Goal: Transaction & Acquisition: Purchase product/service

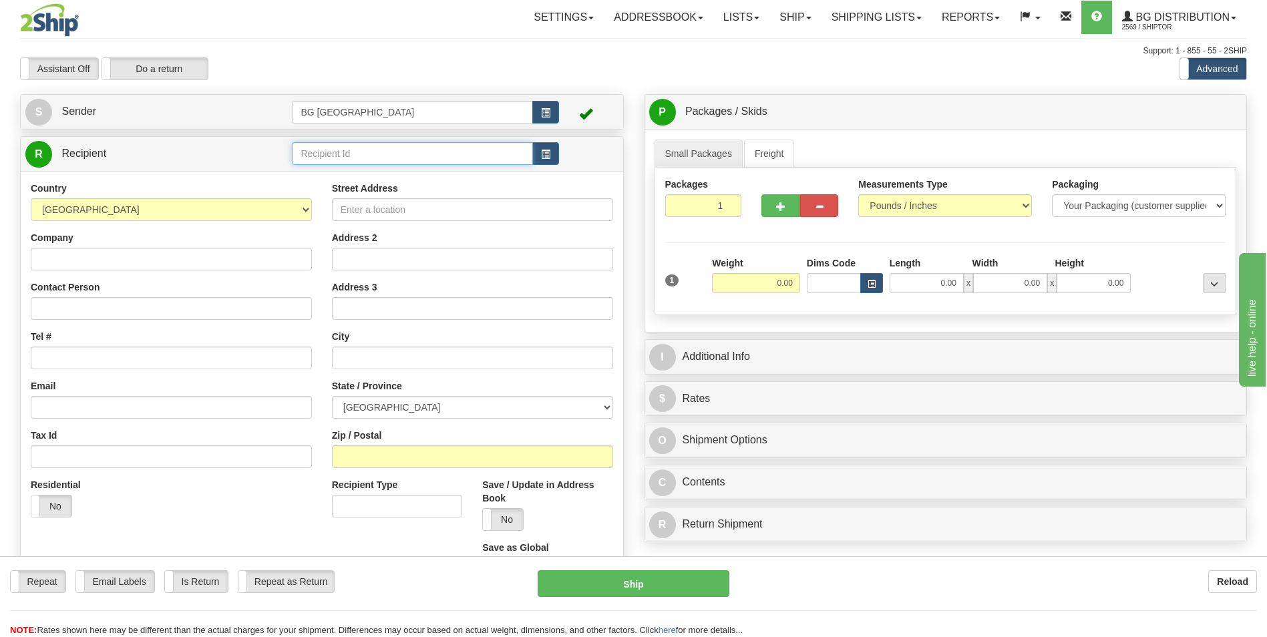
click at [371, 154] on input "text" at bounding box center [412, 153] width 240 height 23
click at [369, 172] on div "60379" at bounding box center [410, 174] width 228 height 15
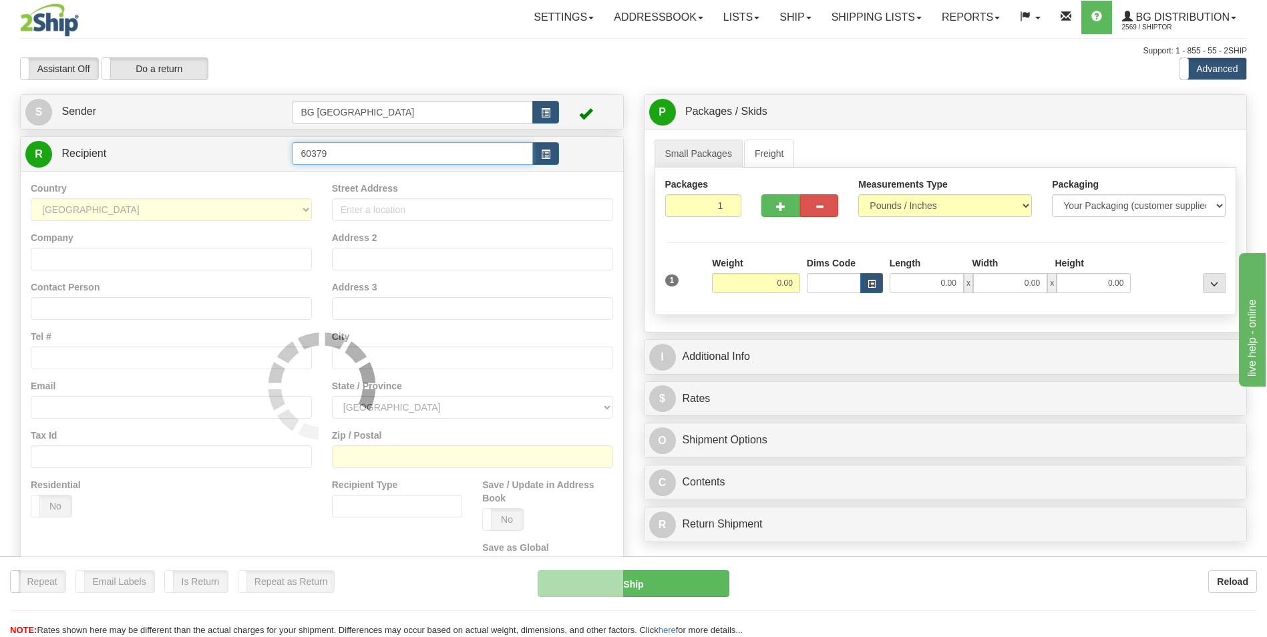
type input "60379"
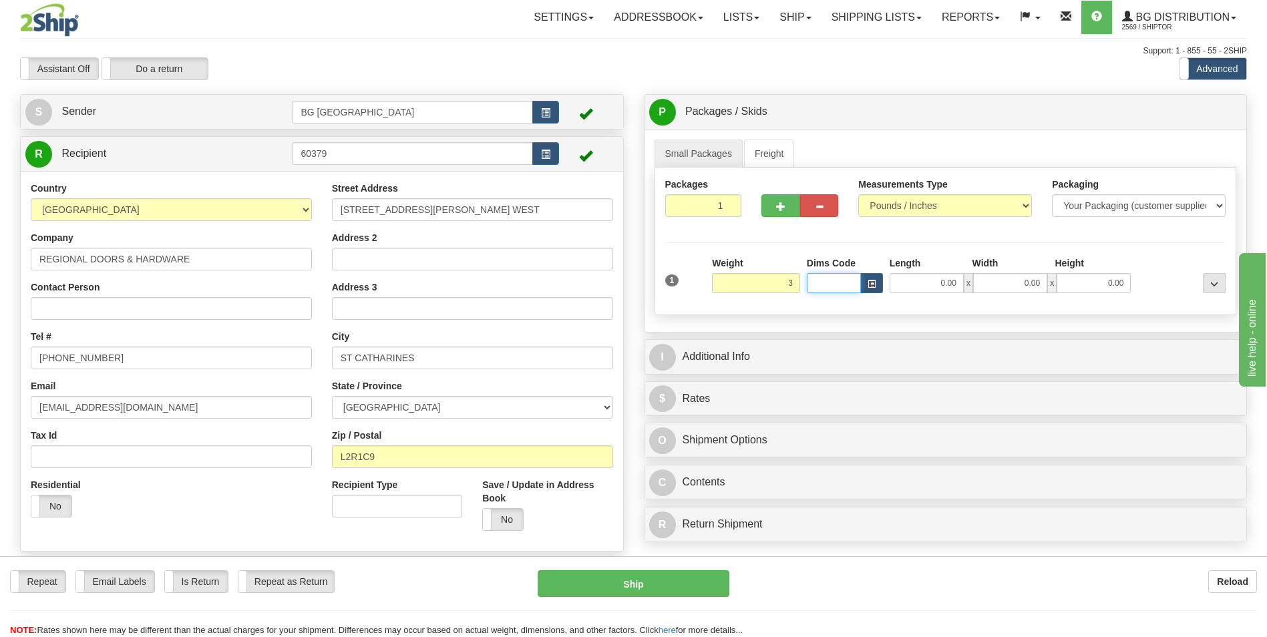
type input "3.00"
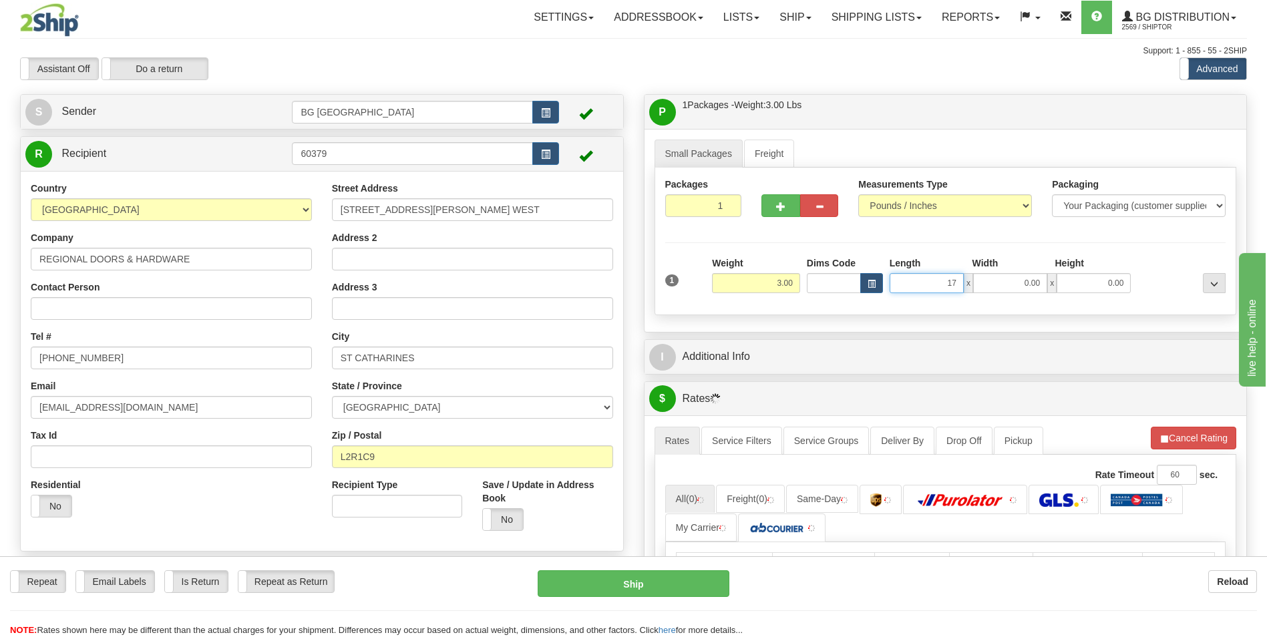
type input "17.00"
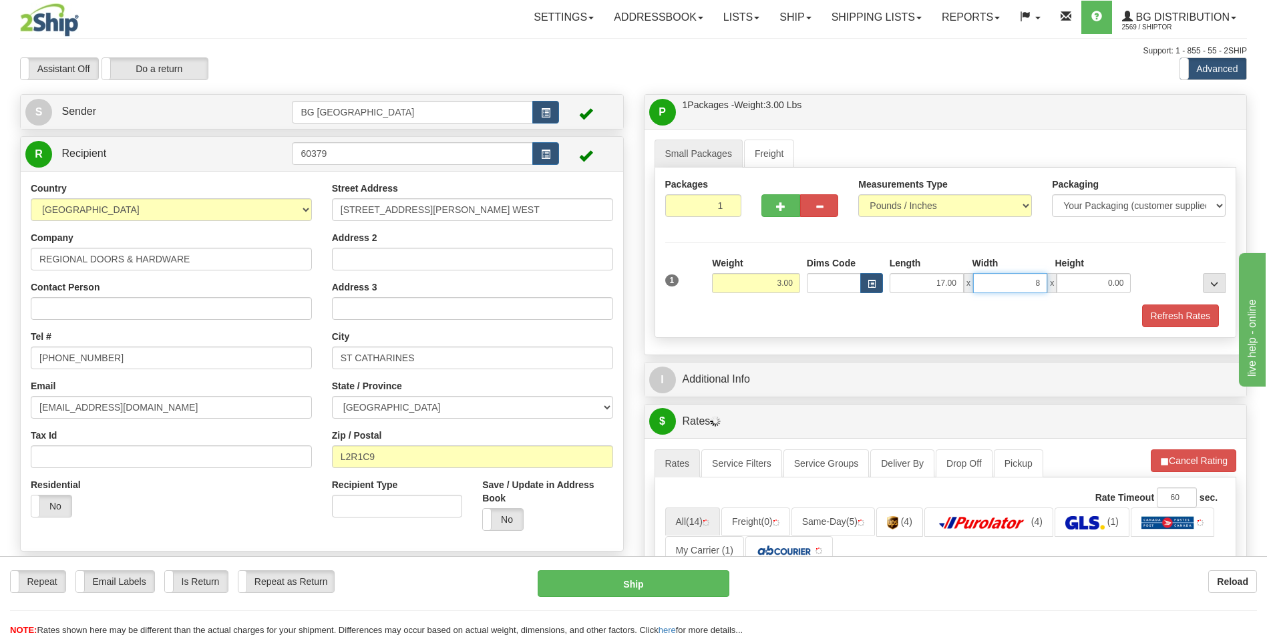
type input "8.00"
type input "5.00"
click at [731, 363] on div "I Additional Info" at bounding box center [945, 380] width 602 height 34
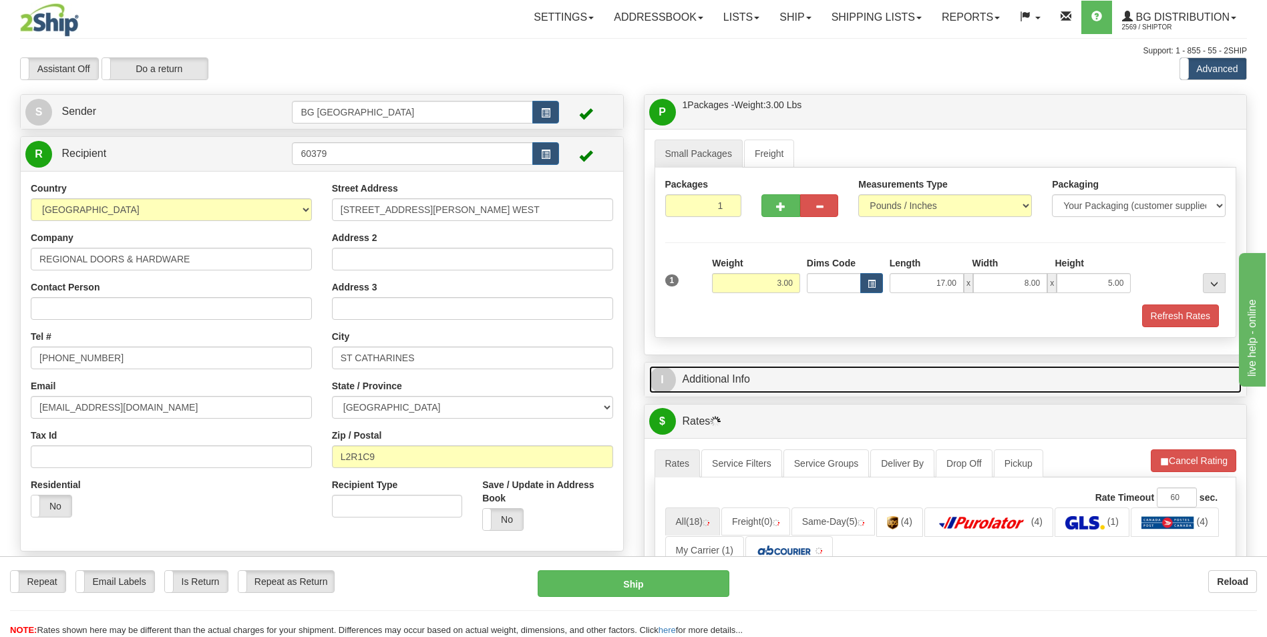
click at [733, 367] on link "I Additional Info" at bounding box center [945, 379] width 593 height 27
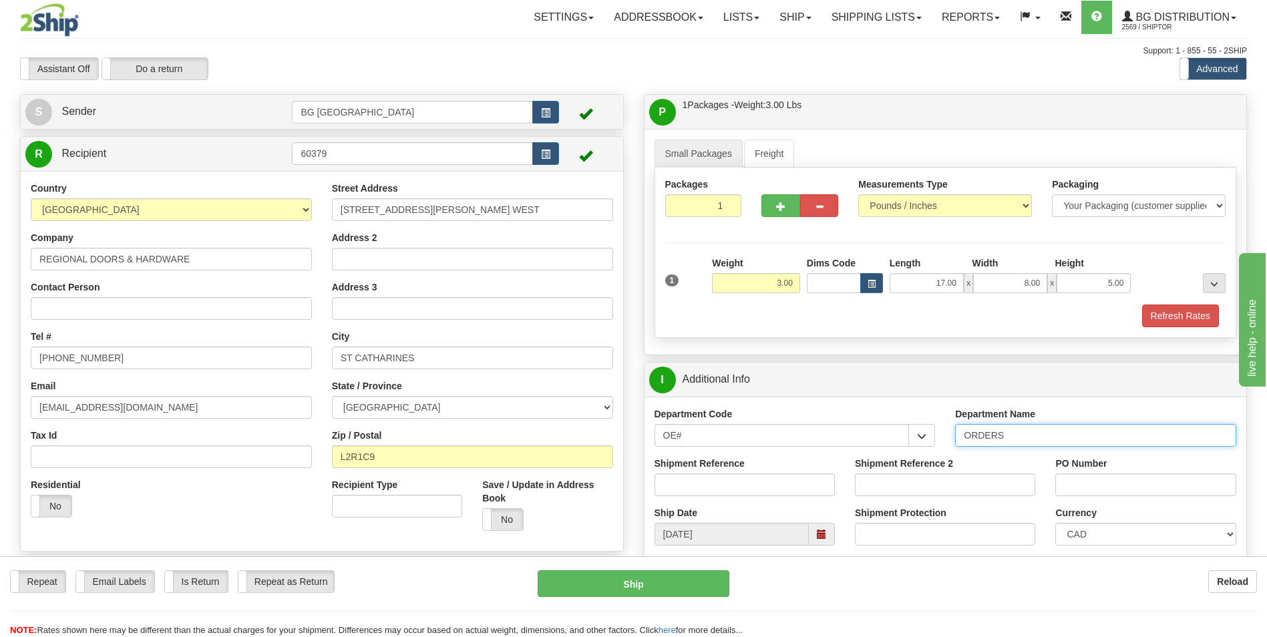
click at [1036, 441] on input "ORDERS" at bounding box center [1095, 435] width 281 height 23
type input "70184047-00"
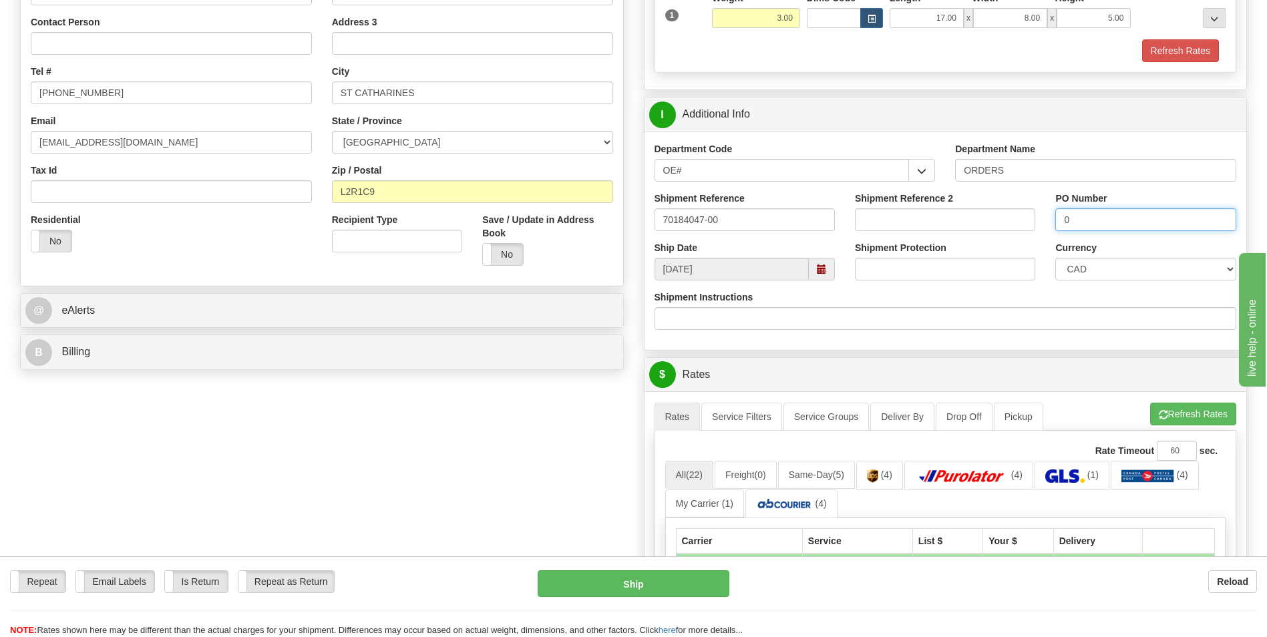
scroll to position [267, 0]
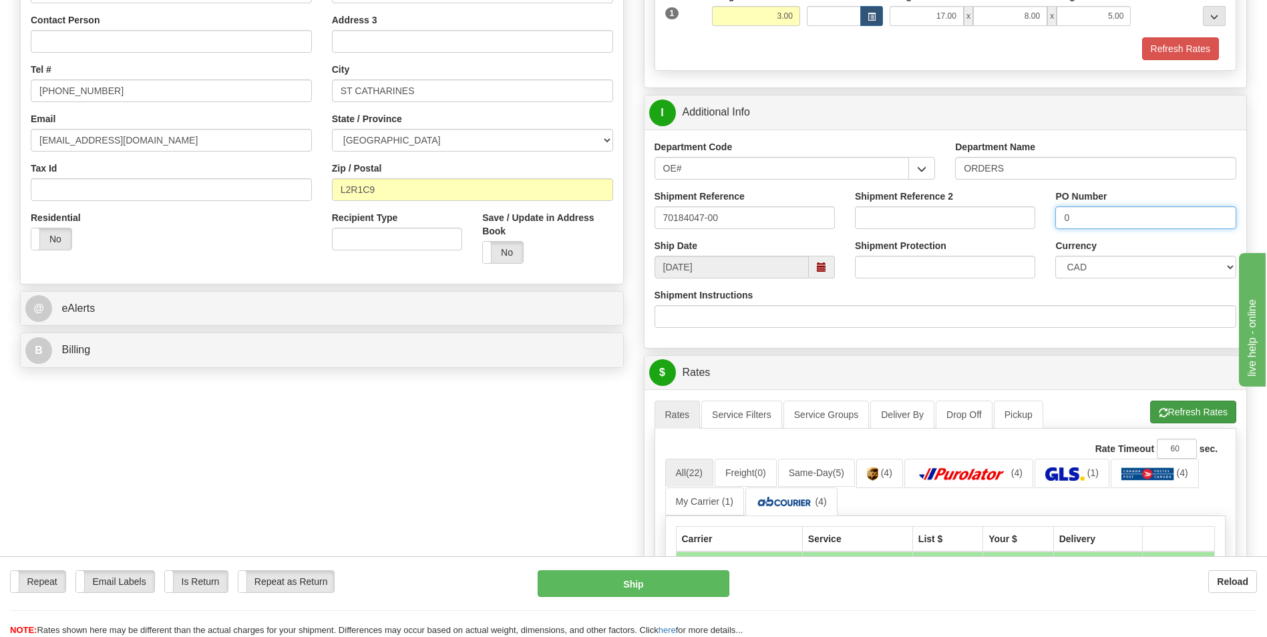
type input "0"
click at [1159, 412] on span "button" at bounding box center [1163, 413] width 9 height 9
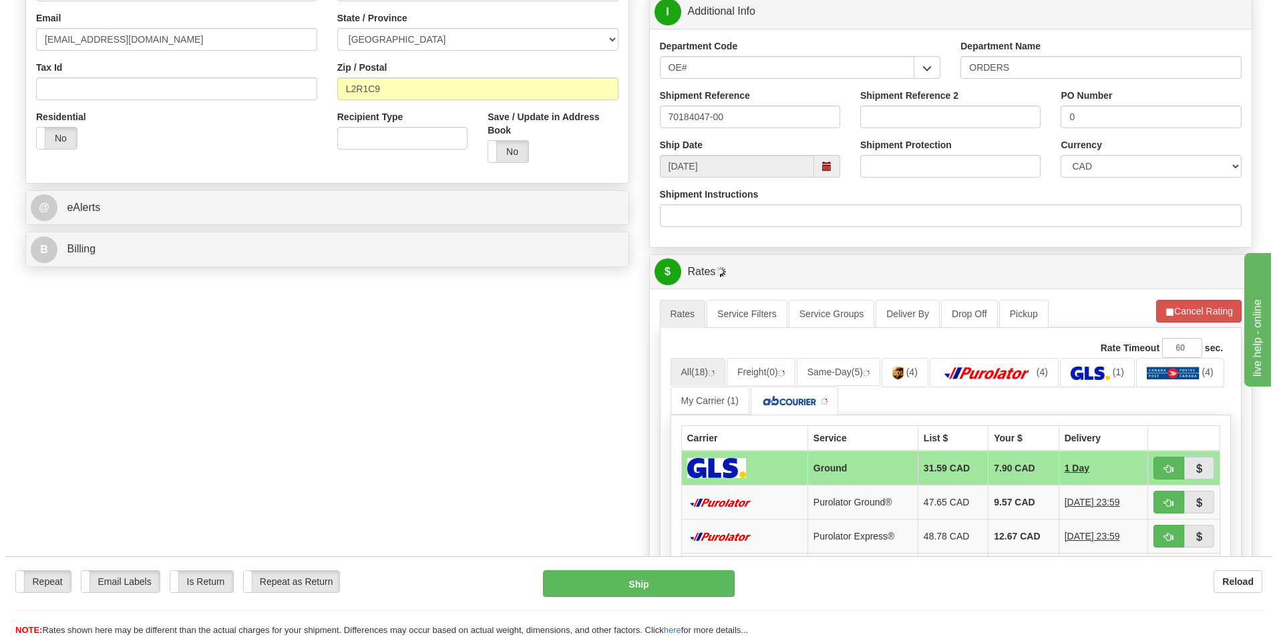
scroll to position [401, 0]
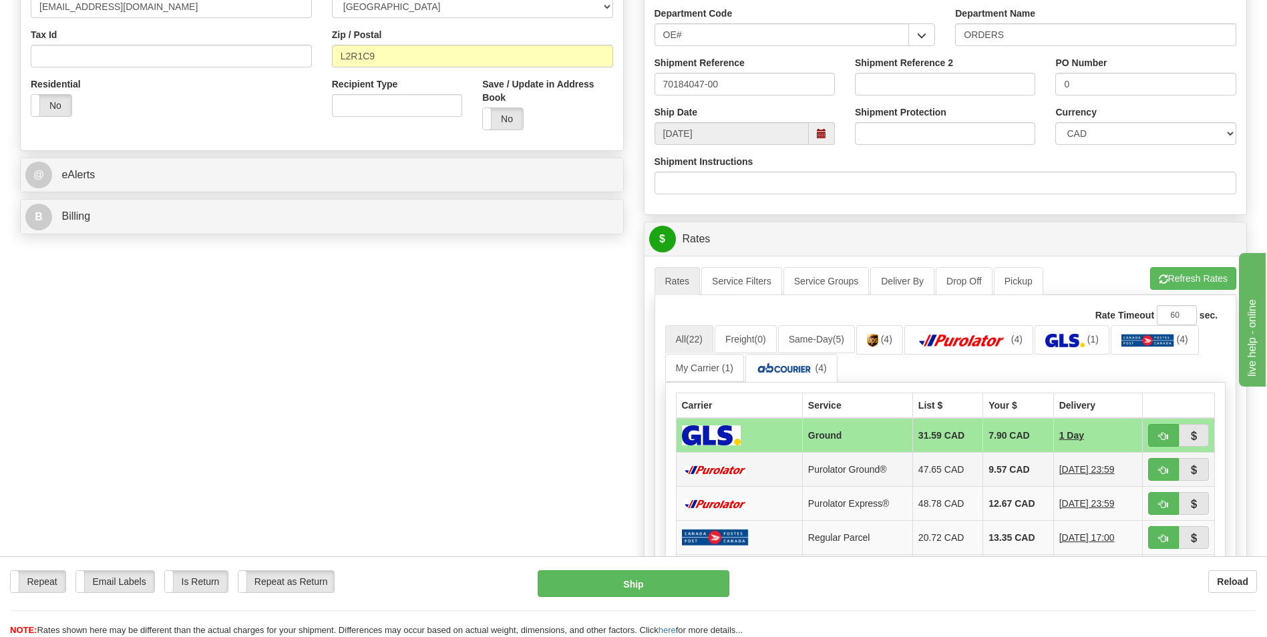
click at [1012, 482] on td "9.57 CAD" at bounding box center [1018, 470] width 70 height 34
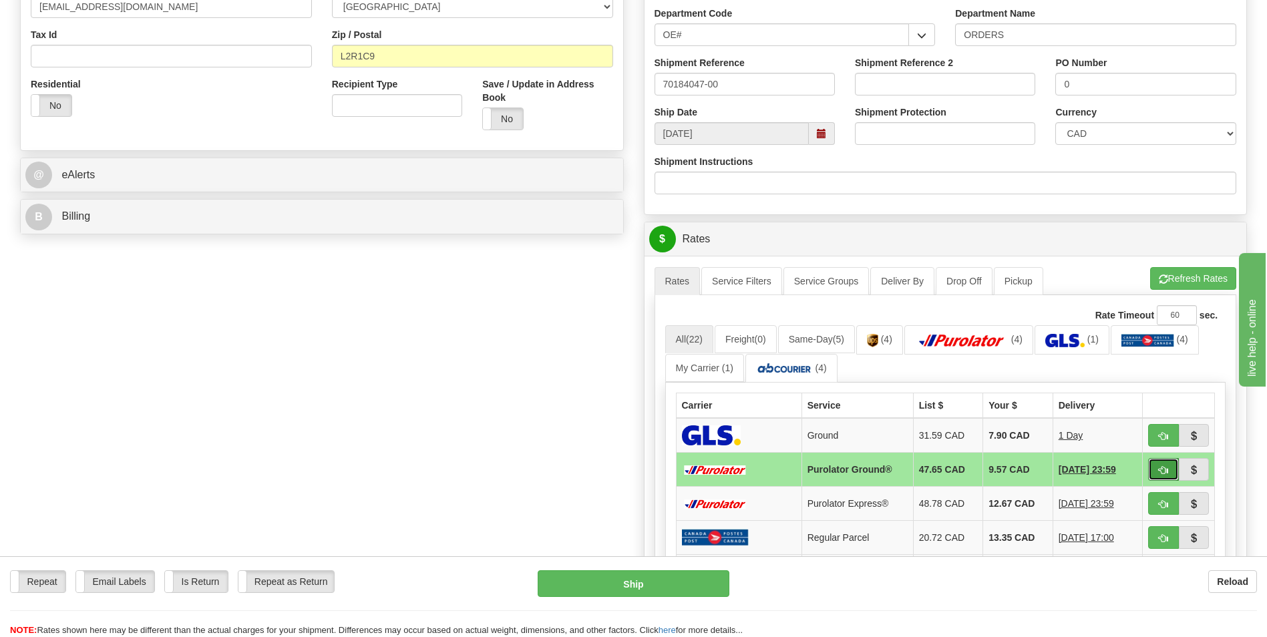
click at [1156, 470] on button "button" at bounding box center [1163, 469] width 31 height 23
type input "260"
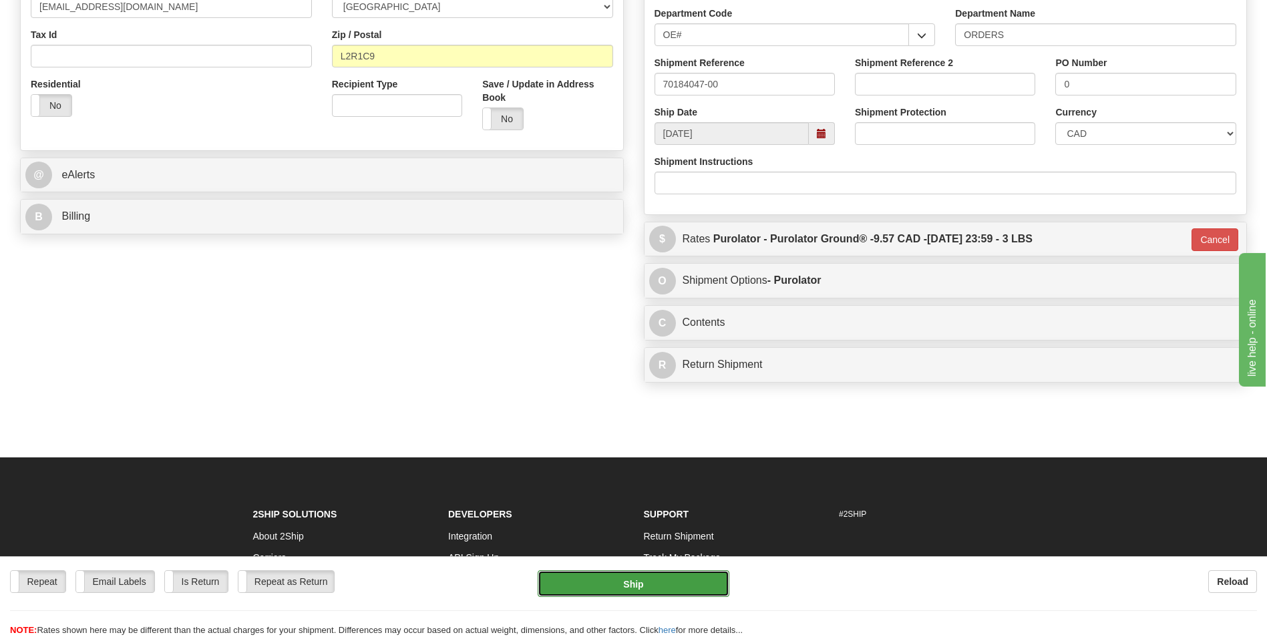
click at [570, 583] on button "Ship" at bounding box center [633, 583] width 191 height 27
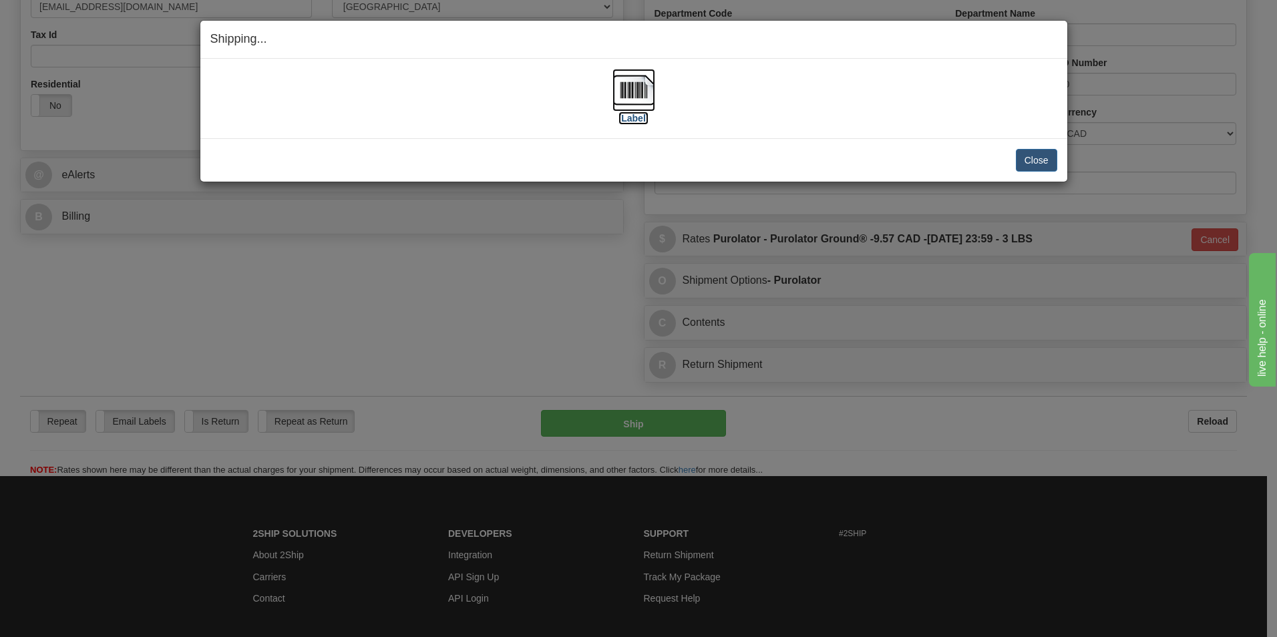
click at [615, 90] on img at bounding box center [633, 90] width 43 height 43
click at [1031, 158] on button "Close" at bounding box center [1036, 160] width 41 height 23
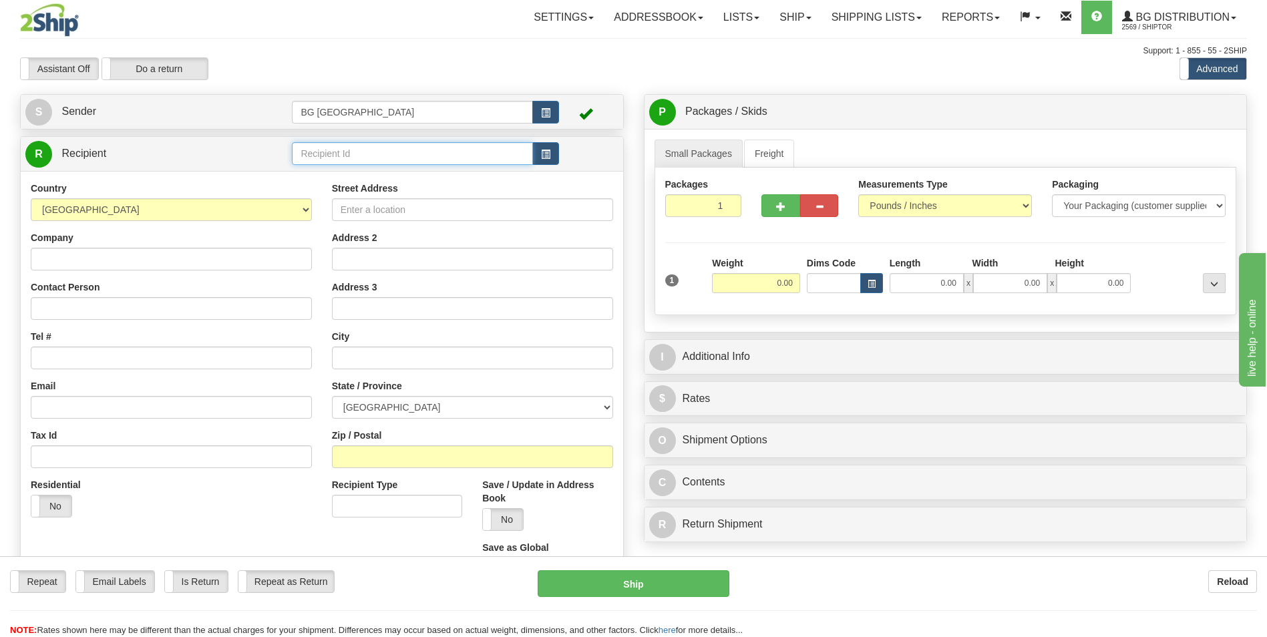
click at [343, 156] on input "text" at bounding box center [412, 153] width 240 height 23
click at [335, 173] on div "60628" at bounding box center [410, 174] width 228 height 15
type input "60628"
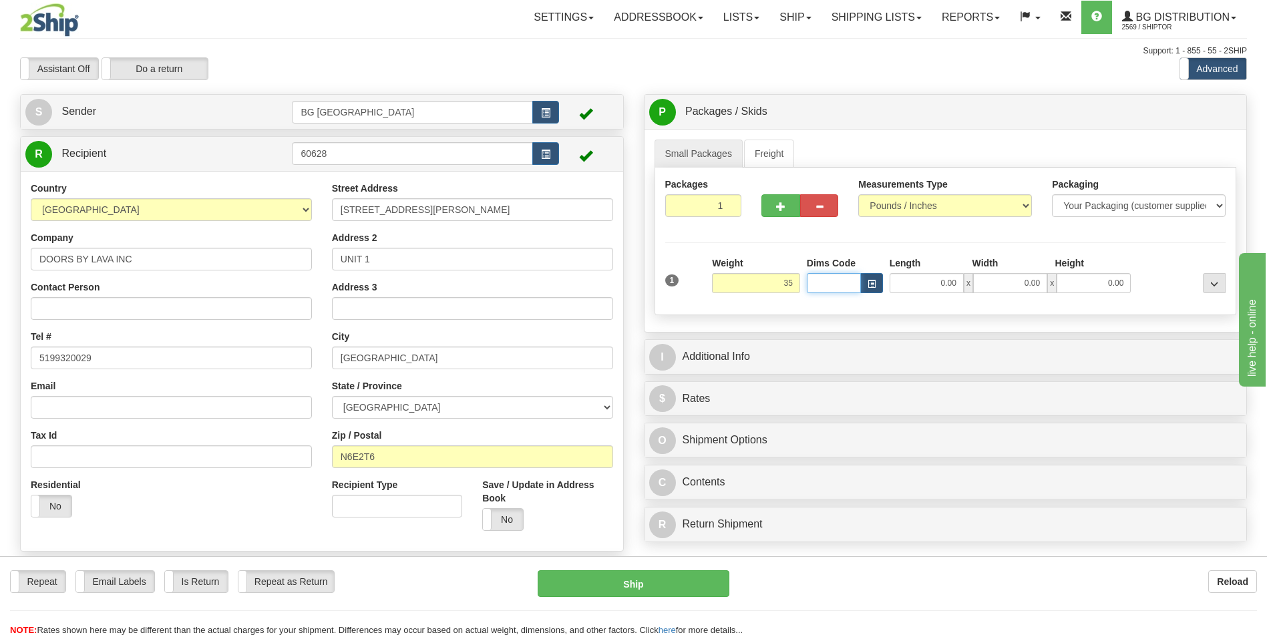
type input "35.00"
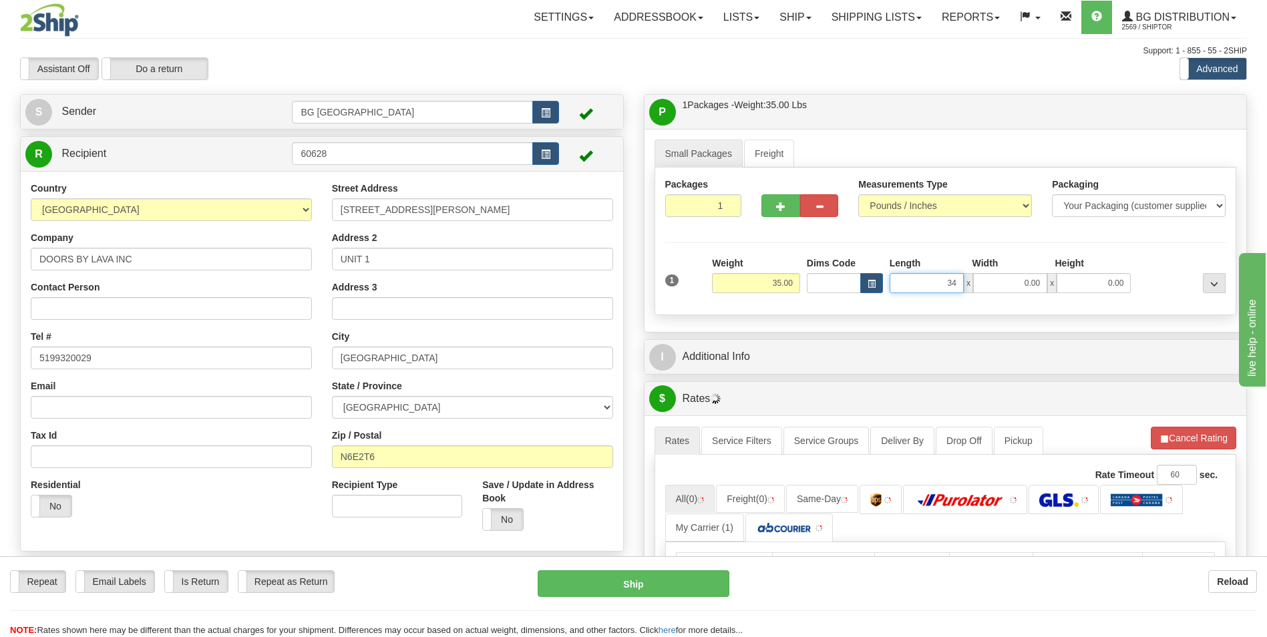
type input "34.00"
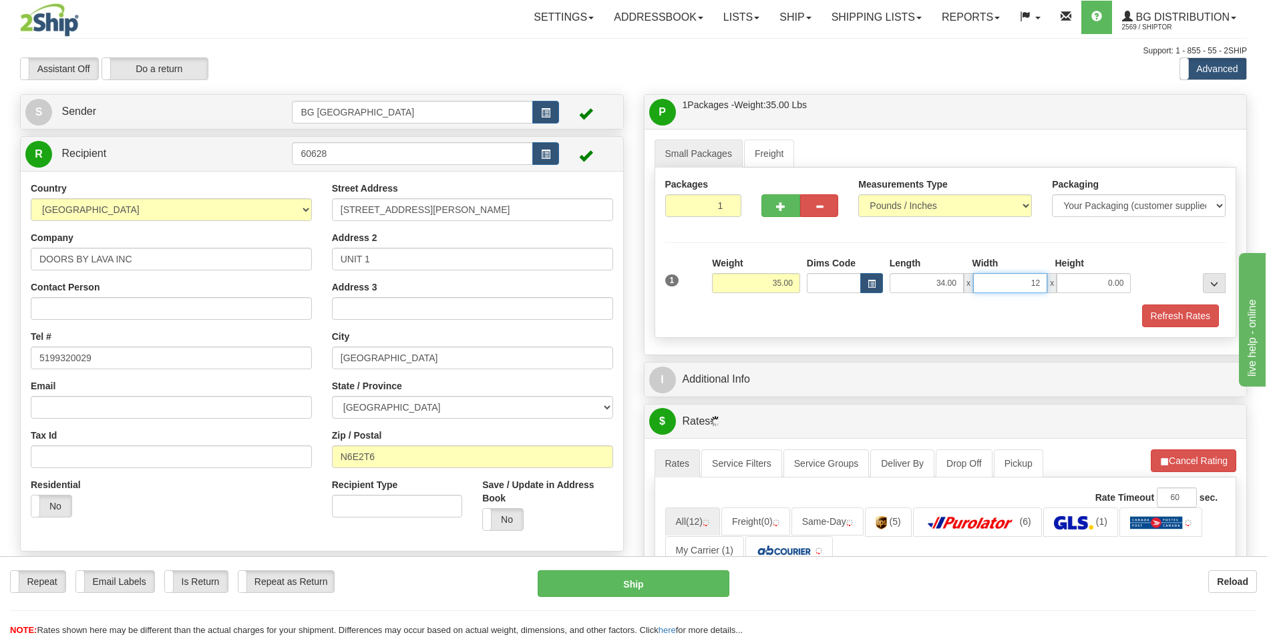
type input "12.00"
type input "9.00"
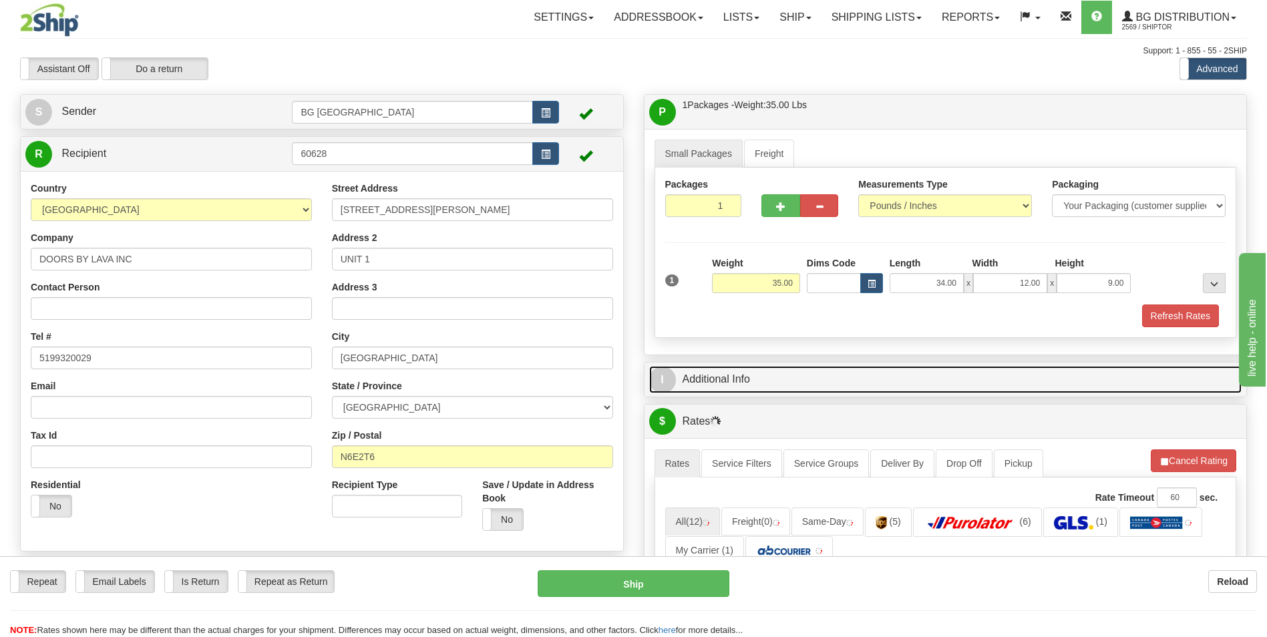
click at [765, 371] on link "I Additional Info" at bounding box center [945, 379] width 593 height 27
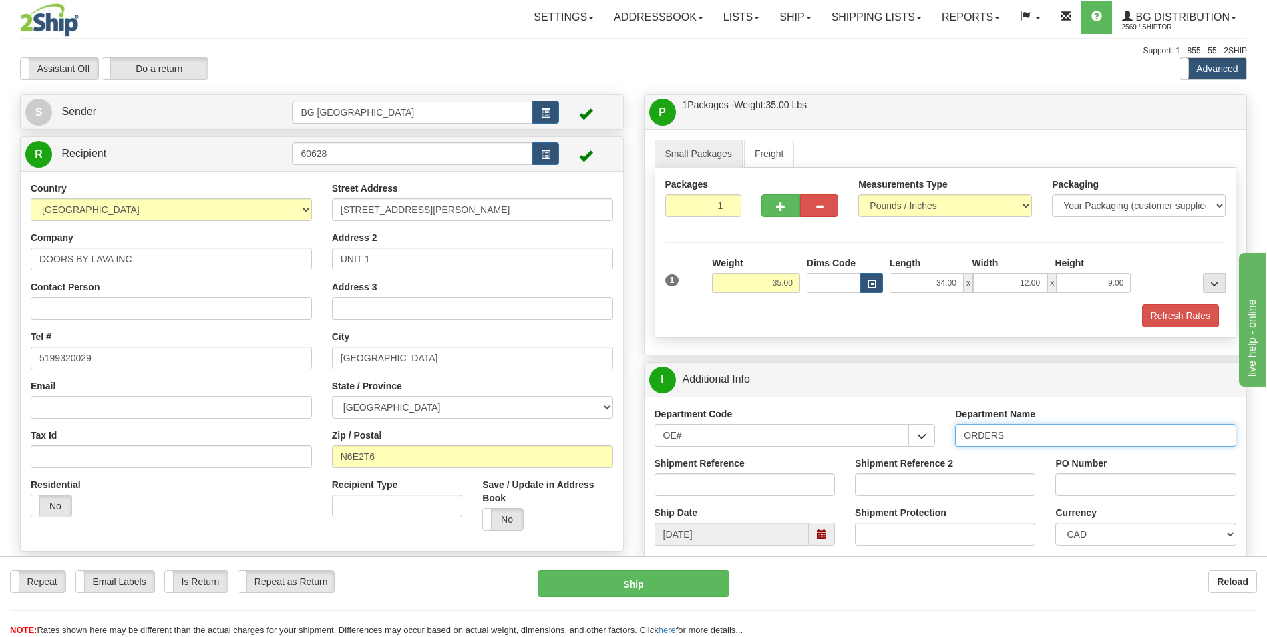
click at [1023, 434] on input "ORDERS" at bounding box center [1095, 435] width 281 height 23
type input "70184089-00"
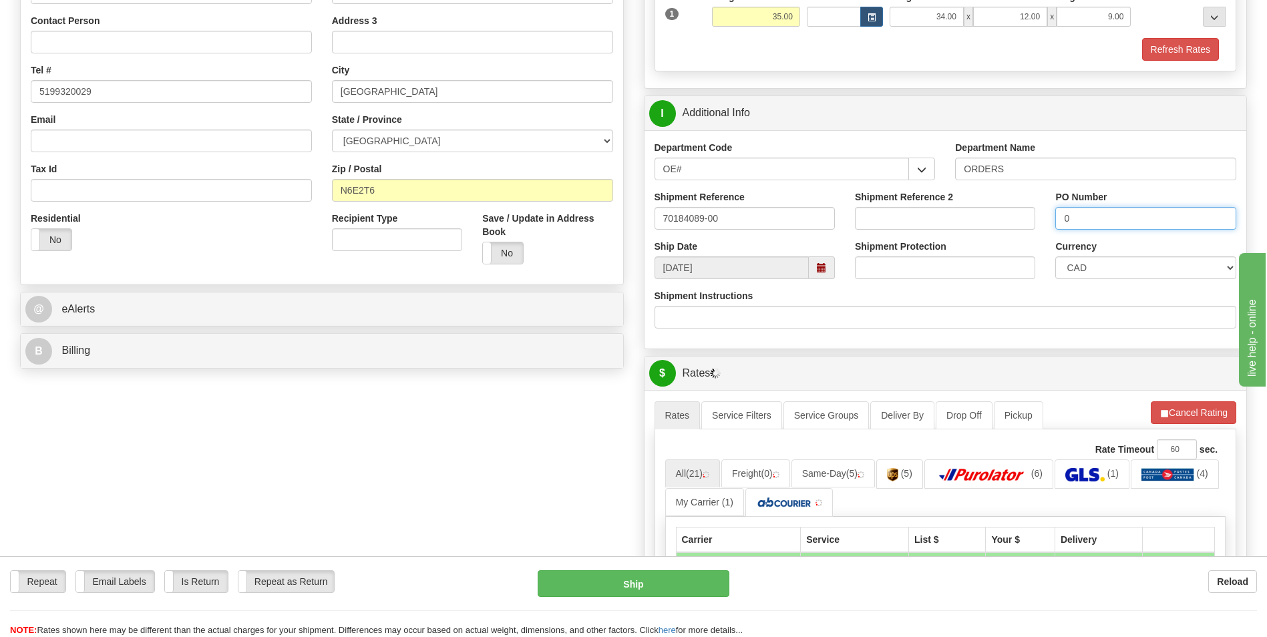
scroll to position [267, 0]
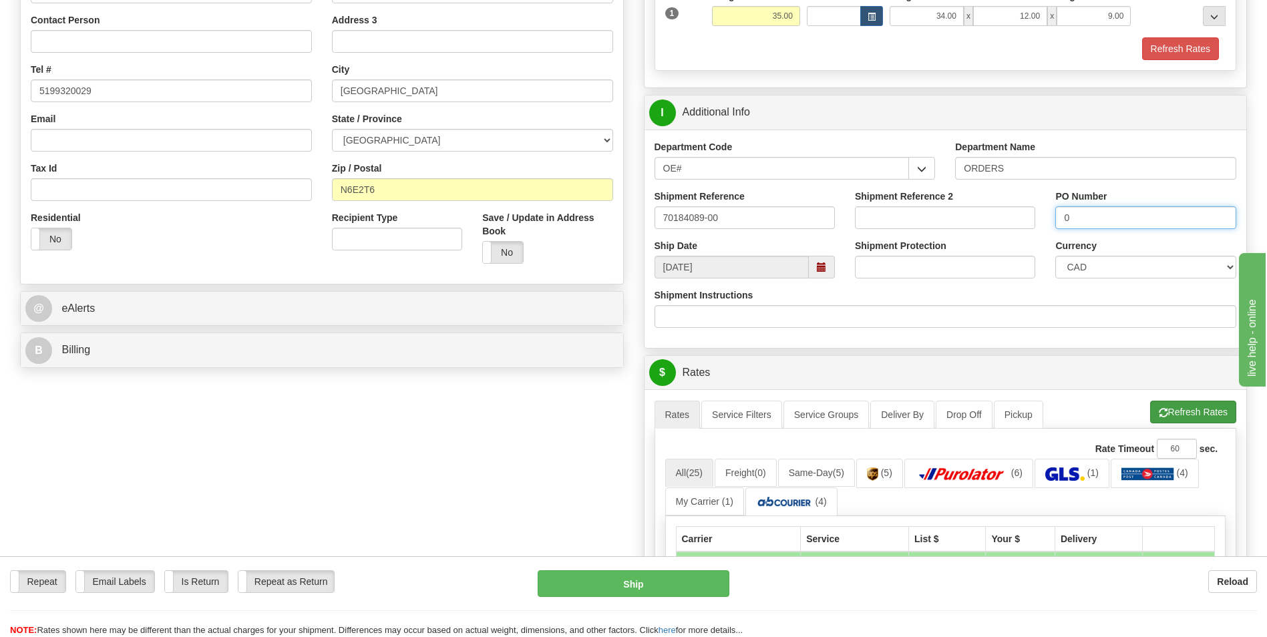
type input "0"
click at [1172, 413] on button "Refresh Rates" at bounding box center [1193, 412] width 86 height 23
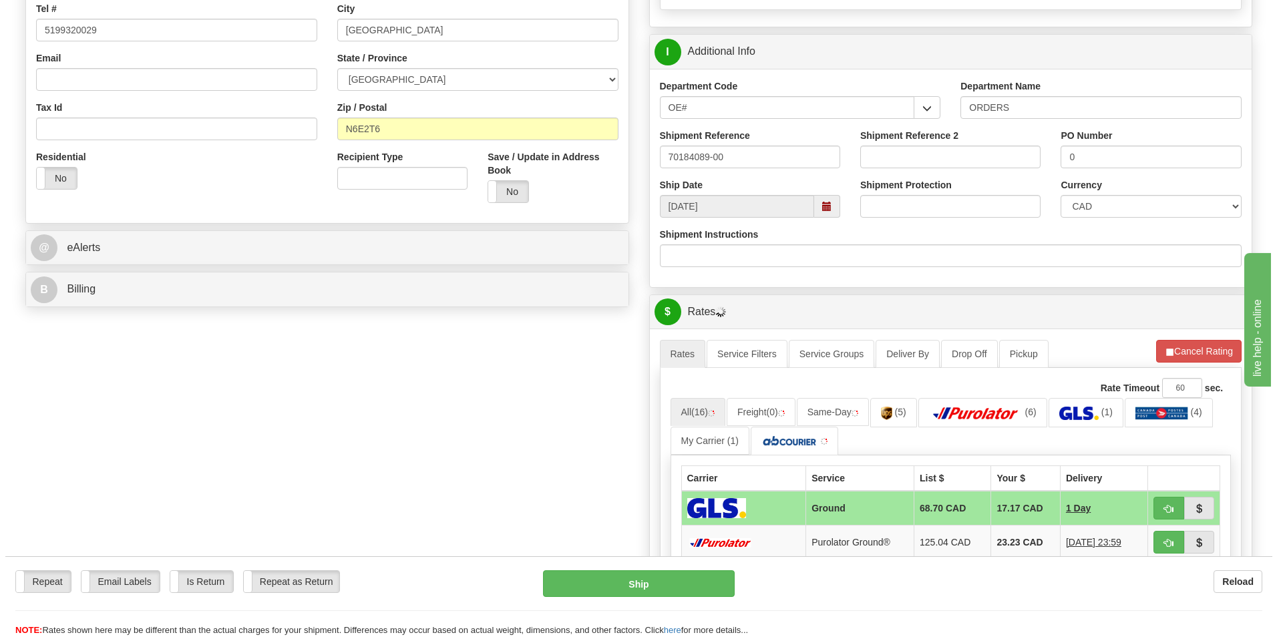
scroll to position [401, 0]
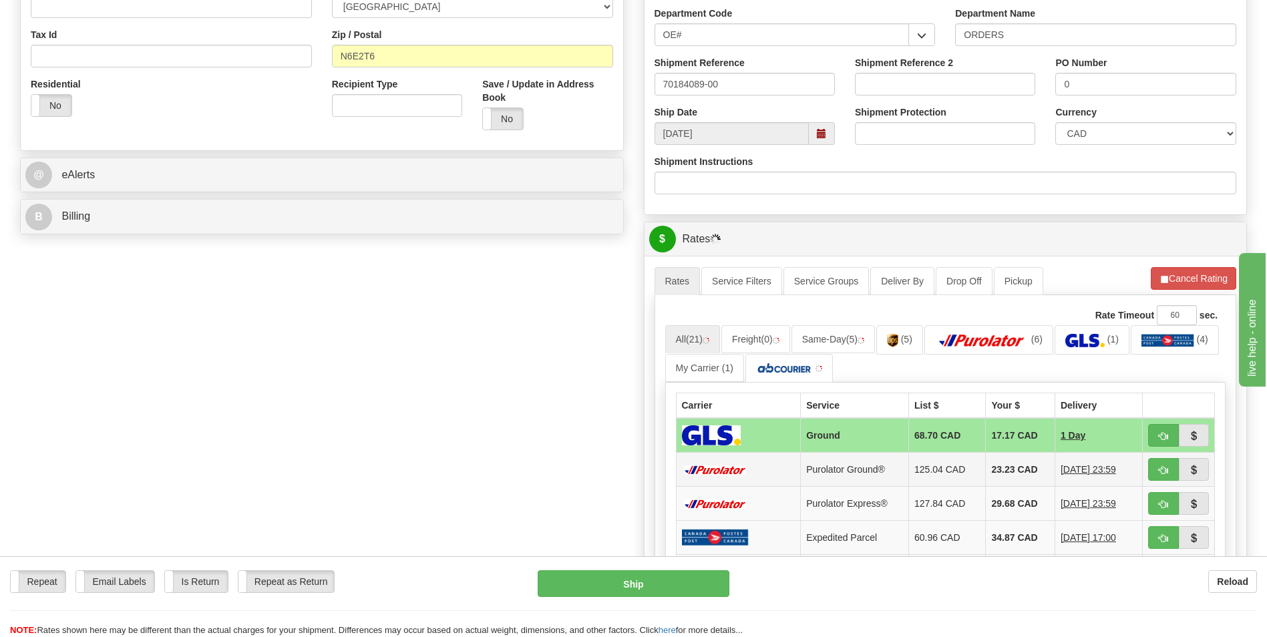
click at [1002, 471] on td "23.23 CAD" at bounding box center [1020, 470] width 69 height 34
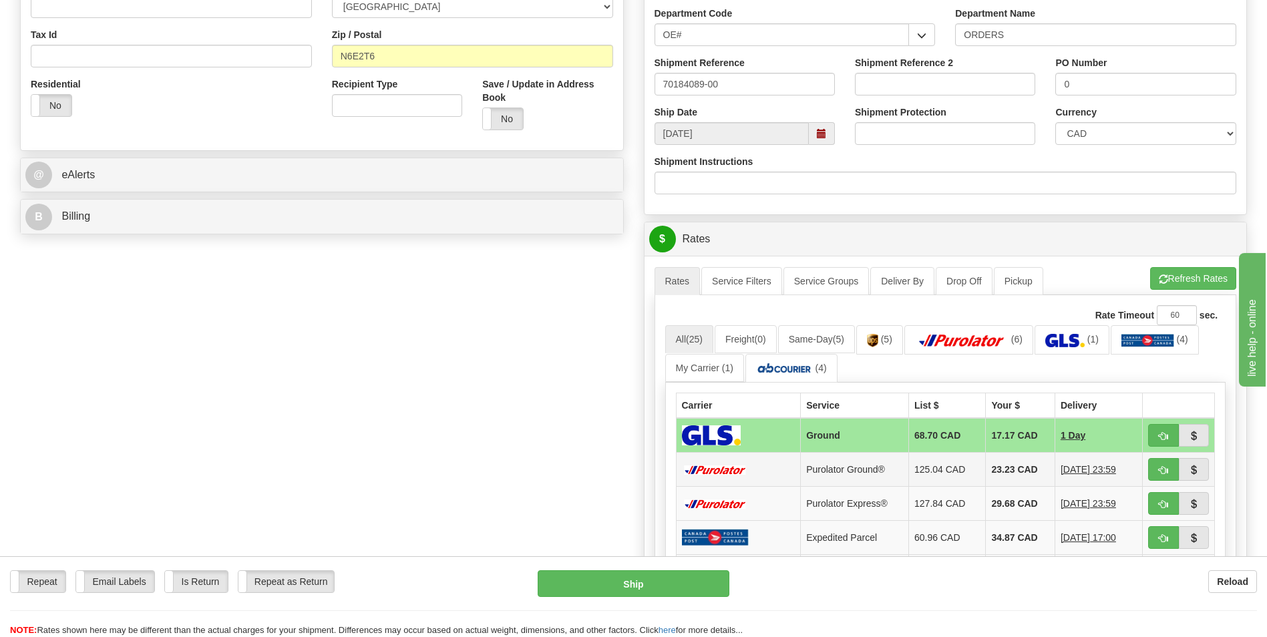
click at [992, 467] on td "23.23 CAD" at bounding box center [1020, 470] width 69 height 34
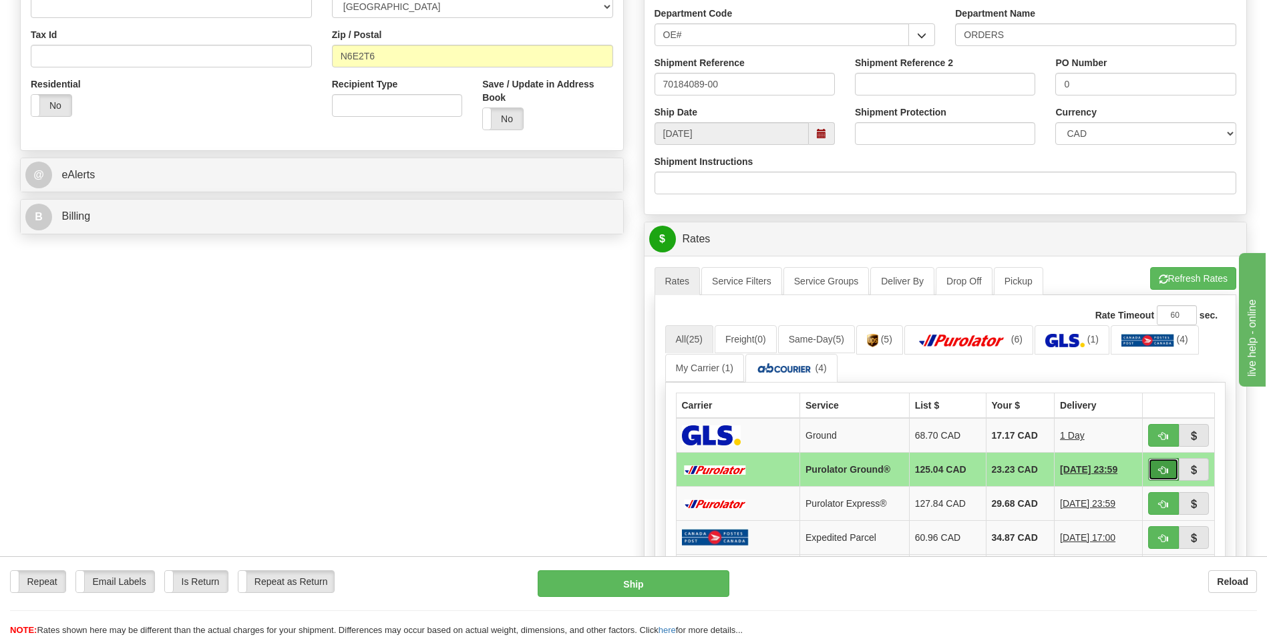
click at [1157, 471] on button "button" at bounding box center [1163, 469] width 31 height 23
type input "260"
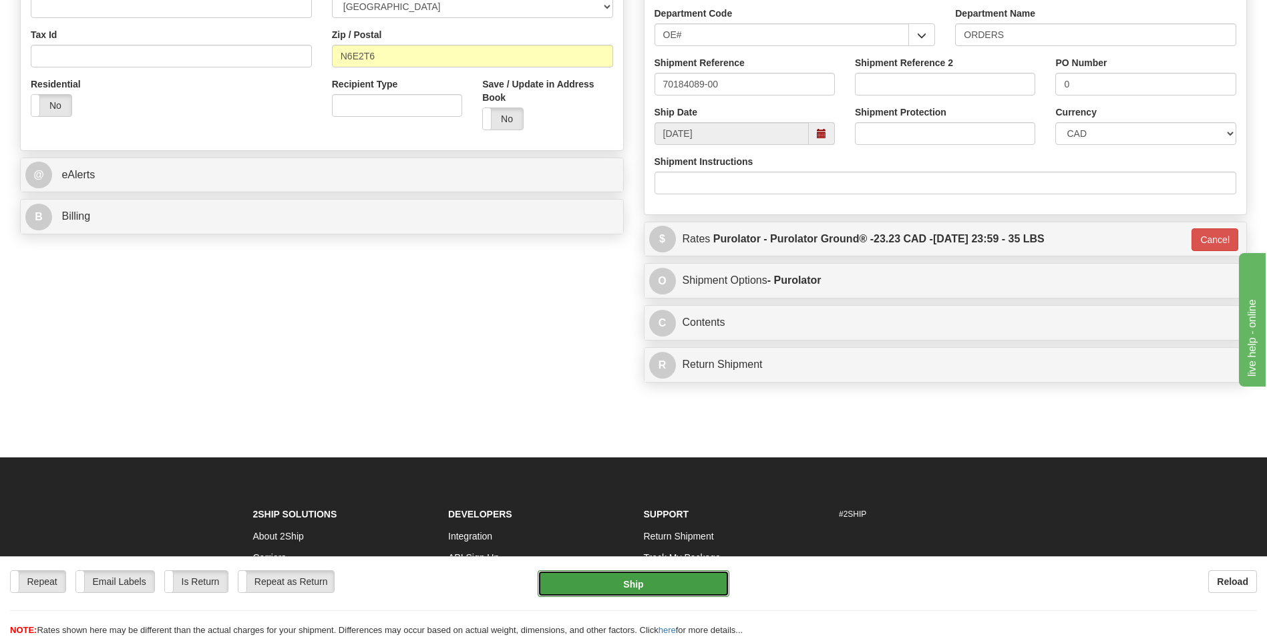
click at [630, 580] on button "Ship" at bounding box center [633, 583] width 191 height 27
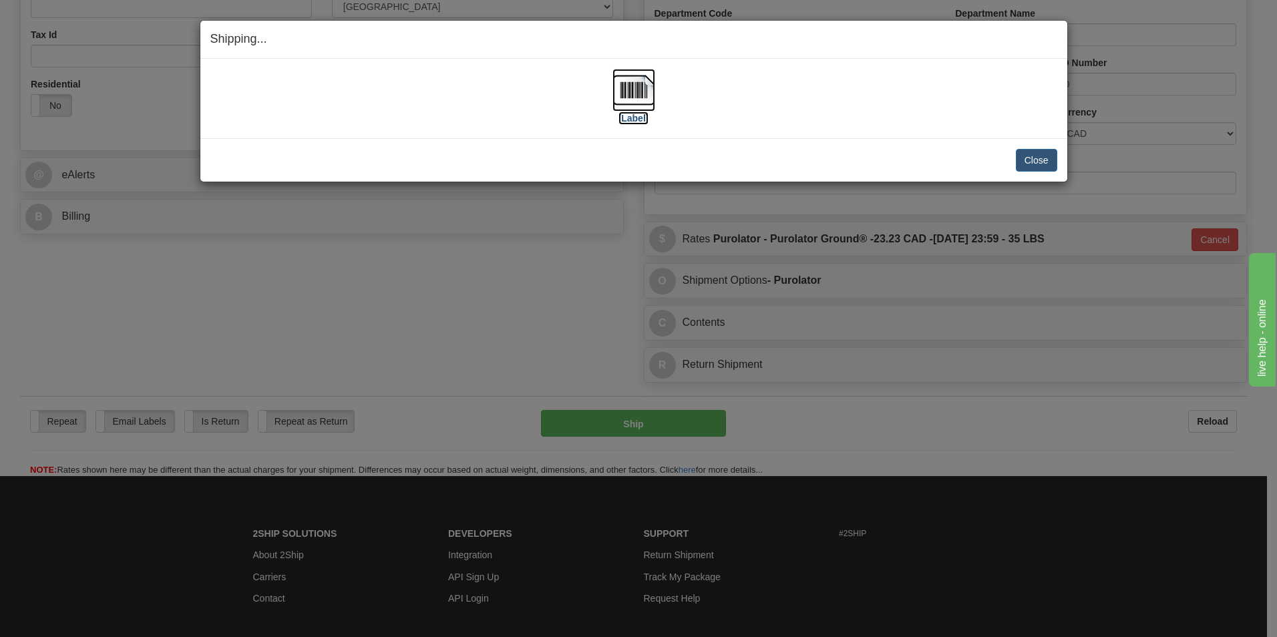
click at [635, 92] on img at bounding box center [633, 90] width 43 height 43
click at [1044, 162] on button "Close" at bounding box center [1036, 160] width 41 height 23
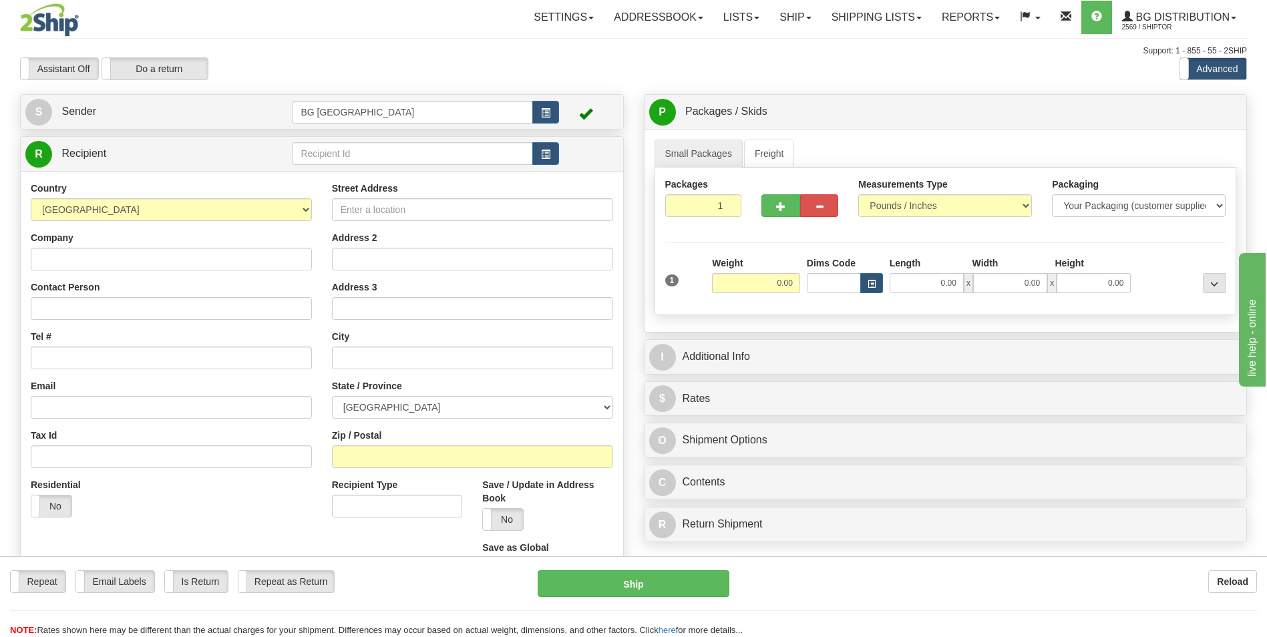
click at [334, 140] on td at bounding box center [425, 153] width 266 height 27
click at [330, 164] on input "text" at bounding box center [412, 153] width 240 height 23
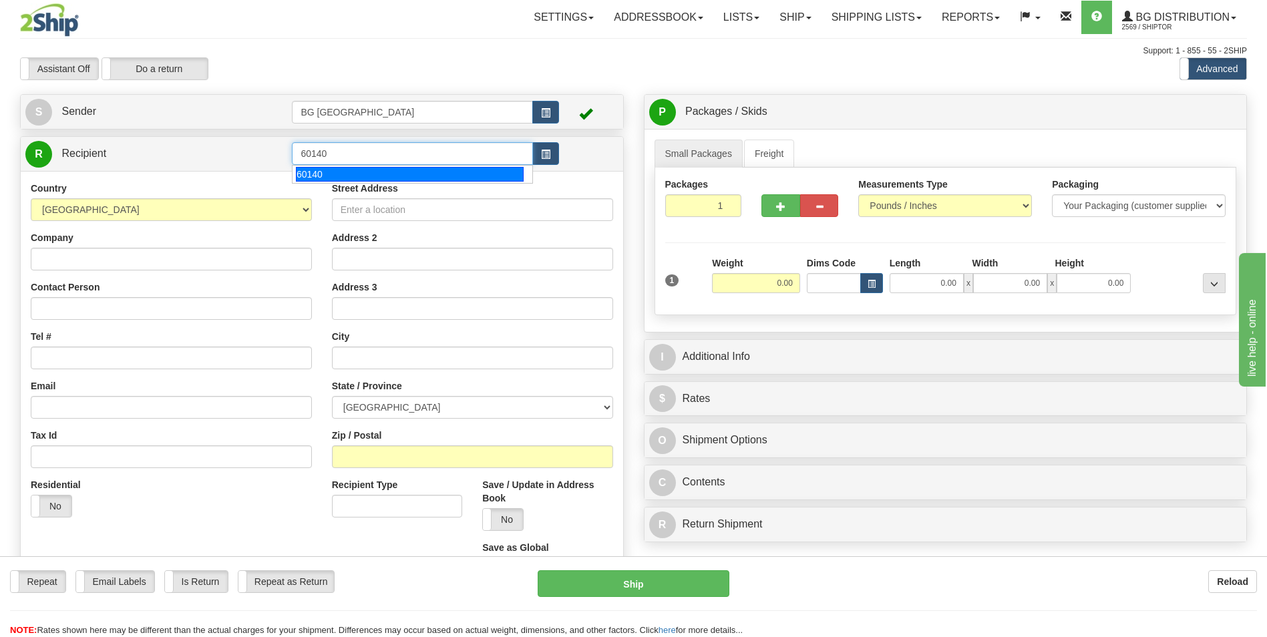
click at [324, 169] on div "60140" at bounding box center [410, 174] width 228 height 15
type input "60140"
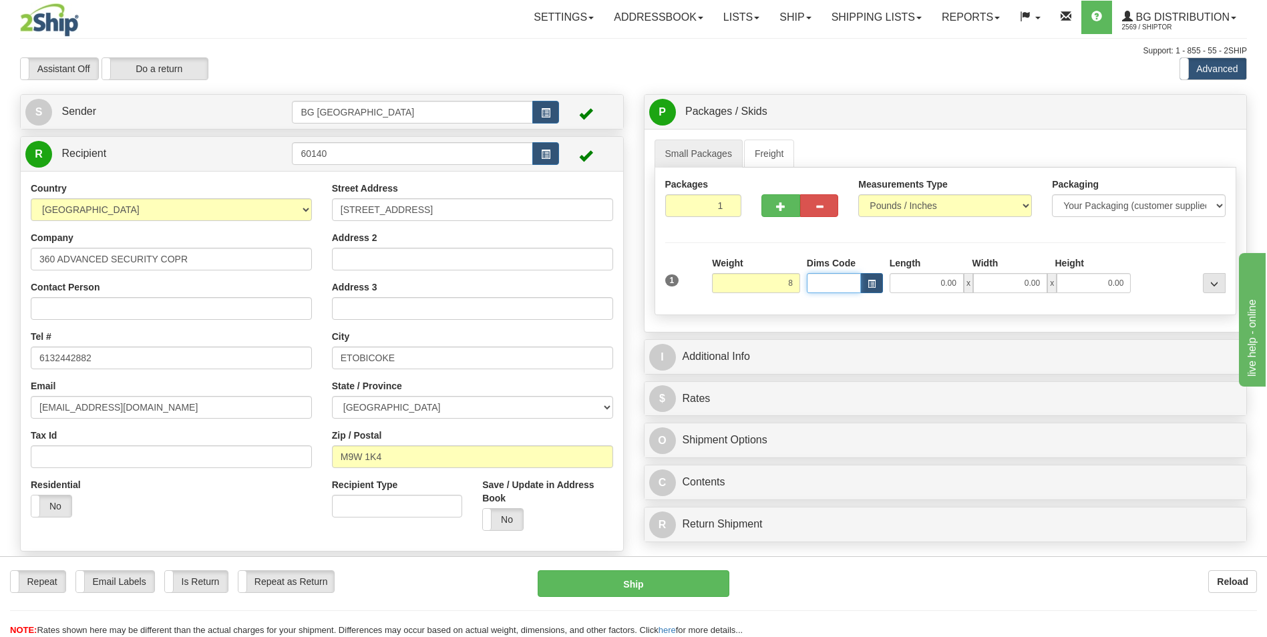
type input "8.00"
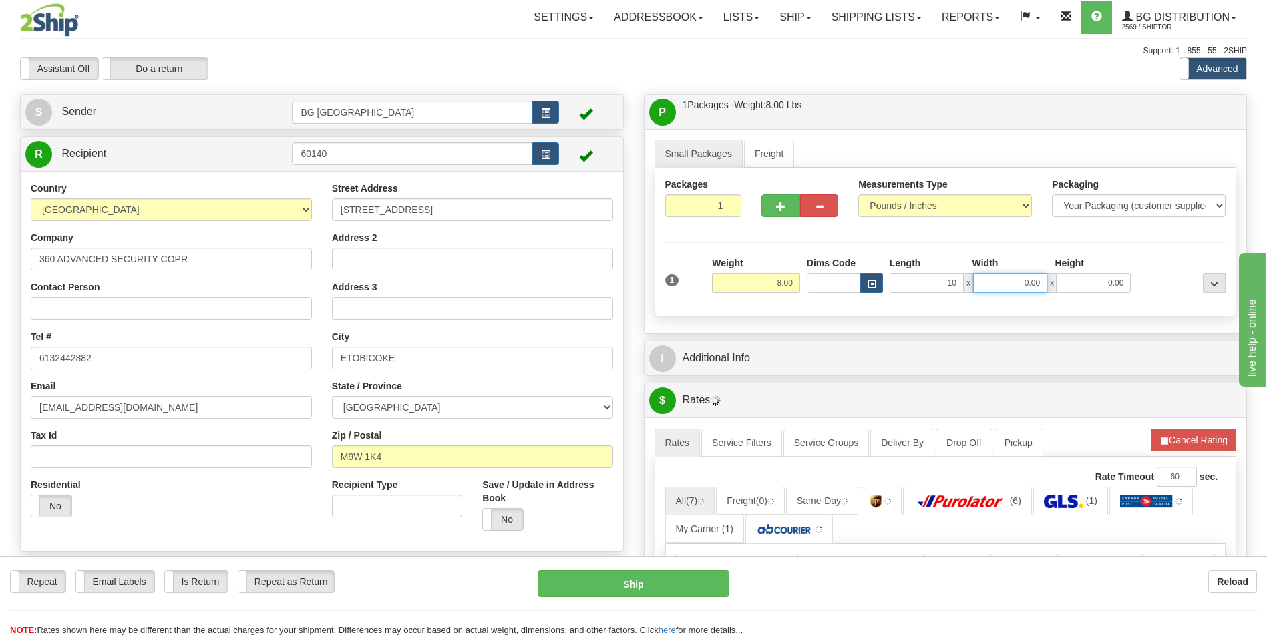
type input "10.00"
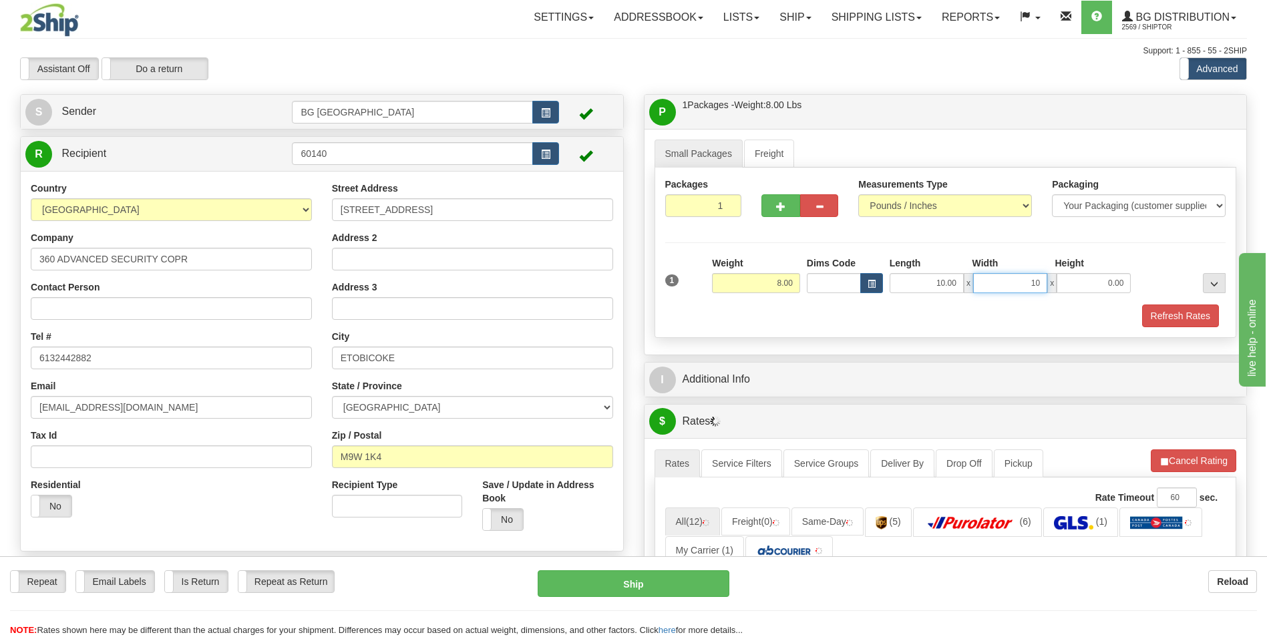
type input "10.00"
type input "5.00"
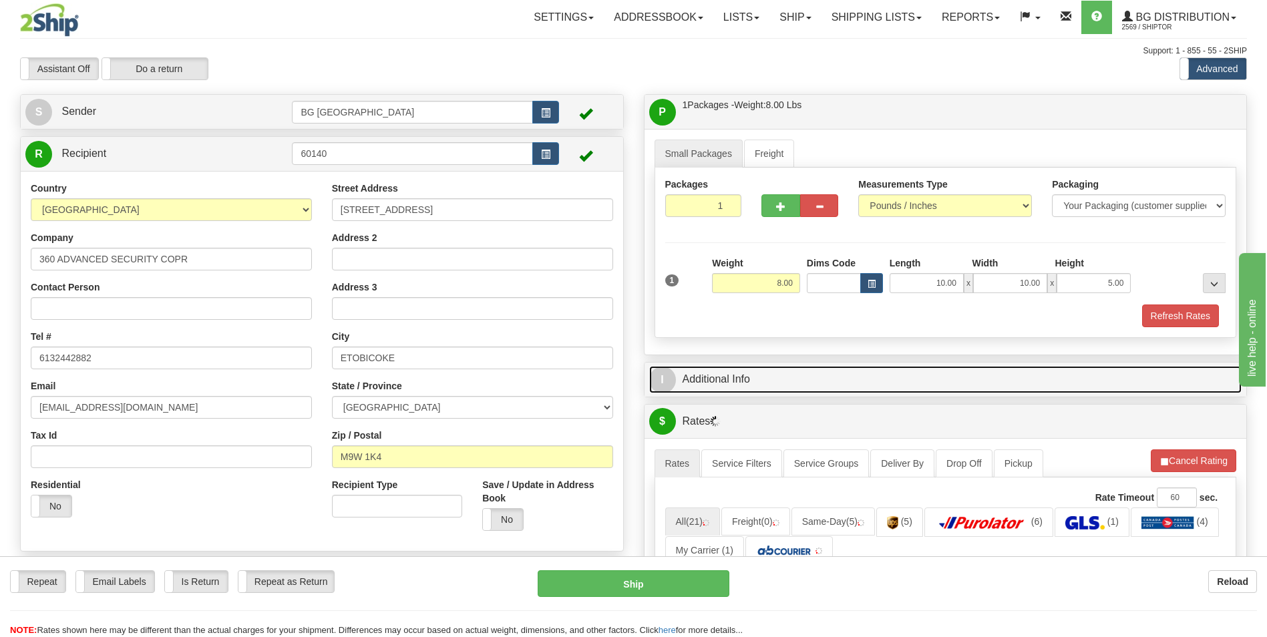
click at [758, 377] on link "I Additional Info" at bounding box center [945, 379] width 593 height 27
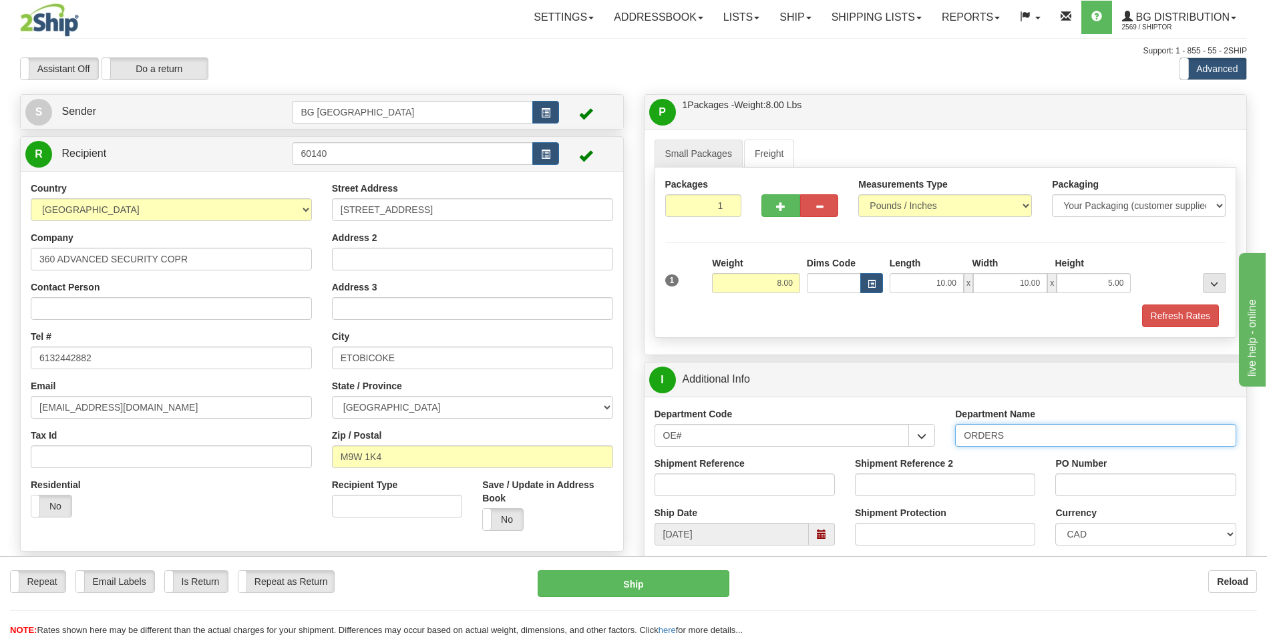
click at [1006, 435] on input "ORDERS" at bounding box center [1095, 435] width 281 height 23
type input "70183828-00"
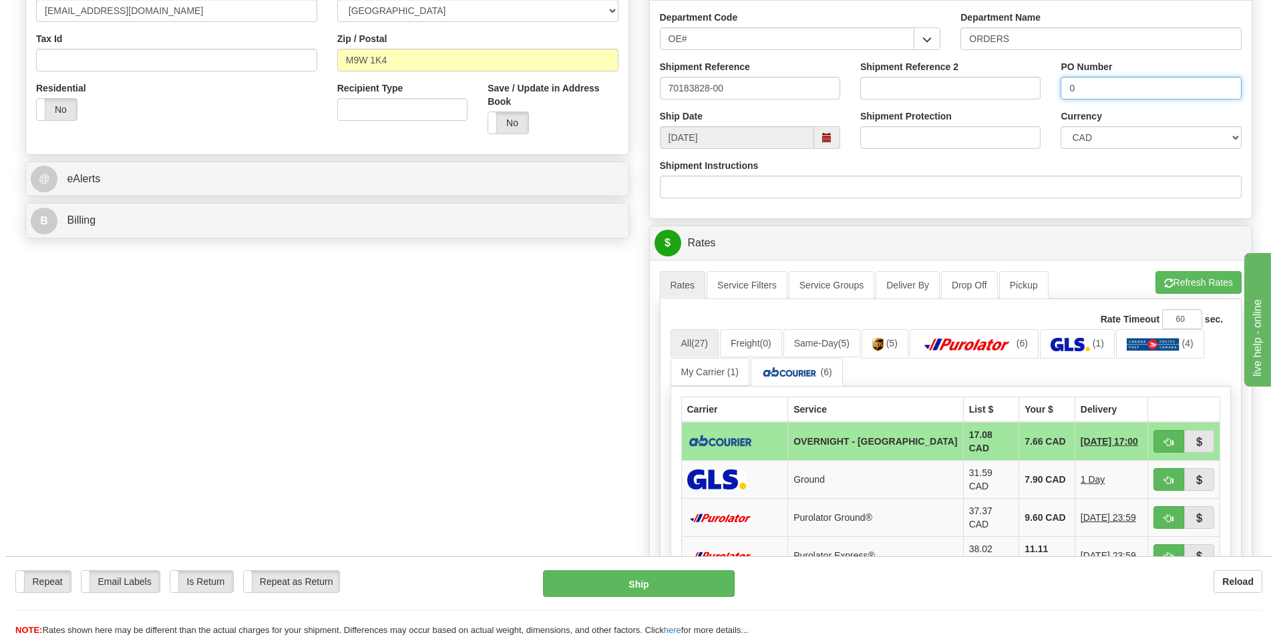
scroll to position [401, 0]
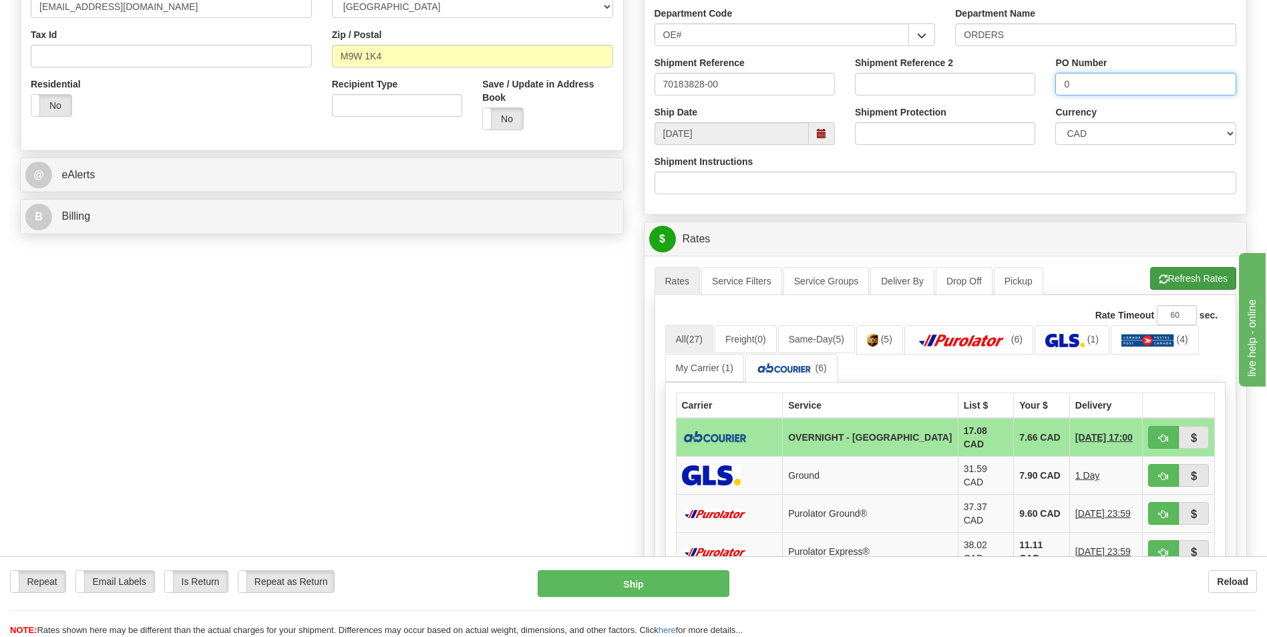
type input "0"
click at [1190, 284] on button "Refresh Rates" at bounding box center [1193, 278] width 86 height 23
click at [1016, 443] on td "7.66 CAD" at bounding box center [1042, 437] width 56 height 39
click at [1163, 439] on span "button" at bounding box center [1163, 438] width 9 height 9
type input "4"
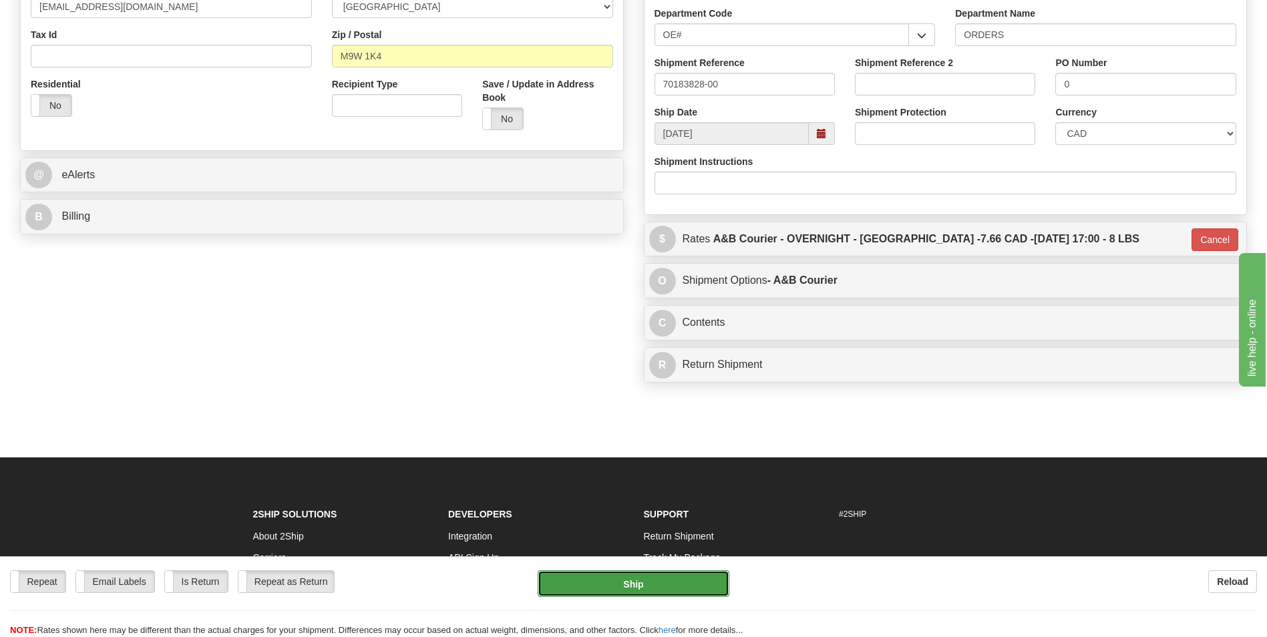
click at [660, 578] on button "Ship" at bounding box center [633, 583] width 191 height 27
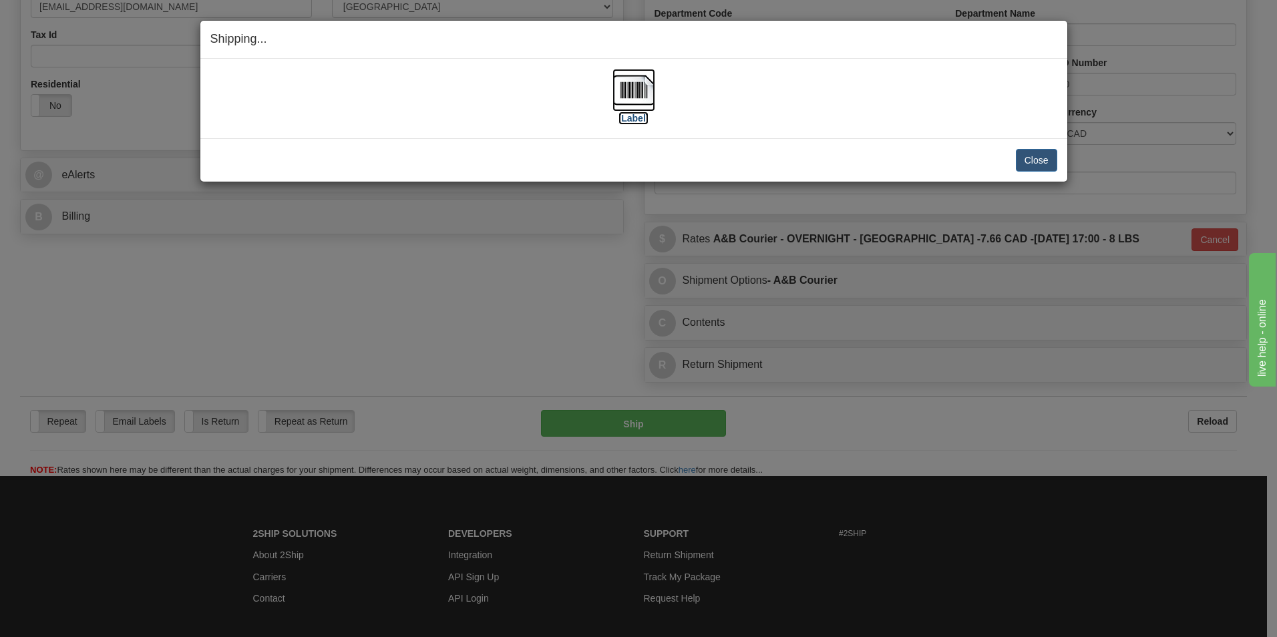
click at [617, 86] on img at bounding box center [633, 90] width 43 height 43
click at [1039, 156] on button "Close" at bounding box center [1036, 160] width 41 height 23
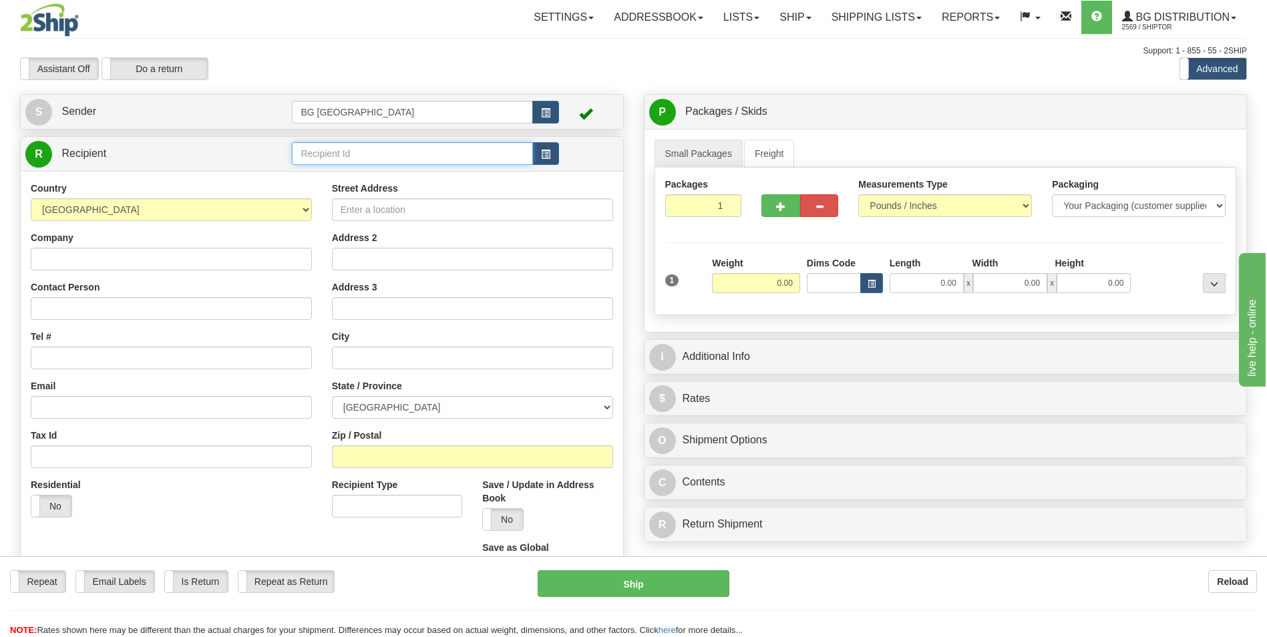
click at [326, 142] on input "text" at bounding box center [412, 153] width 240 height 23
click at [323, 168] on div "60677" at bounding box center [410, 174] width 228 height 15
type input "60677"
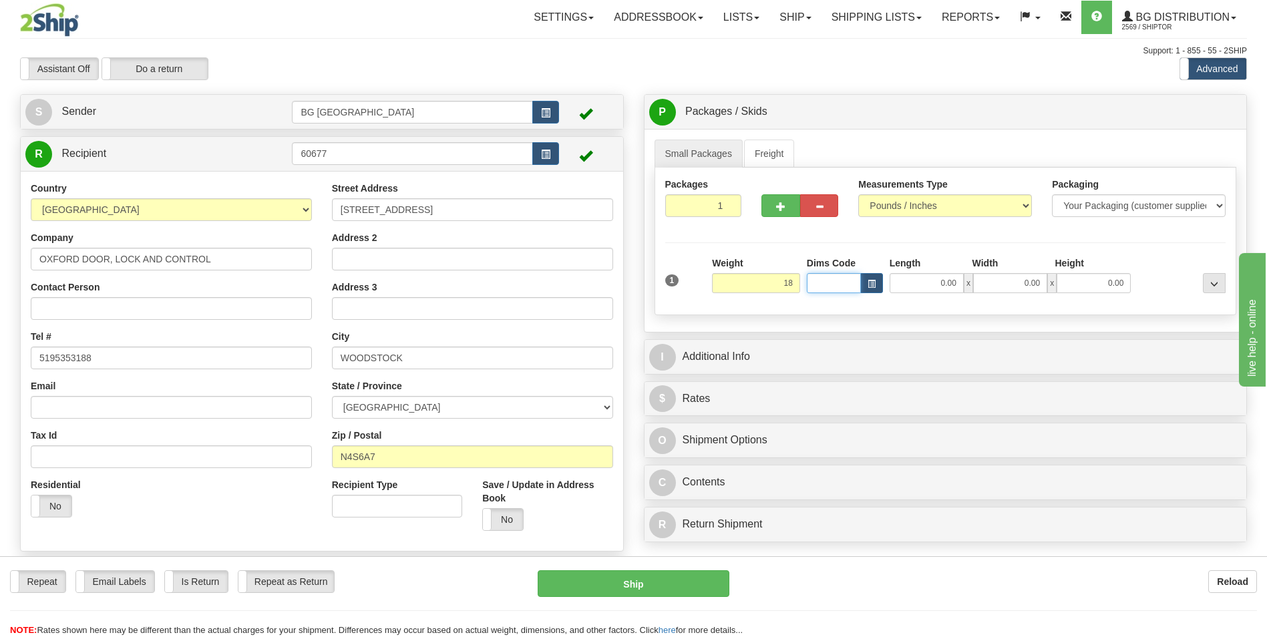
type input "18.00"
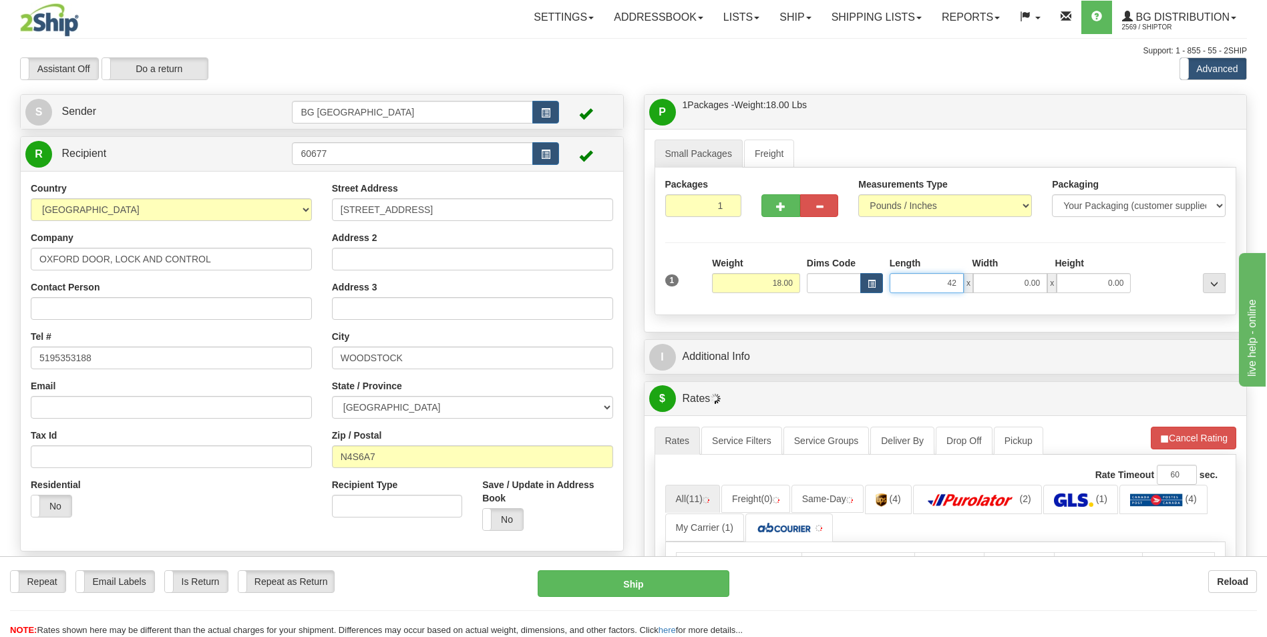
type input "42.00"
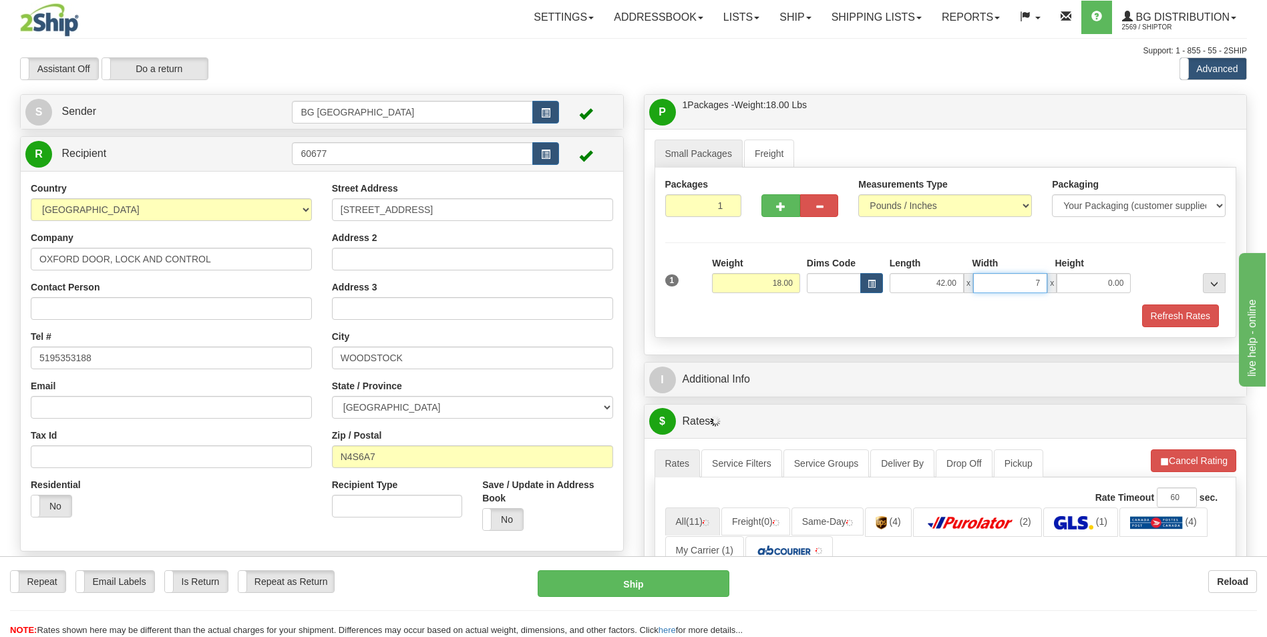
type input "7.00"
type input "5.00"
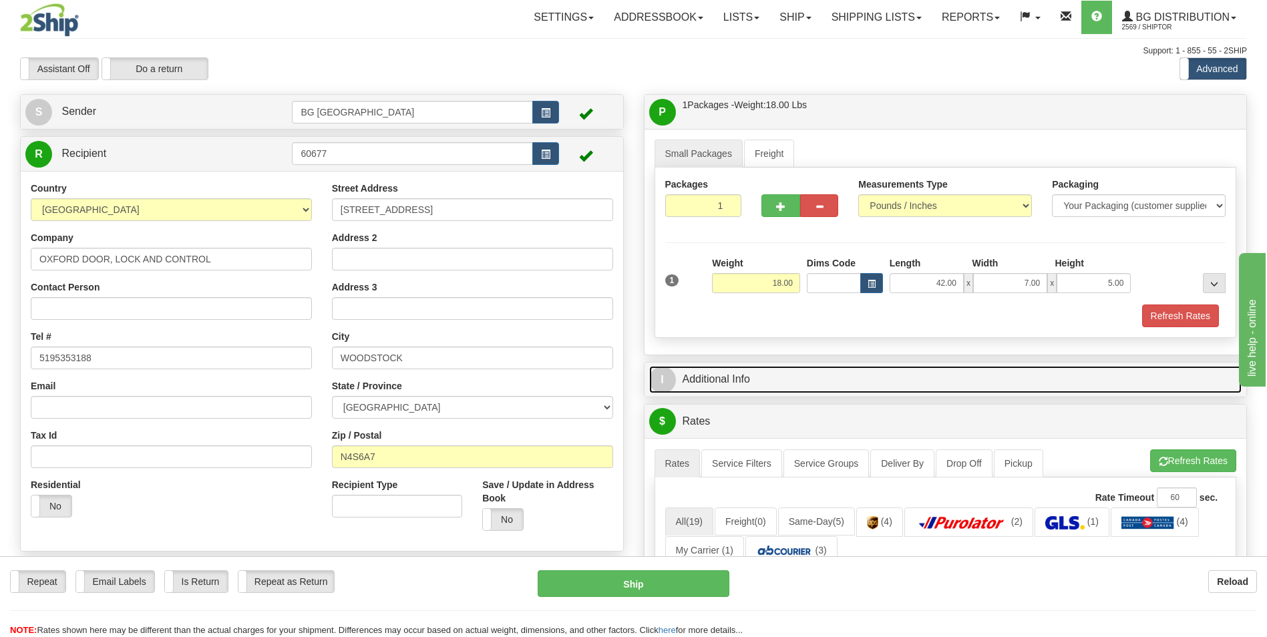
click at [771, 386] on link "I Additional Info" at bounding box center [945, 379] width 593 height 27
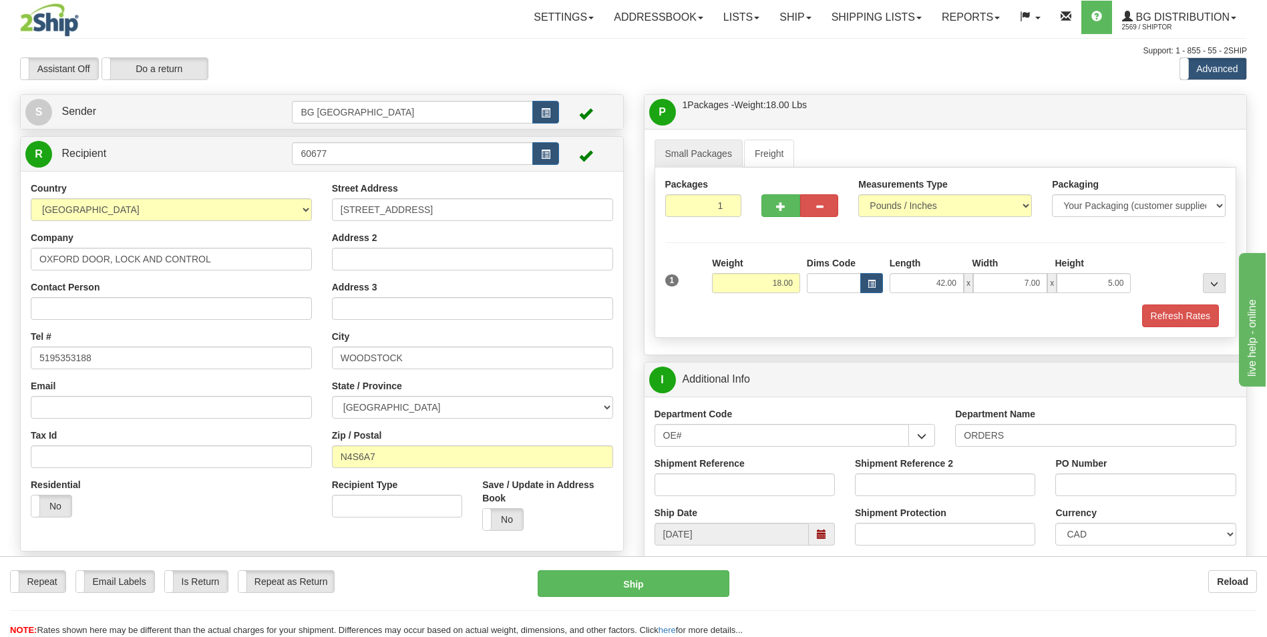
click at [706, 497] on div "Shipment Reference" at bounding box center [744, 481] width 200 height 49
click at [704, 488] on input "Shipment Reference" at bounding box center [744, 484] width 180 height 23
type input "70184138-00"
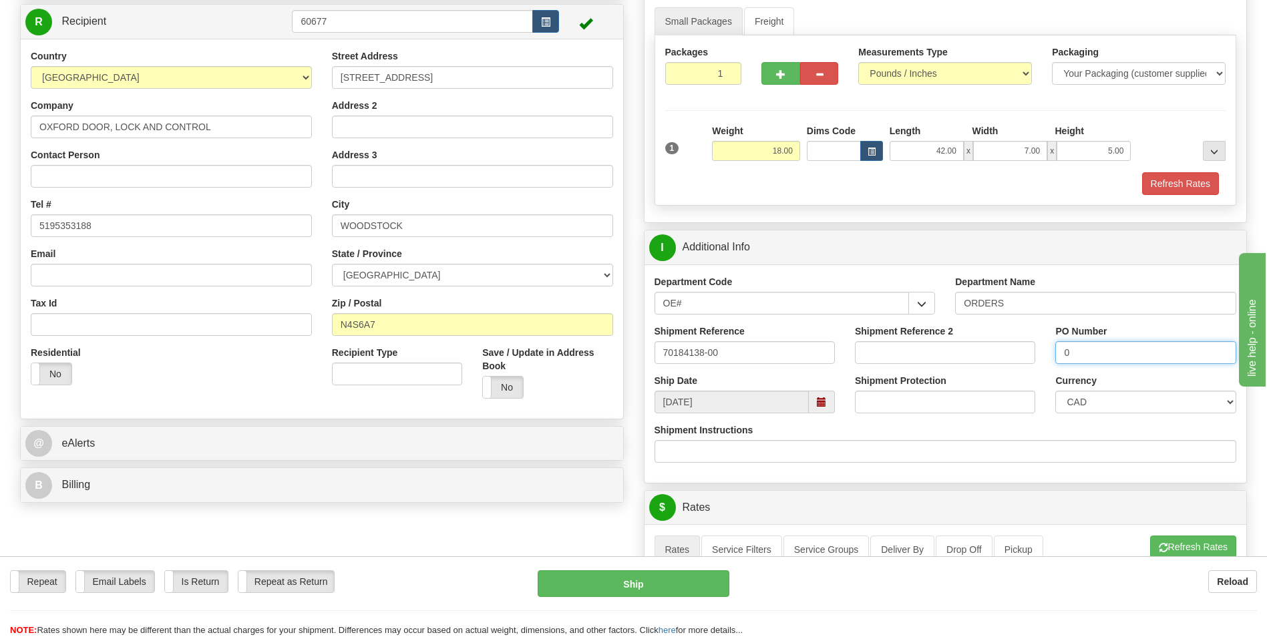
scroll to position [67, 0]
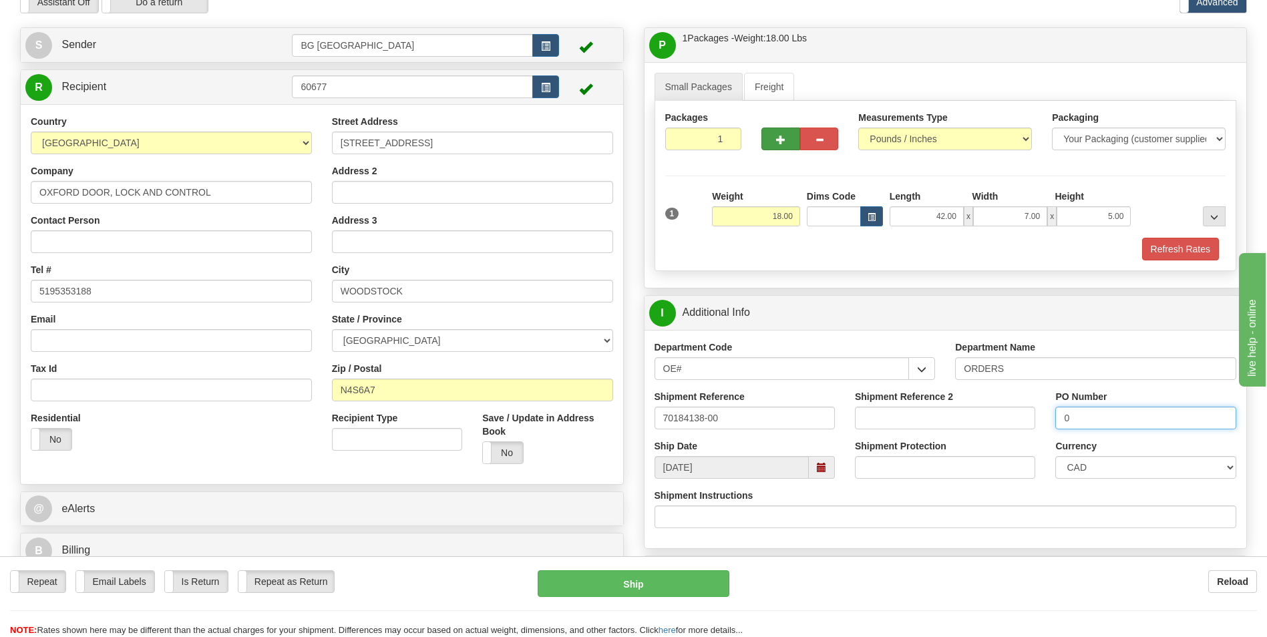
type input "0"
click at [784, 142] on span "button" at bounding box center [780, 140] width 9 height 9
type input "2"
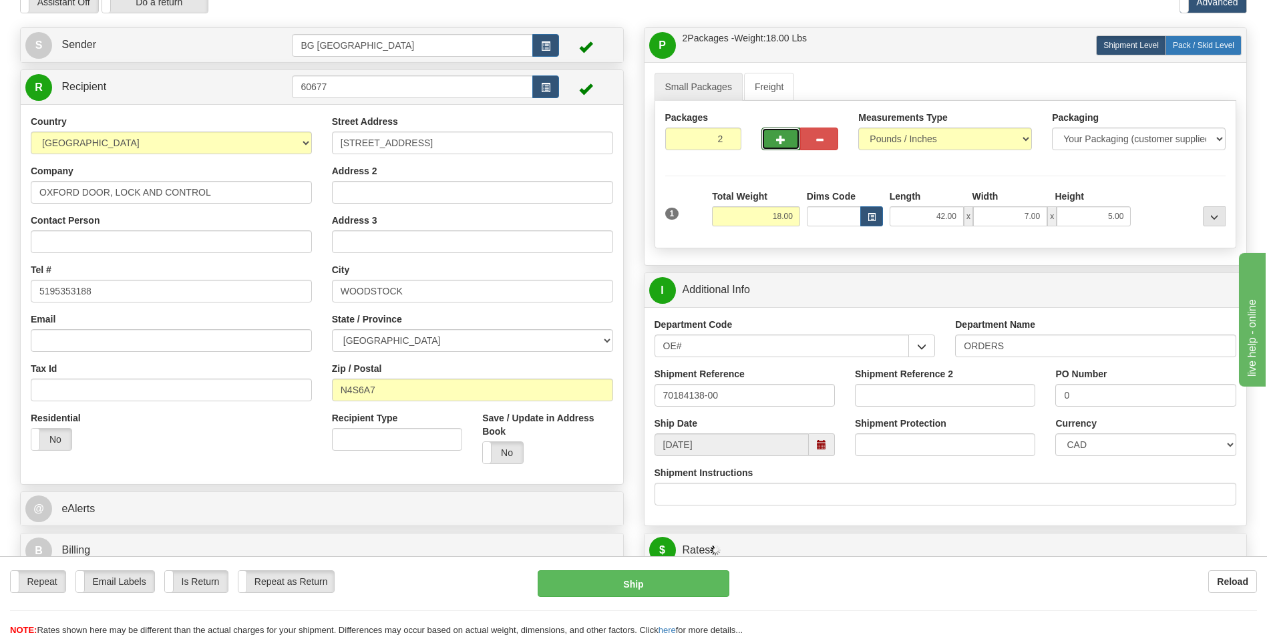
click at [1218, 39] on label "Pack / Skid Level Pack.." at bounding box center [1203, 45] width 76 height 20
radio input "true"
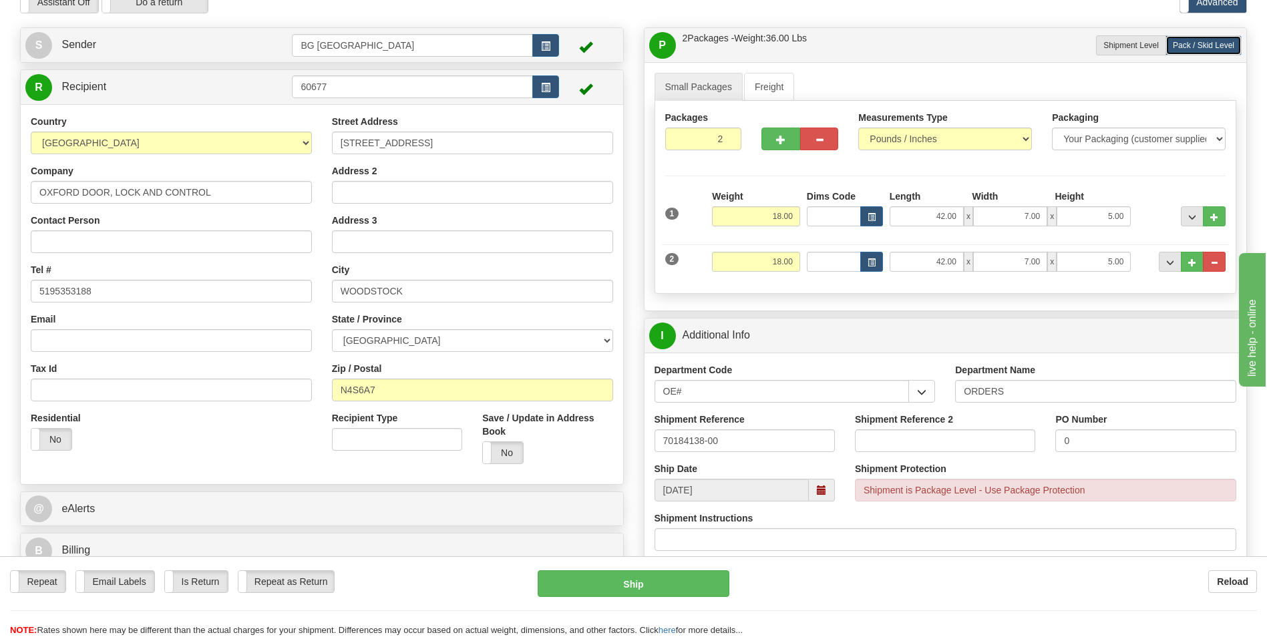
click at [769, 247] on div "2 Weight 18.00 Dims Code Length Width Height" at bounding box center [946, 260] width 568 height 45
click at [768, 263] on input "18.00" at bounding box center [756, 262] width 88 height 20
type input "15.00"
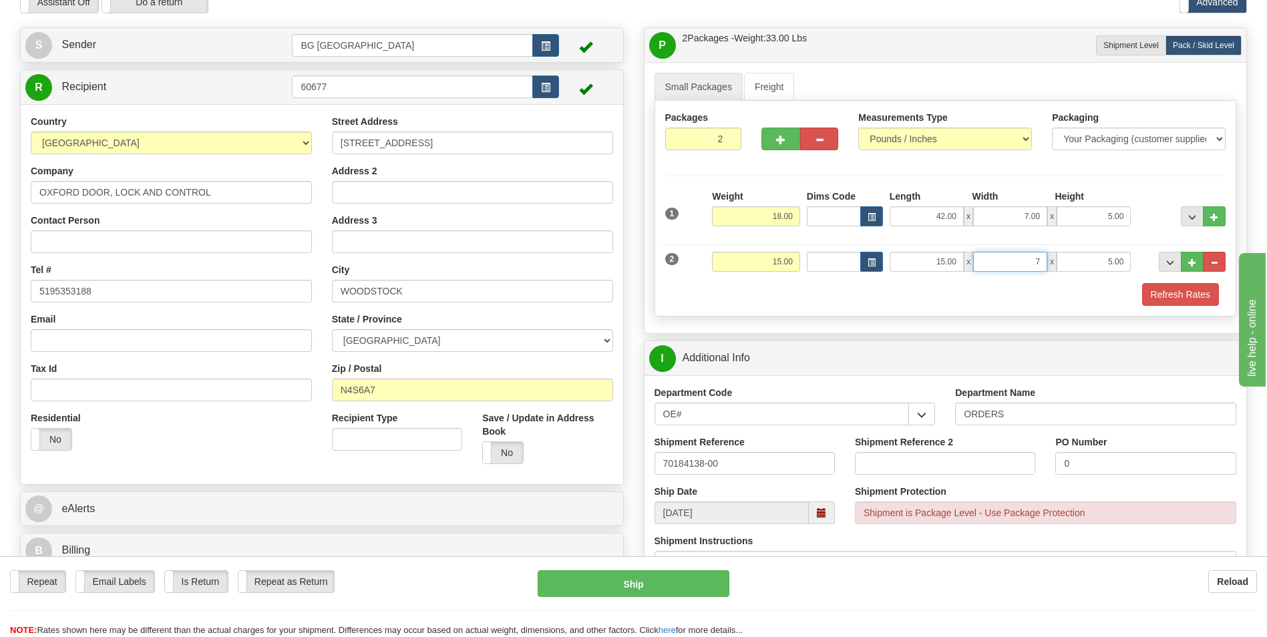
type input "7.00"
type input "5.00"
click at [1187, 266] on button "..." at bounding box center [1192, 262] width 23 height 20
type input "3"
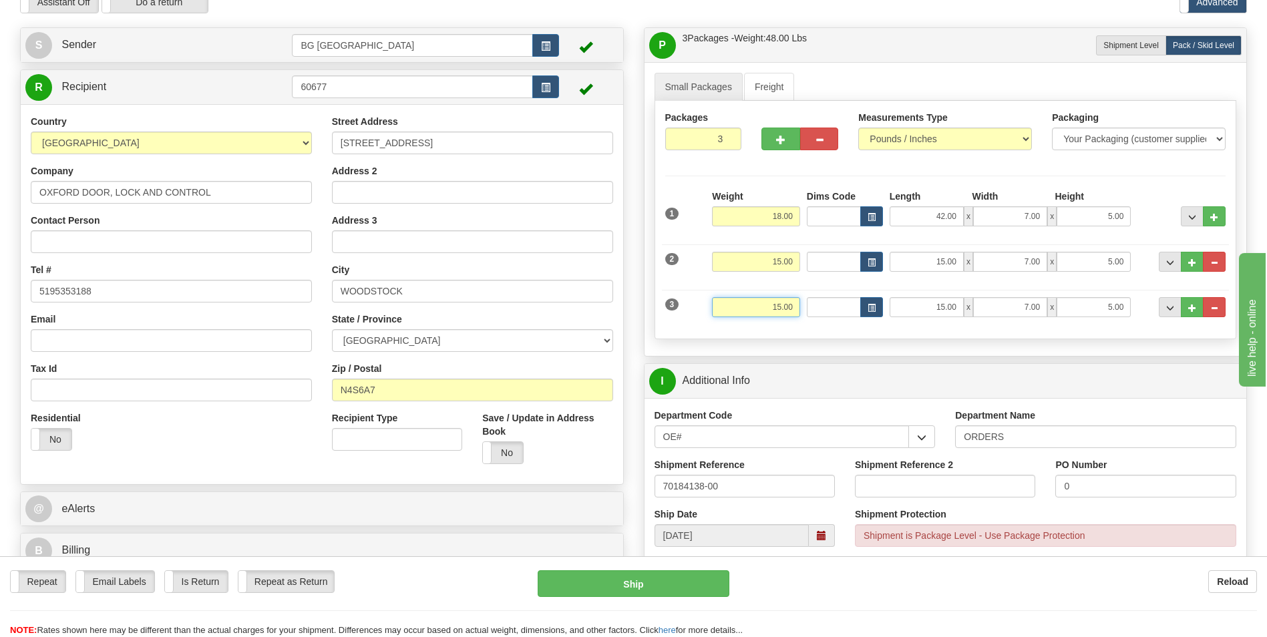
click at [771, 310] on input "15.00" at bounding box center [756, 307] width 88 height 20
type input "28.00"
type input "27.00"
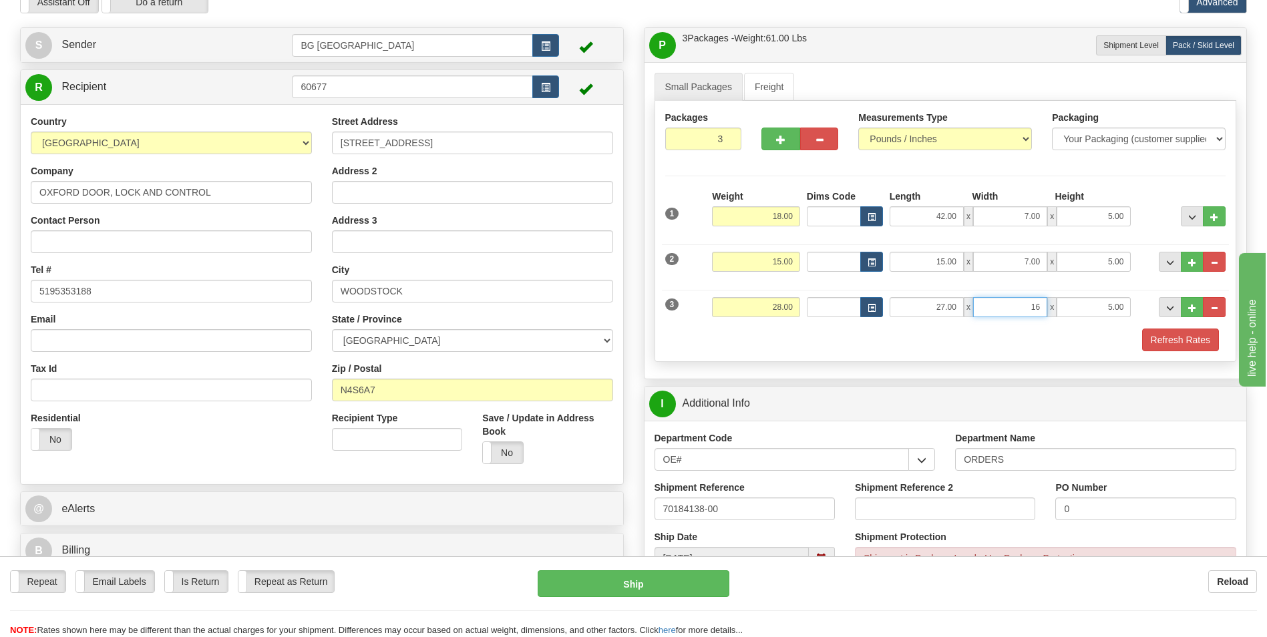
type input "16.00"
type input "5.00"
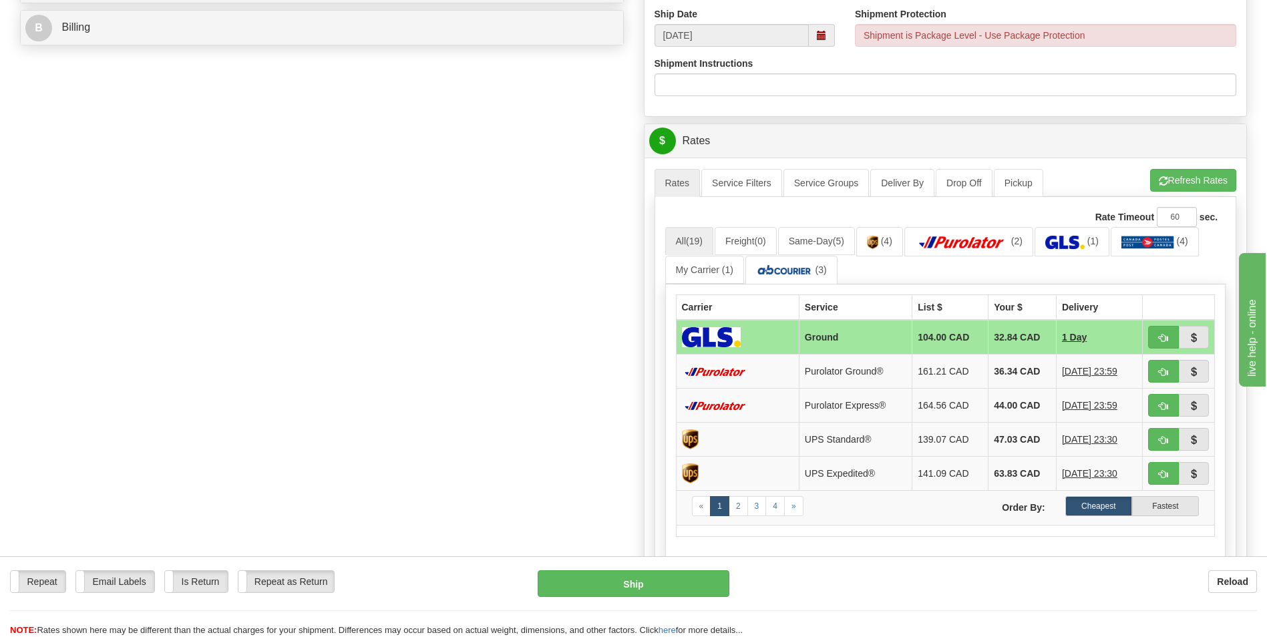
scroll to position [601, 0]
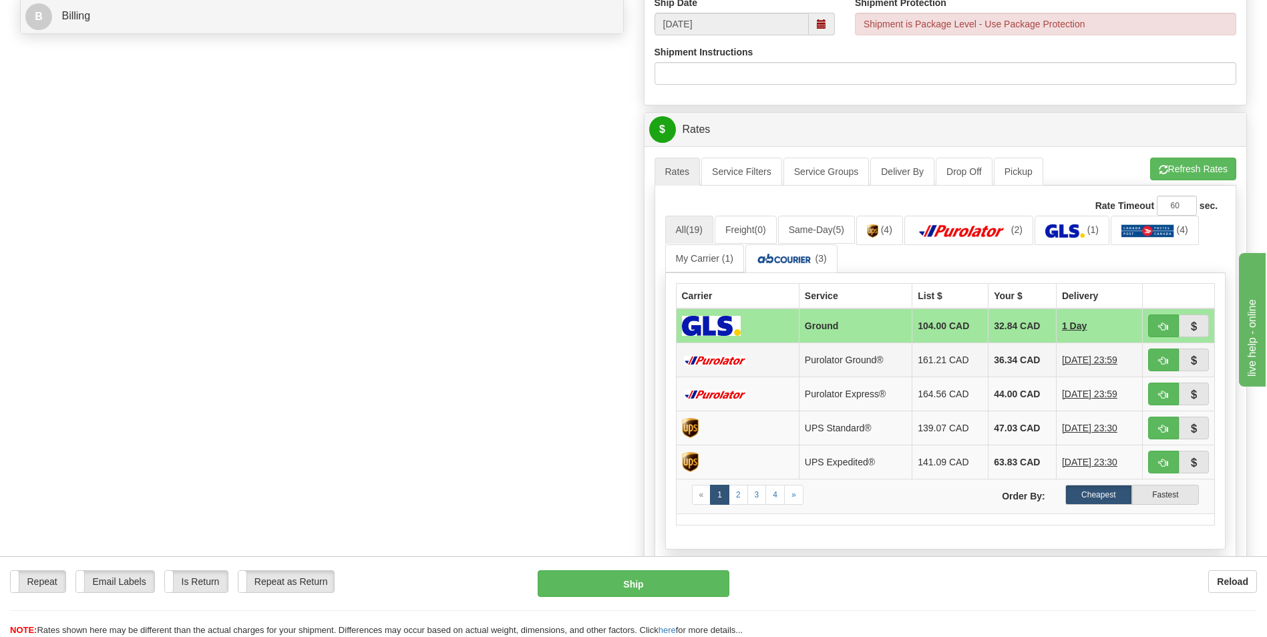
click at [1004, 367] on td "36.34 CAD" at bounding box center [1022, 360] width 68 height 34
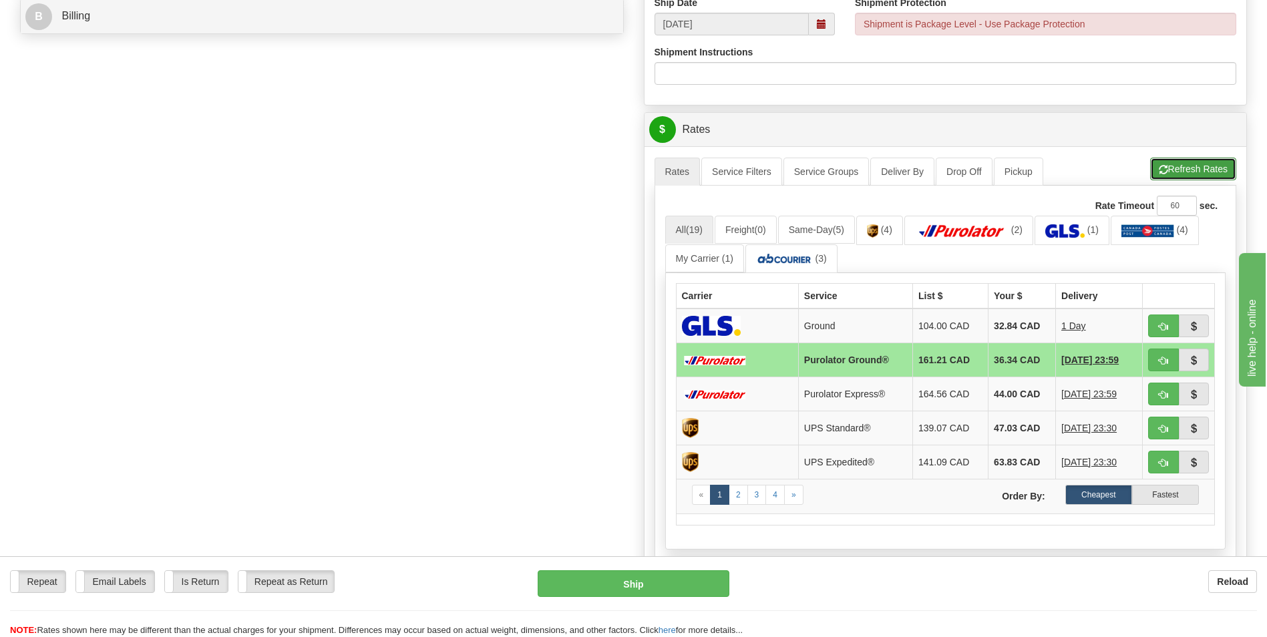
click at [1193, 178] on button "Refresh Rates" at bounding box center [1193, 169] width 86 height 23
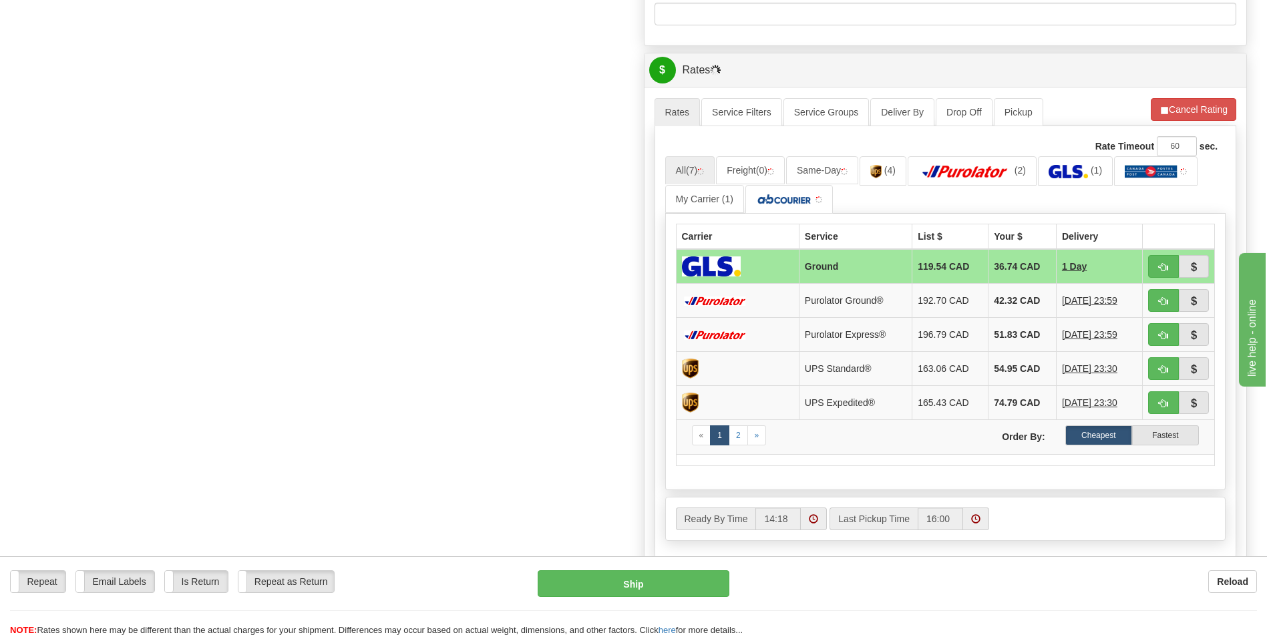
scroll to position [668, 0]
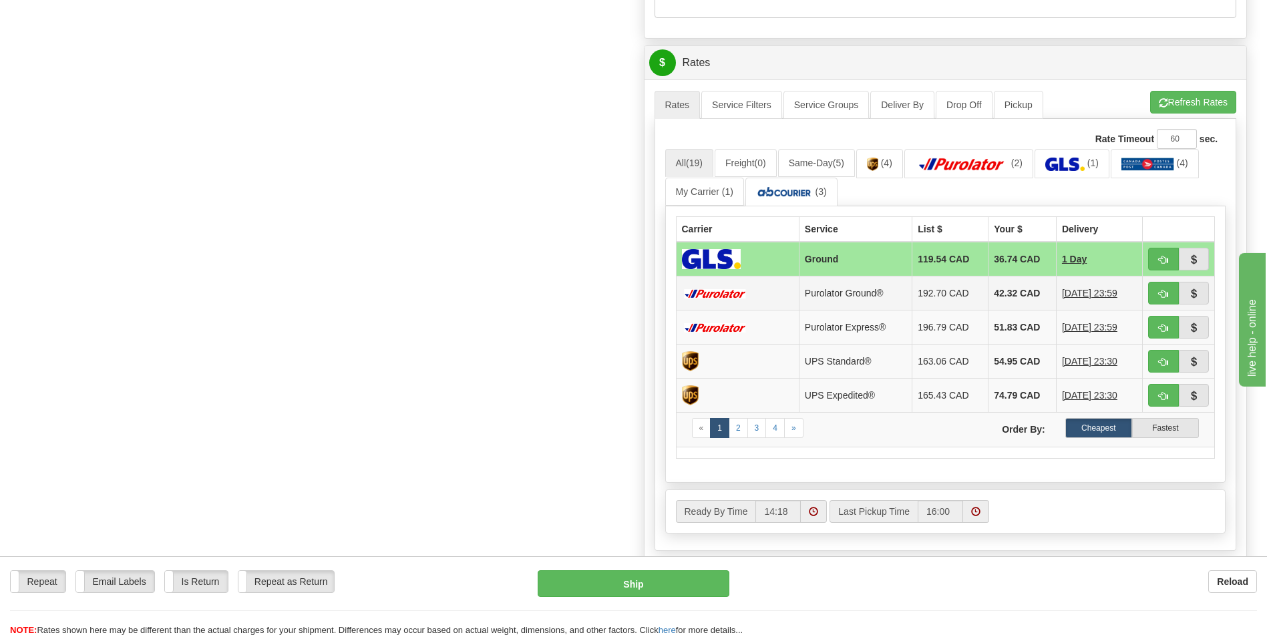
click at [988, 288] on td "42.32 CAD" at bounding box center [1022, 293] width 68 height 34
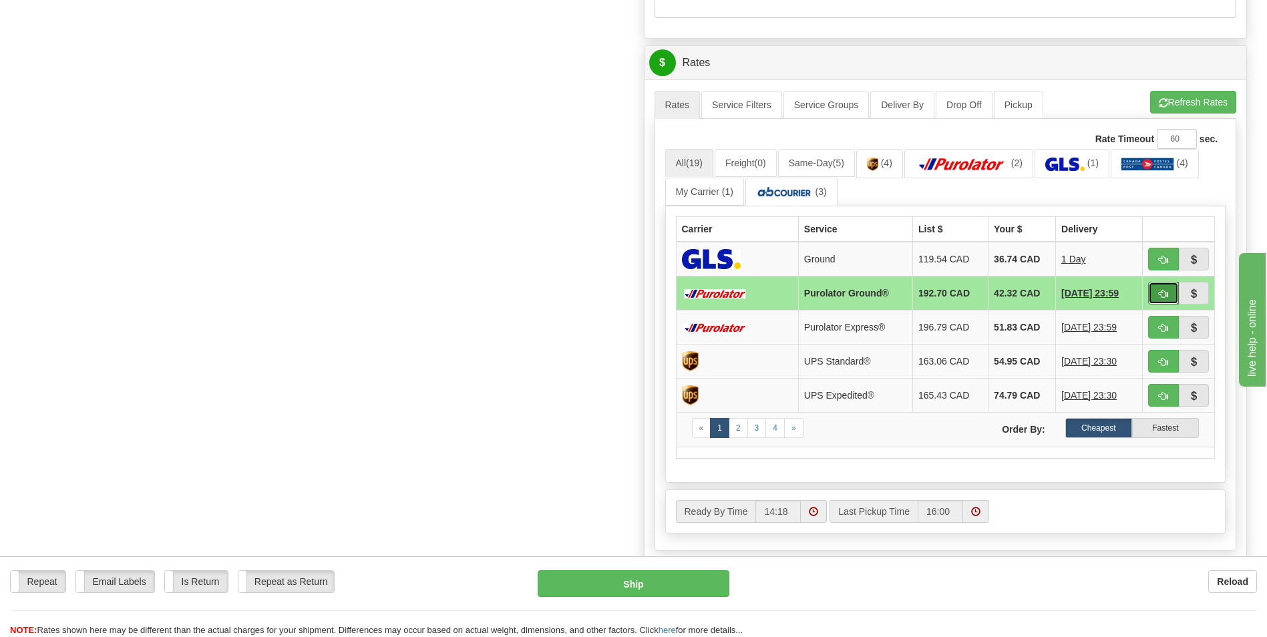
click at [1149, 293] on button "button" at bounding box center [1163, 293] width 31 height 23
type input "260"
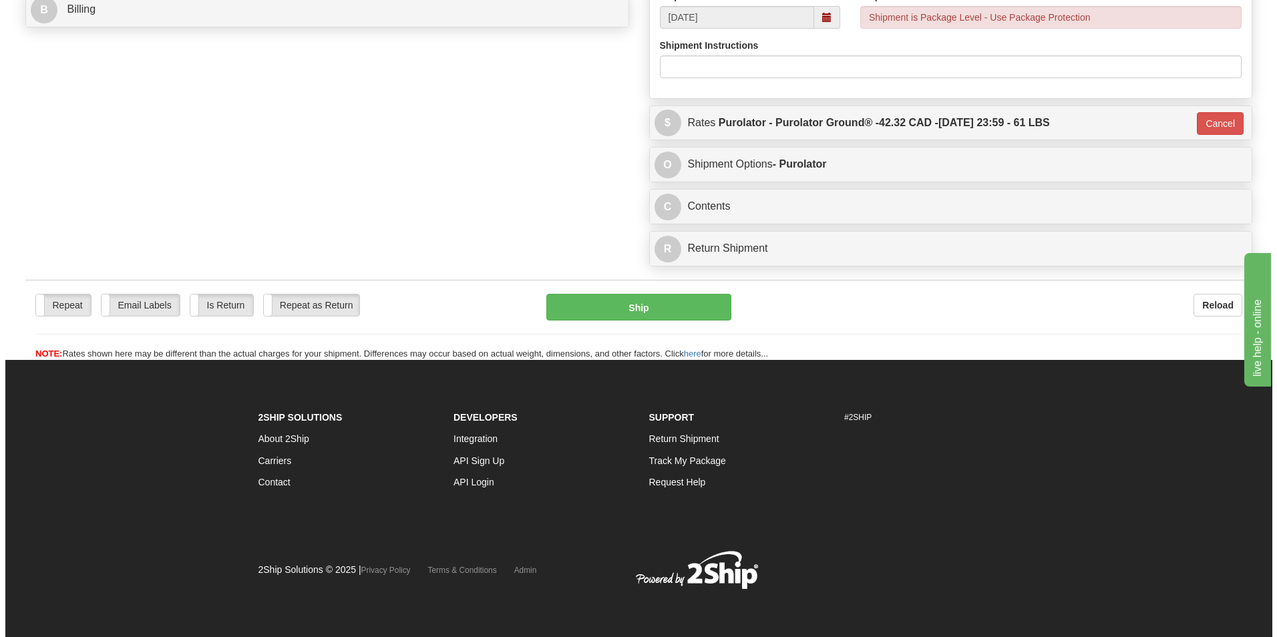
scroll to position [608, 0]
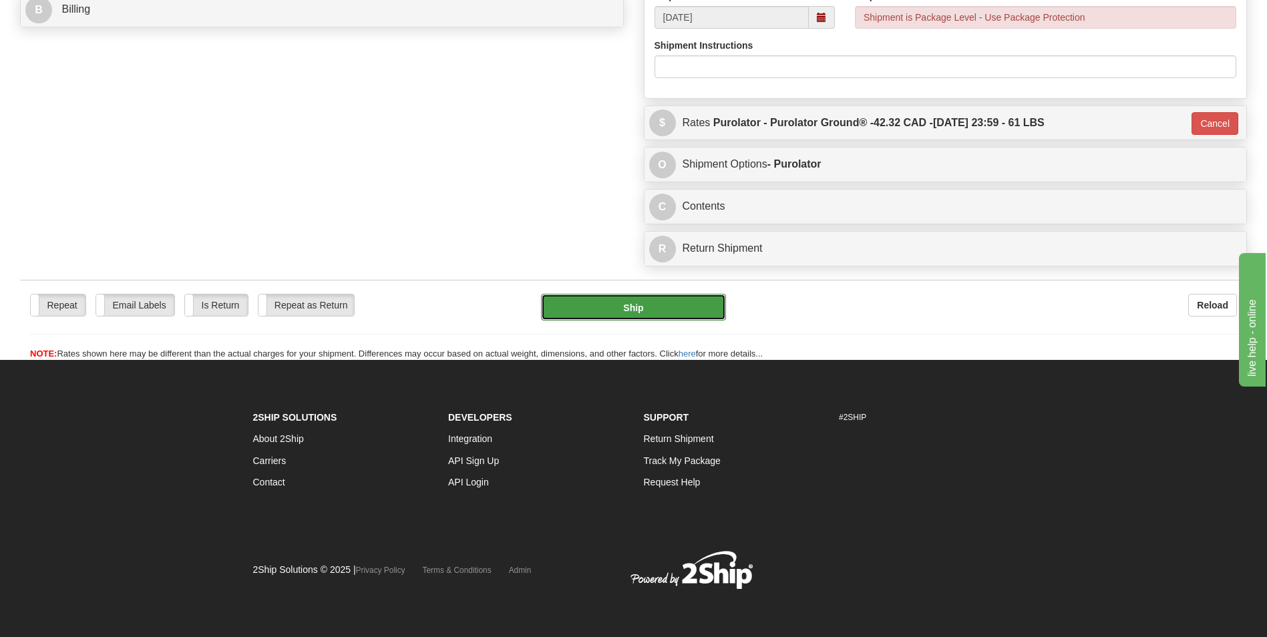
click at [618, 313] on button "Ship" at bounding box center [633, 307] width 184 height 27
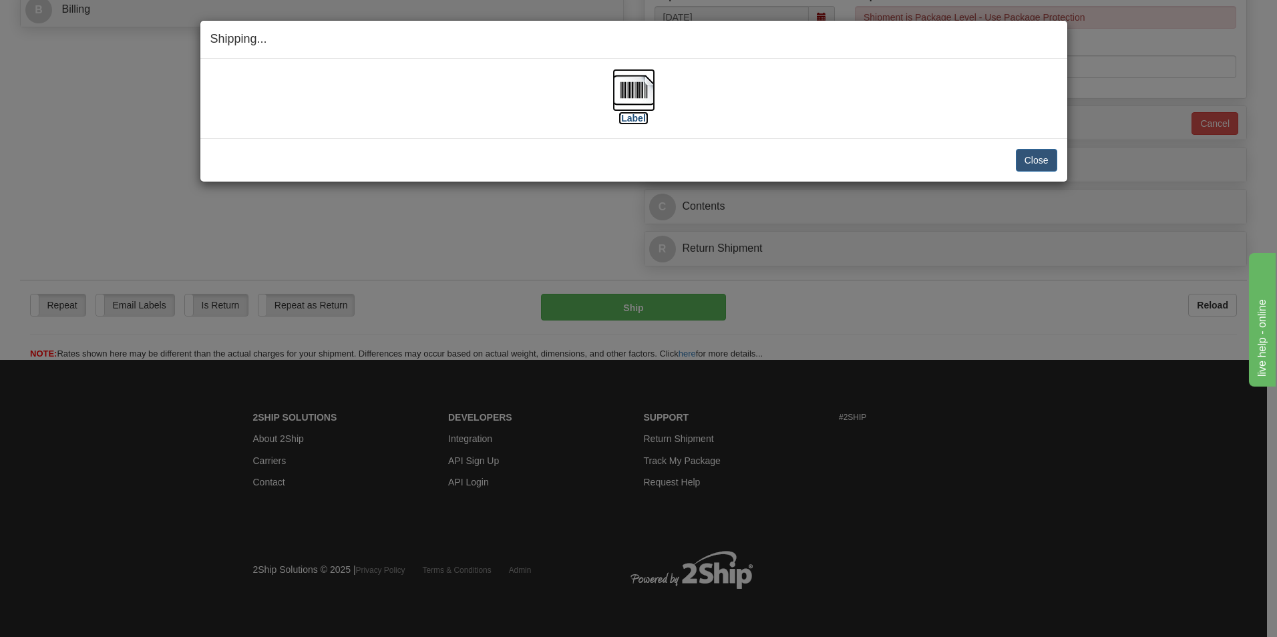
click at [630, 87] on img at bounding box center [633, 90] width 43 height 43
click at [1028, 158] on button "Close" at bounding box center [1036, 160] width 41 height 23
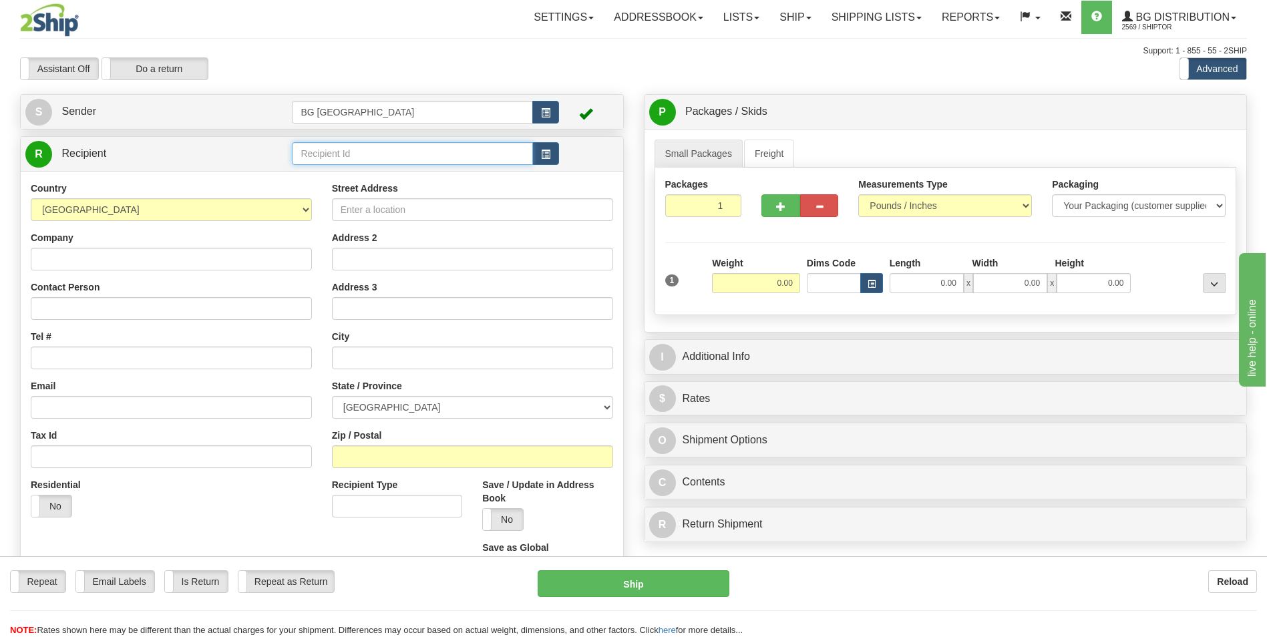
click at [361, 159] on input "text" at bounding box center [412, 153] width 240 height 23
click at [341, 167] on div "60028" at bounding box center [410, 174] width 228 height 15
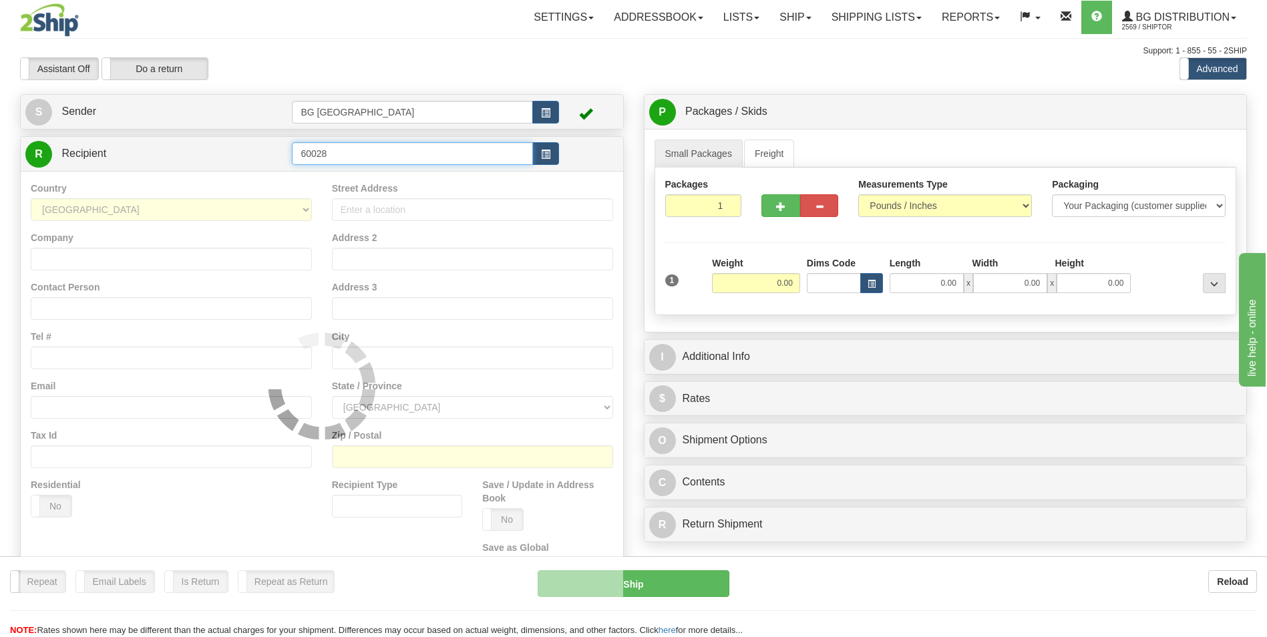
type input "60028"
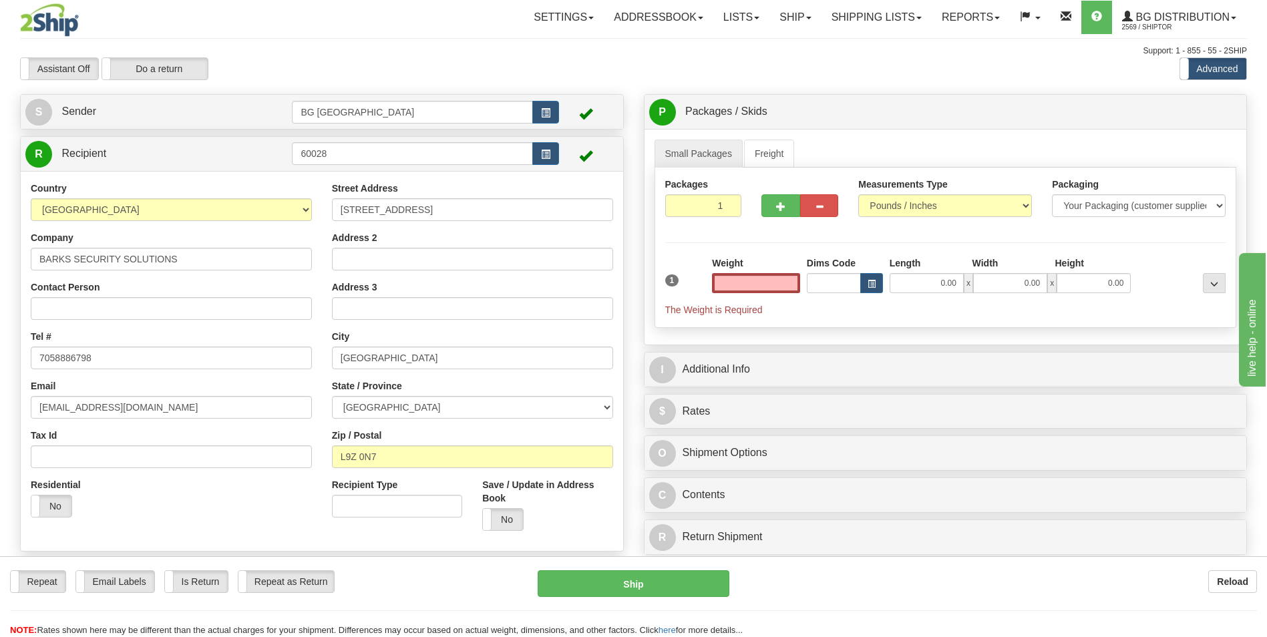
type input "0.00"
click at [751, 282] on input "0.00" at bounding box center [756, 283] width 88 height 20
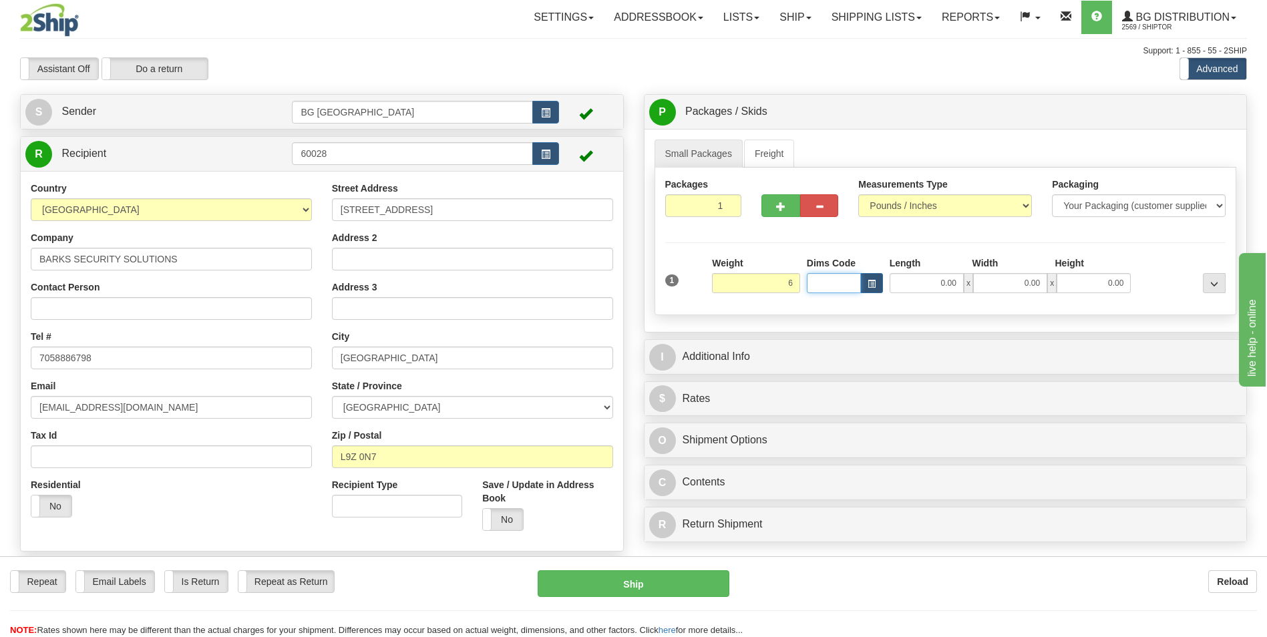
type input "6.00"
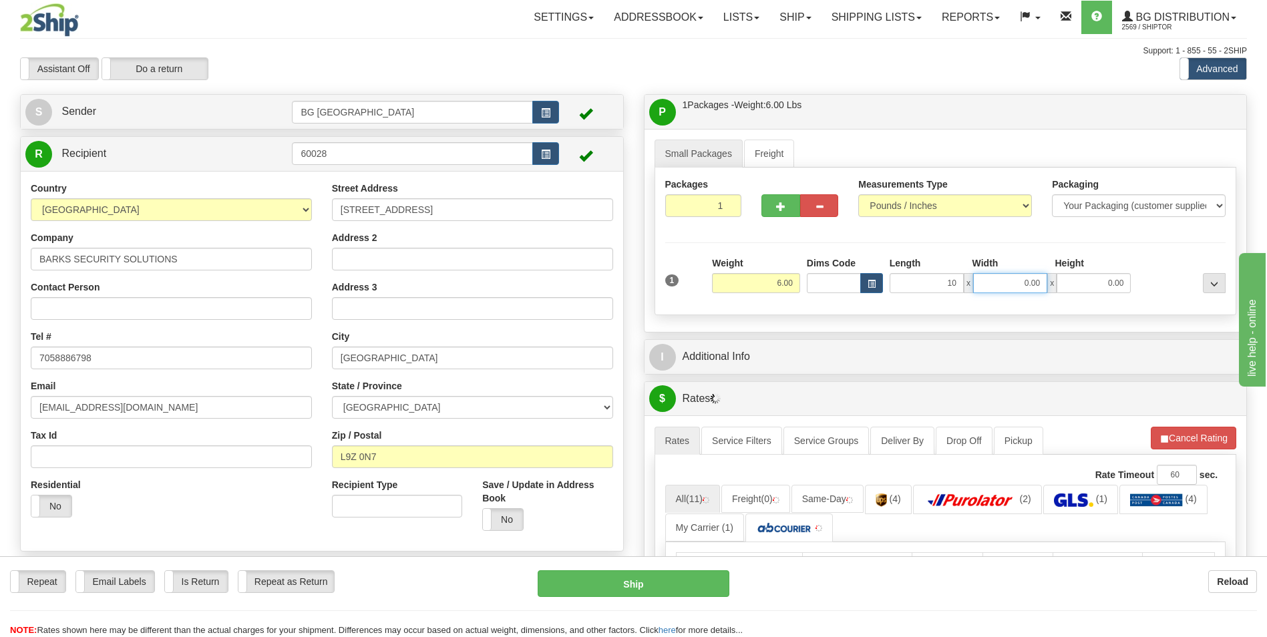
type input "10.00"
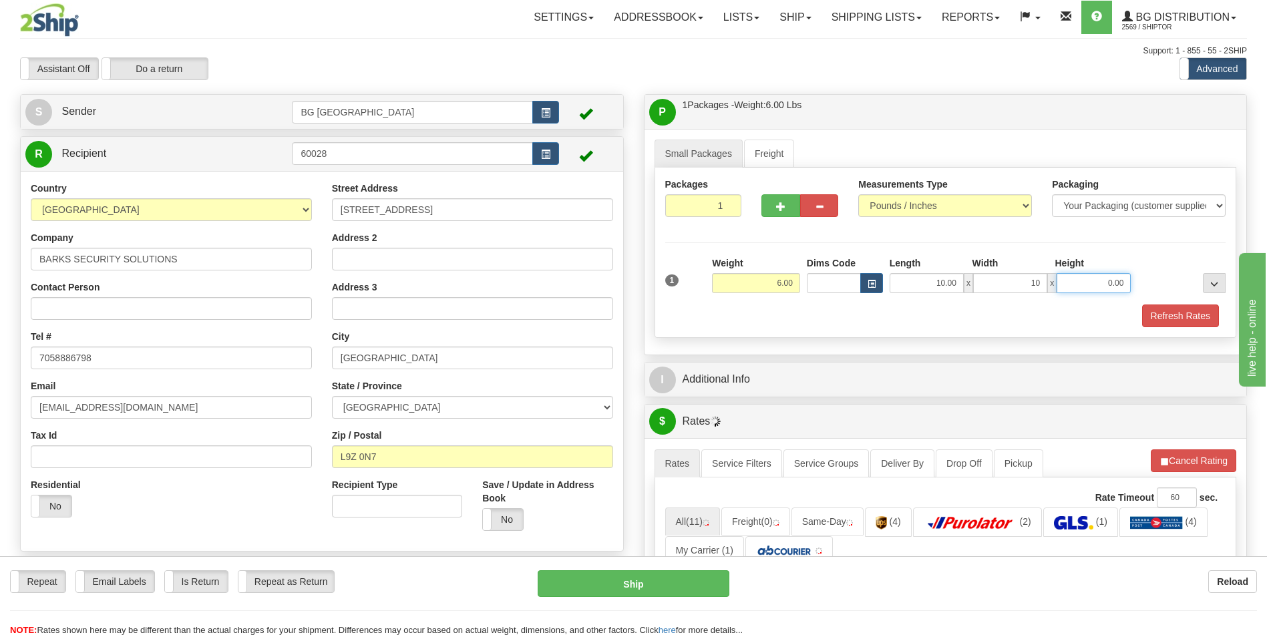
type input "10.00"
type input "5.00"
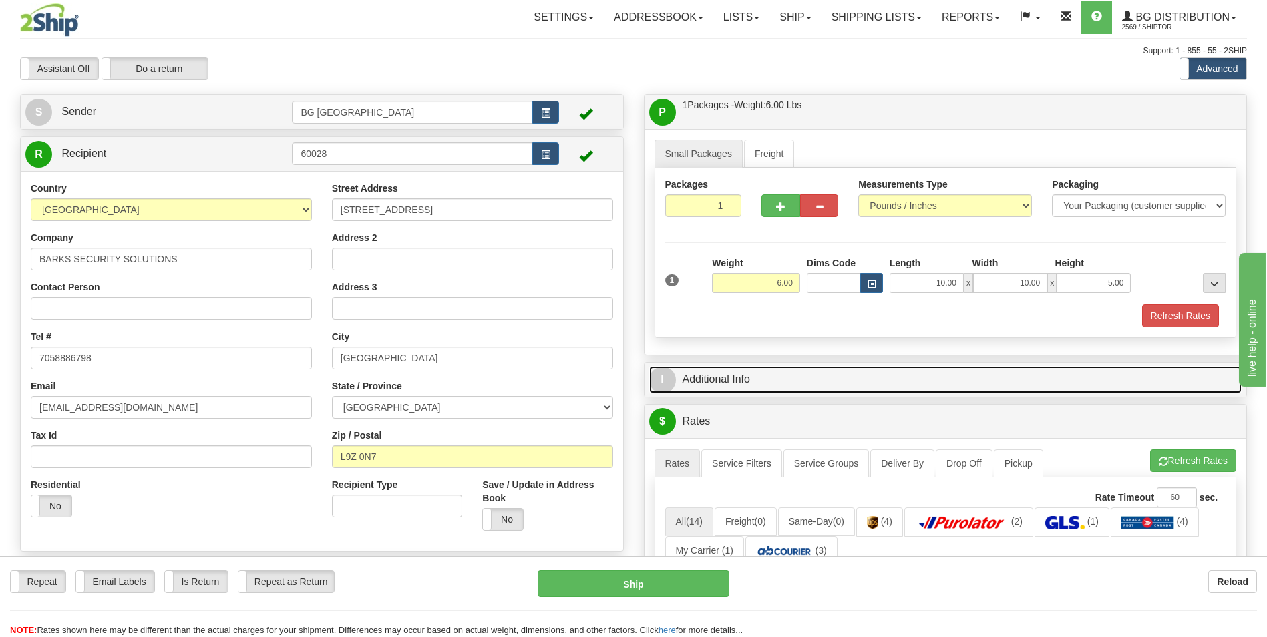
click at [811, 389] on link "I Additional Info" at bounding box center [945, 379] width 593 height 27
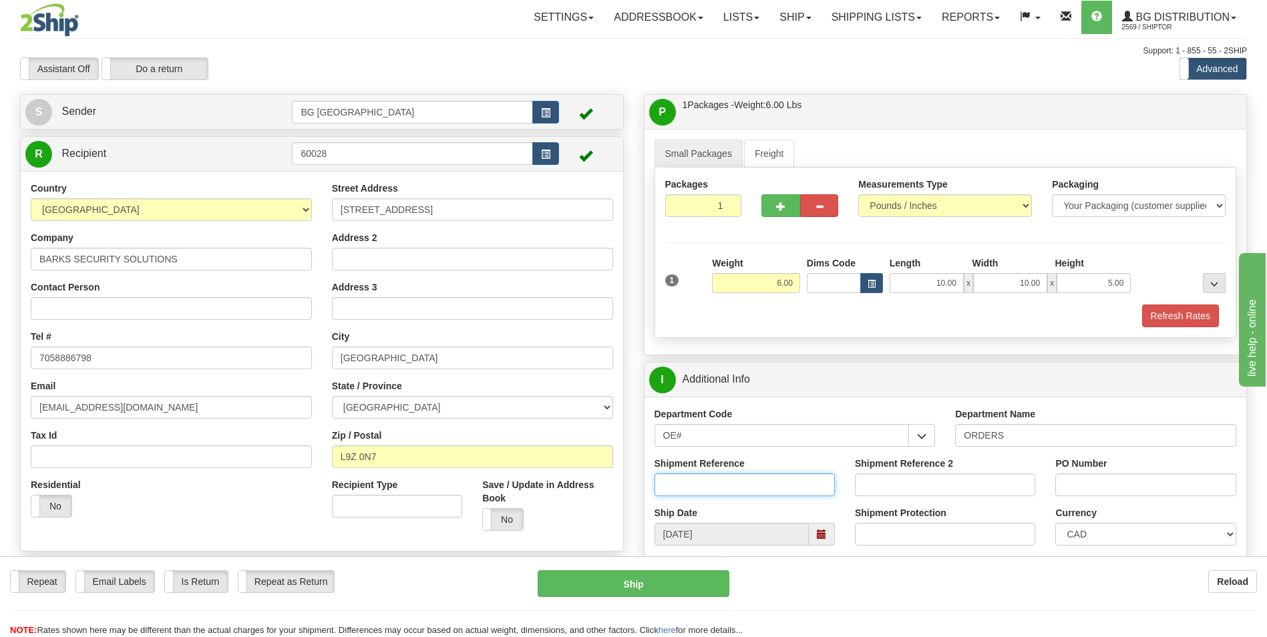
click at [751, 481] on input "Shipment Reference" at bounding box center [744, 484] width 180 height 23
type input "70184170-00"
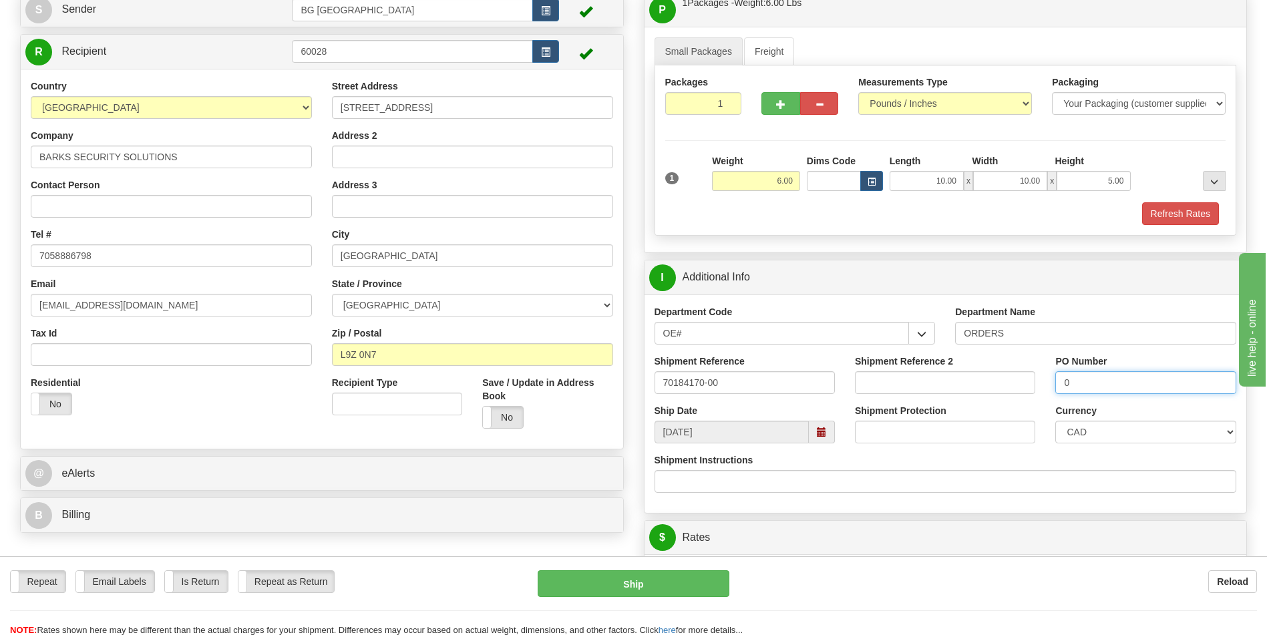
scroll to position [267, 0]
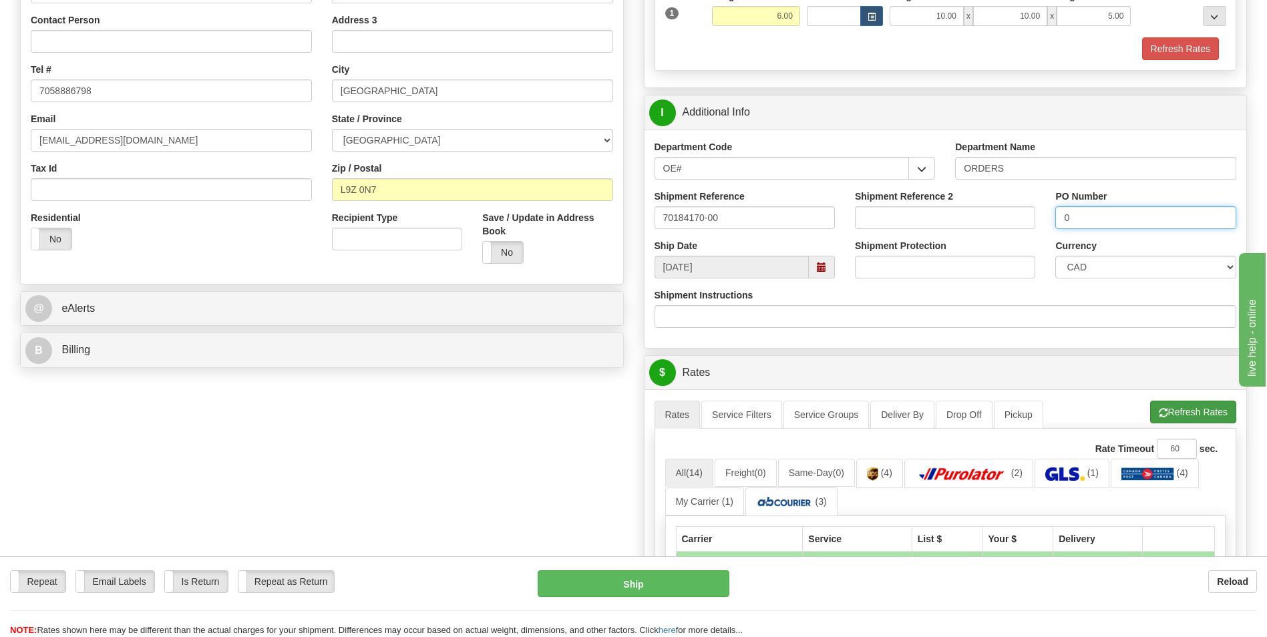
type input "0"
click at [1174, 409] on button "Refresh Rates" at bounding box center [1193, 412] width 86 height 23
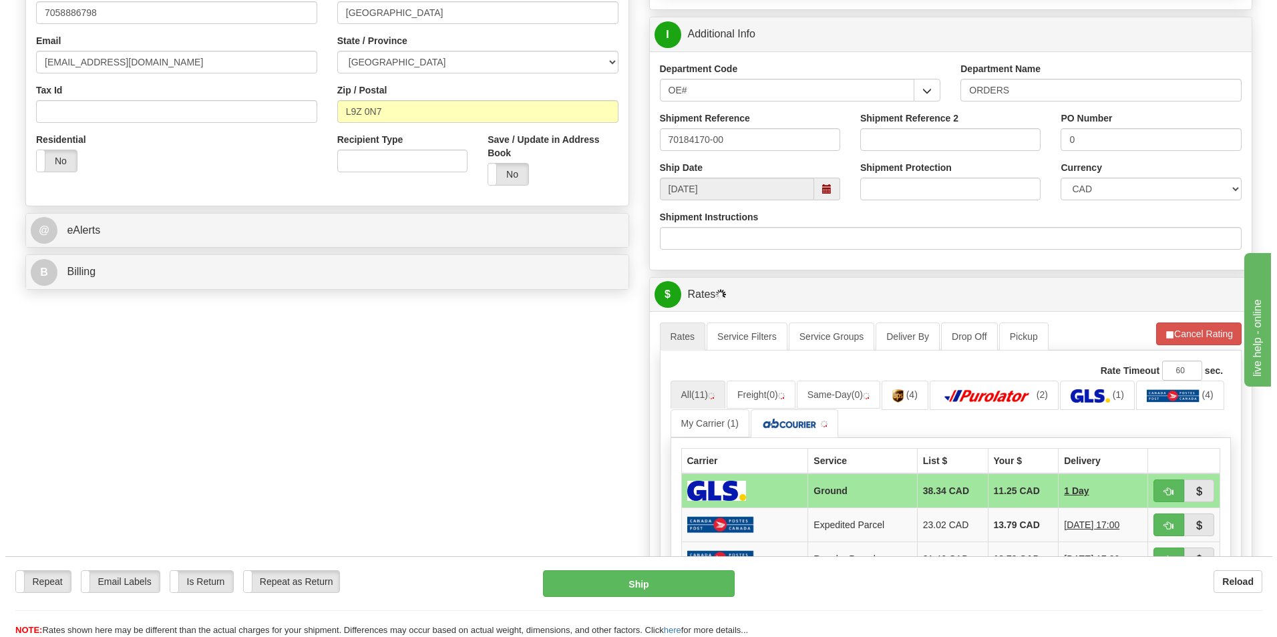
scroll to position [534, 0]
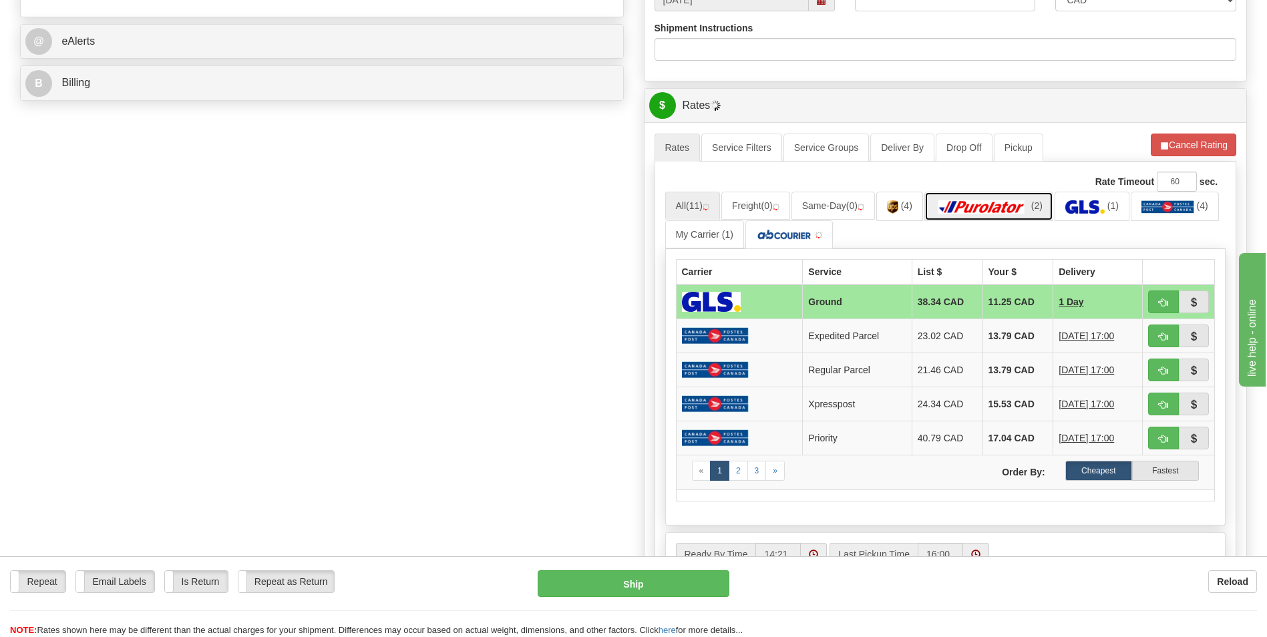
click at [999, 207] on img at bounding box center [981, 206] width 93 height 13
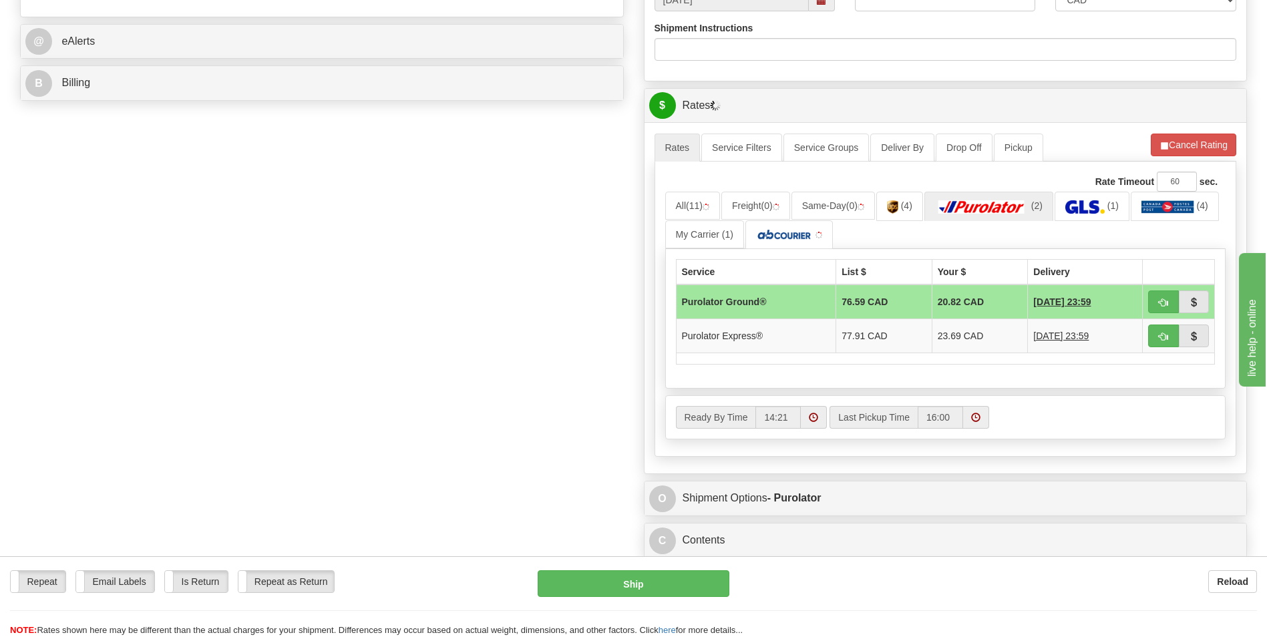
click at [974, 309] on td "20.82 CAD" at bounding box center [980, 301] width 96 height 35
click at [1159, 302] on span "button" at bounding box center [1163, 302] width 9 height 9
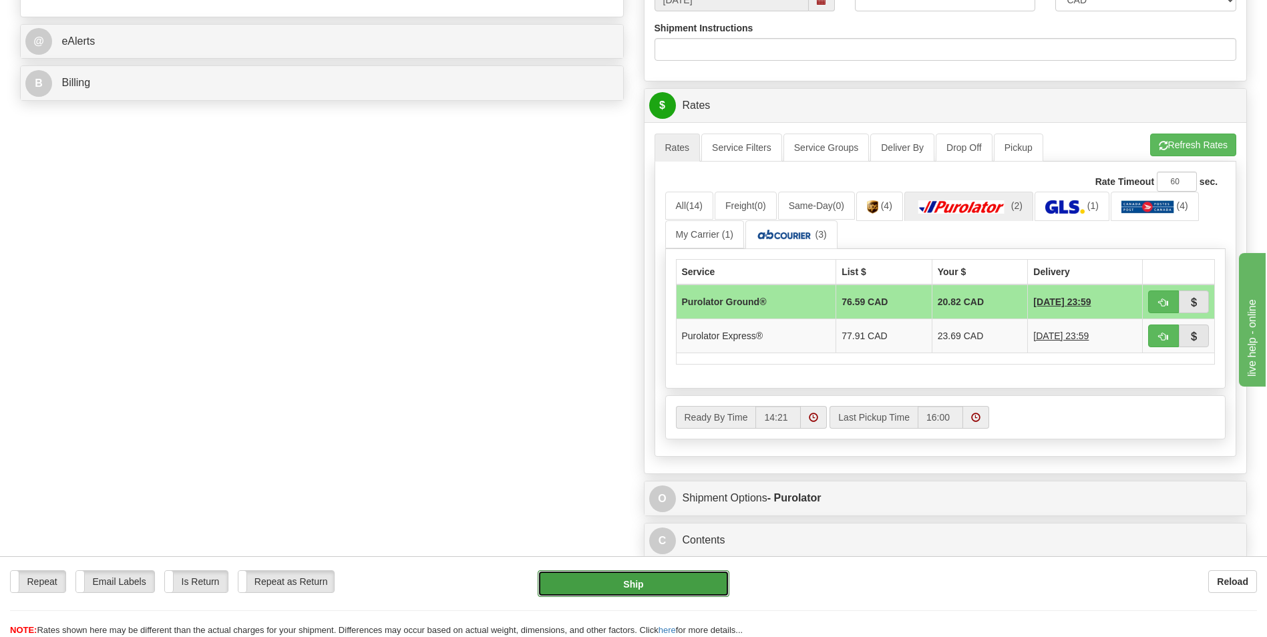
click at [607, 582] on button "Ship" at bounding box center [633, 583] width 191 height 27
type input "260"
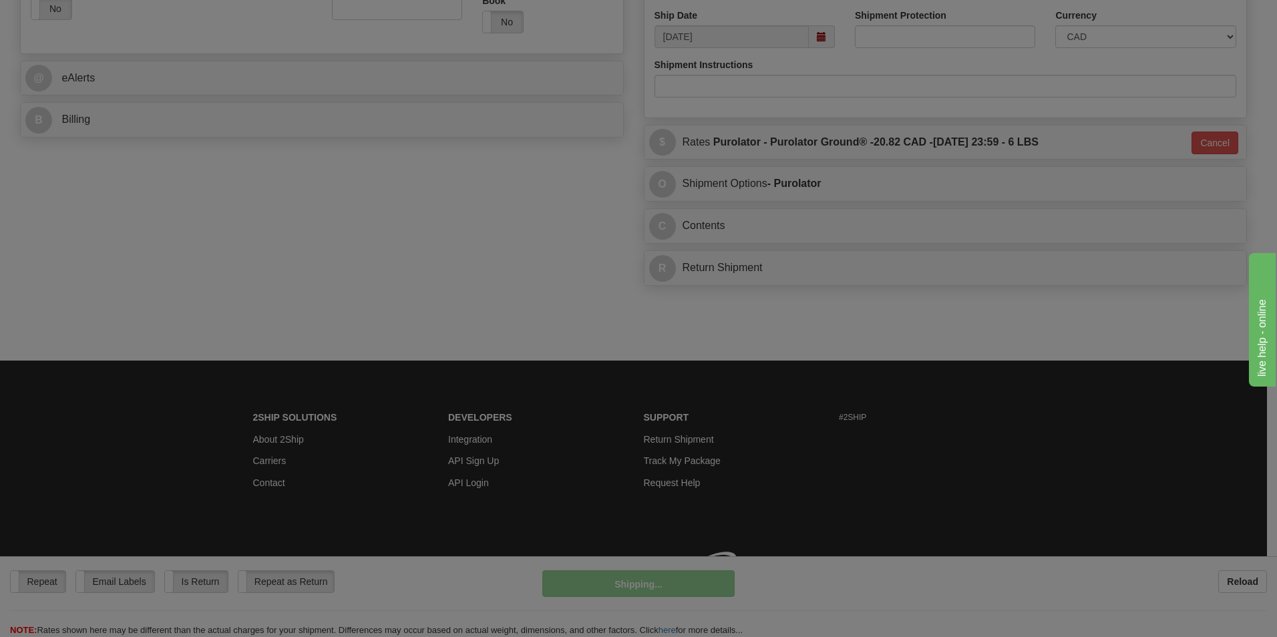
scroll to position [517, 0]
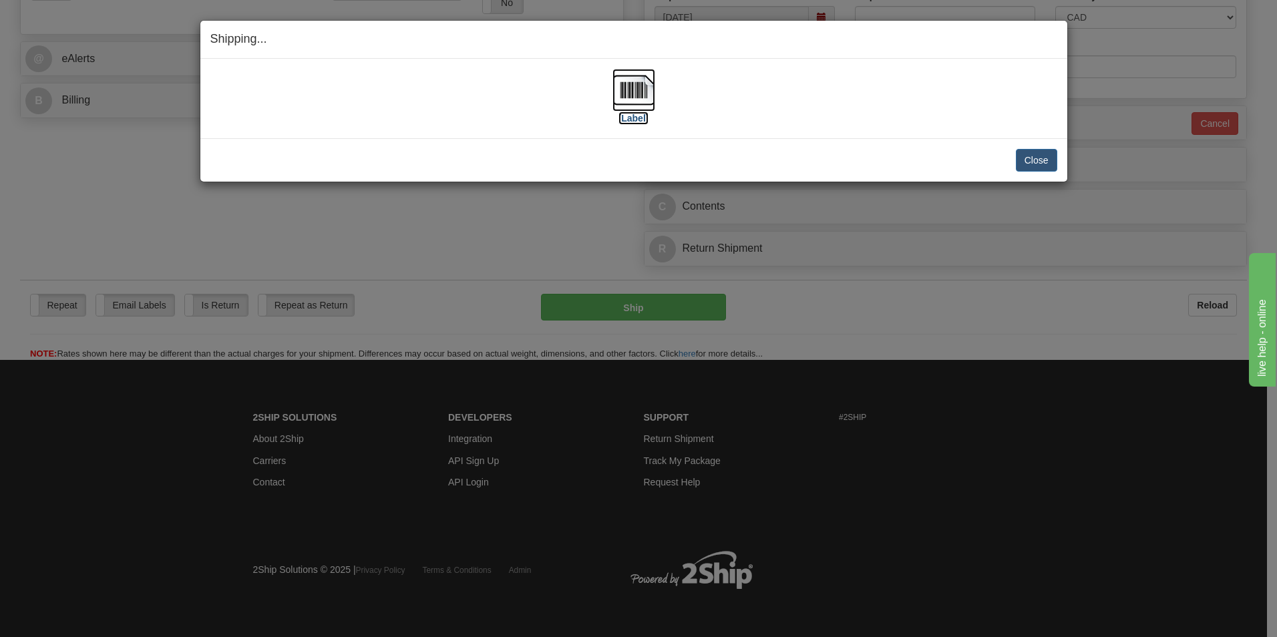
click at [623, 86] on img at bounding box center [633, 90] width 43 height 43
click at [1029, 162] on button "Close" at bounding box center [1036, 160] width 41 height 23
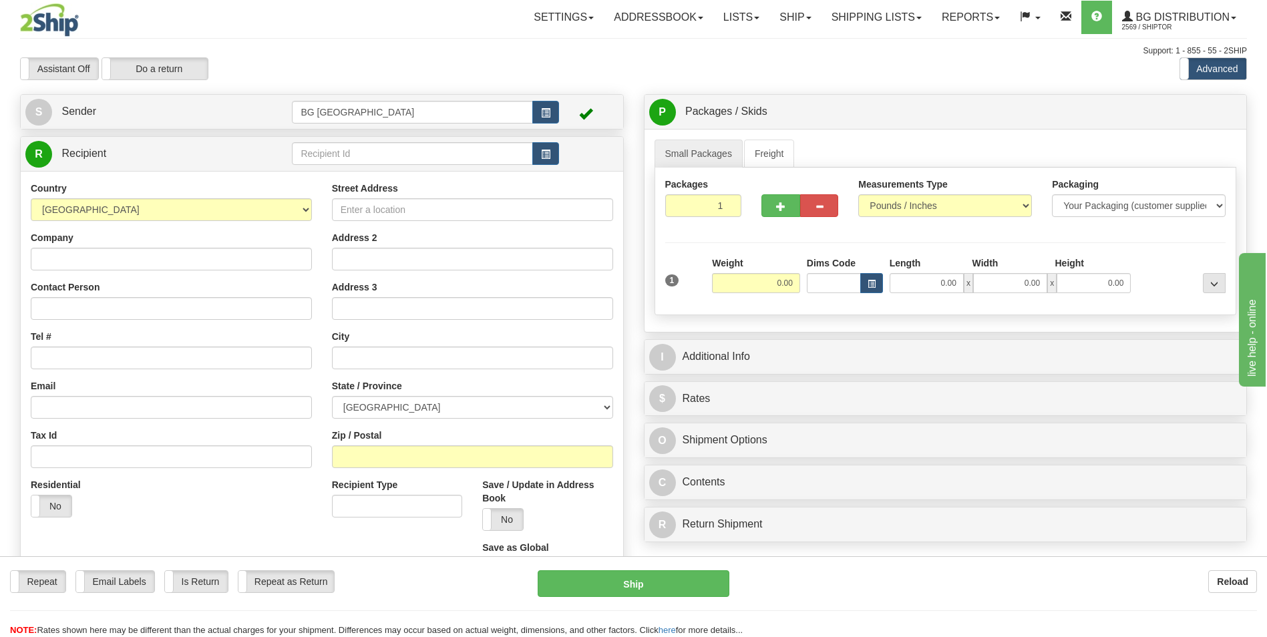
click at [336, 142] on td at bounding box center [425, 153] width 266 height 27
click at [336, 162] on input "text" at bounding box center [412, 153] width 240 height 23
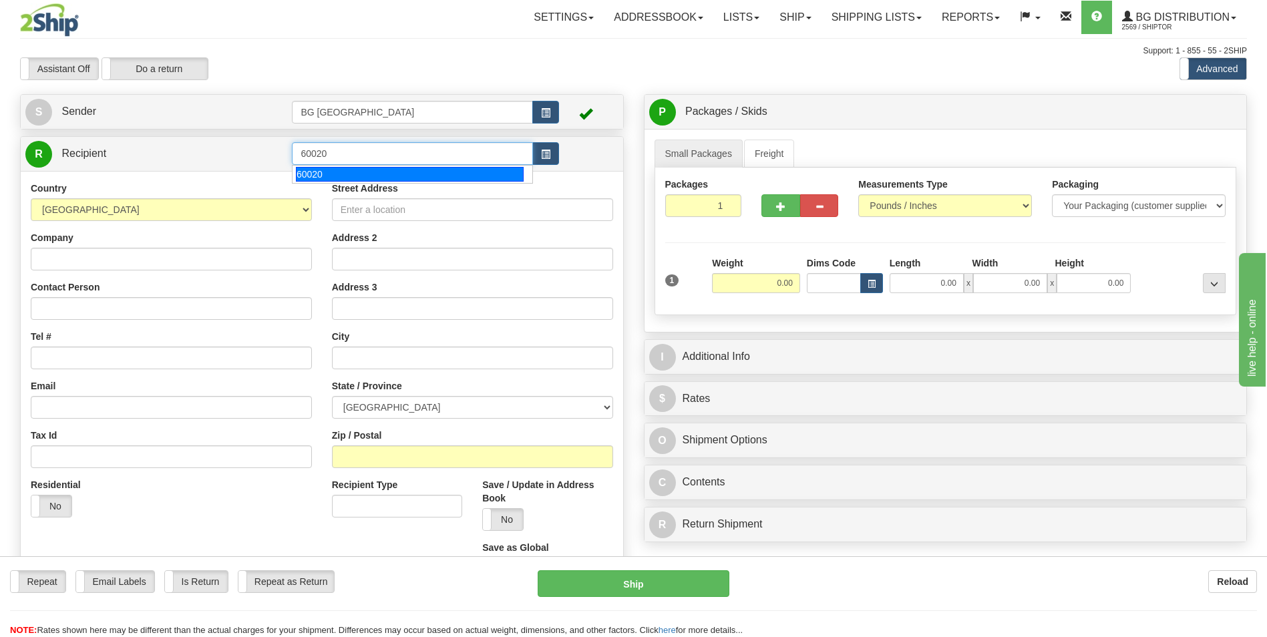
click at [328, 168] on div "60020" at bounding box center [410, 174] width 228 height 15
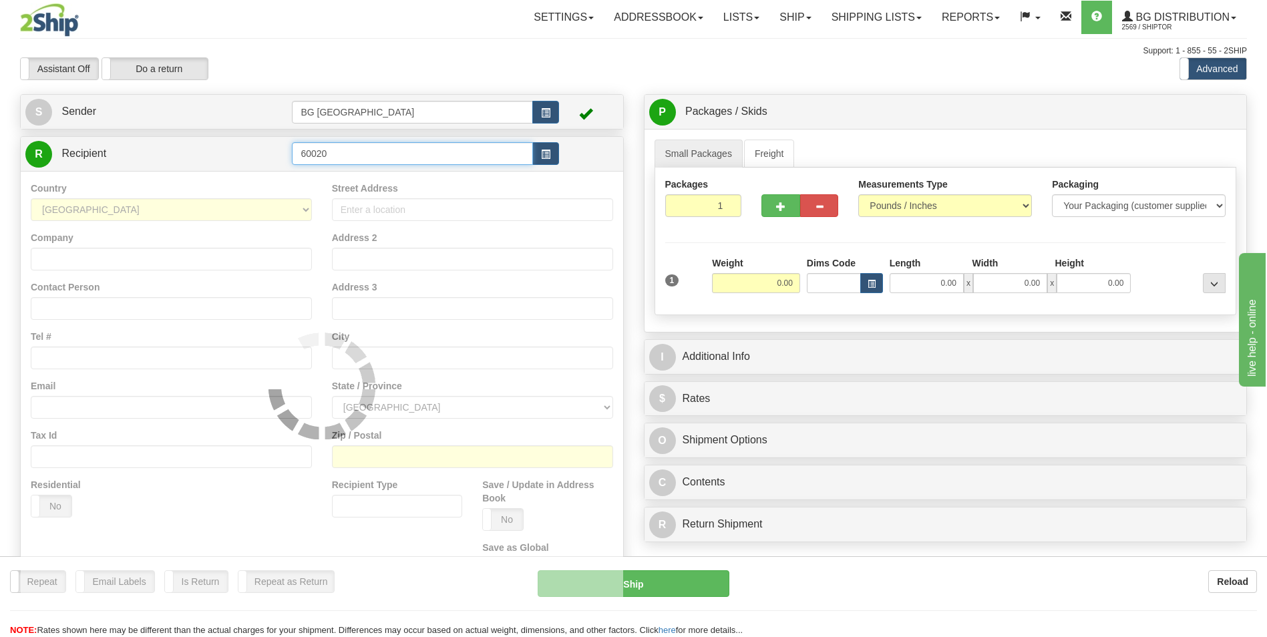
type input "60020"
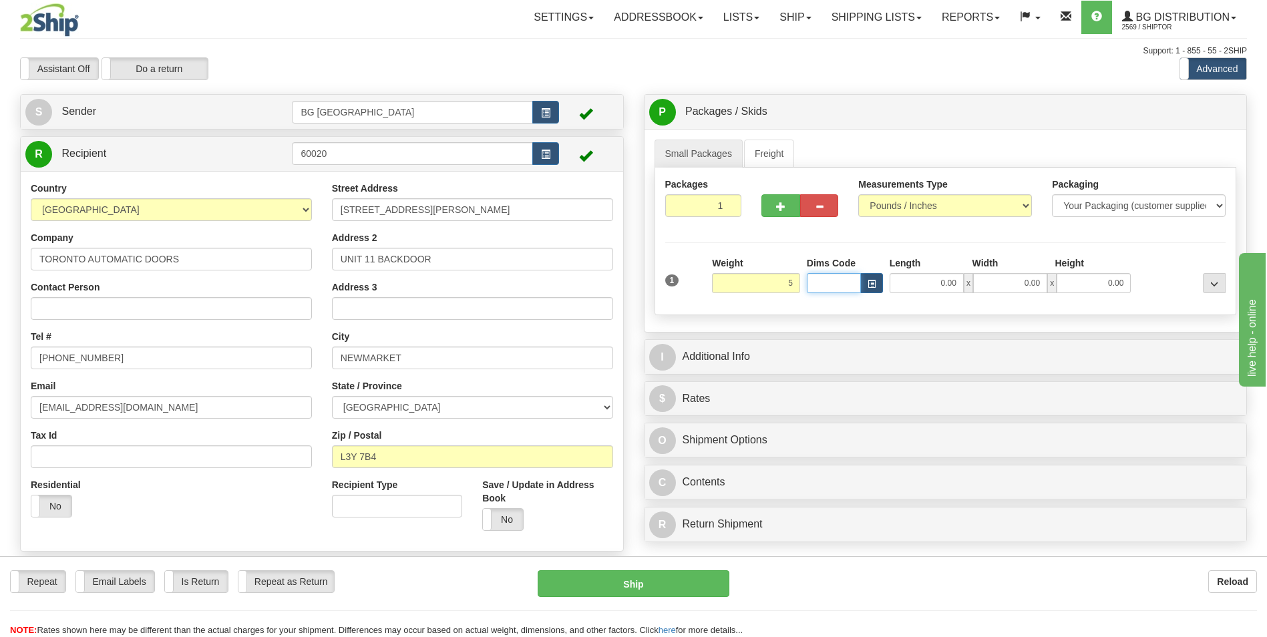
type input "5.00"
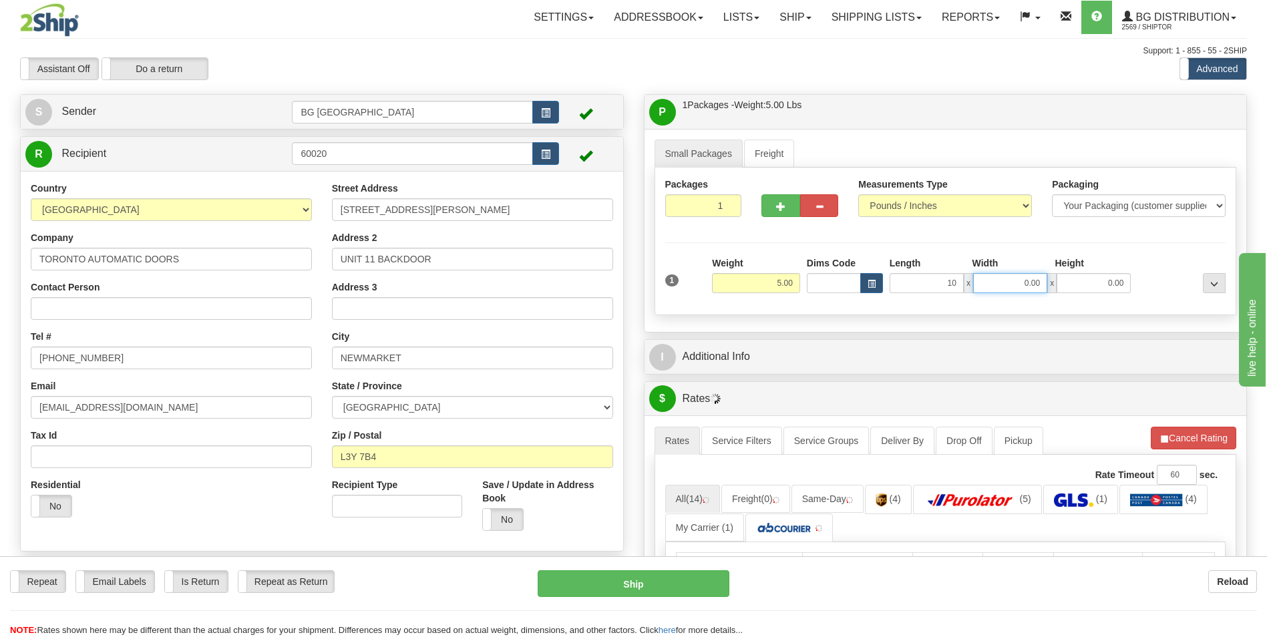
type input "10.00"
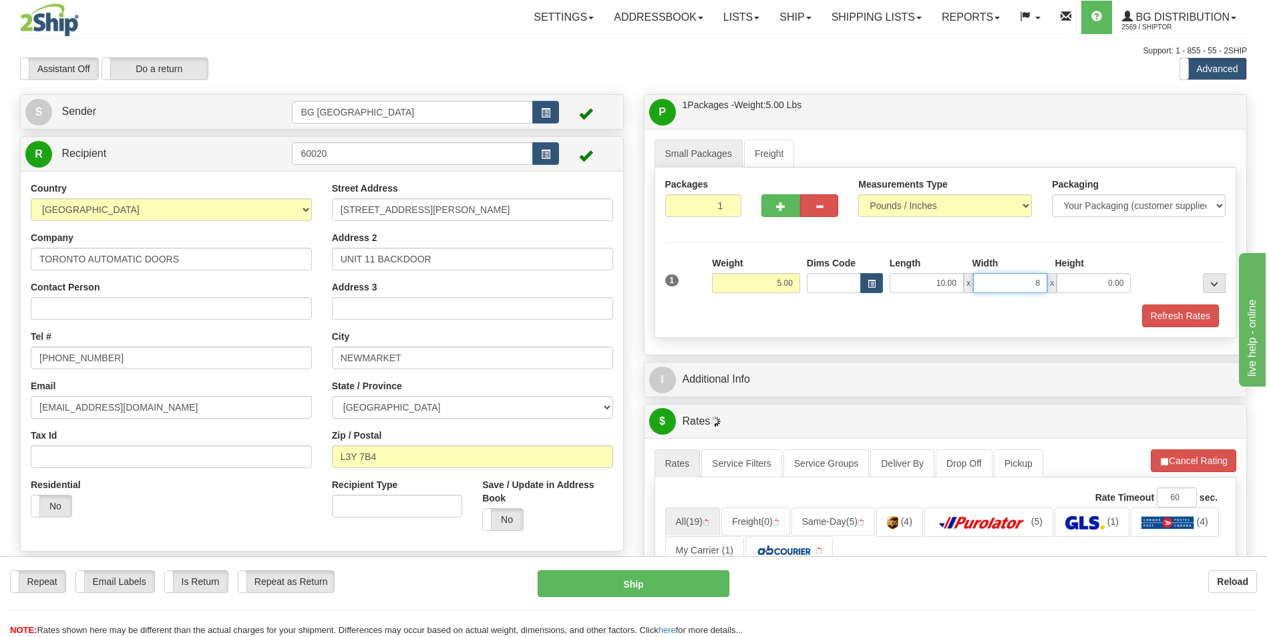
type input "8.00"
type input "6.00"
click at [721, 363] on div "I Additional Info" at bounding box center [945, 380] width 602 height 34
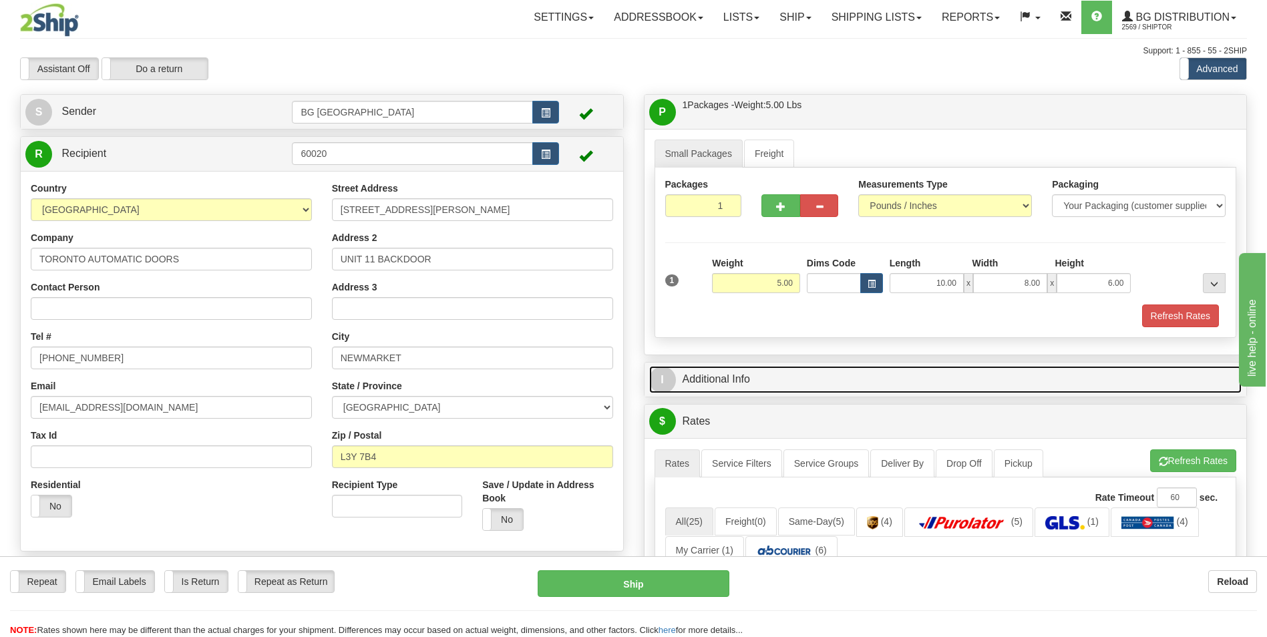
click at [719, 369] on link "I Additional Info" at bounding box center [945, 379] width 593 height 27
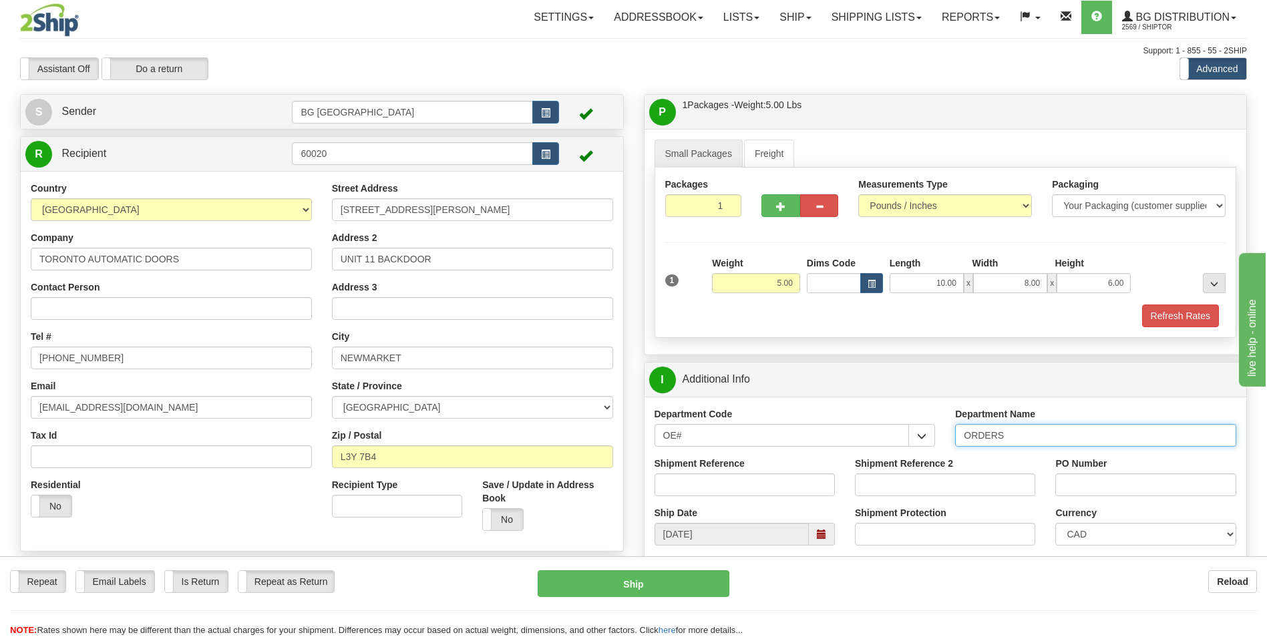
click at [1013, 433] on input "ORDERS" at bounding box center [1095, 435] width 281 height 23
type input "70184168-00"
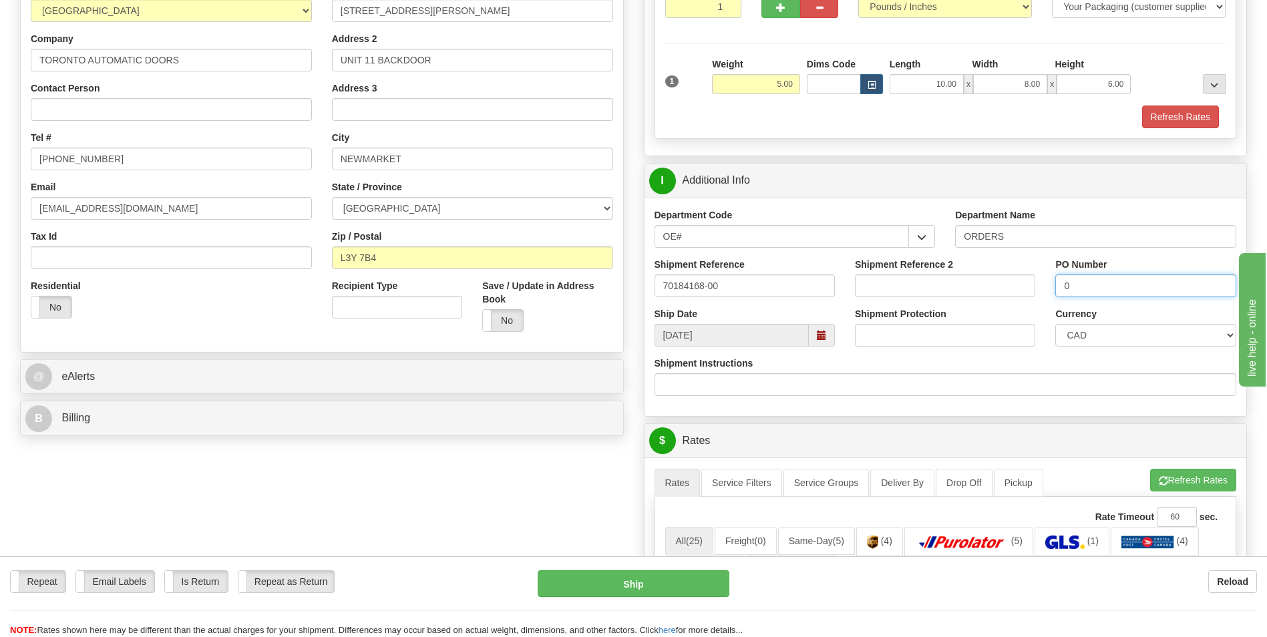
scroll to position [200, 0]
type input "0"
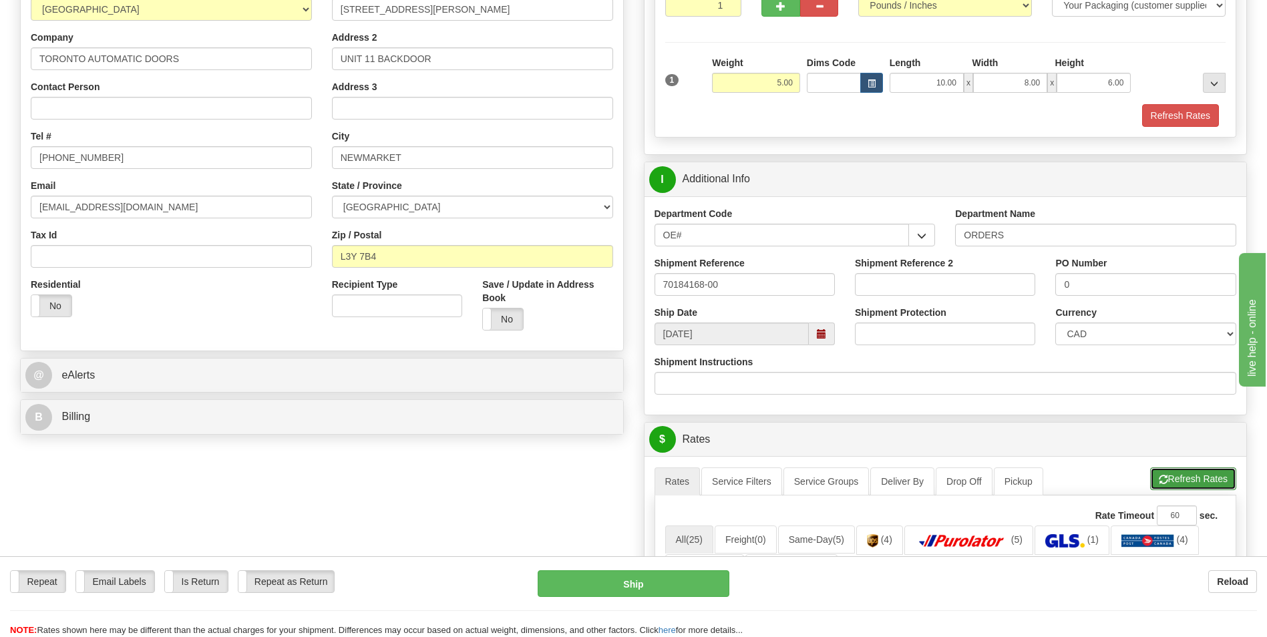
click at [1175, 470] on button "Refresh Rates" at bounding box center [1193, 478] width 86 height 23
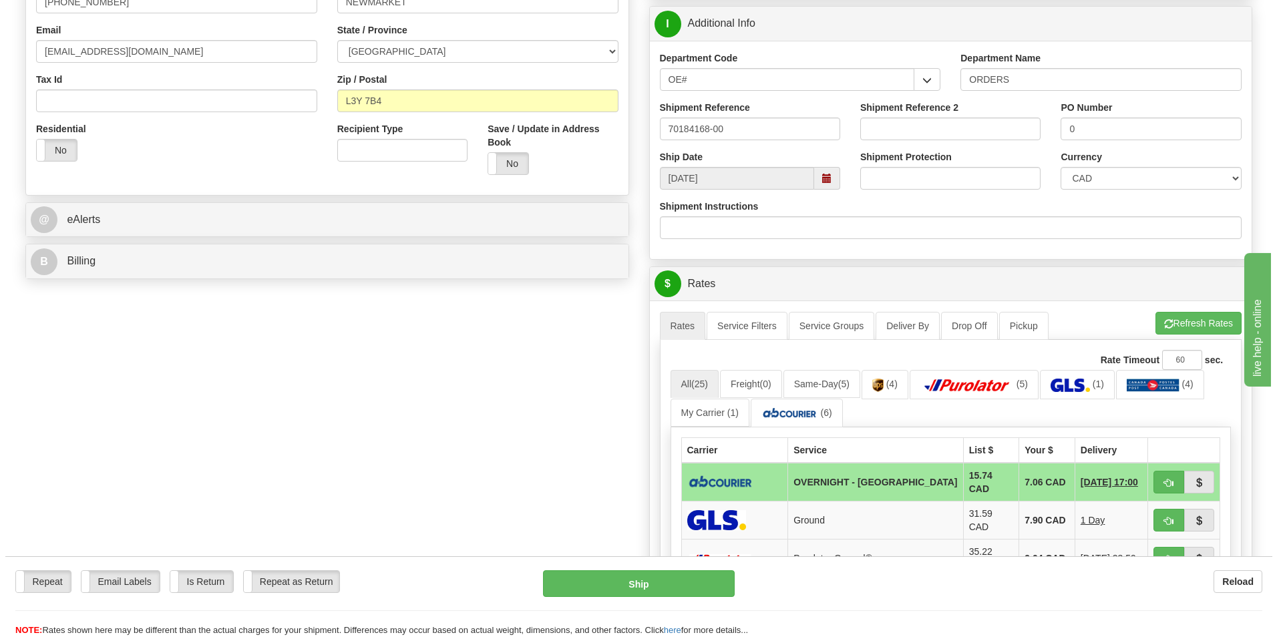
scroll to position [467, 0]
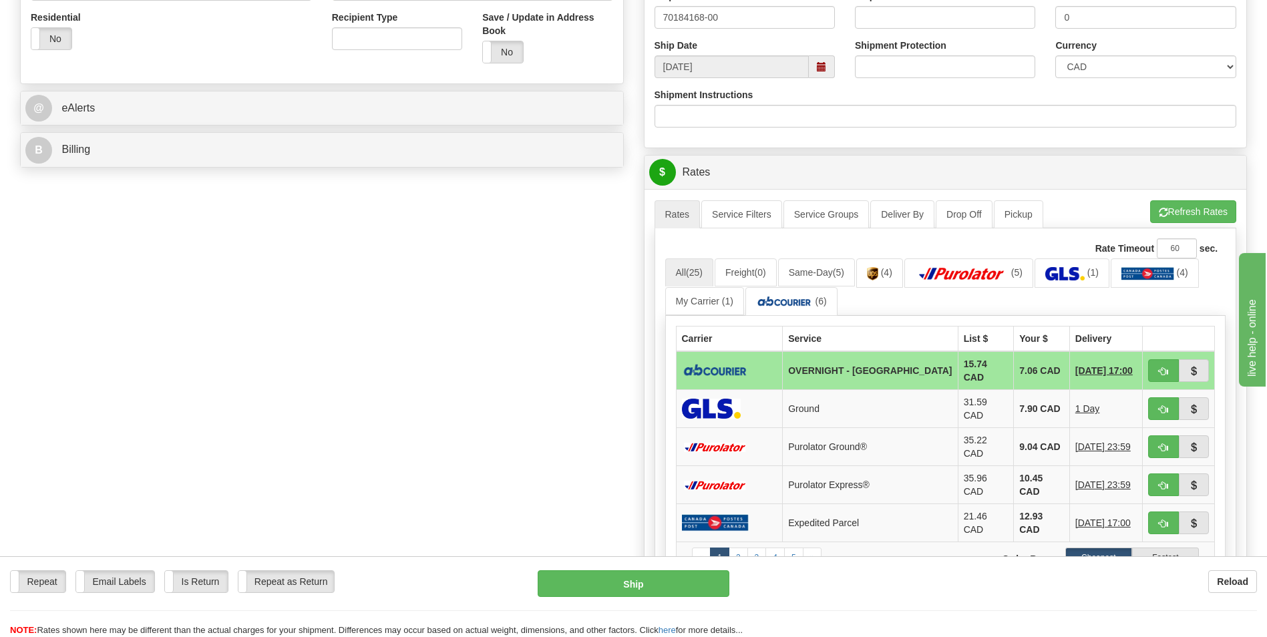
click at [1014, 361] on td "7.06 CAD" at bounding box center [1042, 370] width 56 height 39
click at [1159, 367] on span "button" at bounding box center [1163, 371] width 9 height 9
type input "4"
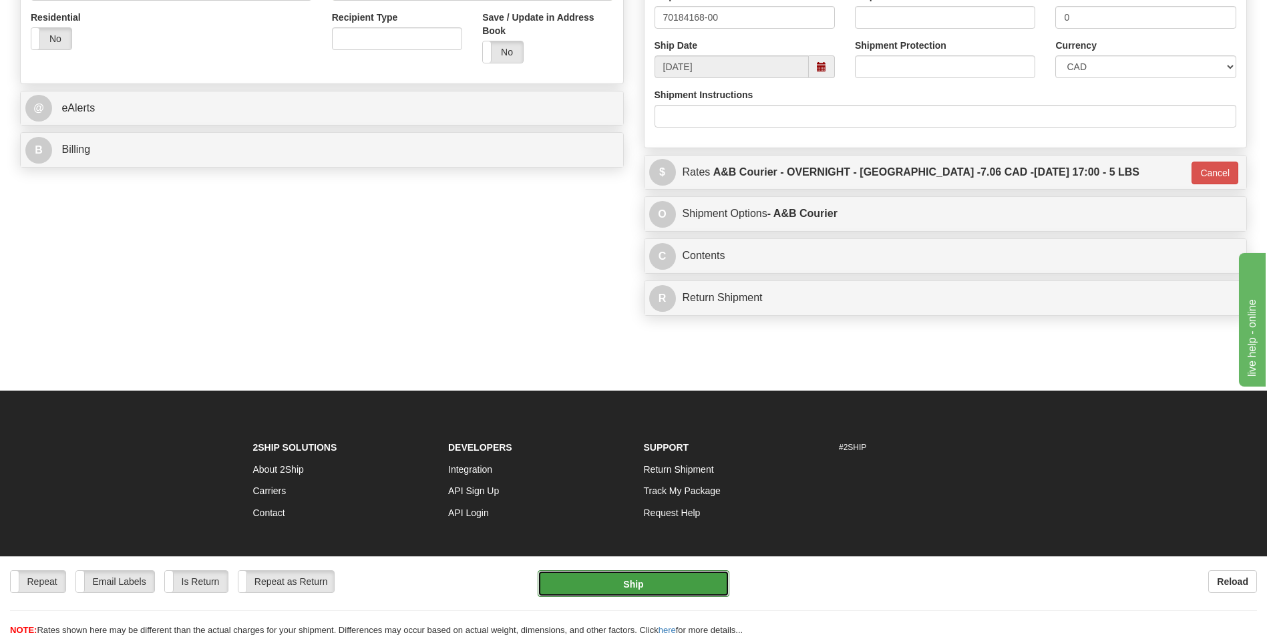
click at [684, 595] on button "Ship" at bounding box center [633, 583] width 191 height 27
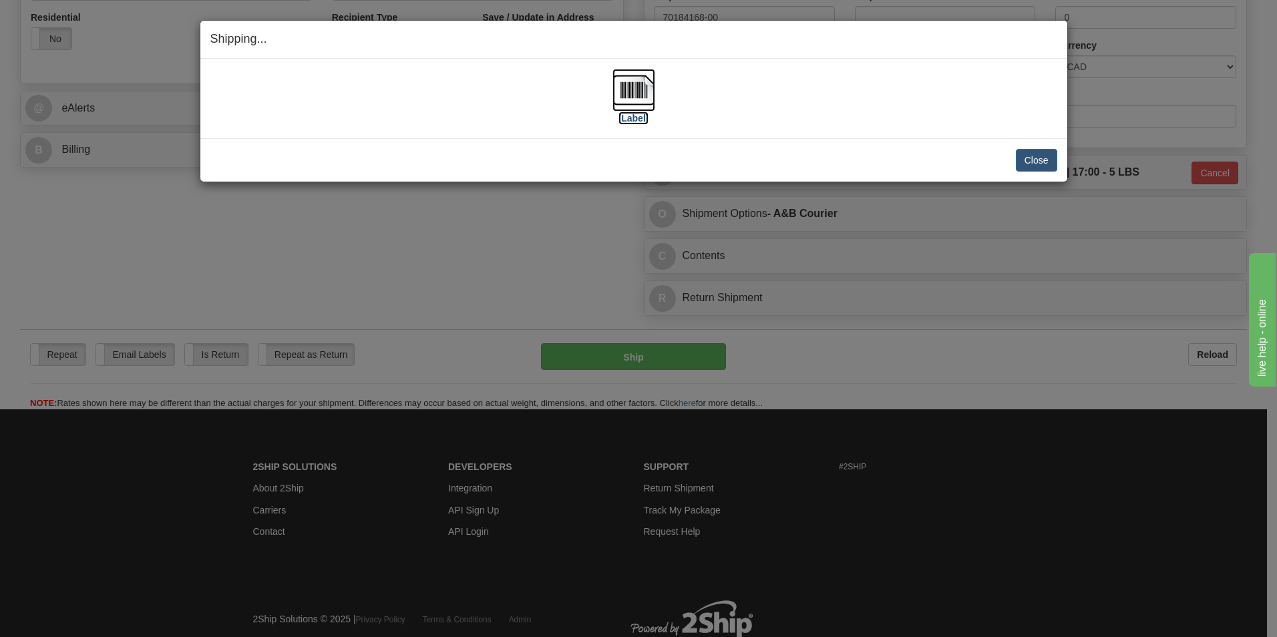
click at [618, 87] on img at bounding box center [633, 90] width 43 height 43
click at [1035, 150] on button "Close" at bounding box center [1036, 160] width 41 height 23
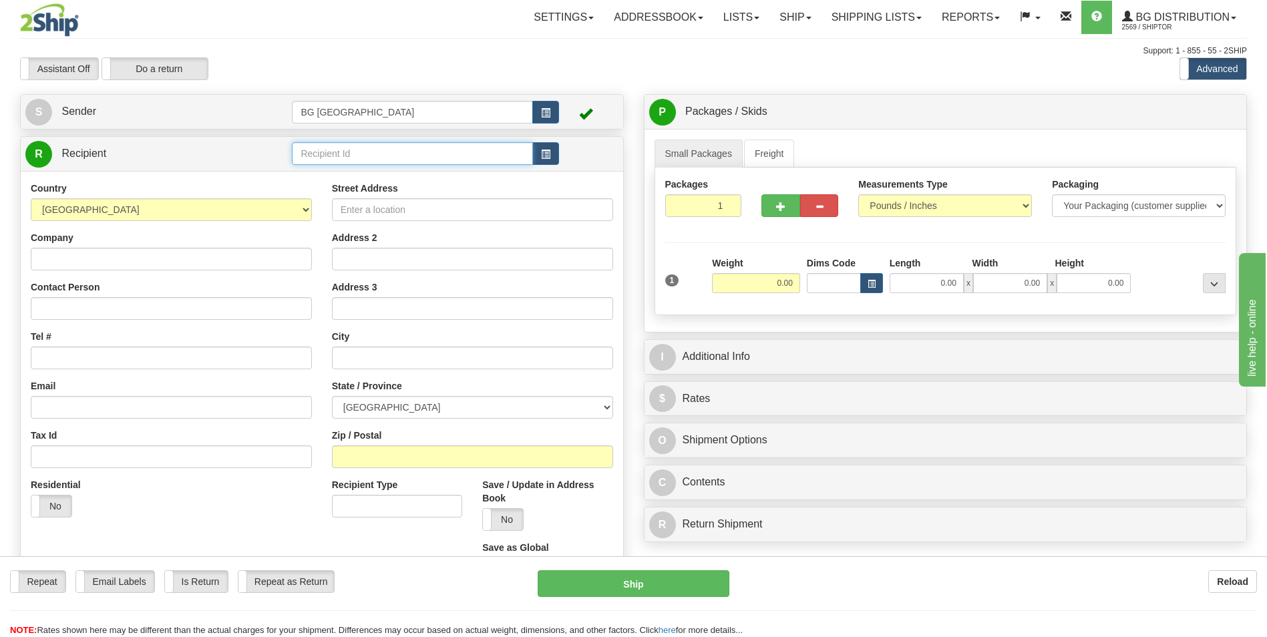
click at [355, 151] on input "text" at bounding box center [412, 153] width 240 height 23
click at [336, 167] on div "60163" at bounding box center [410, 174] width 228 height 15
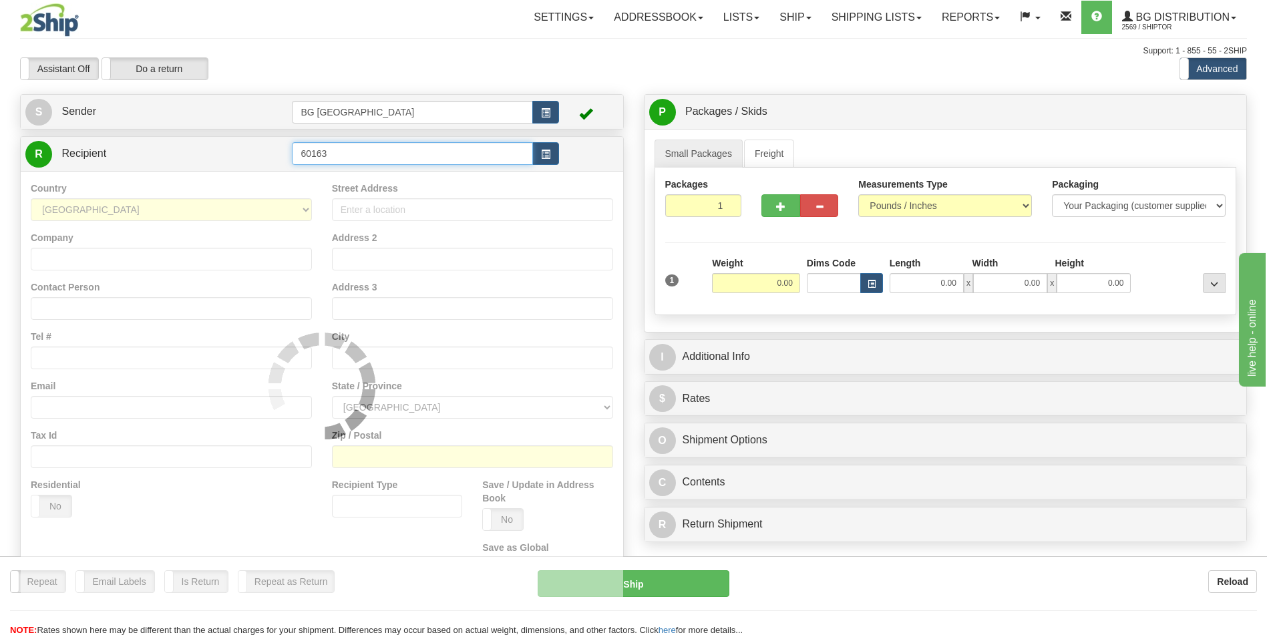
type input "60163"
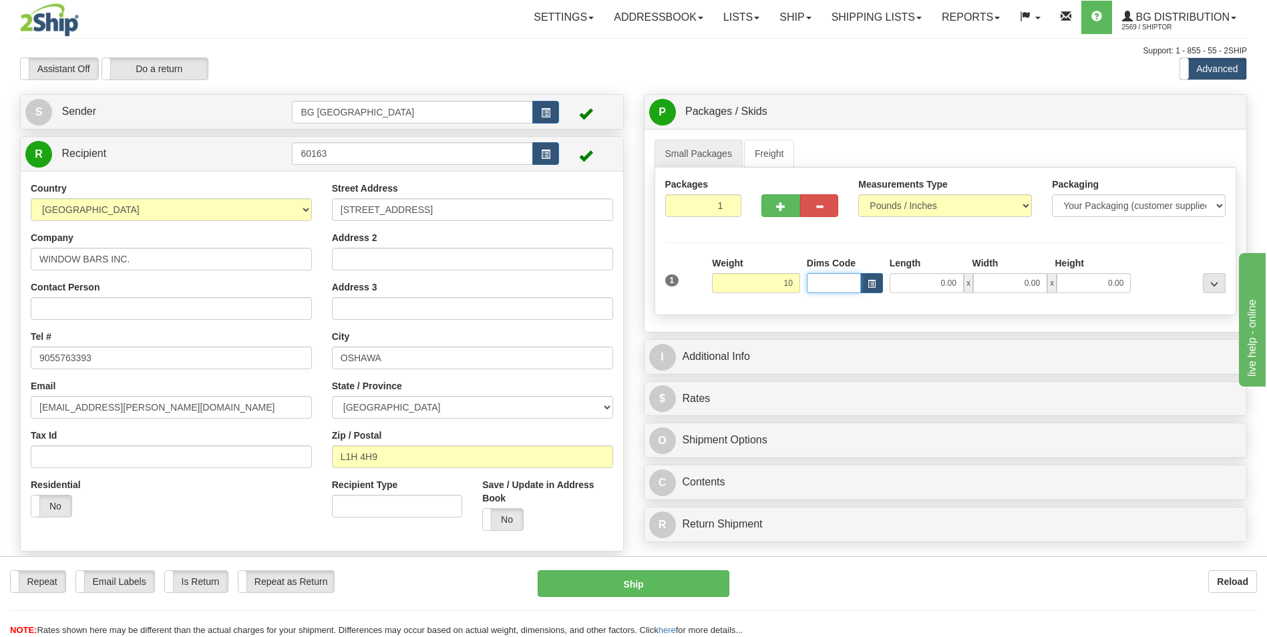
type input "10.00"
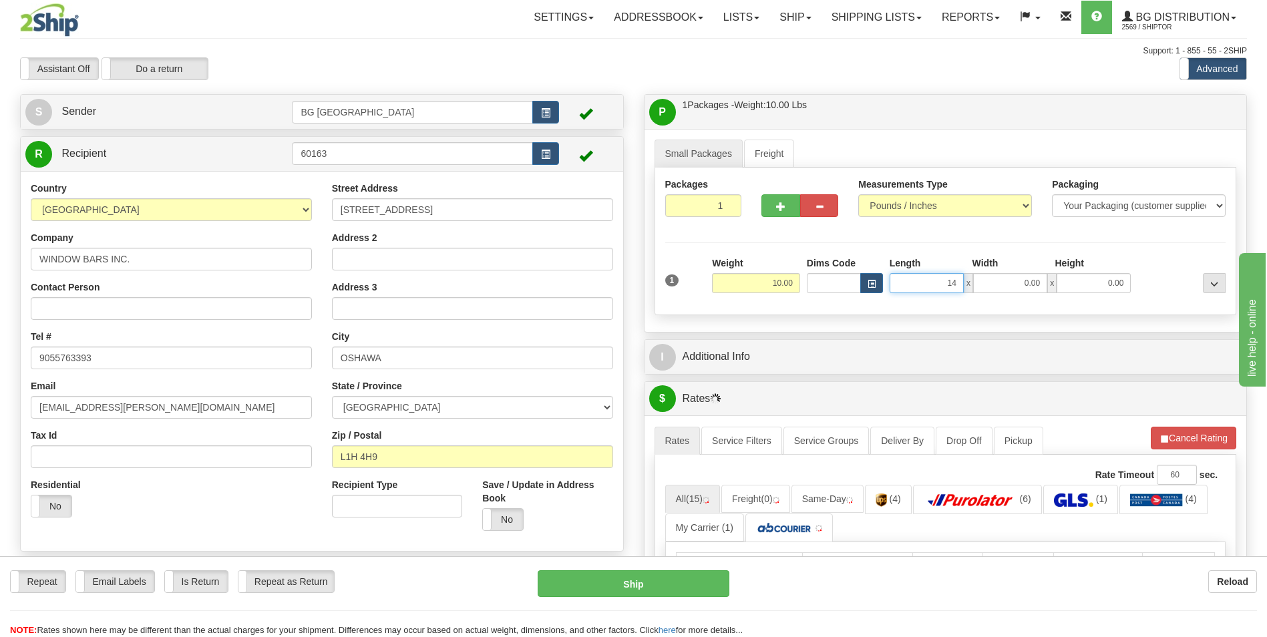
type input "14.00"
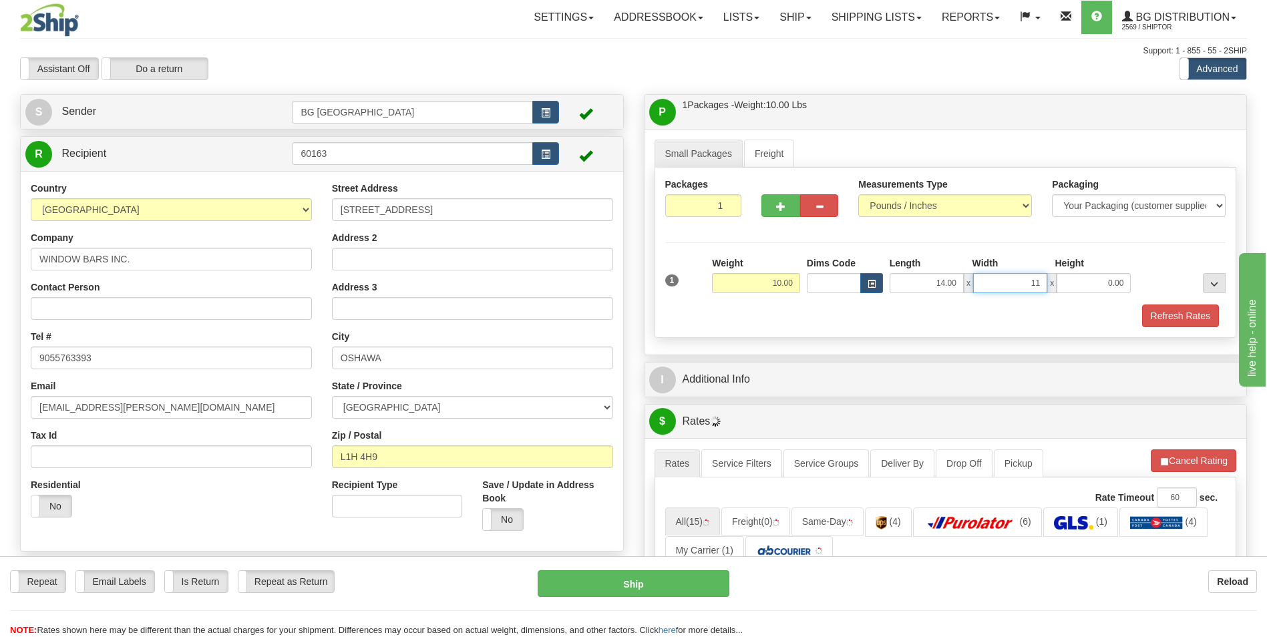
type input "11.00"
type input "7.00"
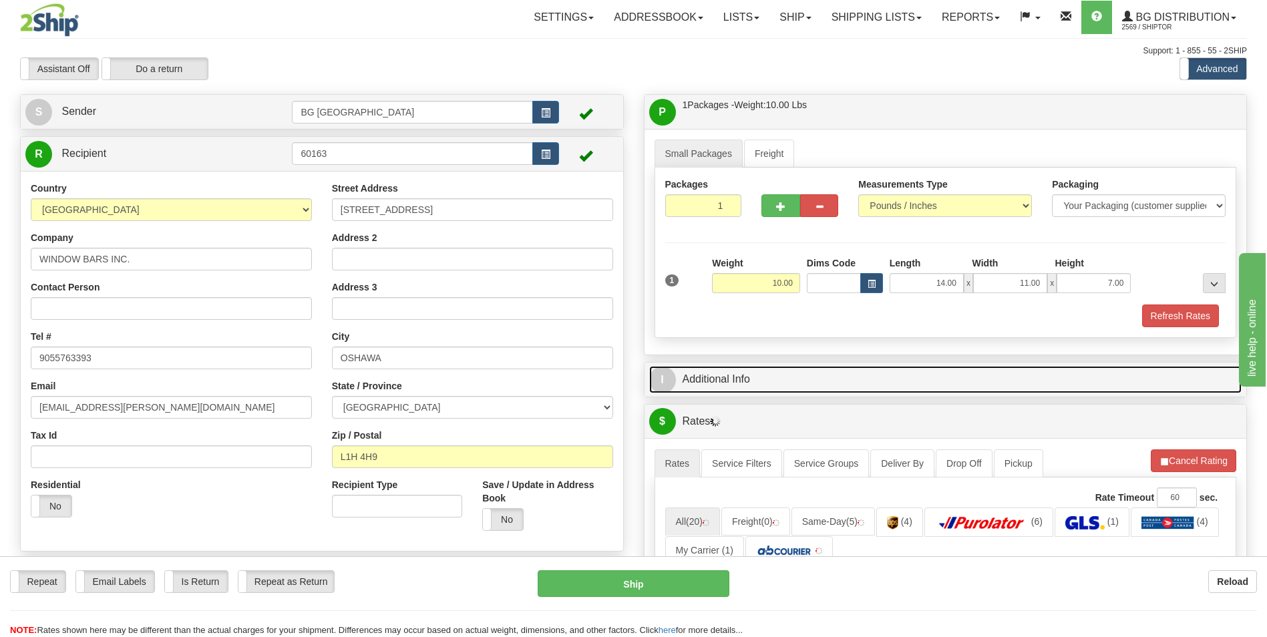
click at [740, 381] on link "I Additional Info" at bounding box center [945, 379] width 593 height 27
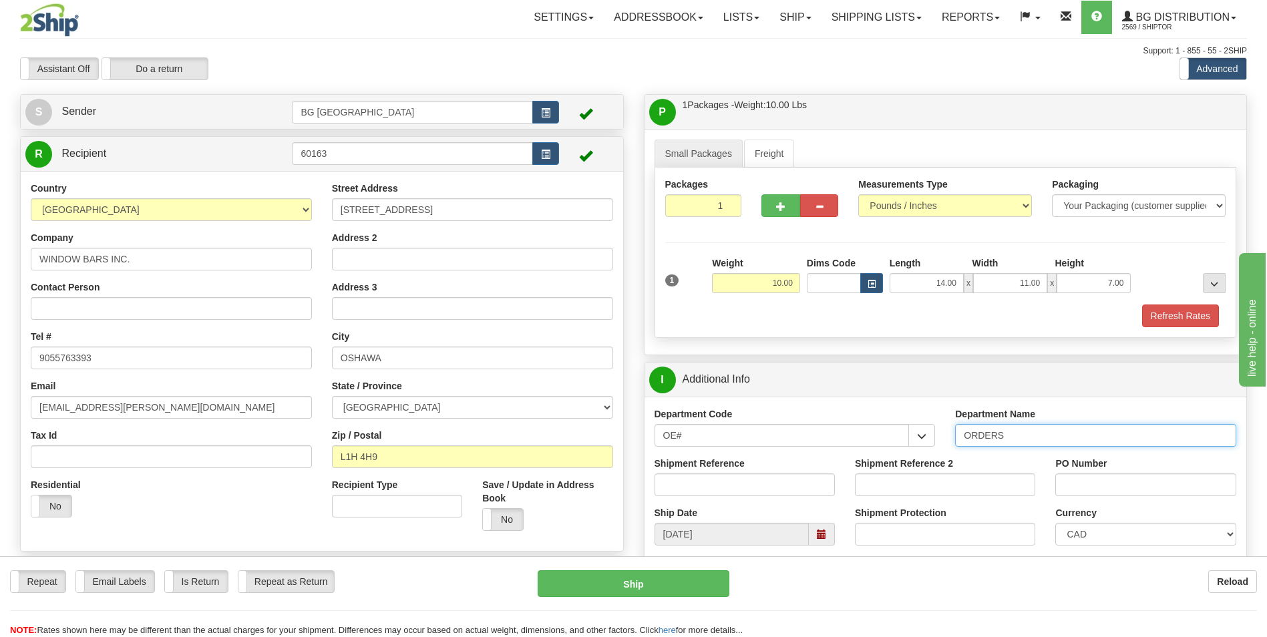
click at [1024, 443] on input "ORDERS" at bounding box center [1095, 435] width 281 height 23
type input "70184124-00"
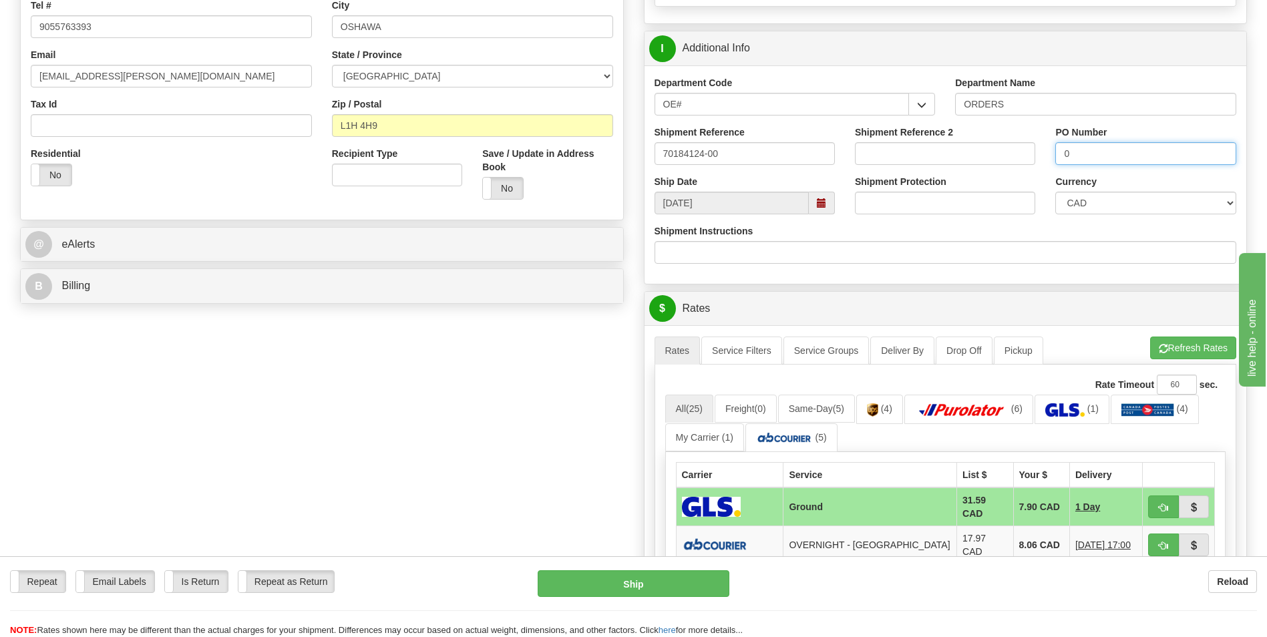
scroll to position [334, 0]
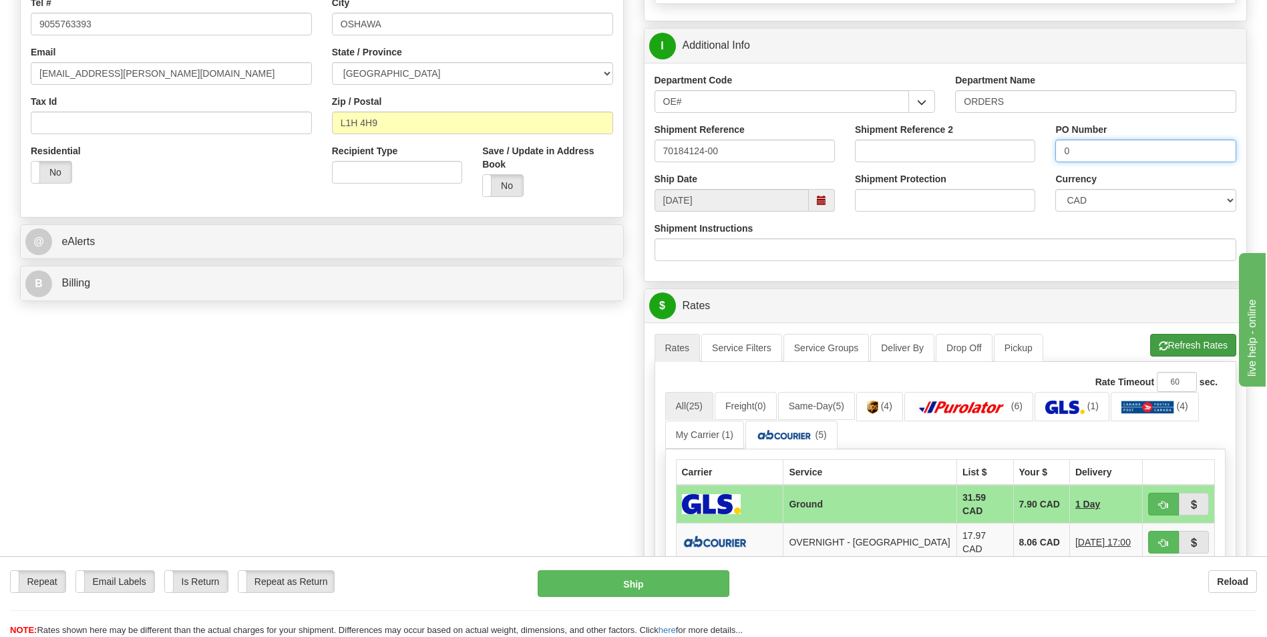
type input "0"
click at [1191, 347] on button "Refresh Rates" at bounding box center [1193, 345] width 86 height 23
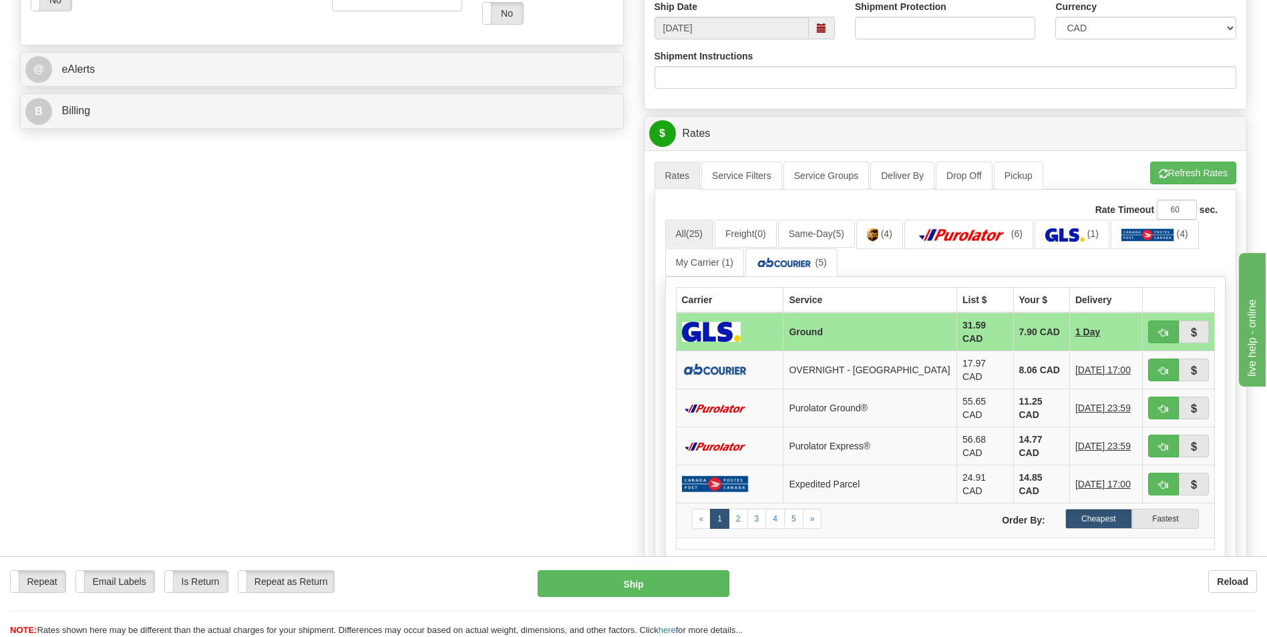
scroll to position [534, 0]
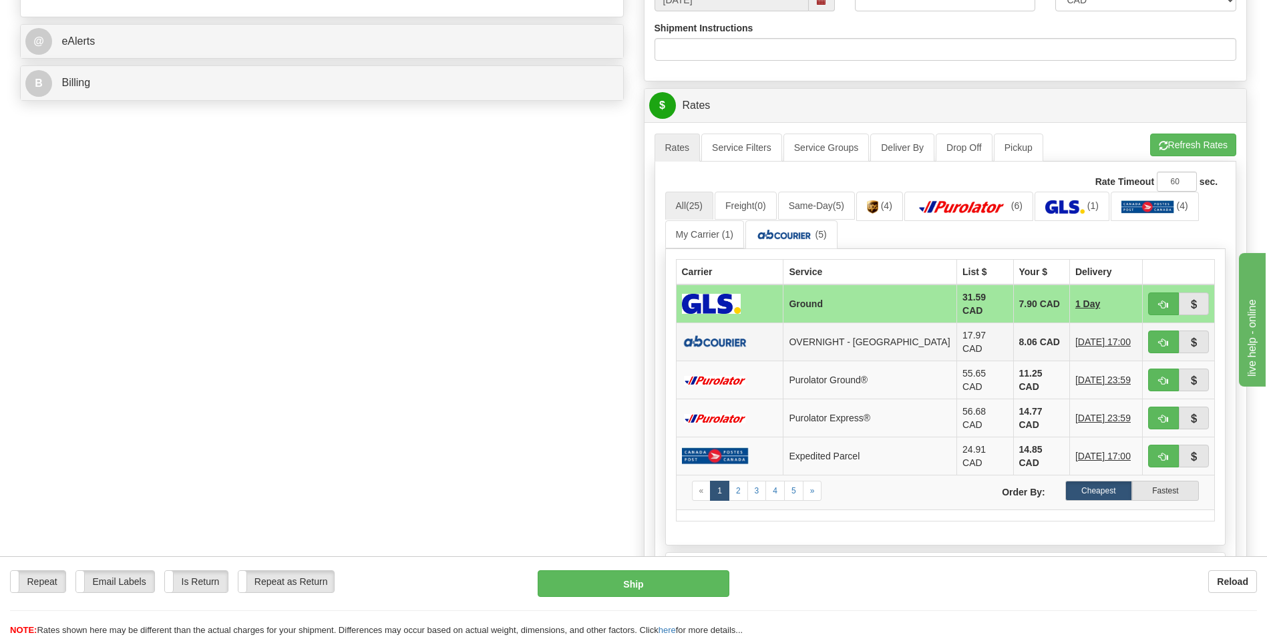
click at [1013, 327] on td "8.06 CAD" at bounding box center [1041, 342] width 56 height 38
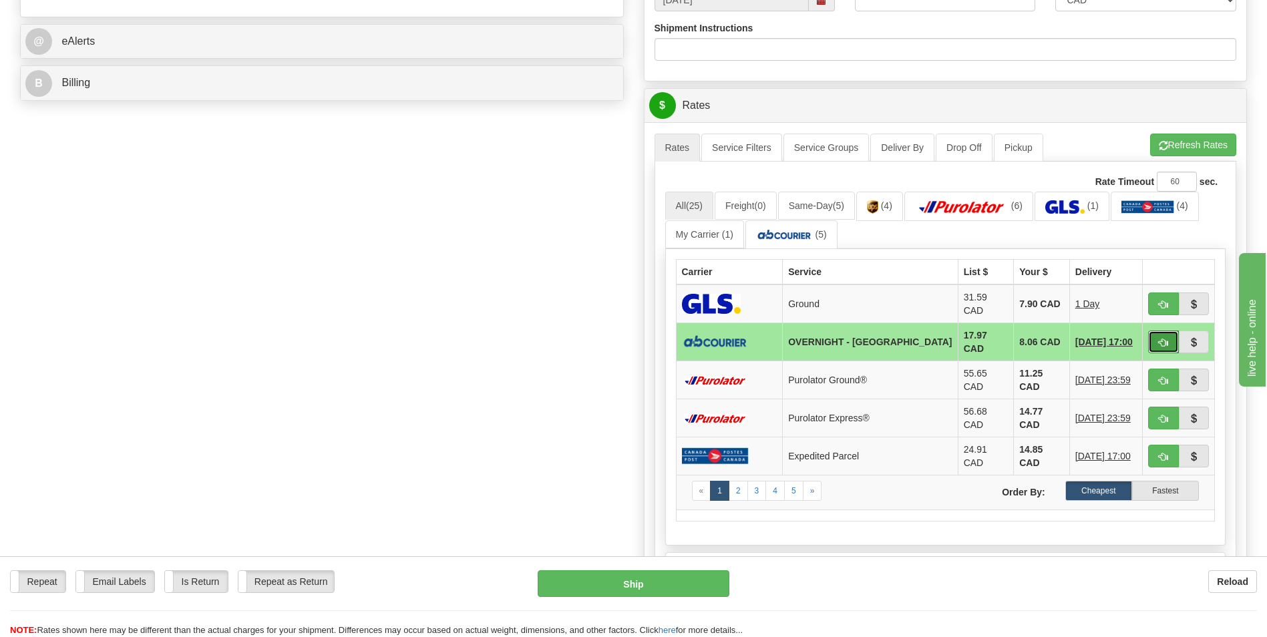
click at [1153, 335] on button "button" at bounding box center [1163, 342] width 31 height 23
type input "4"
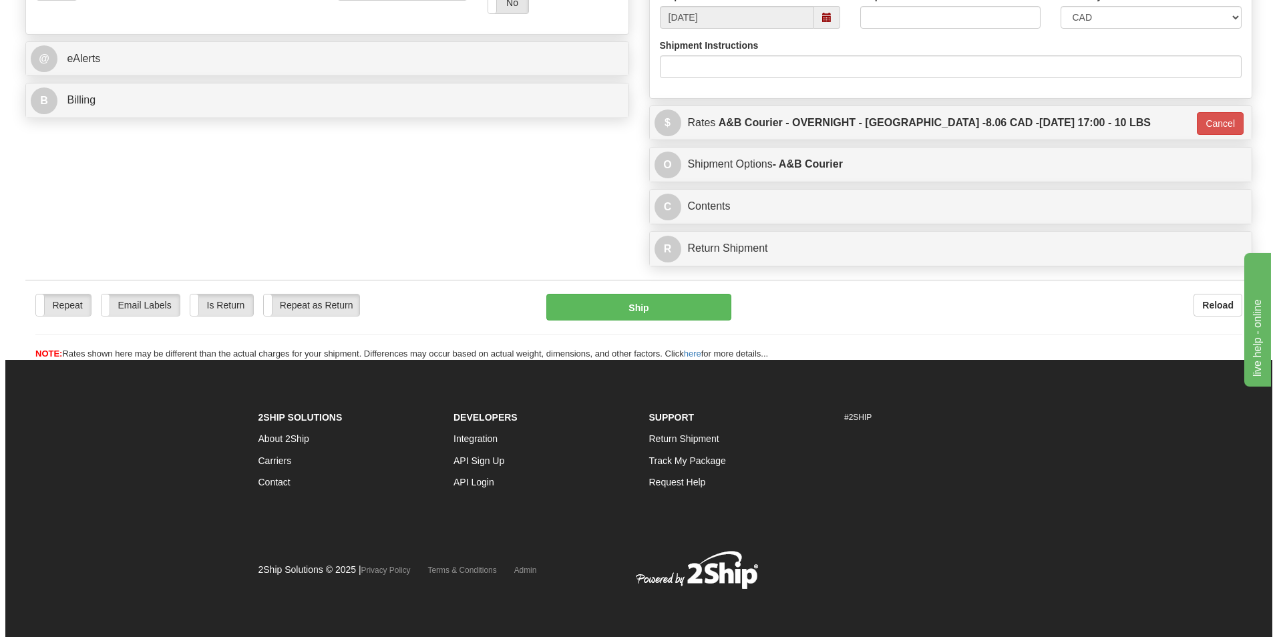
scroll to position [516, 0]
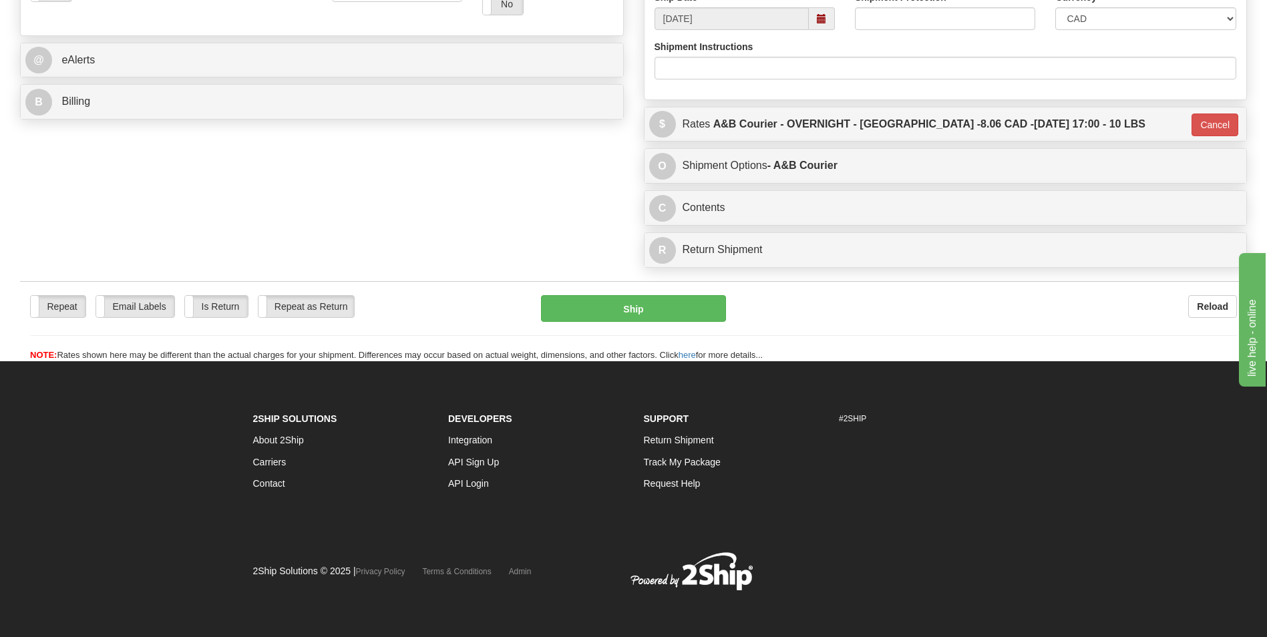
click at [625, 293] on div "Repeat Repeat Email Labels Email Labels Edit Is Return Is Return Repeat as Retu…" at bounding box center [633, 321] width 1227 height 81
click at [616, 303] on button "Ship" at bounding box center [633, 308] width 184 height 27
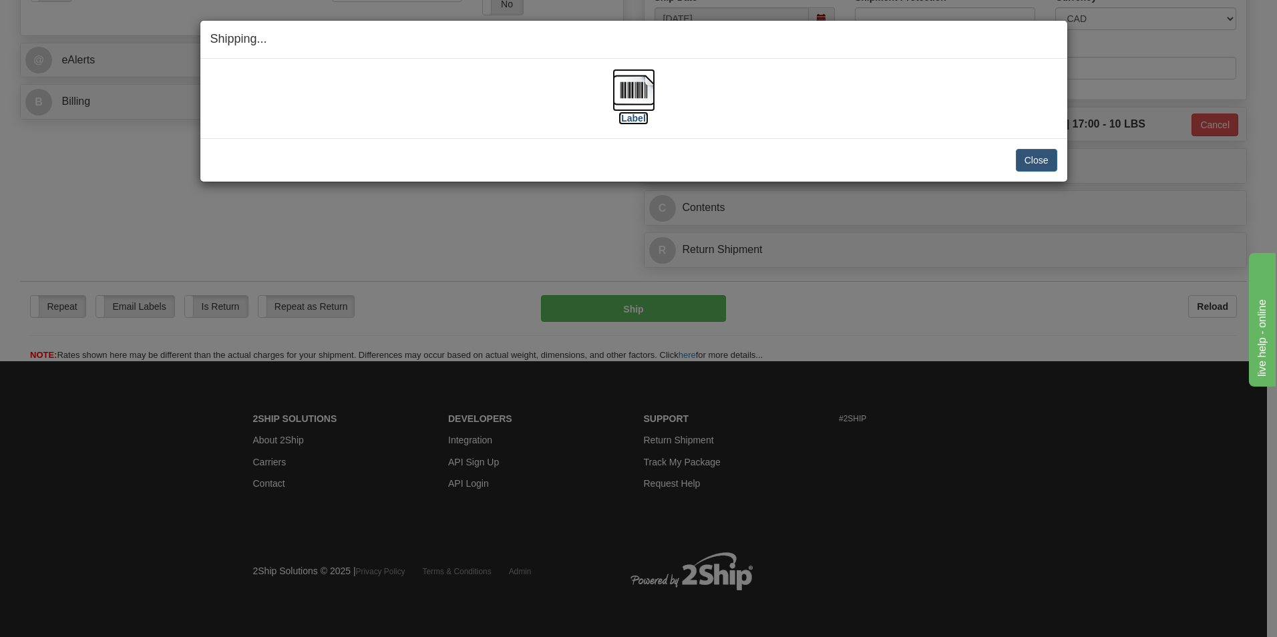
click at [637, 108] on img at bounding box center [633, 90] width 43 height 43
click at [1025, 152] on button "Close" at bounding box center [1036, 160] width 41 height 23
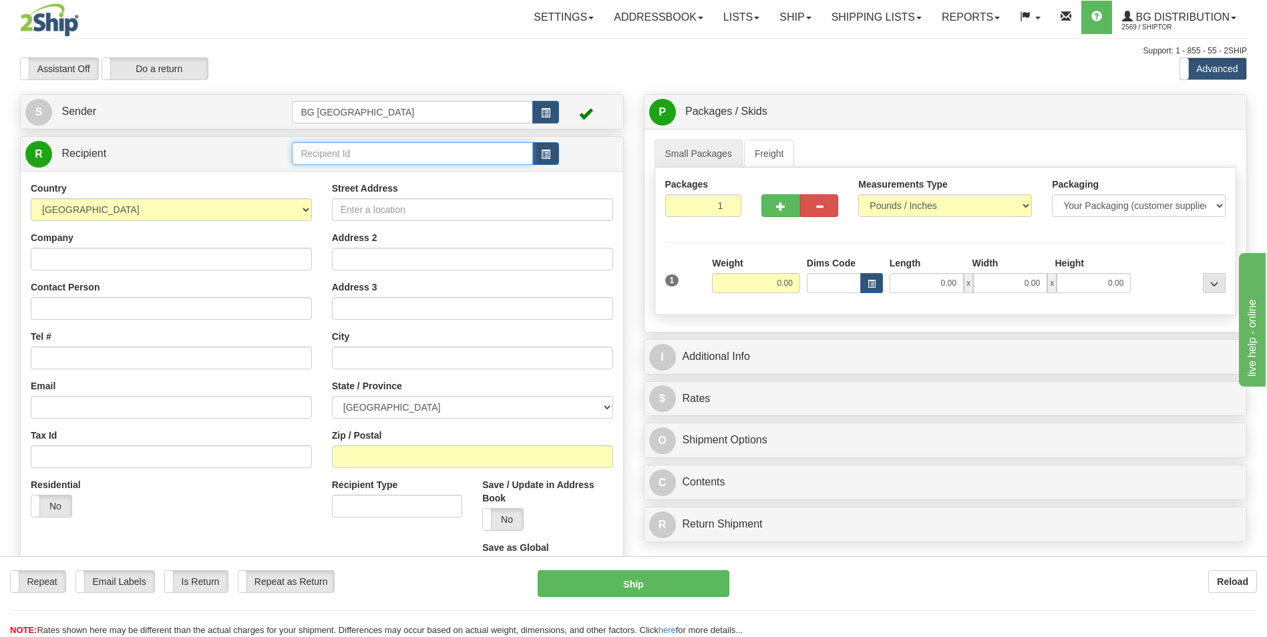
click at [318, 150] on input "text" at bounding box center [412, 153] width 240 height 23
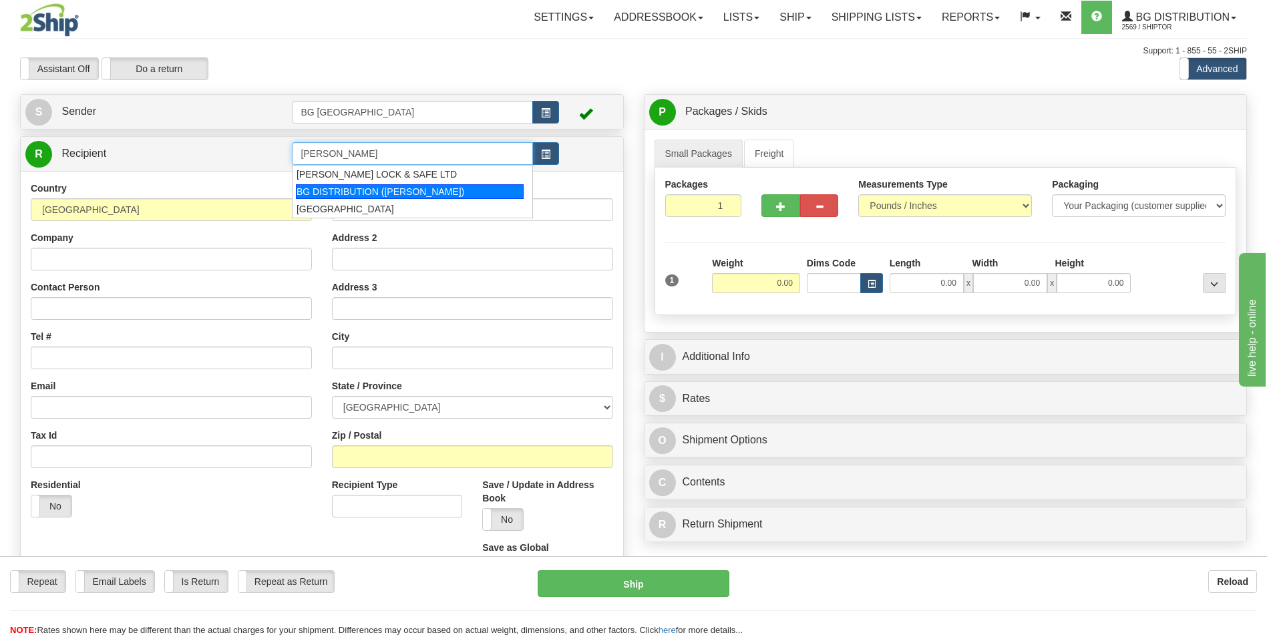
click at [323, 185] on div "BG DISTRIBUTION ([PERSON_NAME])" at bounding box center [410, 191] width 228 height 15
type input "BG DISTRIBUTION ([PERSON_NAME])"
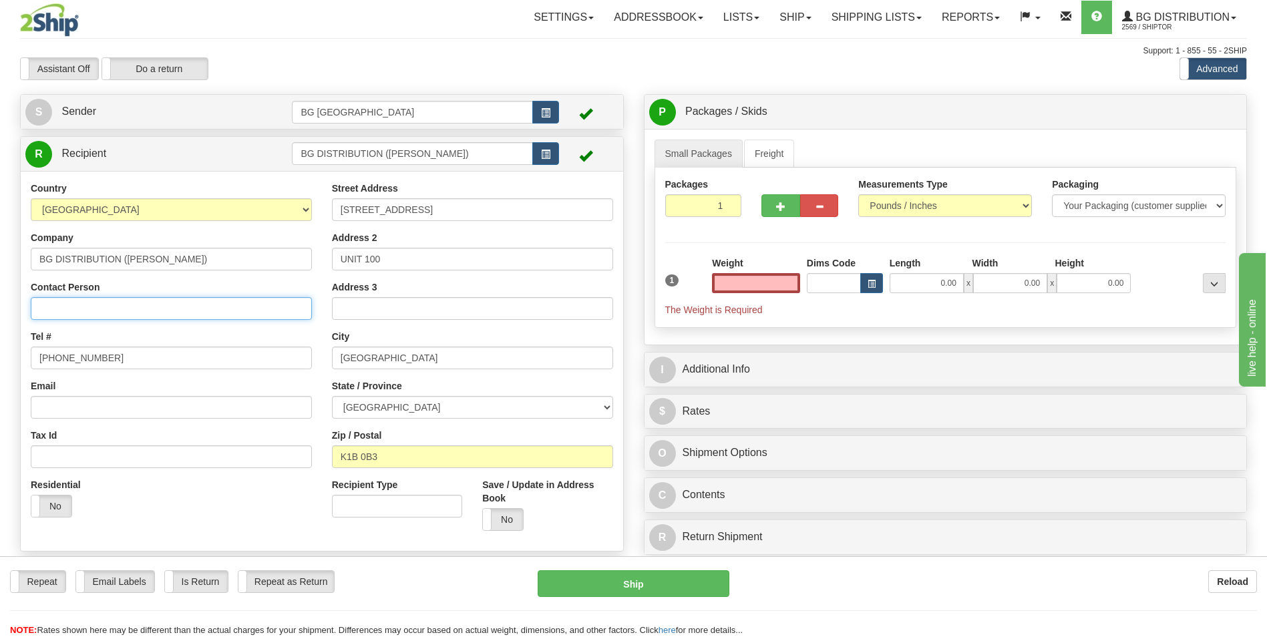
type input "0.00"
click at [278, 302] on input "Contact Person" at bounding box center [171, 308] width 281 height 23
type input "ATT: [PERSON_NAME]"
click at [769, 284] on input "0.00" at bounding box center [756, 283] width 88 height 20
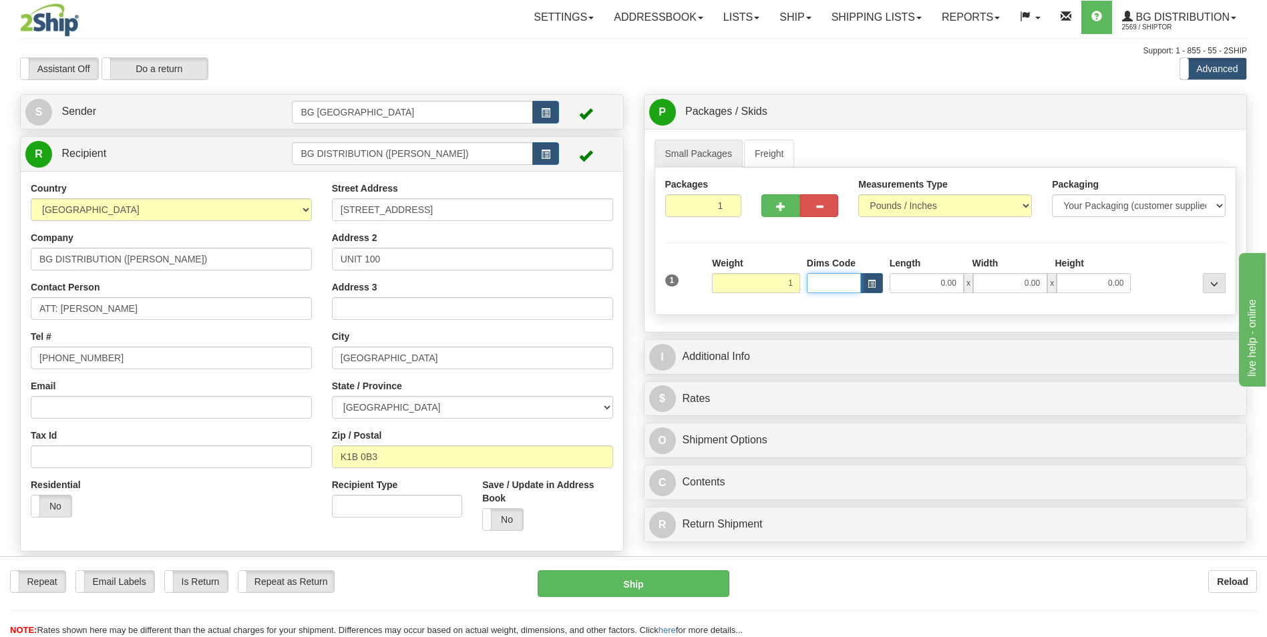
type input "1.00"
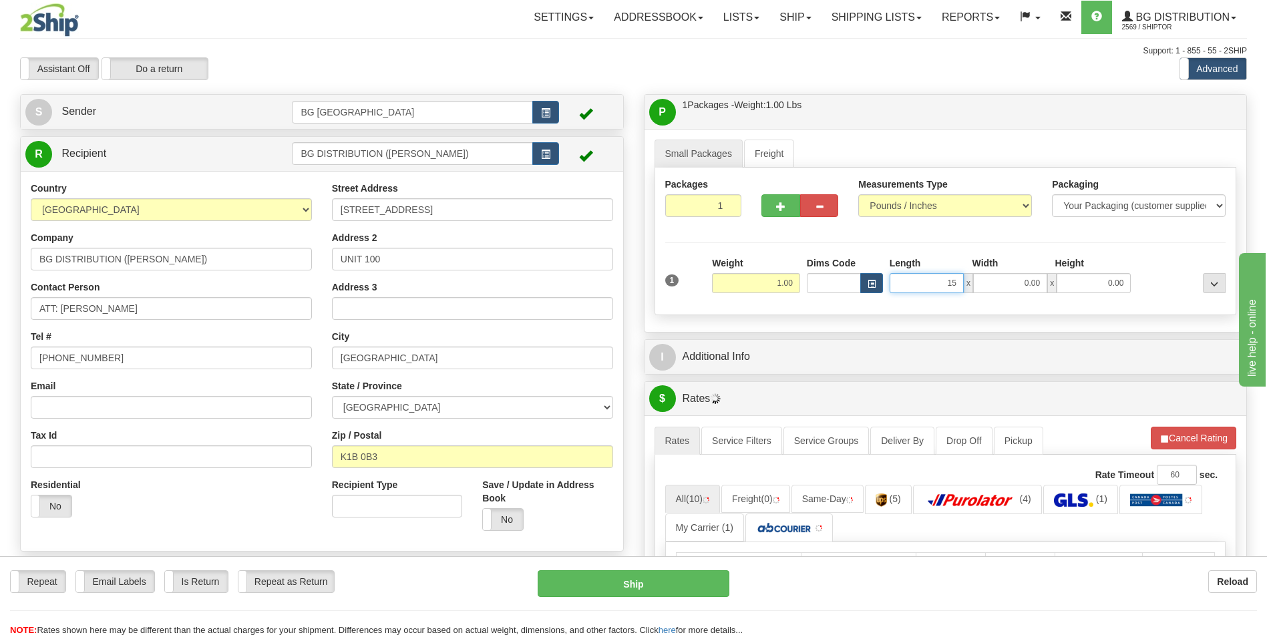
type input "15.00"
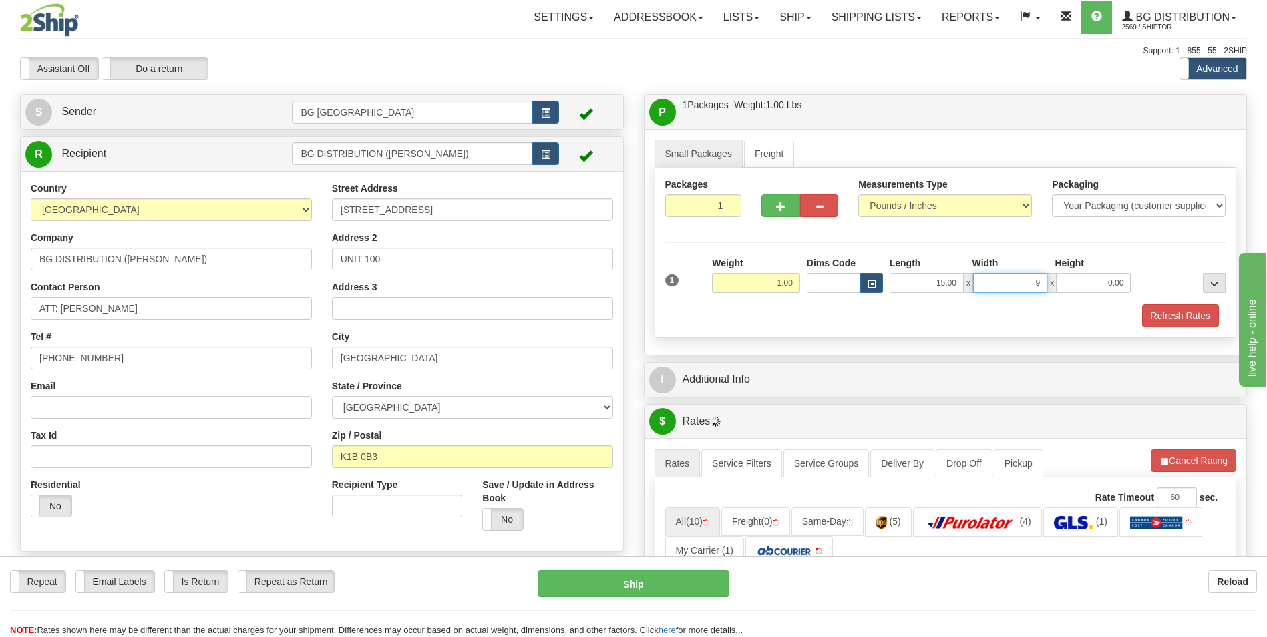
type input "9.00"
type input "1.00"
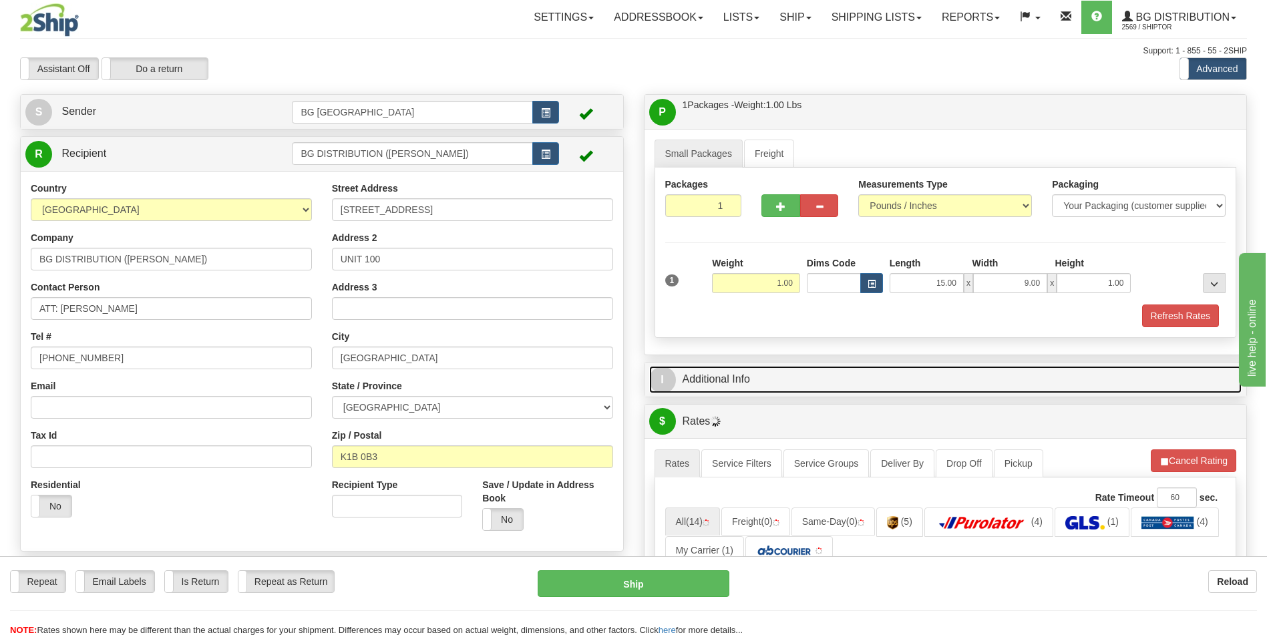
click at [777, 393] on link "I Additional Info" at bounding box center [945, 379] width 593 height 27
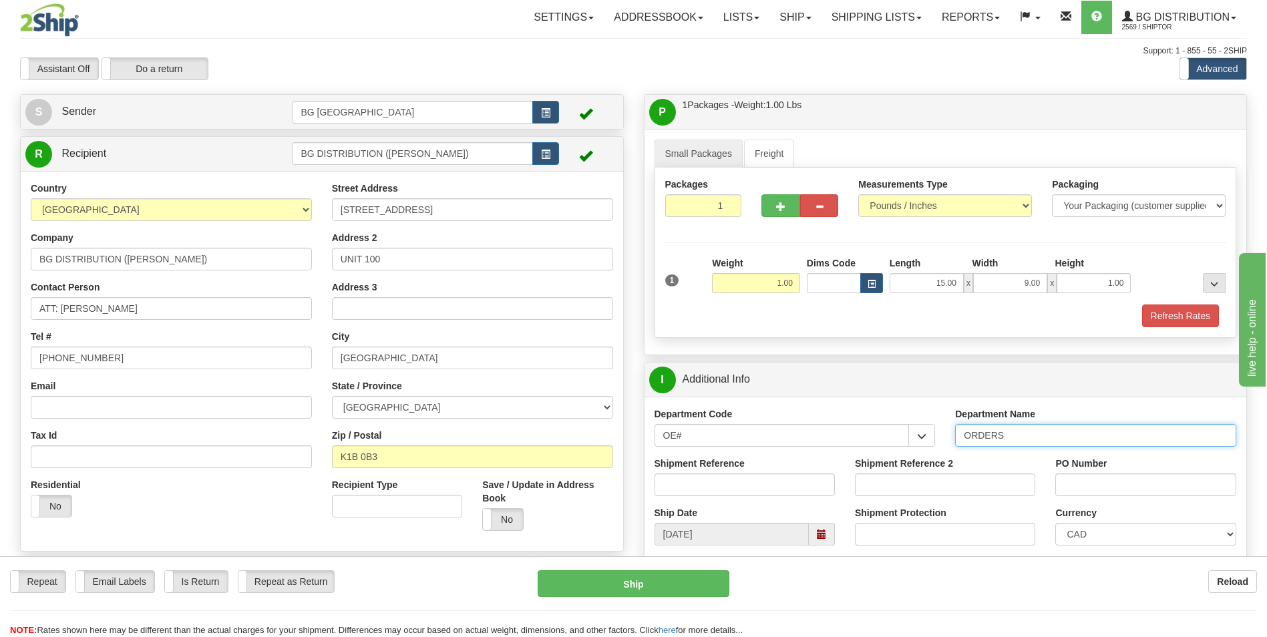
click at [1035, 437] on input "ORDERS" at bounding box center [1095, 435] width 281 height 23
type input "70184130-00"
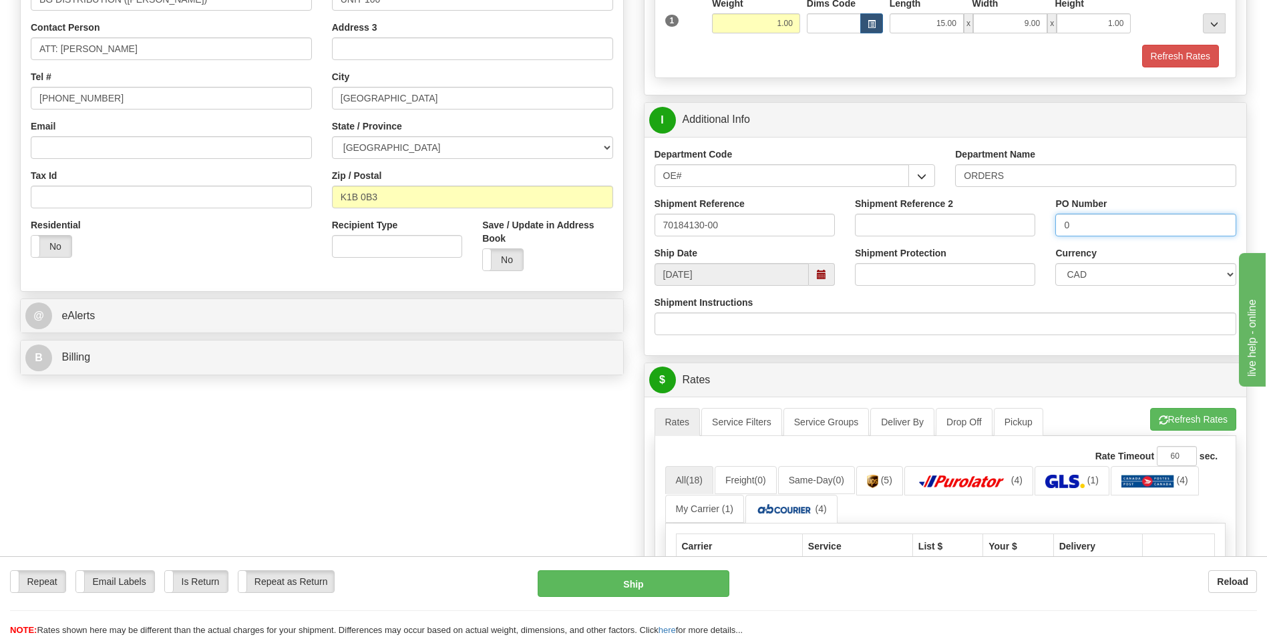
scroll to position [267, 0]
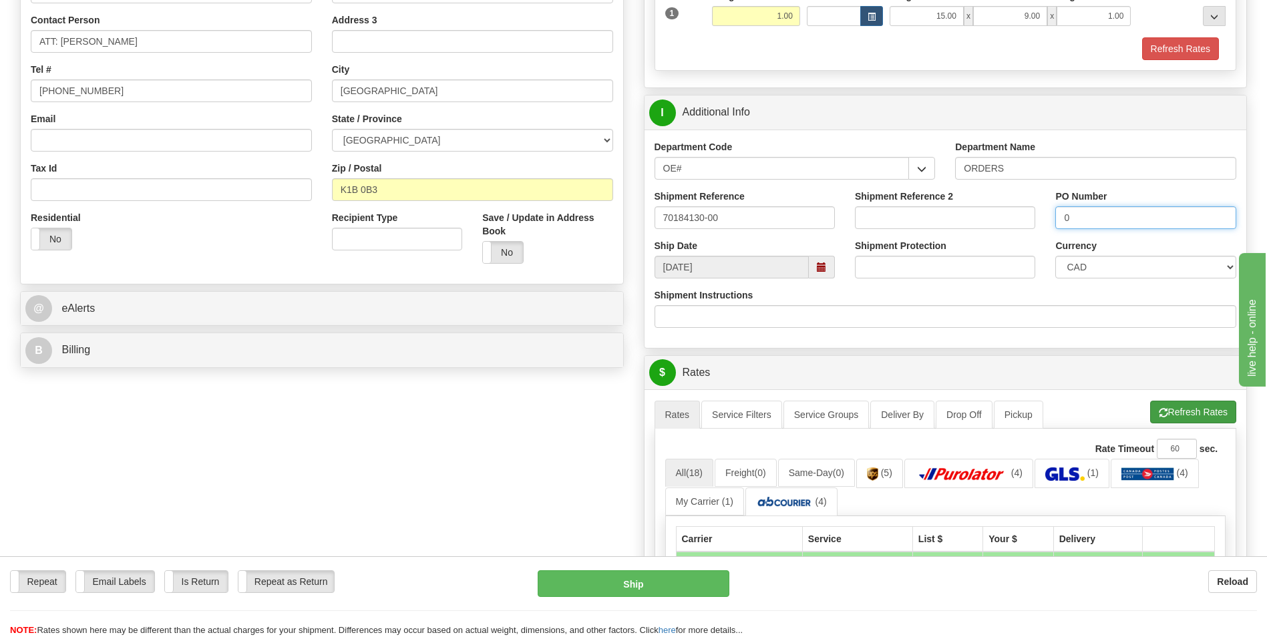
type input "0"
click at [1161, 405] on button "Refresh Rates" at bounding box center [1193, 412] width 86 height 23
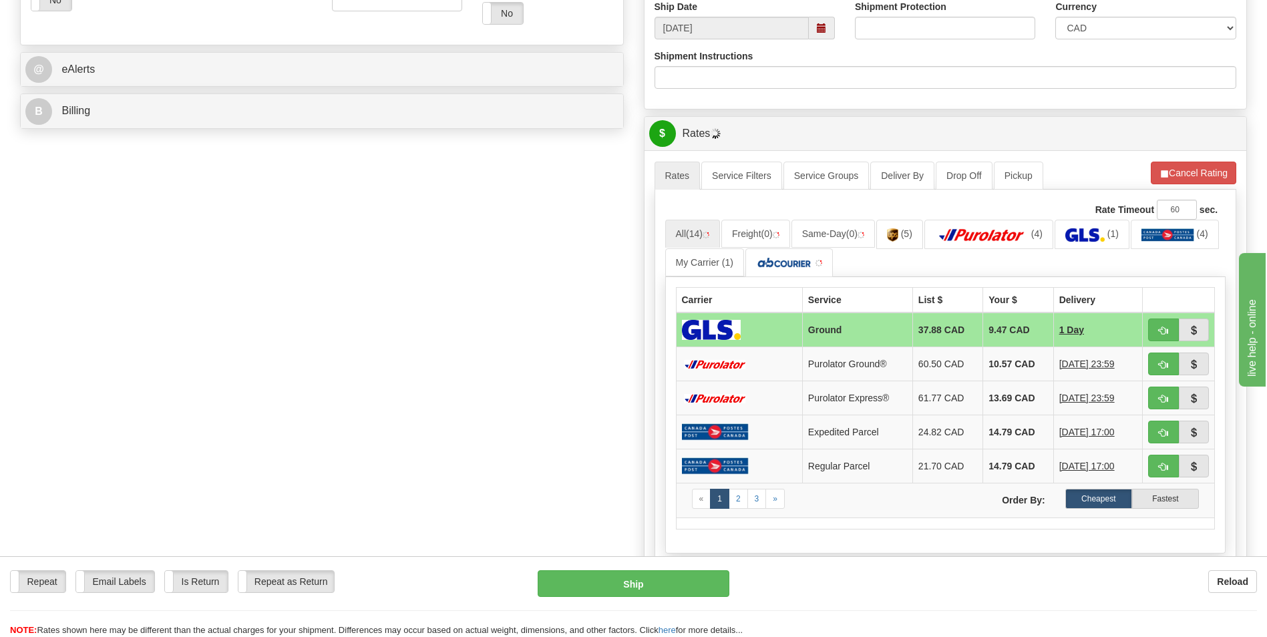
scroll to position [534, 0]
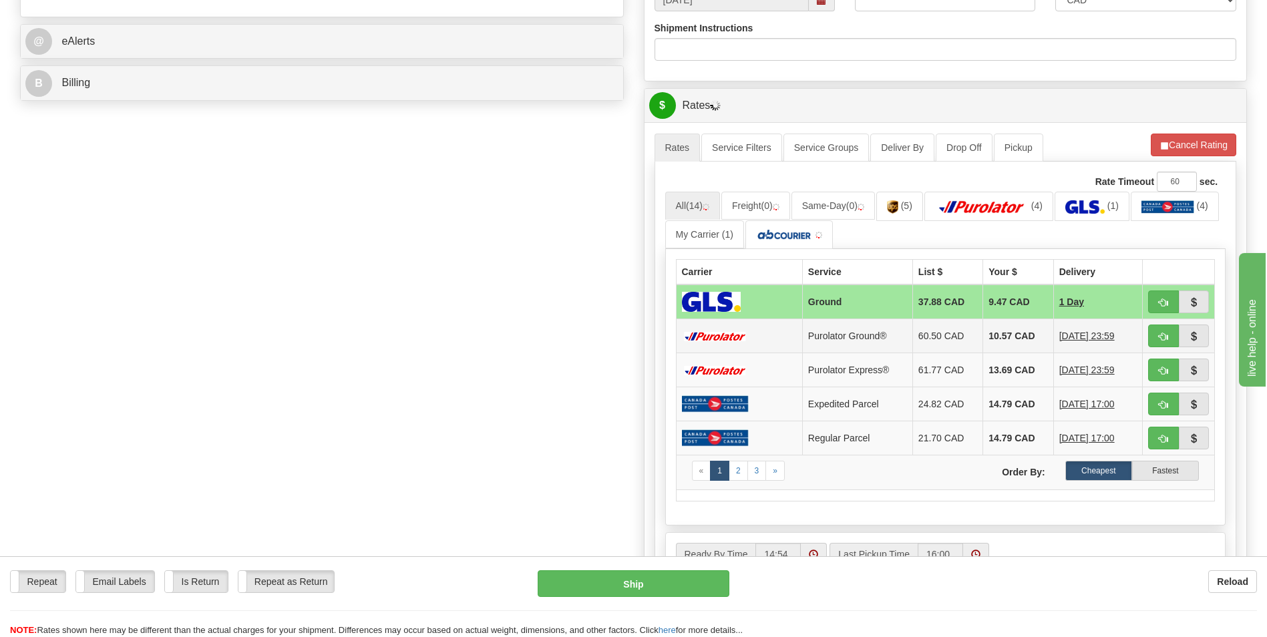
click at [993, 336] on td "10.57 CAD" at bounding box center [1018, 336] width 70 height 34
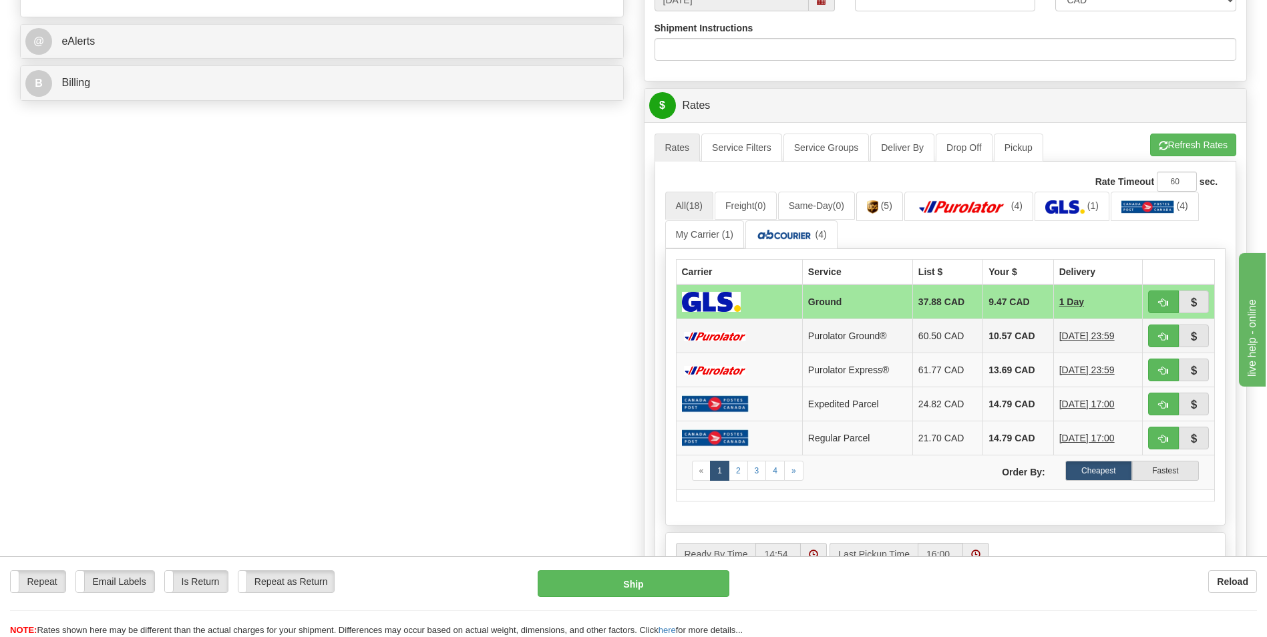
click at [1010, 336] on td "10.57 CAD" at bounding box center [1018, 336] width 70 height 34
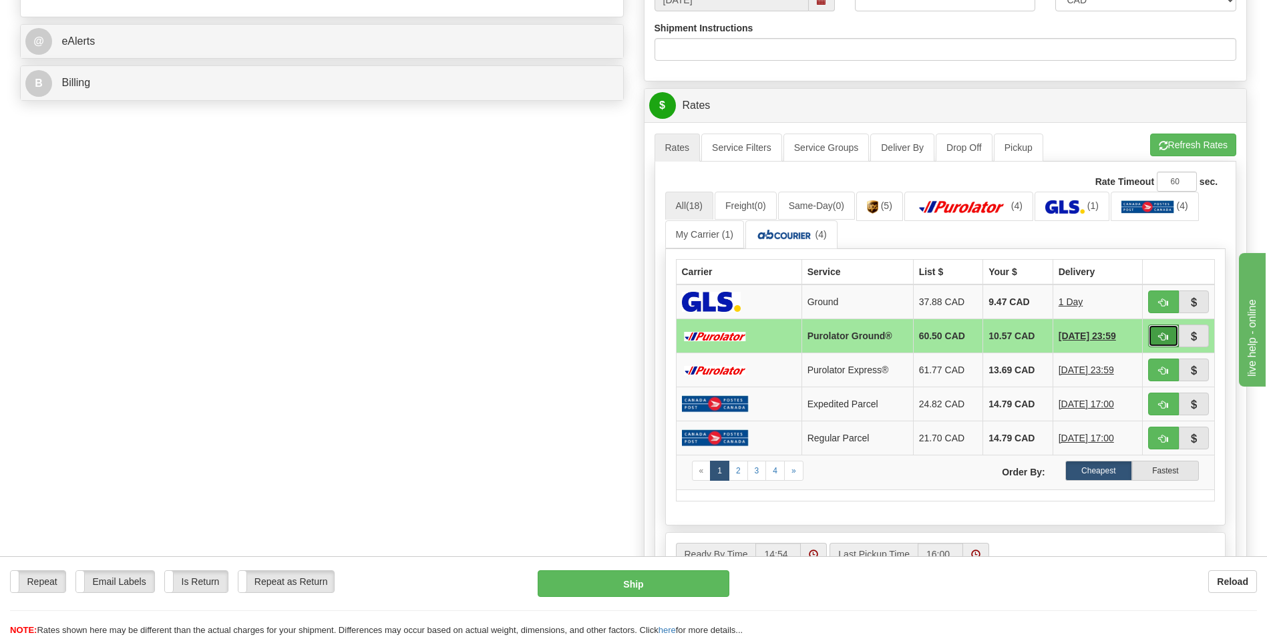
click at [1159, 336] on span "button" at bounding box center [1163, 337] width 9 height 9
type input "260"
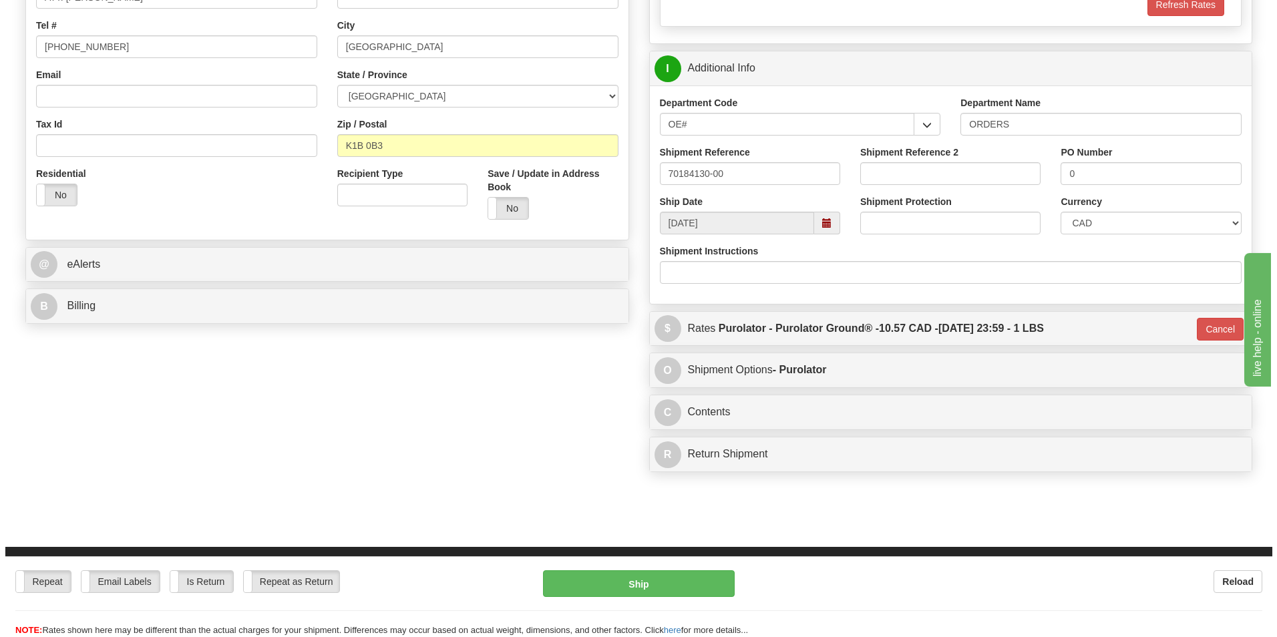
scroll to position [49, 0]
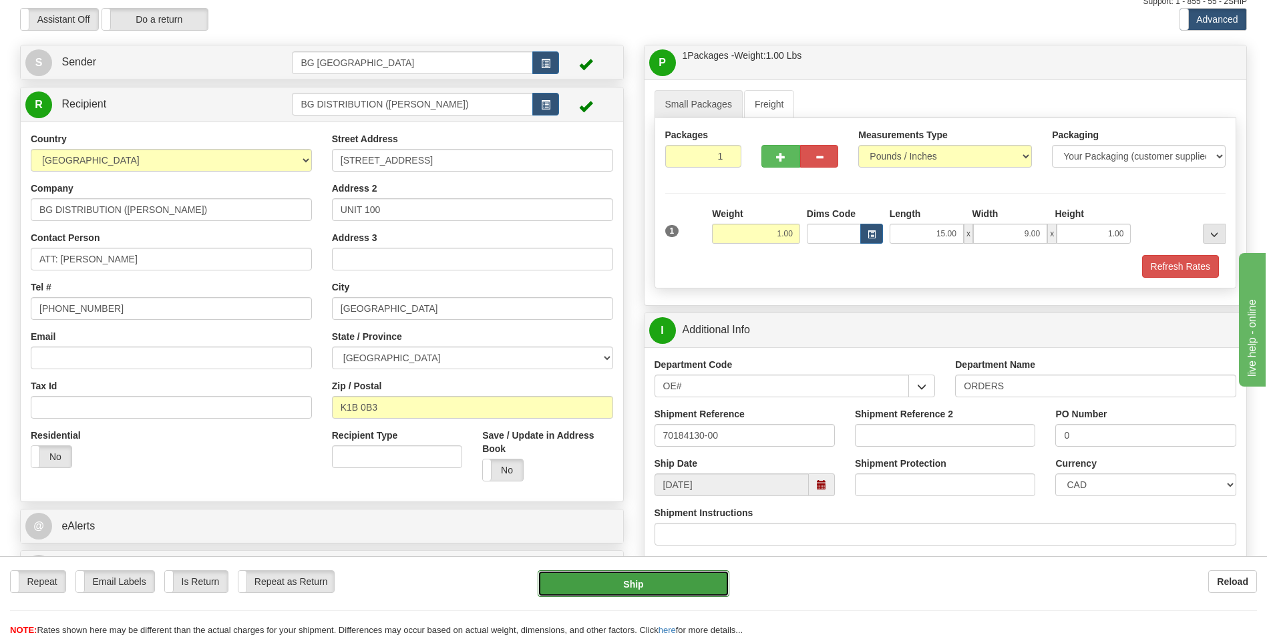
click at [593, 592] on button "Ship" at bounding box center [633, 583] width 191 height 27
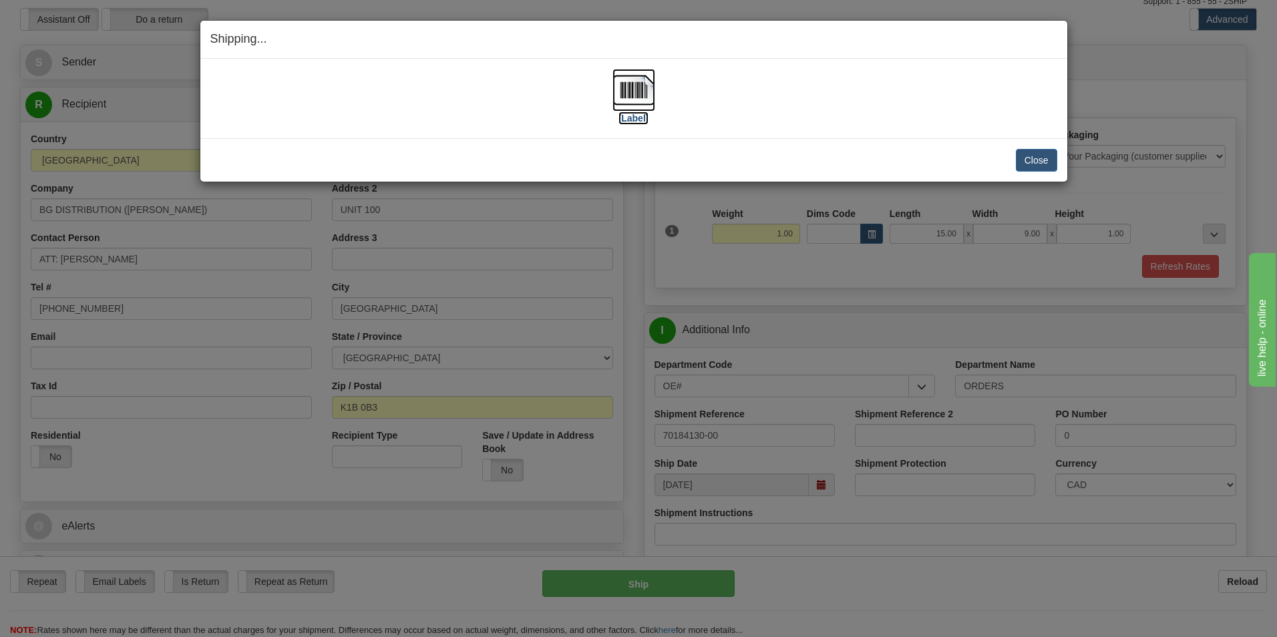
click at [631, 91] on img at bounding box center [633, 90] width 43 height 43
click at [1026, 160] on button "Close" at bounding box center [1036, 160] width 41 height 23
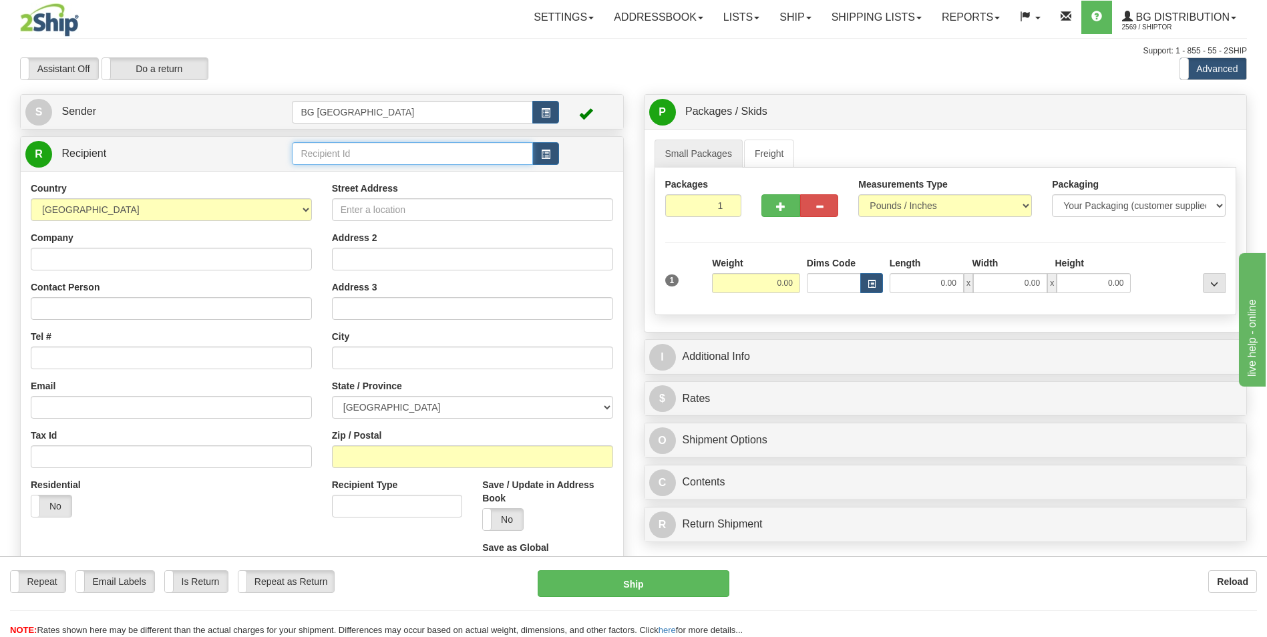
click at [314, 145] on input "text" at bounding box center [412, 153] width 240 height 23
click at [318, 170] on div "60586" at bounding box center [410, 174] width 228 height 15
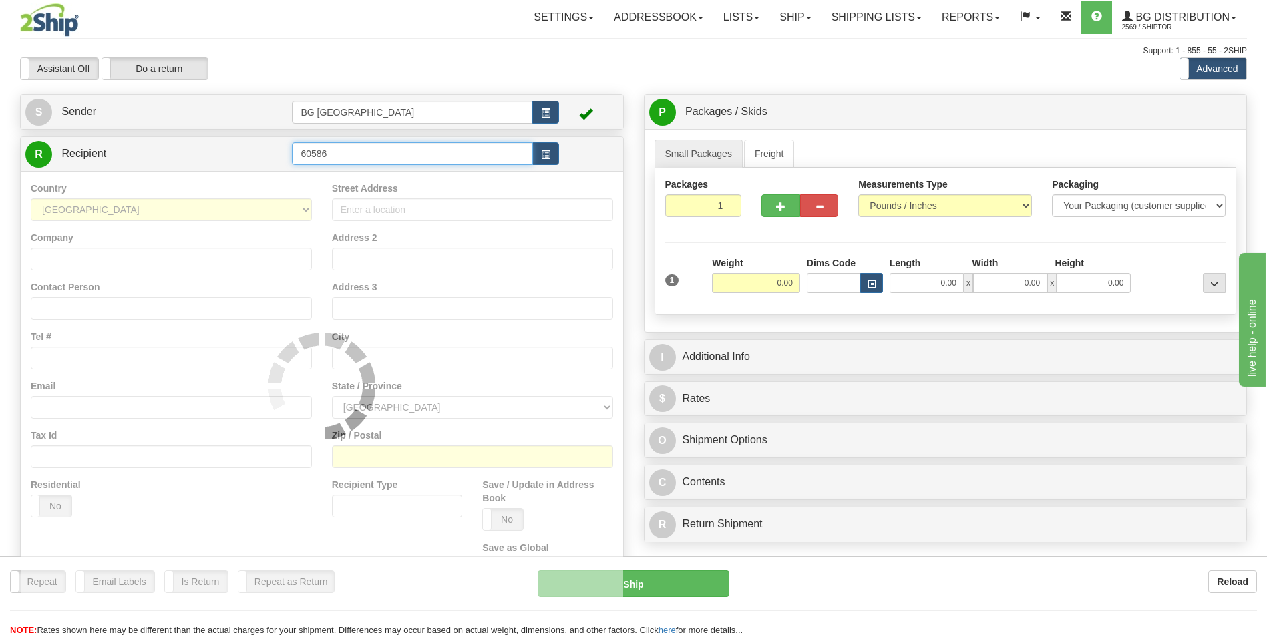
type input "60586"
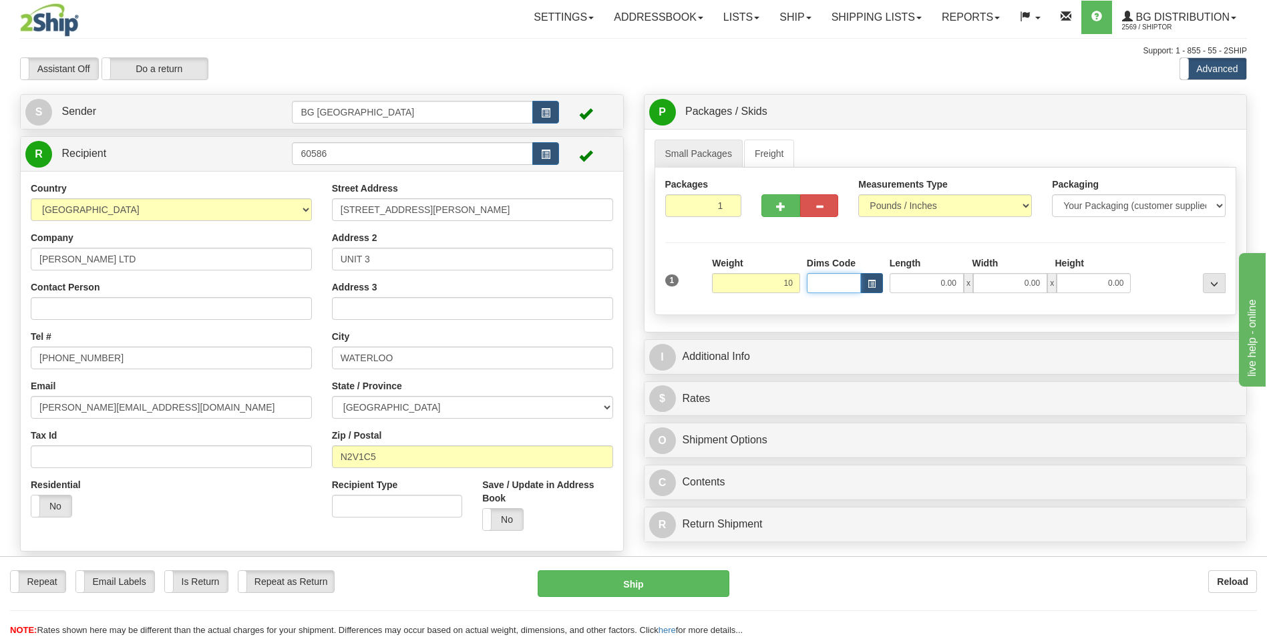
type input "10.00"
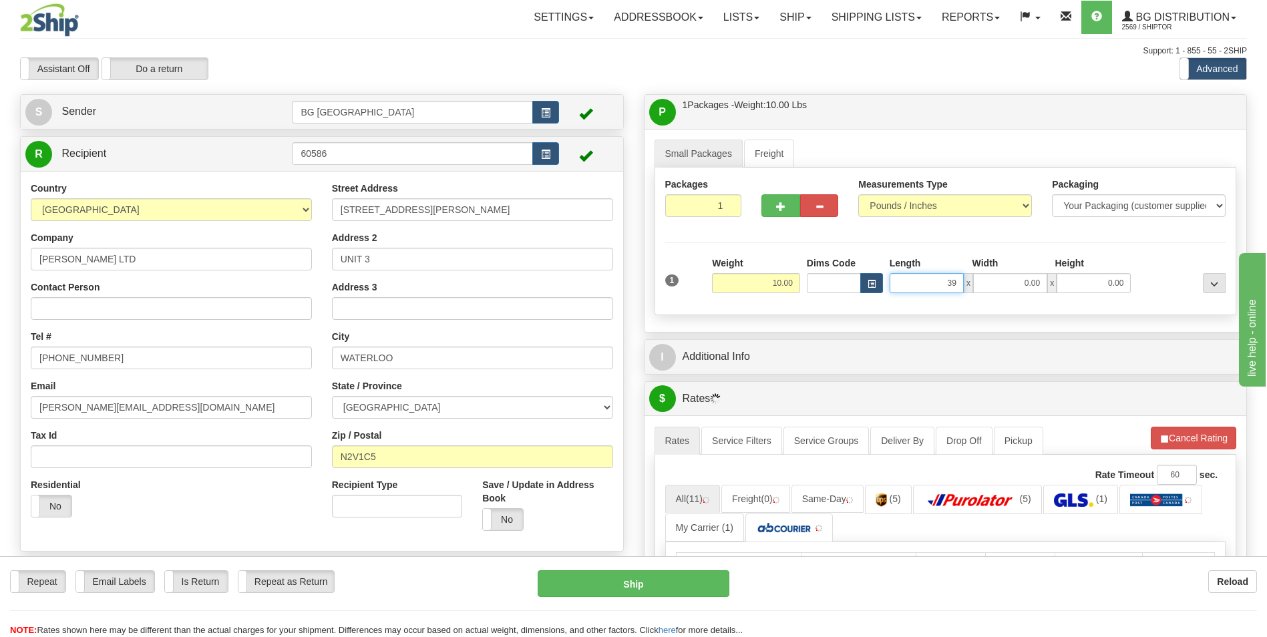
type input "39.00"
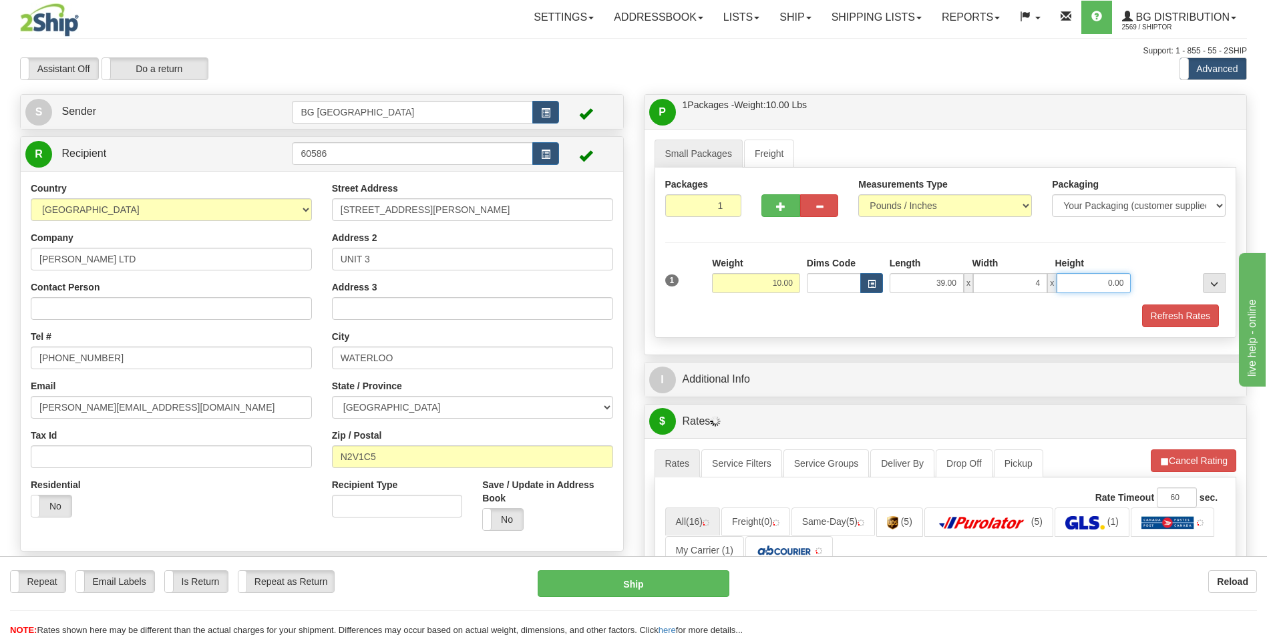
type input "4.00"
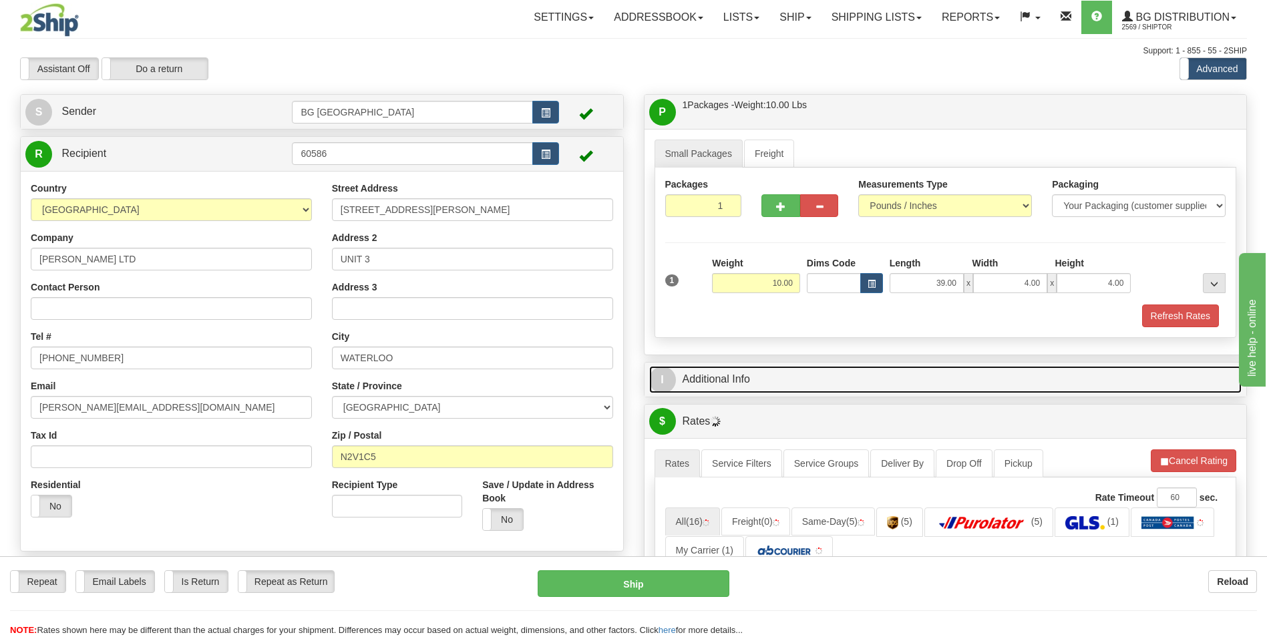
click at [747, 372] on link "I Additional Info" at bounding box center [945, 379] width 593 height 27
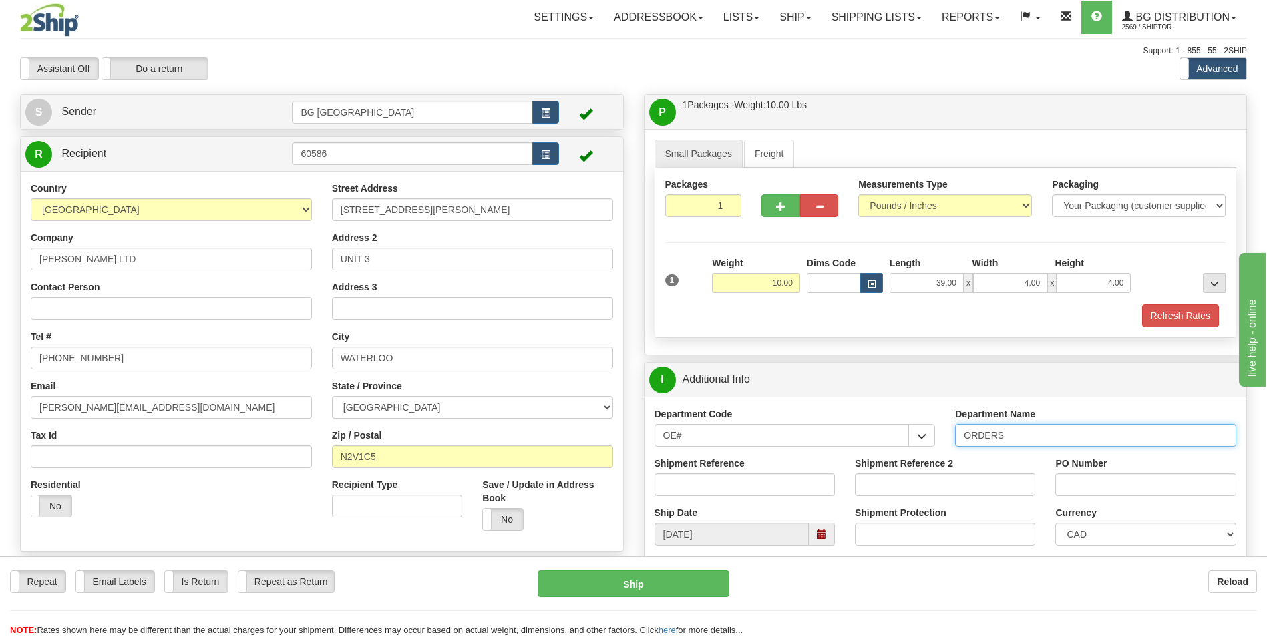
click at [1022, 432] on input "ORDERS" at bounding box center [1095, 435] width 281 height 23
type input "70184120-00"
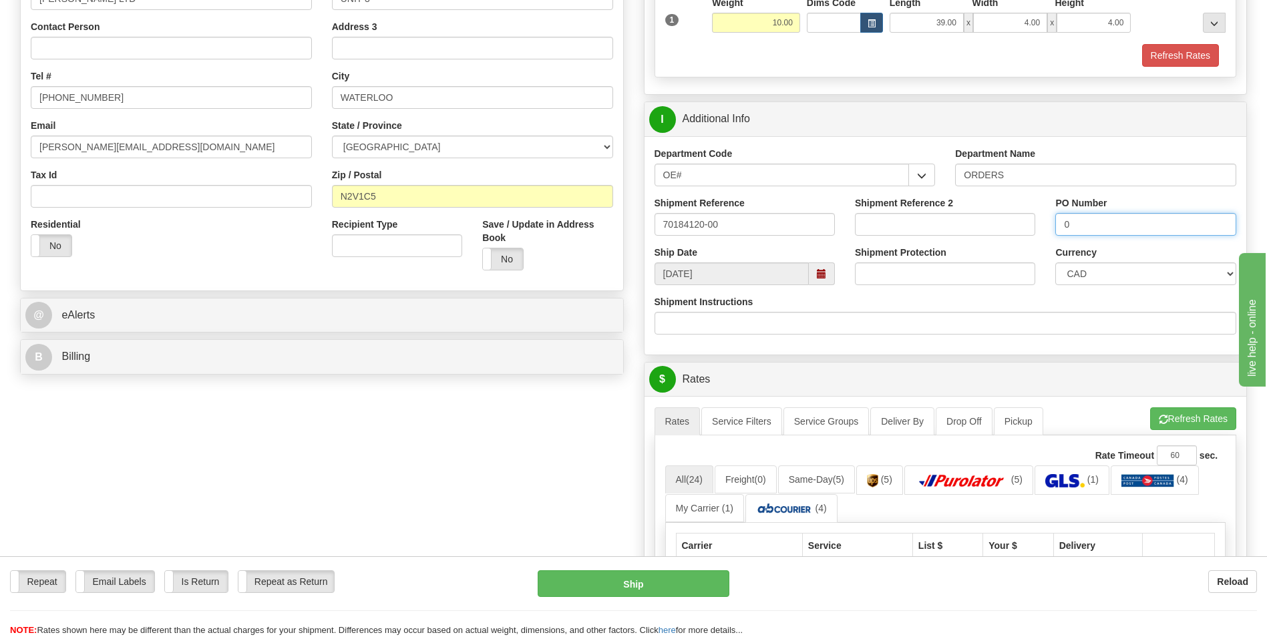
scroll to position [267, 0]
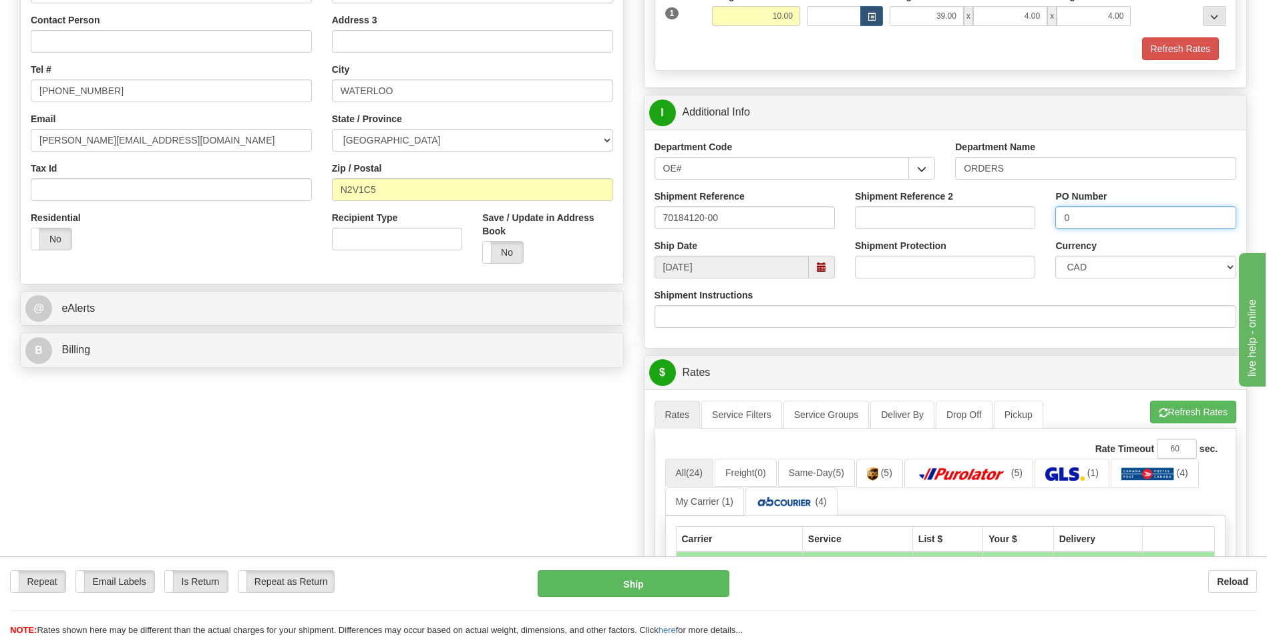
type input "0"
click at [1166, 400] on div "A change has been made which could impact your rate estimate. To ensure the est…" at bounding box center [945, 400] width 582 height 1
click at [1166, 404] on button "Refresh Rates" at bounding box center [1193, 412] width 86 height 23
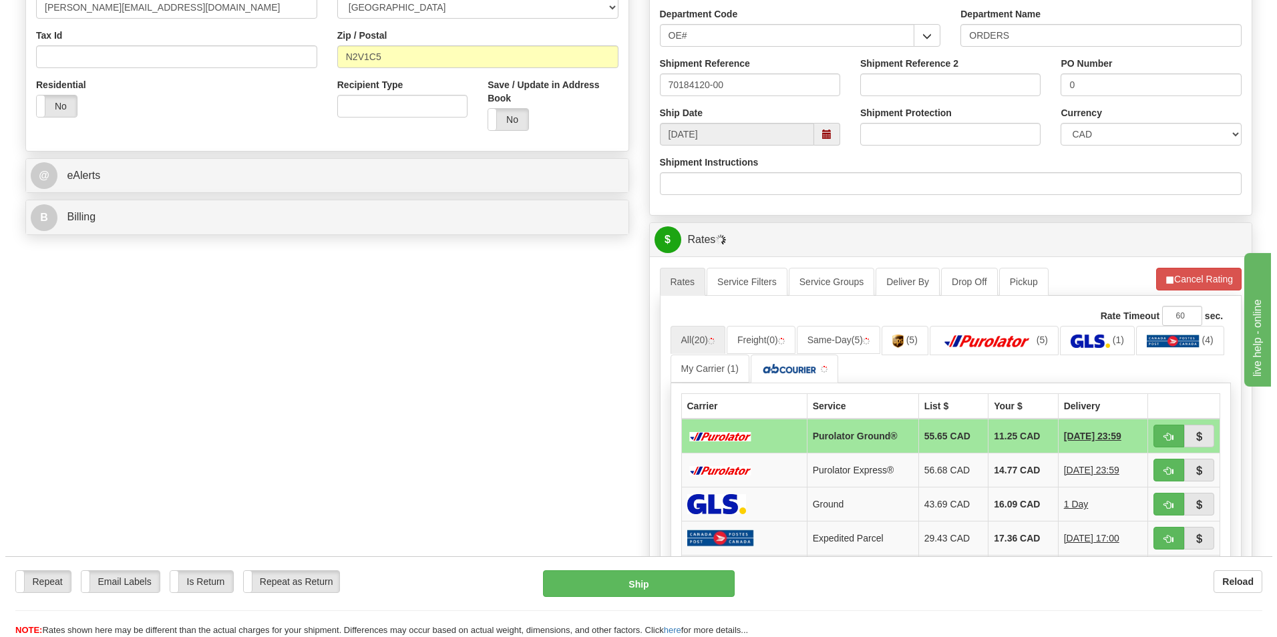
scroll to position [401, 0]
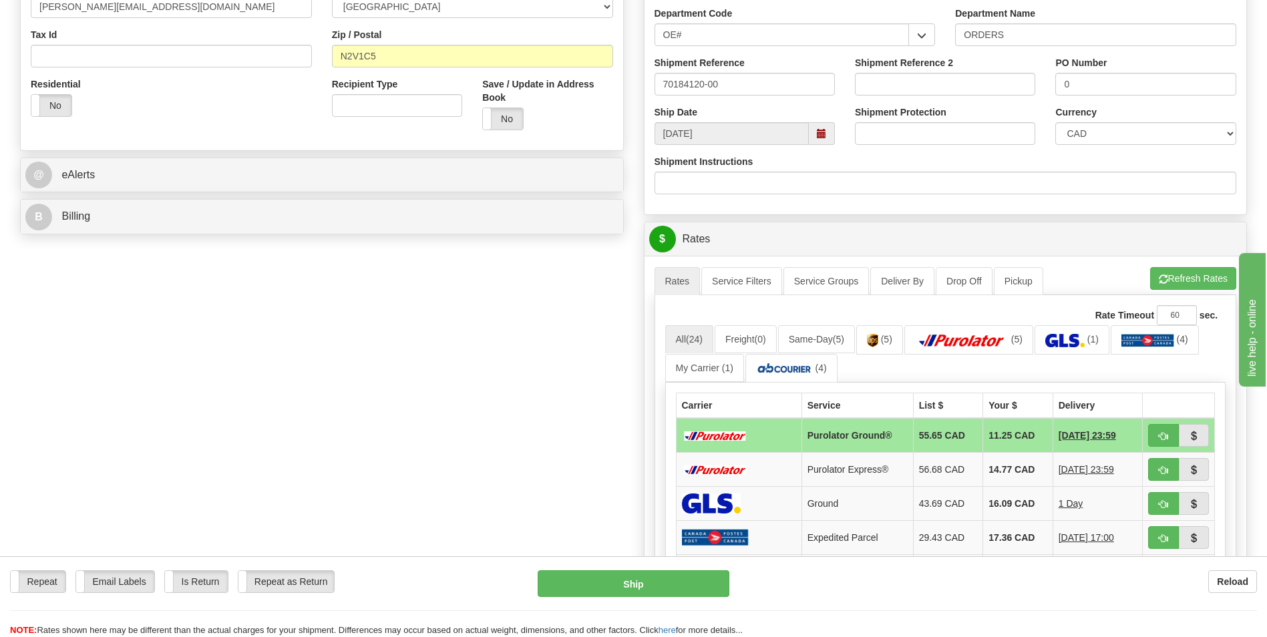
click at [1010, 434] on td "11.25 CAD" at bounding box center [1018, 435] width 70 height 35
click at [1166, 429] on button "button" at bounding box center [1163, 435] width 31 height 23
type input "260"
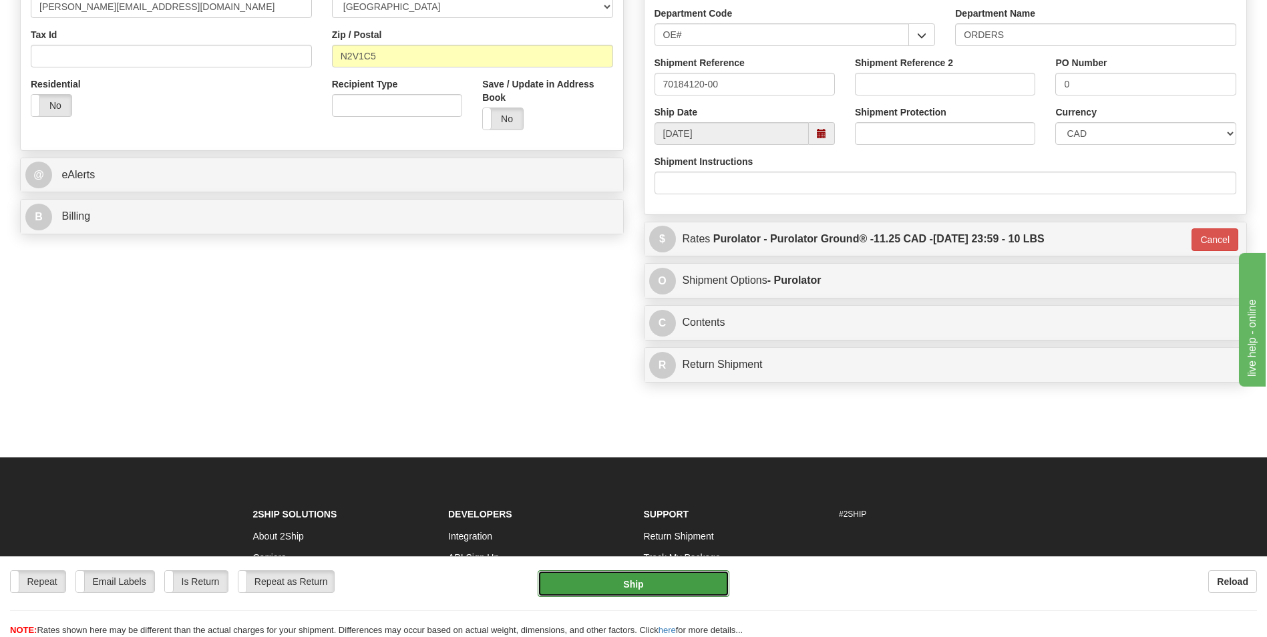
click at [699, 582] on button "Ship" at bounding box center [633, 583] width 191 height 27
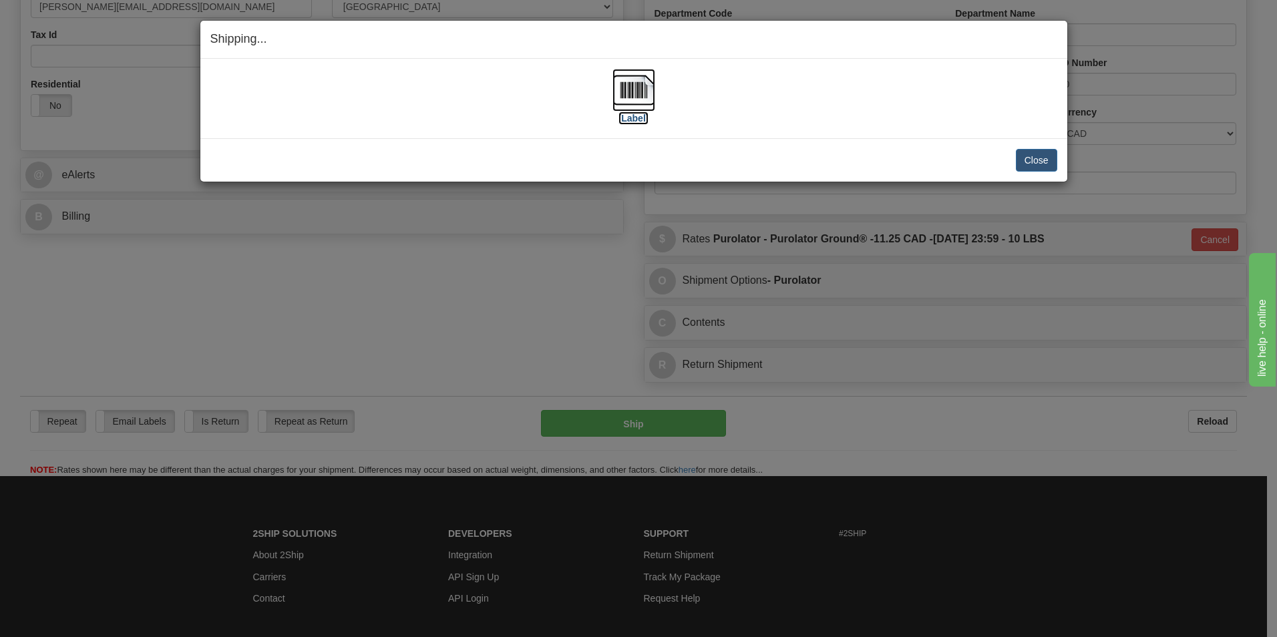
click at [648, 90] on img at bounding box center [633, 90] width 43 height 43
click at [1024, 149] on button "Close" at bounding box center [1036, 160] width 41 height 23
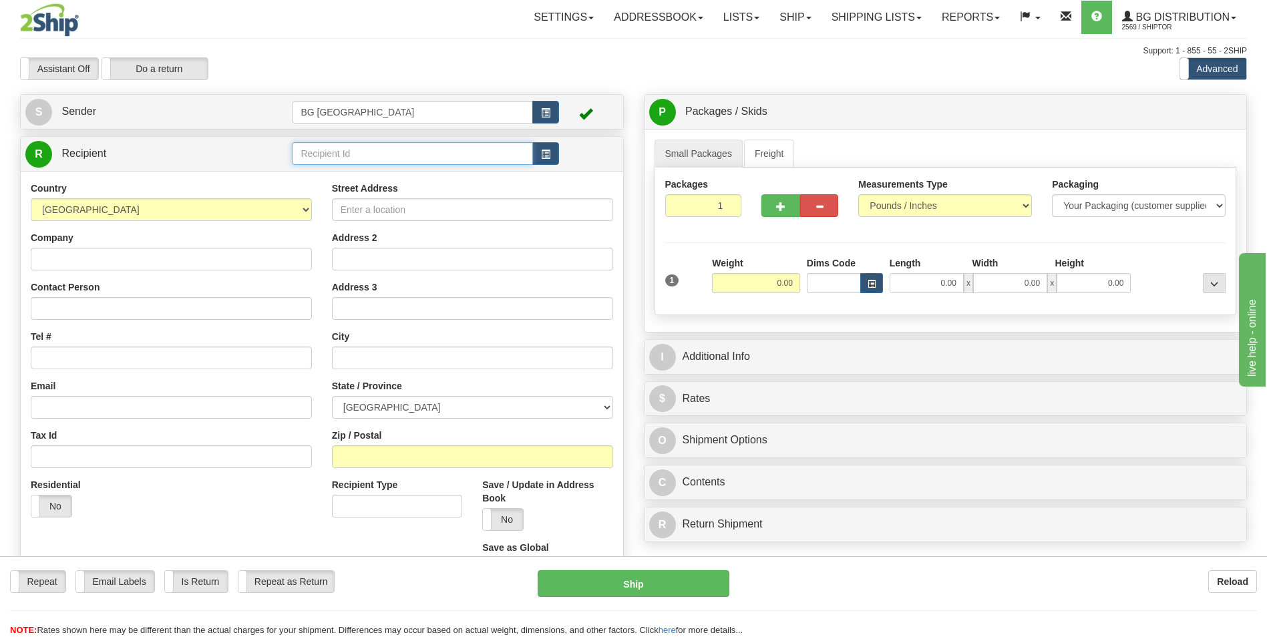
click at [341, 165] on input "text" at bounding box center [412, 153] width 240 height 23
type input "60890"
click at [325, 186] on div "Country [GEOGRAPHIC_DATA] [GEOGRAPHIC_DATA] [GEOGRAPHIC_DATA] [GEOGRAPHIC_DATA]…" at bounding box center [322, 385] width 602 height 429
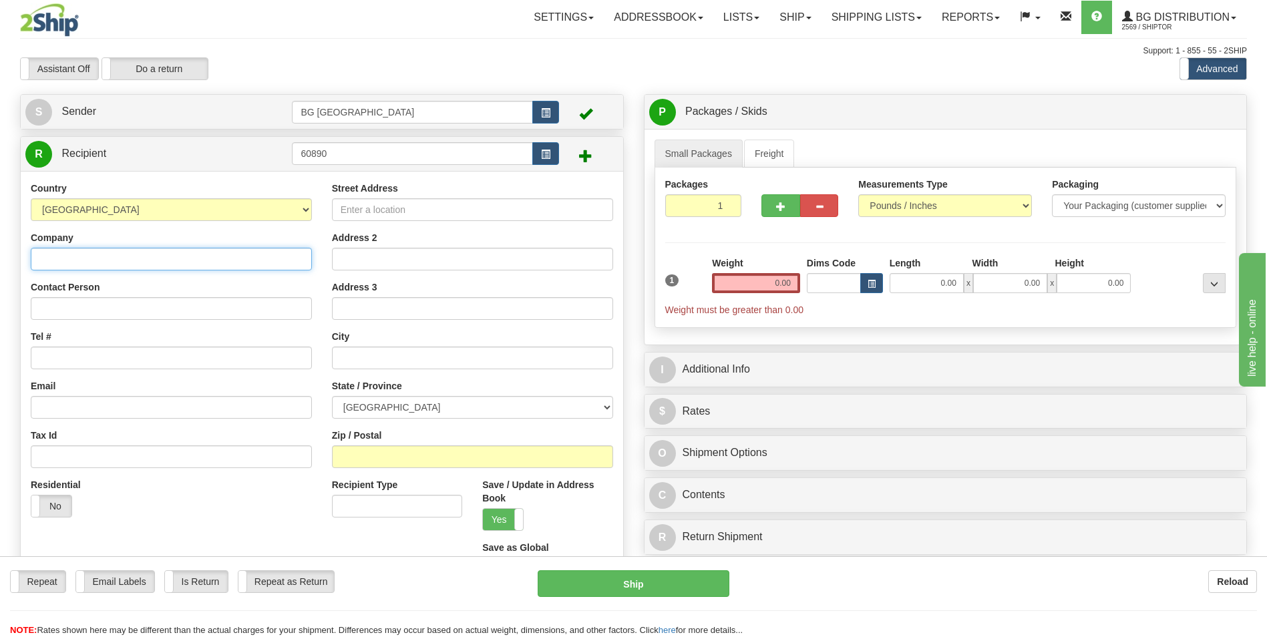
click at [182, 262] on input "Company" at bounding box center [171, 259] width 281 height 23
paste input "FORTRESS DOOR LTD"
type input "FORTRESS DOOR LTD"
click at [451, 190] on div "Street Address" at bounding box center [472, 201] width 281 height 39
click at [451, 203] on input "Street Address" at bounding box center [472, 209] width 281 height 23
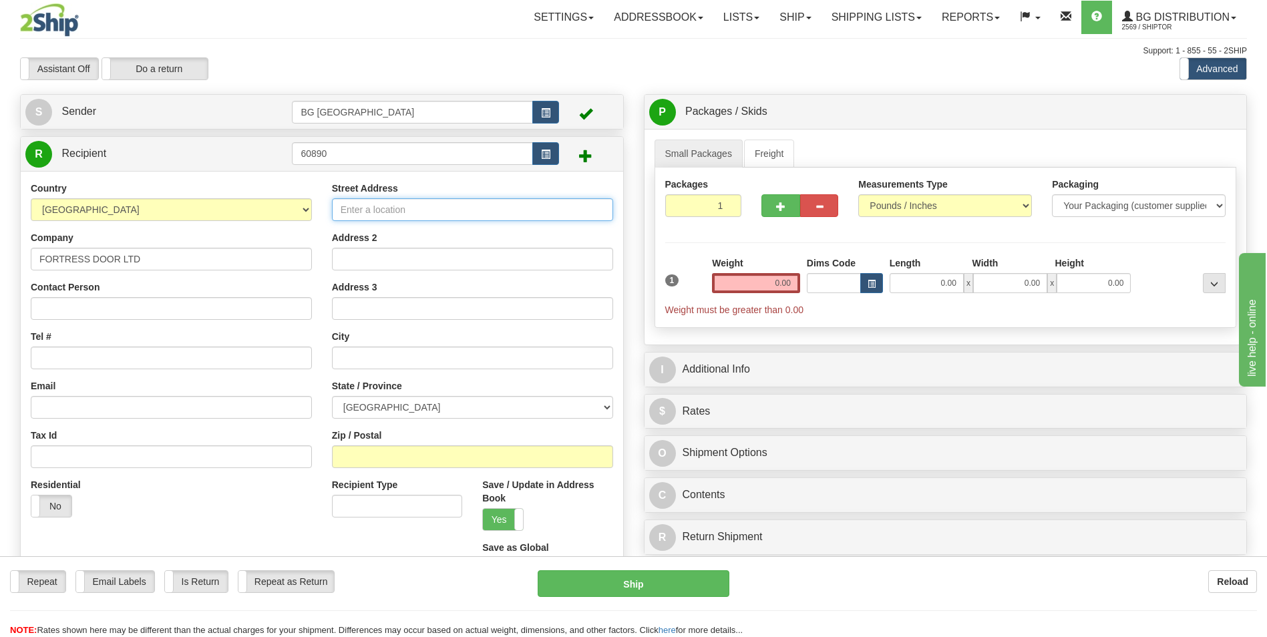
paste input "[STREET_ADDRESS][PERSON_NAME]"
type input "[STREET_ADDRESS][PERSON_NAME]"
click at [405, 358] on input "text" at bounding box center [472, 358] width 281 height 23
paste input "WHITBY"
type input "WHITBY"
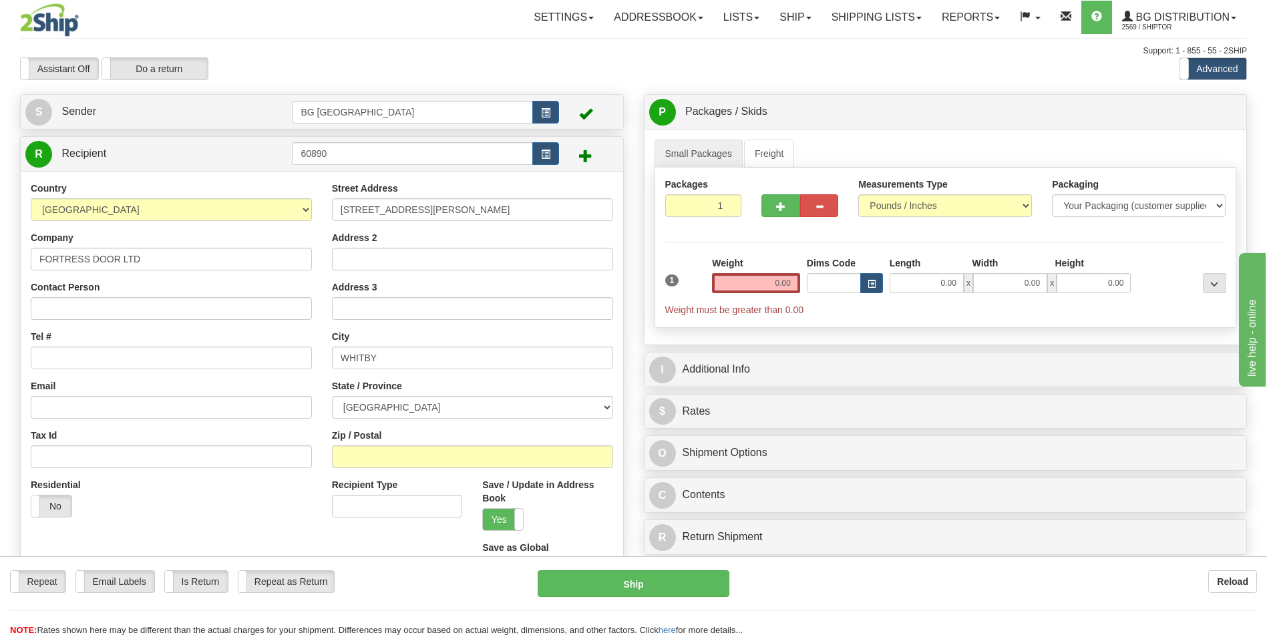
click at [404, 444] on div "Zip / Postal" at bounding box center [472, 448] width 281 height 39
click at [402, 456] on input "Zip / Postal" at bounding box center [472, 456] width 281 height 23
paste input "L1M 2N1"
type input "L1M 2N1"
click at [414, 408] on select "ALBERTA BRITISH COLUMBIA MANITOBA NEW BRUNSWICK NEWFOUNDLAND NOVA SCOTIA NUNAVU…" at bounding box center [472, 407] width 281 height 23
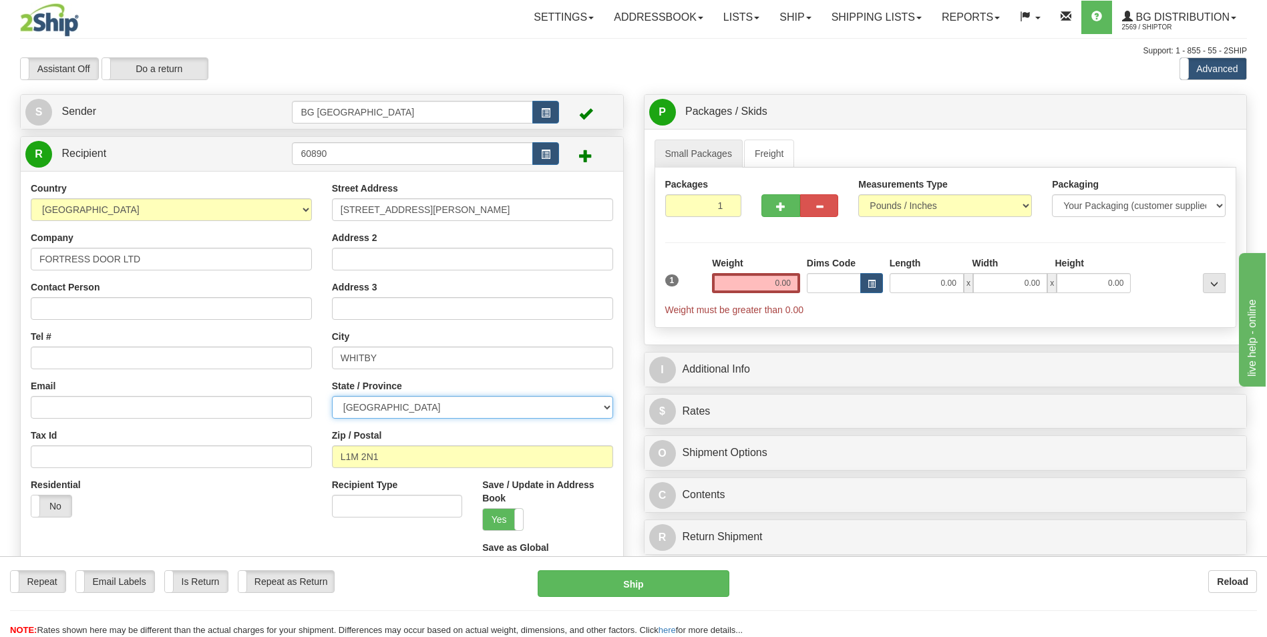
select select "ON"
click at [332, 396] on select "ALBERTA BRITISH COLUMBIA MANITOBA NEW BRUNSWICK NEWFOUNDLAND NOVA SCOTIA NUNAVU…" at bounding box center [472, 407] width 281 height 23
click at [109, 364] on input "Tel #" at bounding box center [171, 358] width 281 height 23
type input "9054242759"
click at [741, 284] on input "0.00" at bounding box center [756, 283] width 88 height 20
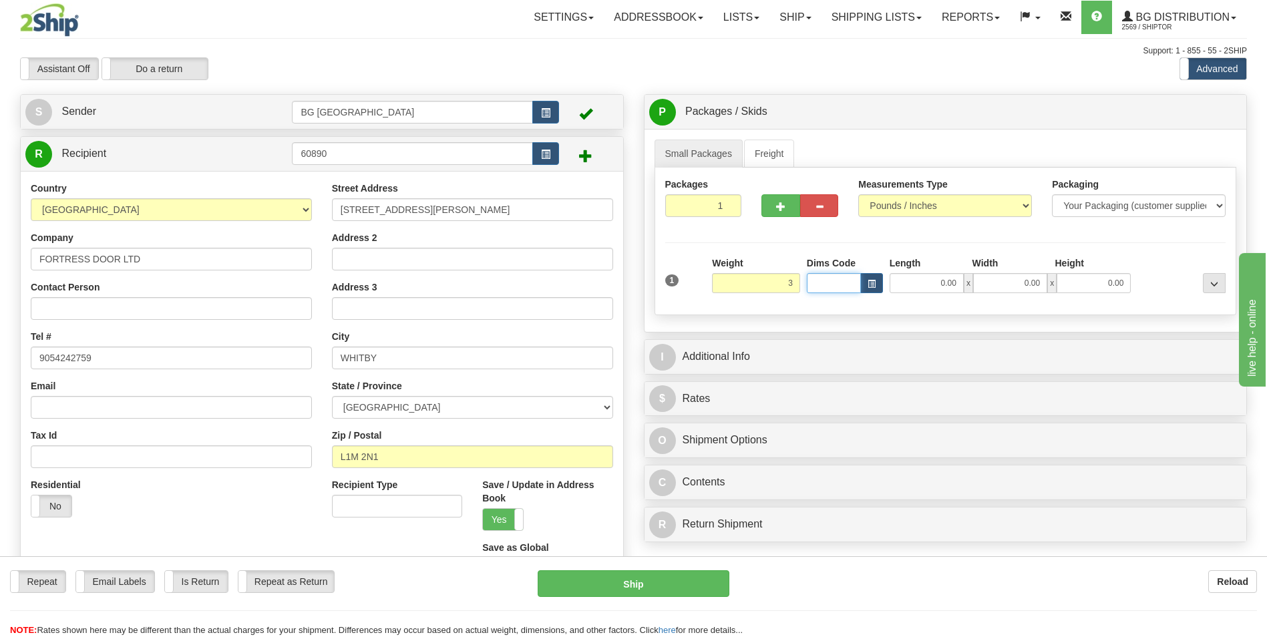
type input "3.00"
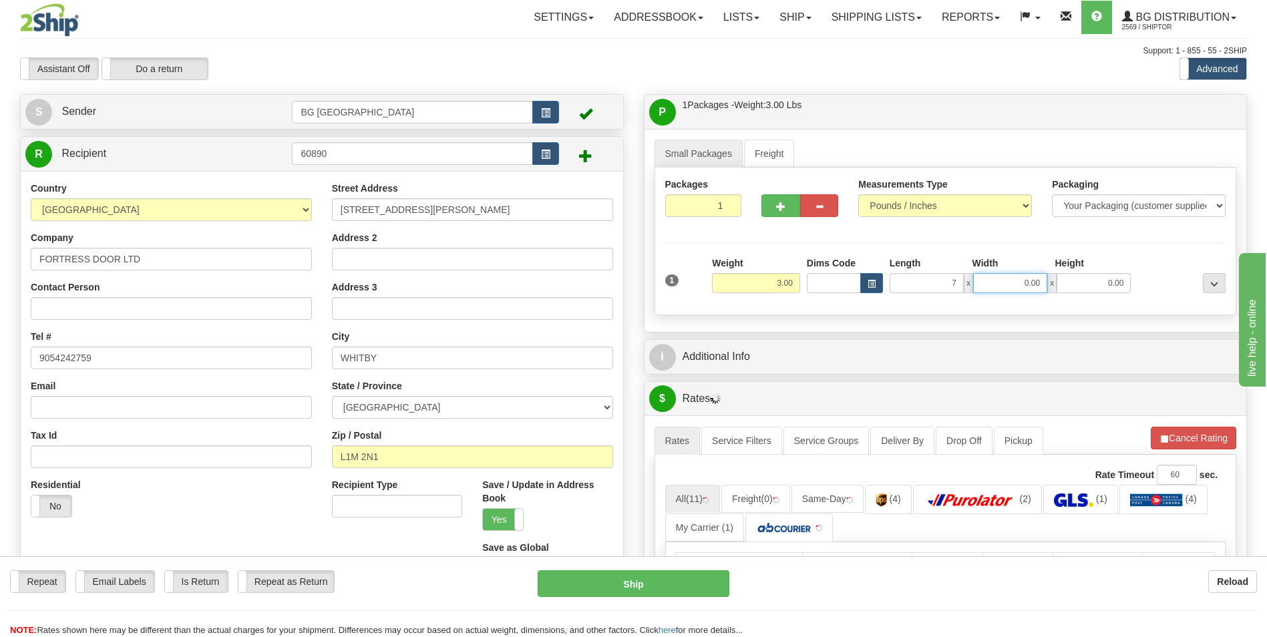
type input "7.00"
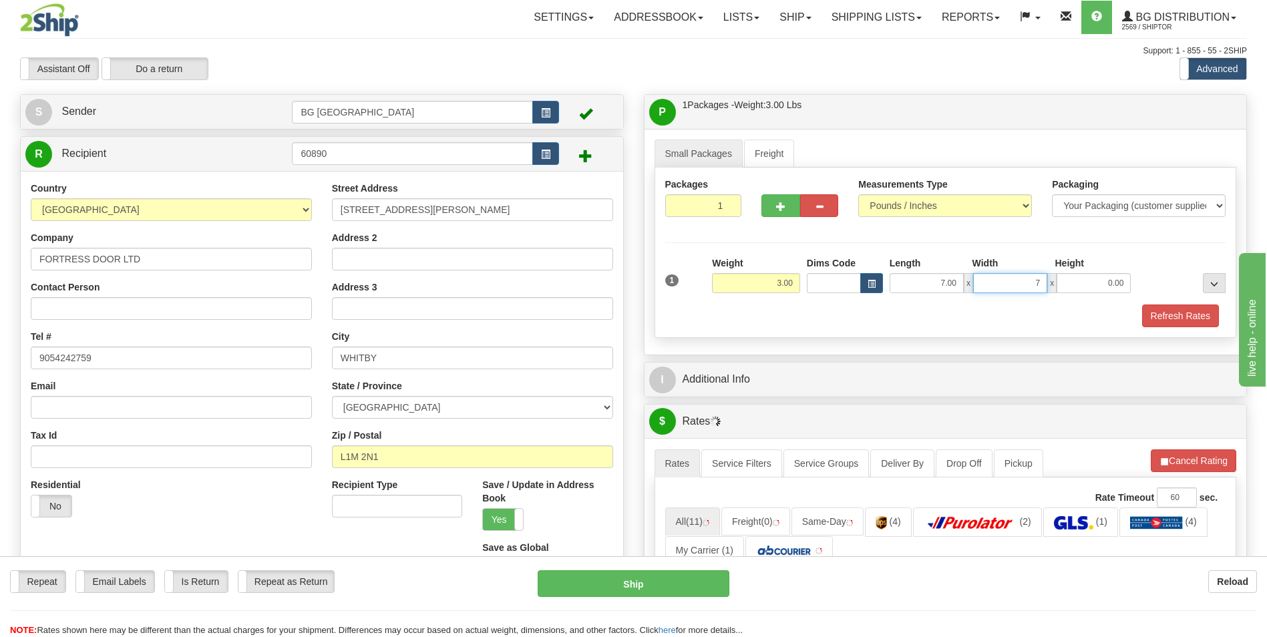
type input "7.00"
type input "3.00"
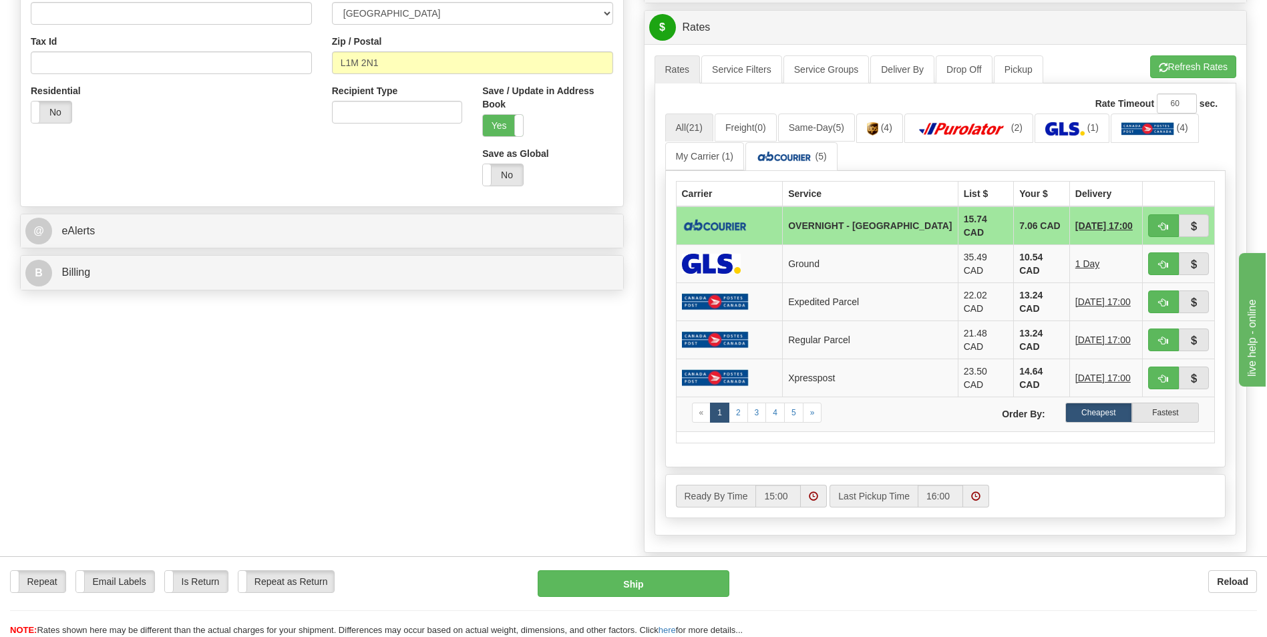
scroll to position [401, 0]
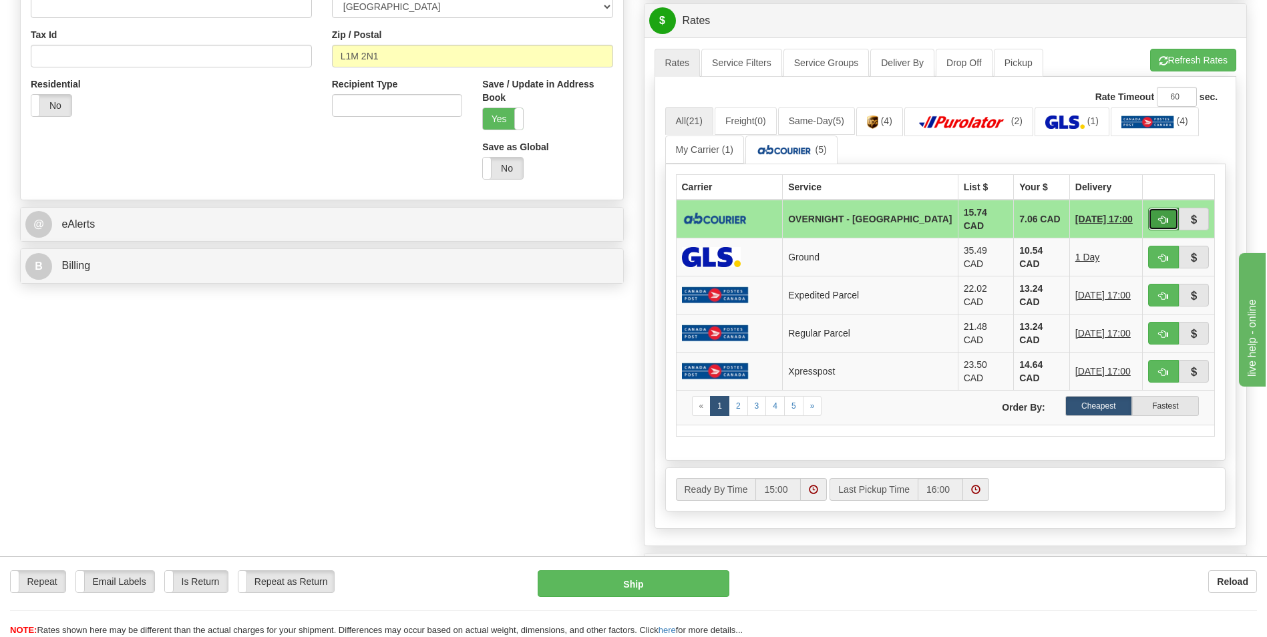
click at [1164, 210] on button "button" at bounding box center [1163, 219] width 31 height 23
type input "4"
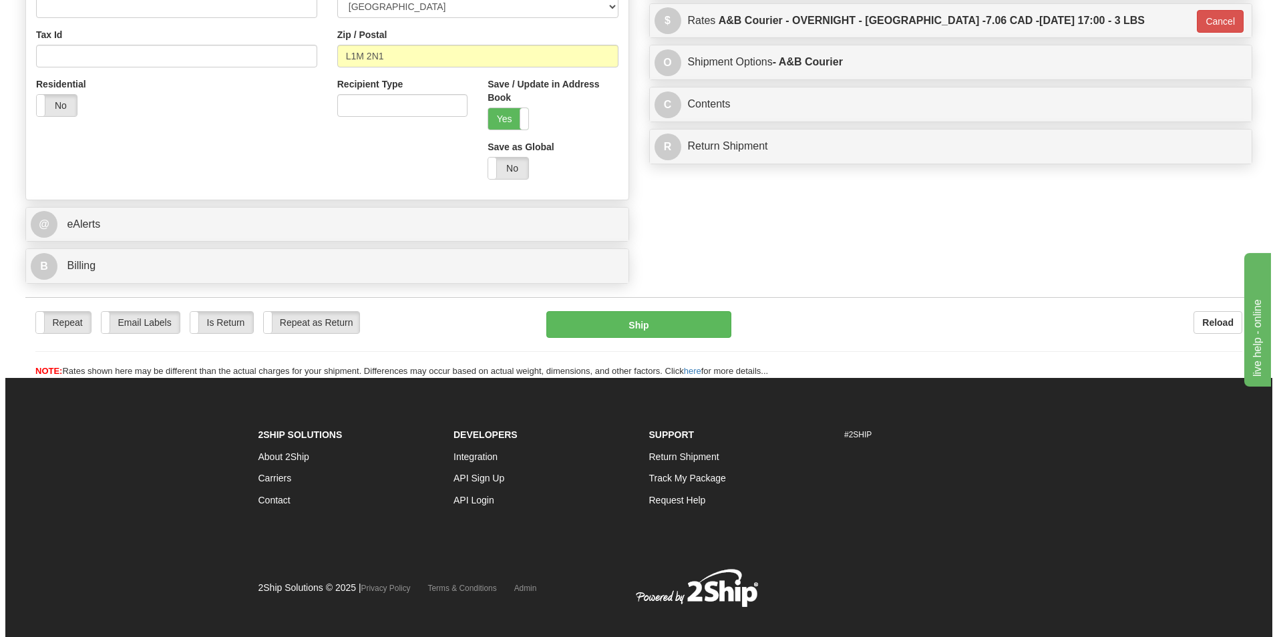
scroll to position [399, 0]
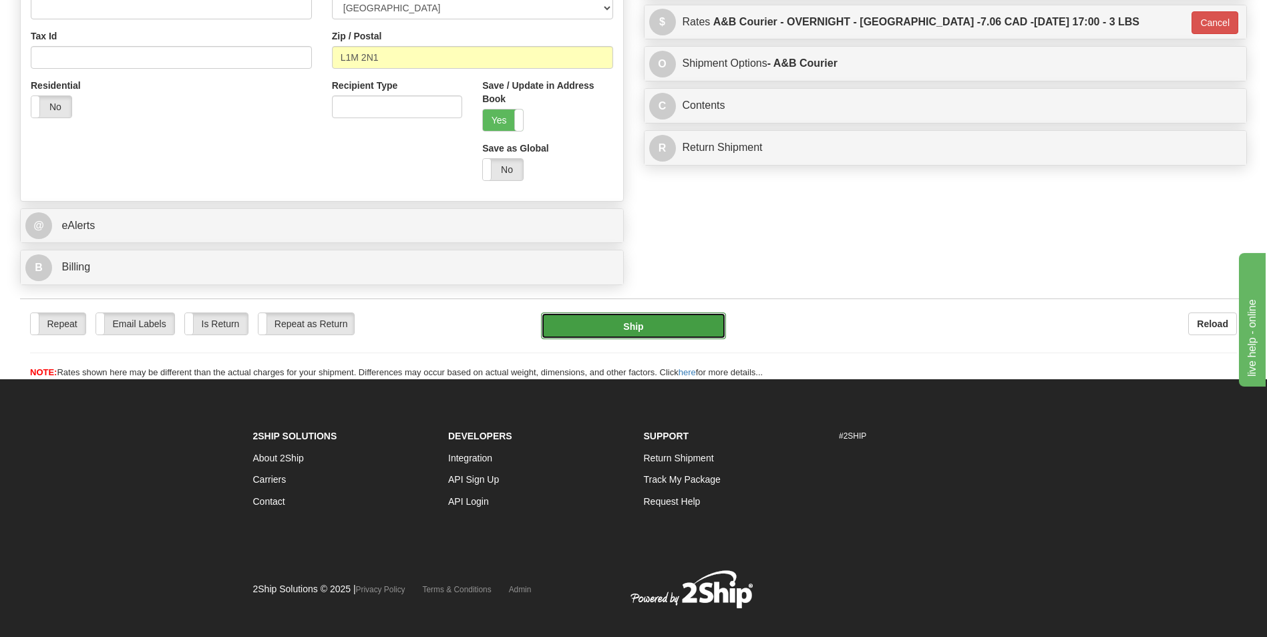
click at [660, 323] on button "Ship" at bounding box center [633, 326] width 184 height 27
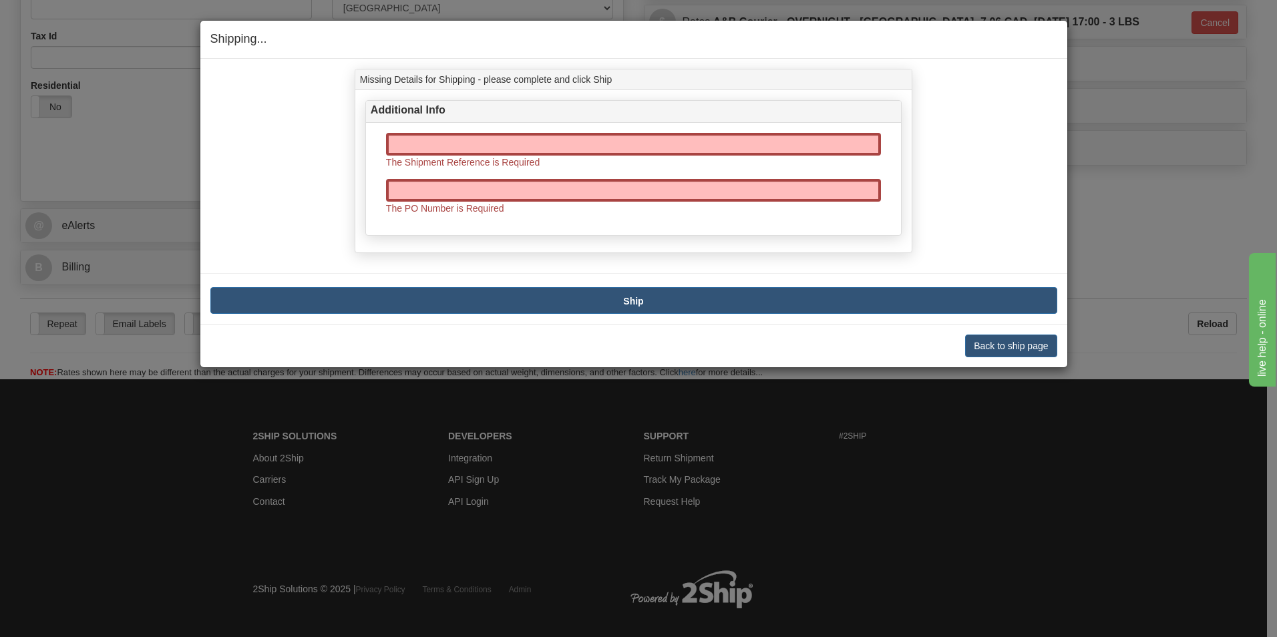
click at [548, 132] on div "The Shipment Reference is Required The PO Number is Required" at bounding box center [633, 179] width 535 height 112
click at [542, 140] on input "text" at bounding box center [633, 144] width 495 height 23
type input "70181321-01"
click at [504, 181] on input "text" at bounding box center [633, 190] width 495 height 23
type input "0"
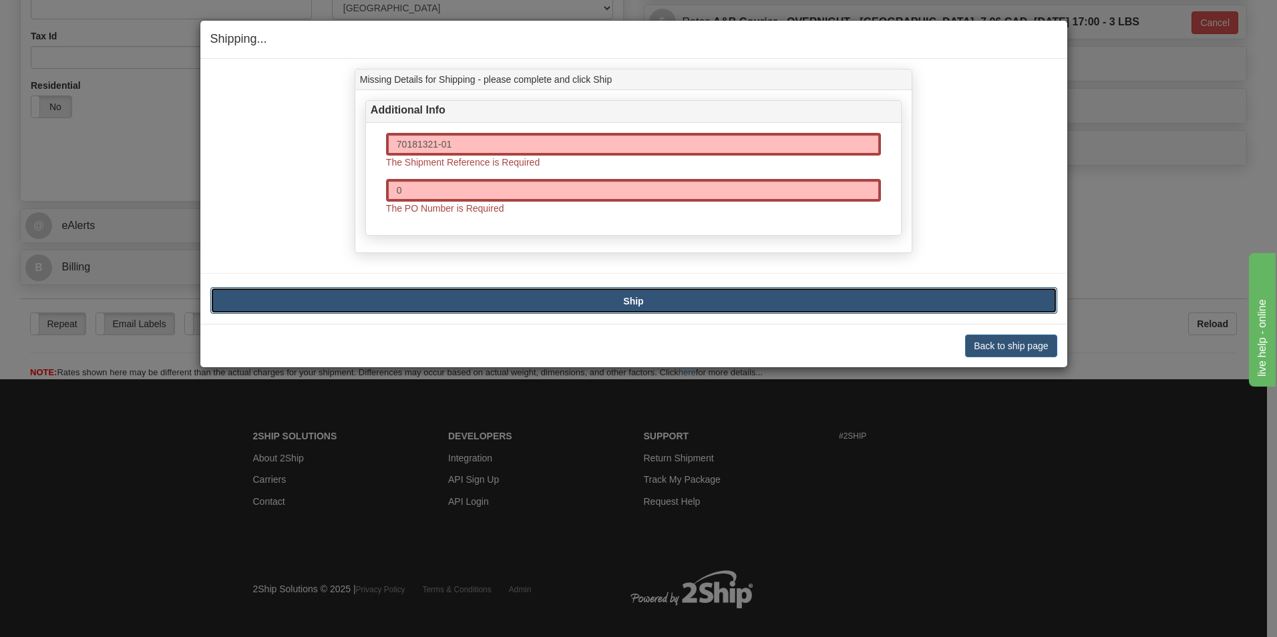
click at [746, 290] on button "Ship" at bounding box center [633, 300] width 847 height 27
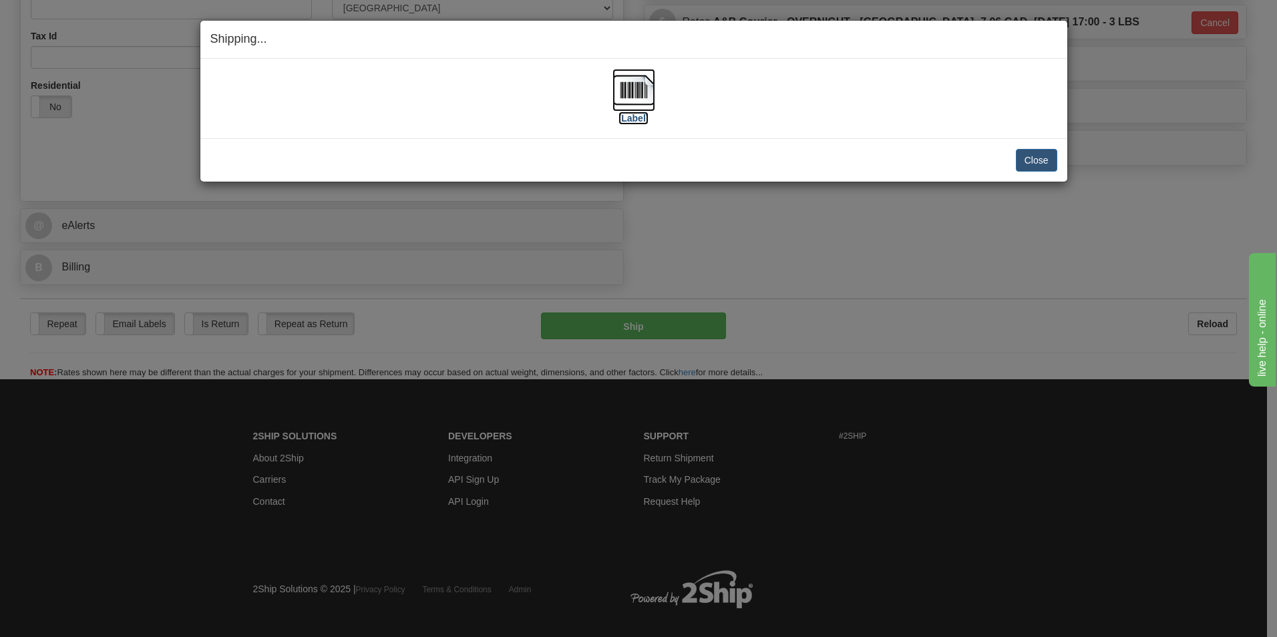
click at [639, 75] on img at bounding box center [633, 90] width 43 height 43
click at [1029, 158] on button "Close" at bounding box center [1036, 160] width 41 height 23
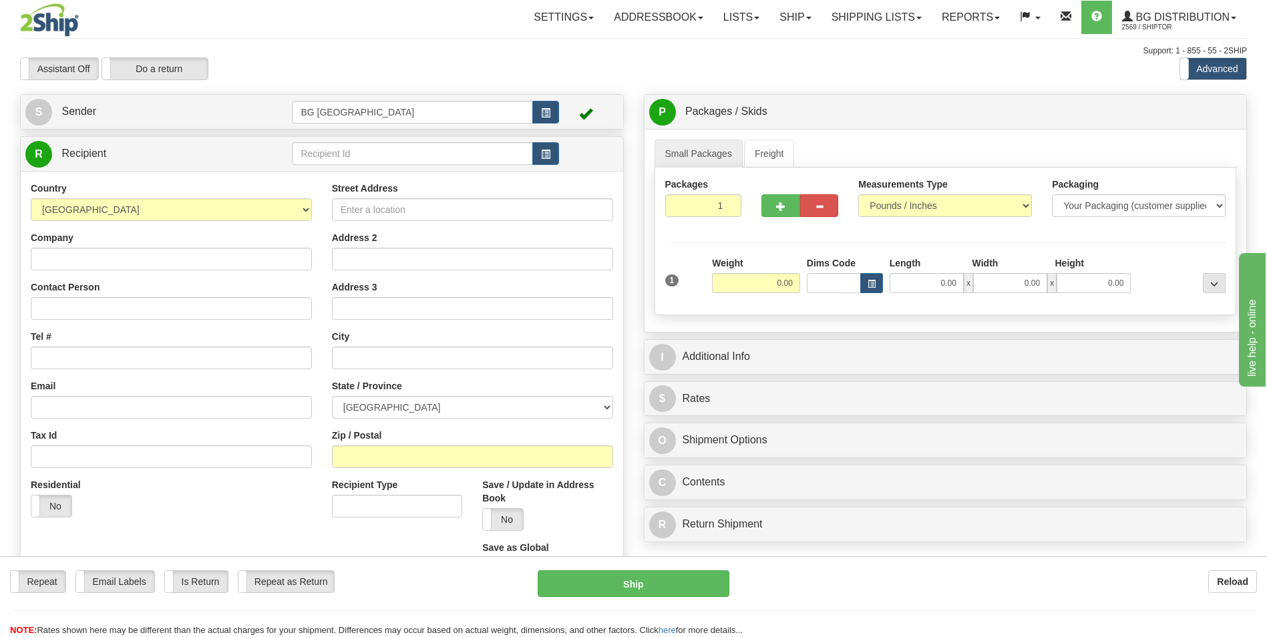
click at [378, 166] on td at bounding box center [425, 153] width 266 height 27
click at [377, 150] on input "text" at bounding box center [412, 153] width 240 height 23
click at [355, 166] on li "66003" at bounding box center [411, 174] width 239 height 17
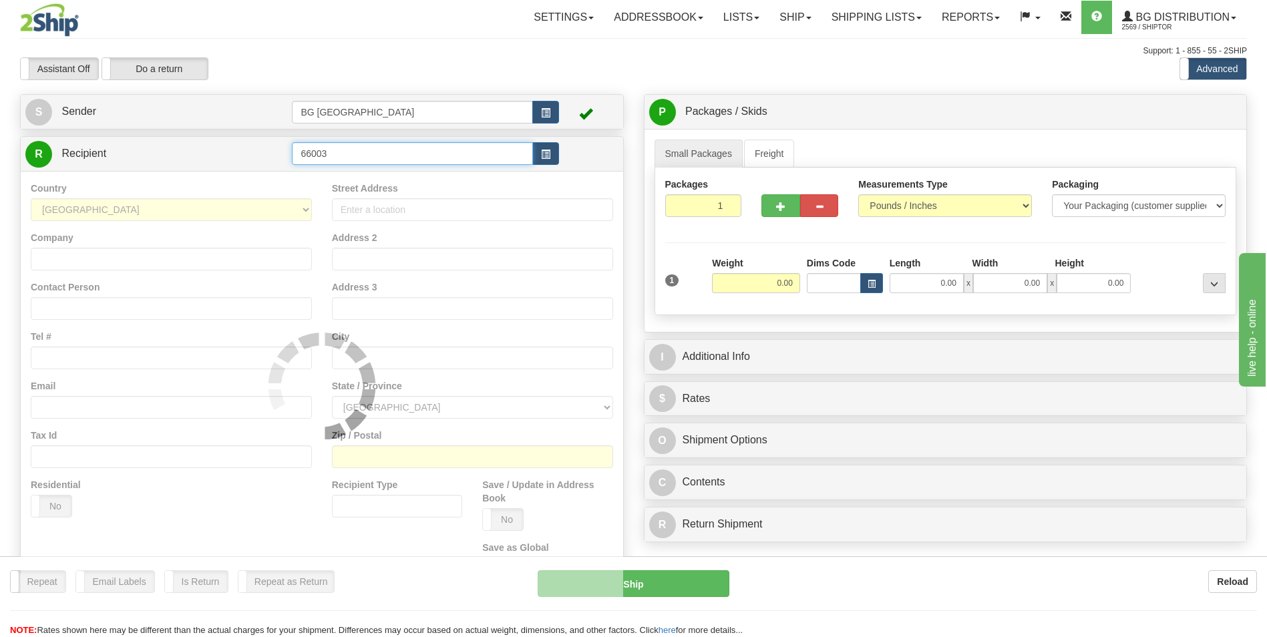
type input "66003"
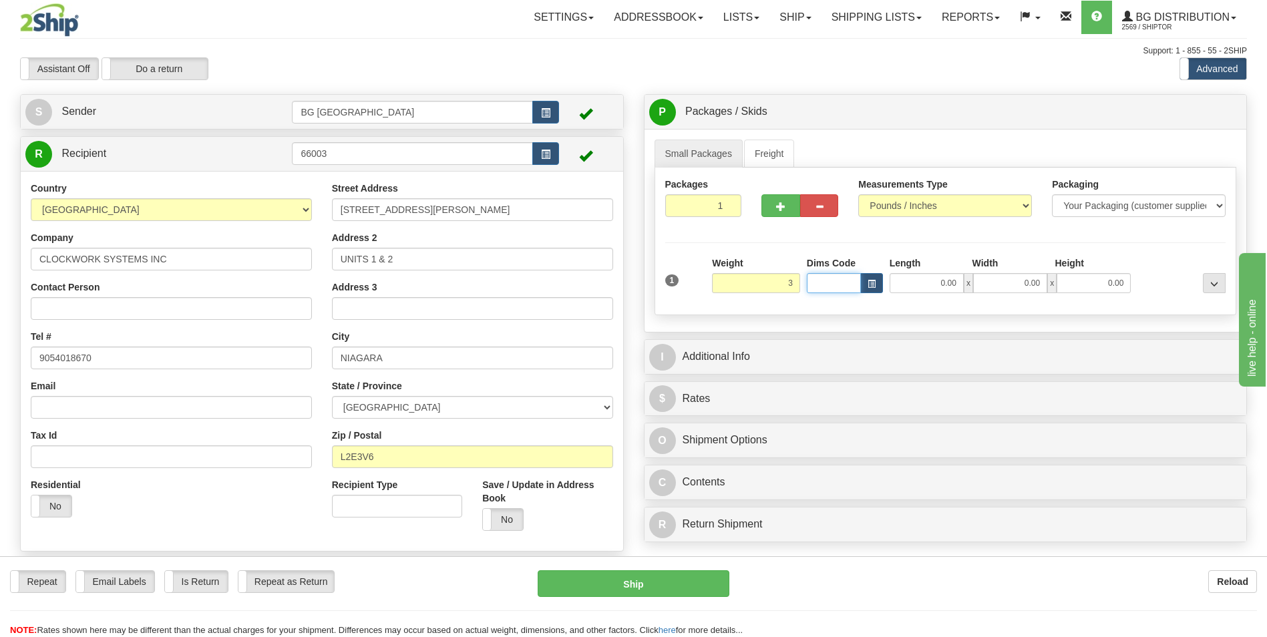
type input "3.00"
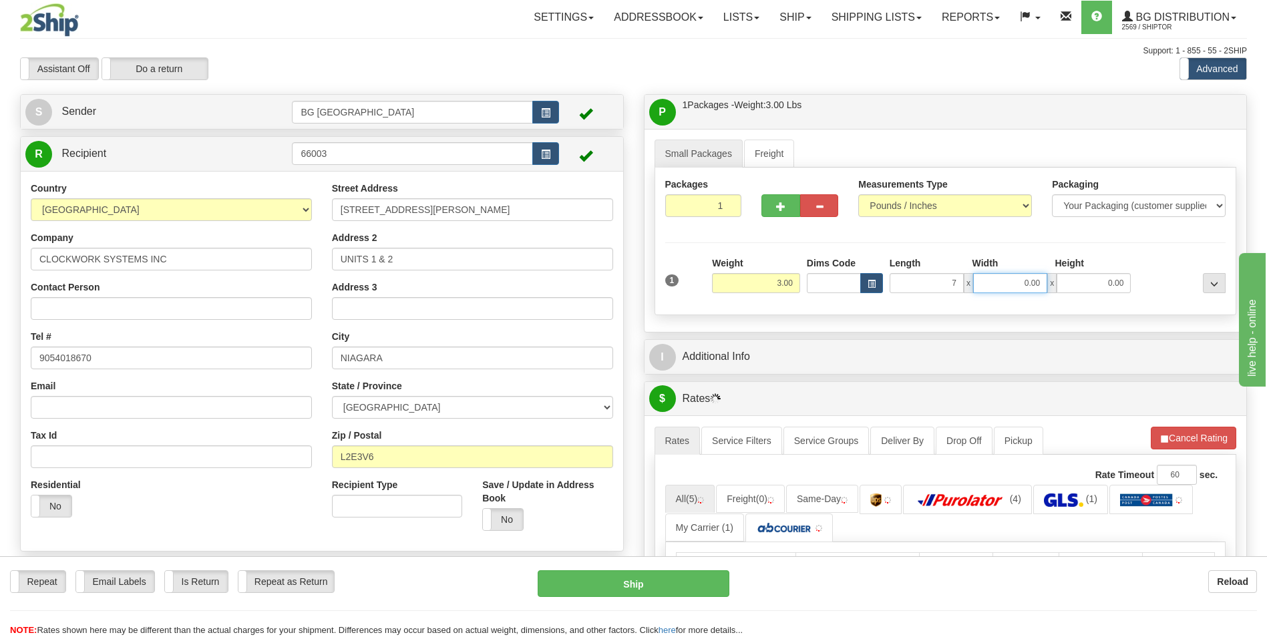
type input "7.00"
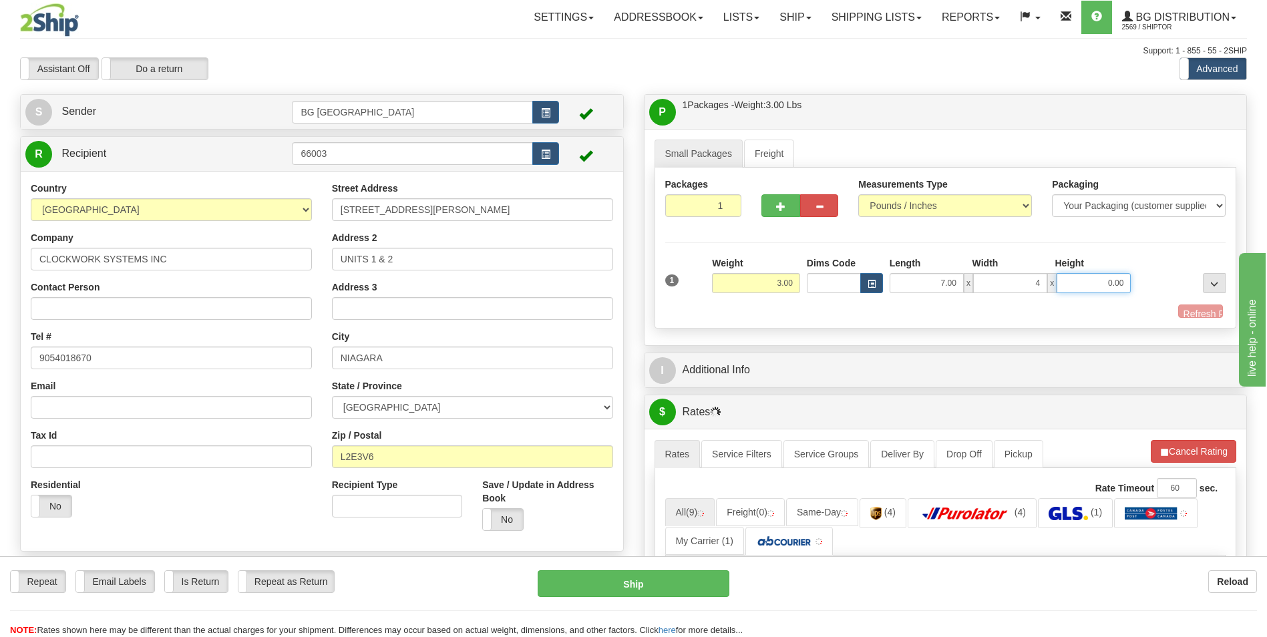
type input "4.00"
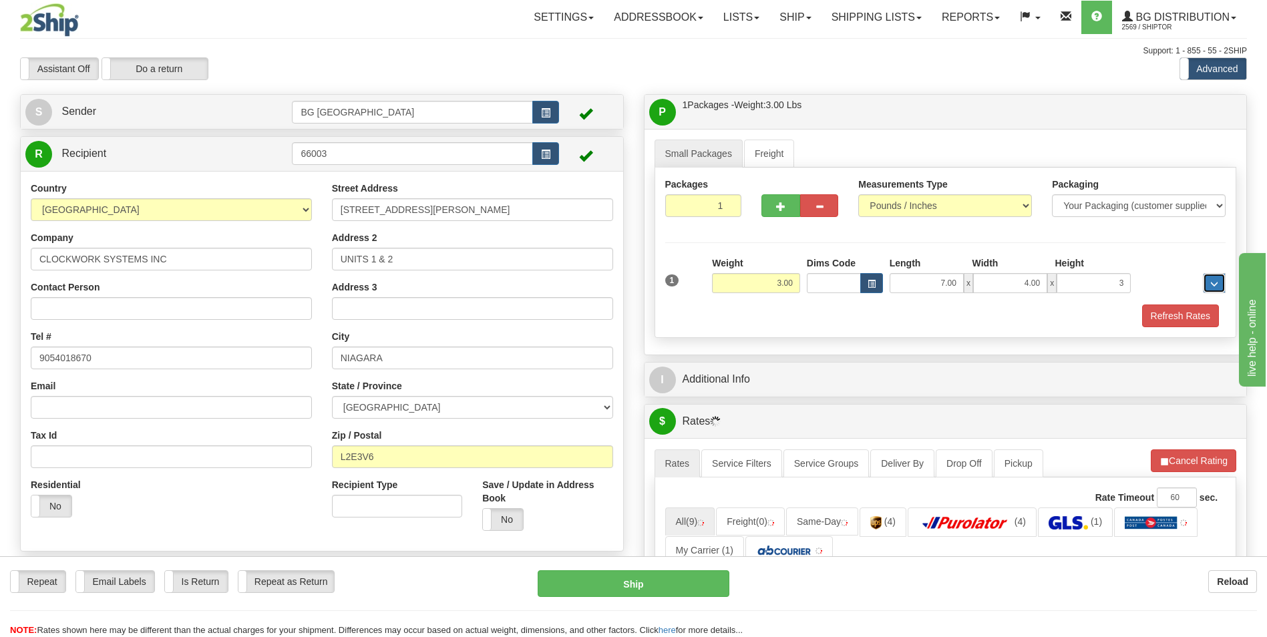
type input "3.00"
click at [761, 394] on div "I Additional Info" at bounding box center [945, 380] width 602 height 34
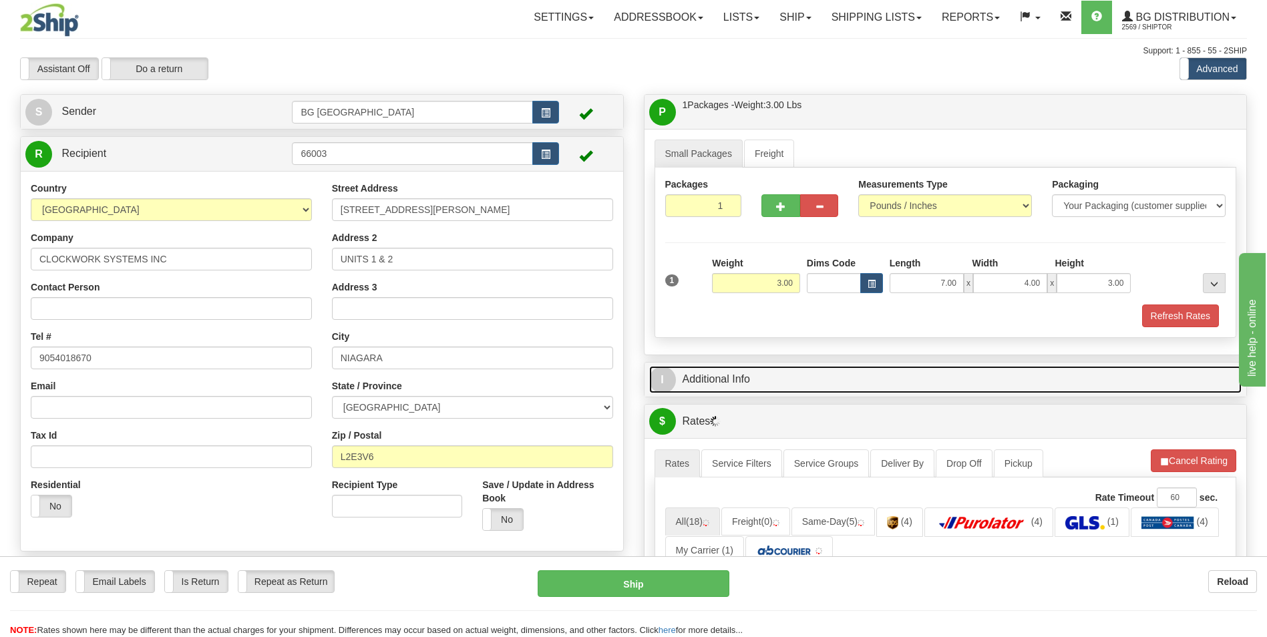
click at [764, 389] on link "I Additional Info" at bounding box center [945, 379] width 593 height 27
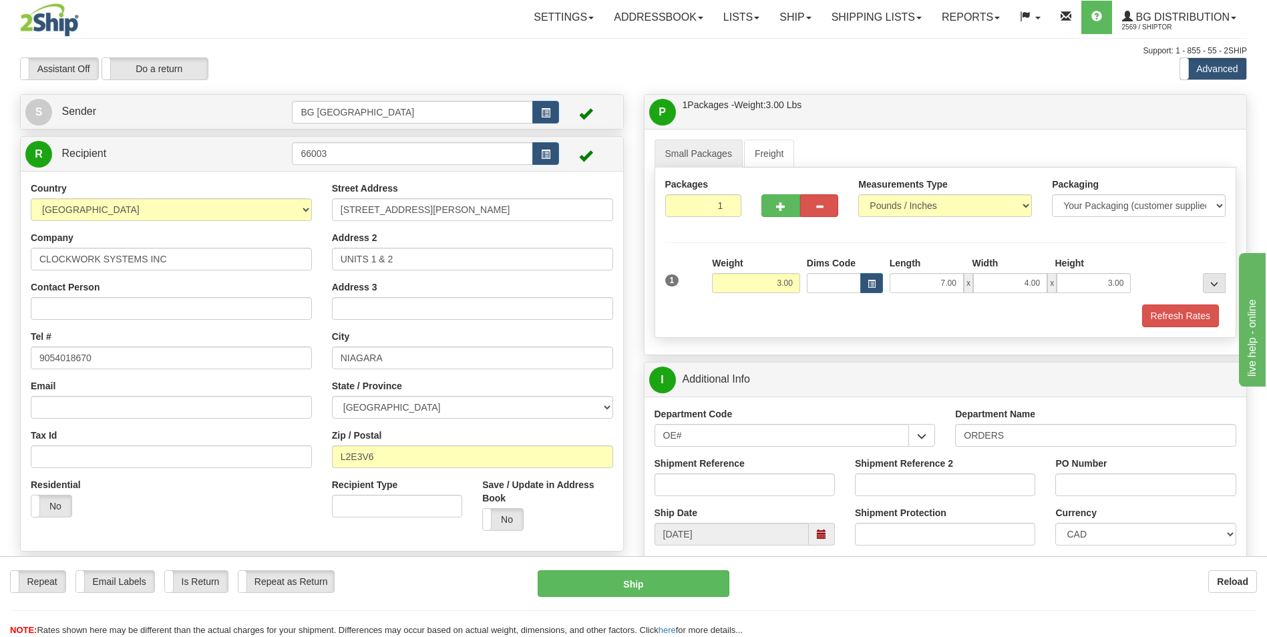
click at [1019, 435] on input "ORDERS" at bounding box center [1095, 435] width 281 height 23
type input "70180580-00"
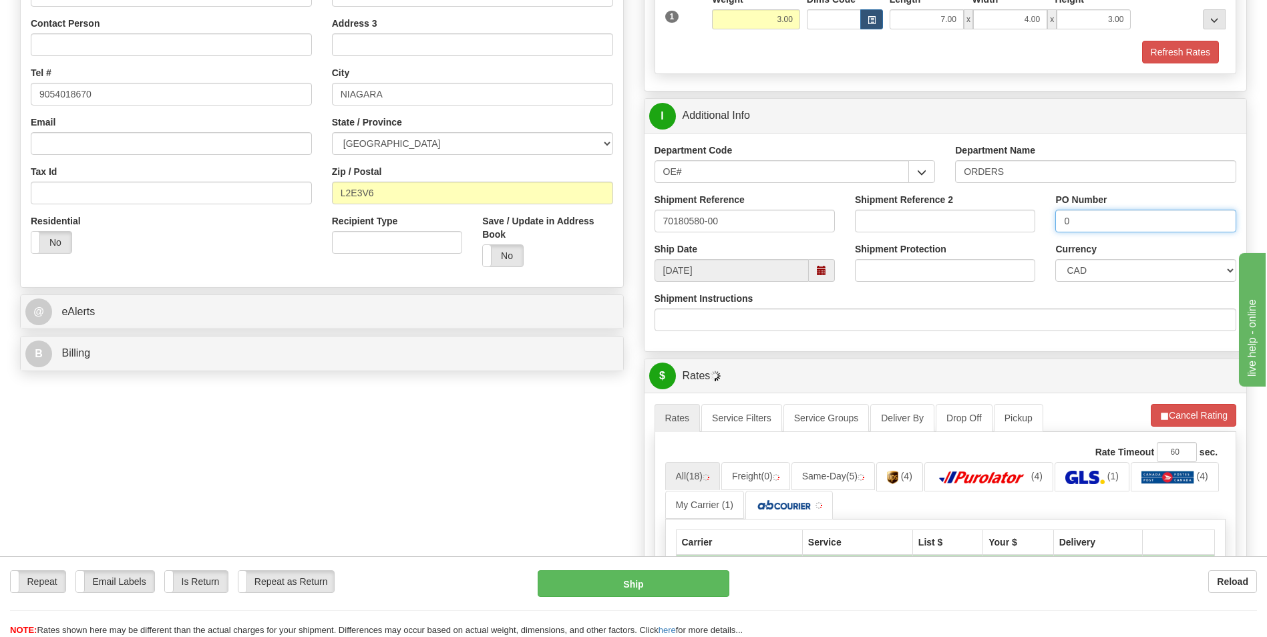
scroll to position [267, 0]
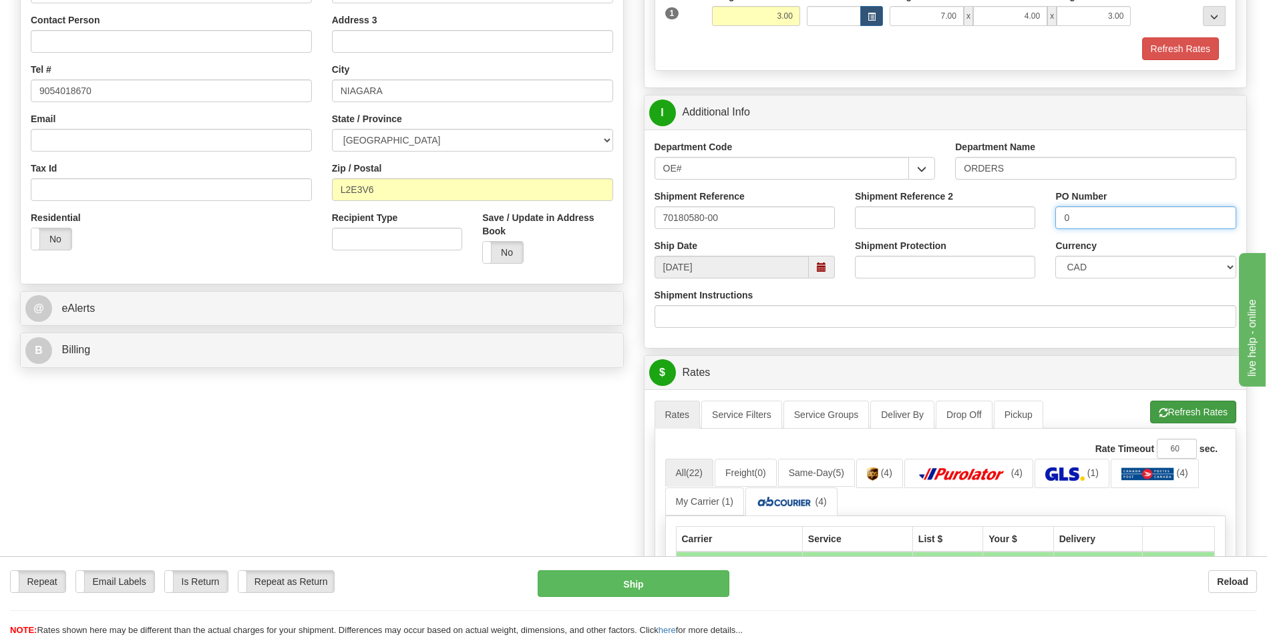
type input "0"
click at [1152, 407] on button "Refresh Rates" at bounding box center [1193, 412] width 86 height 23
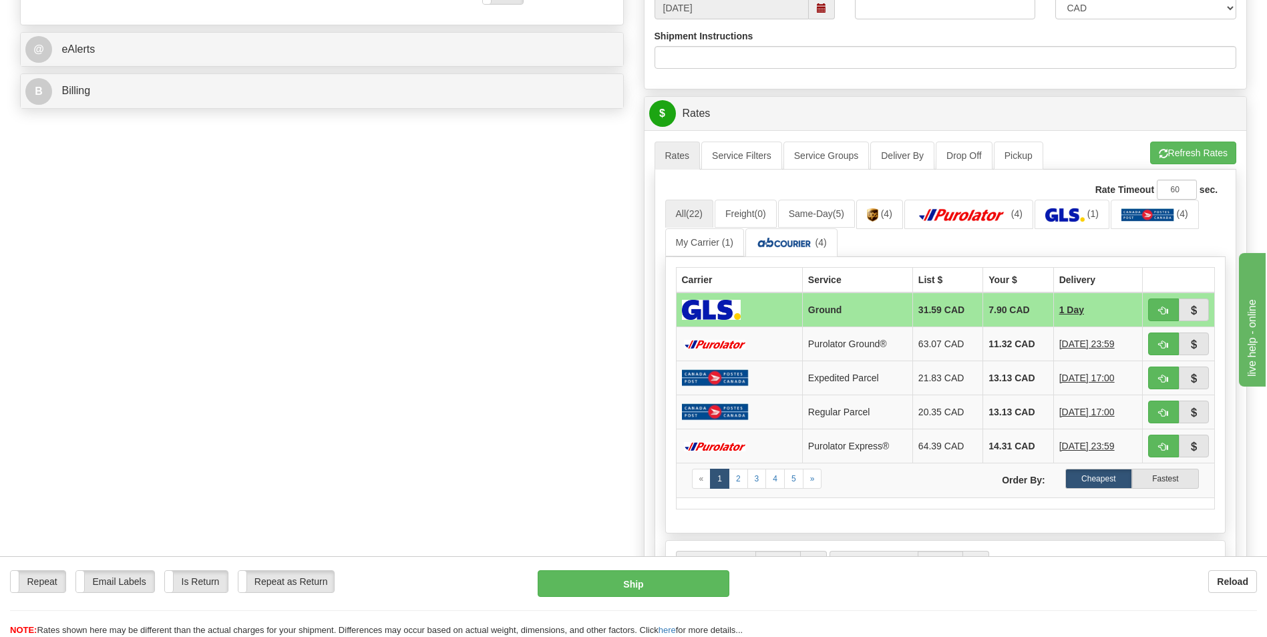
scroll to position [534, 0]
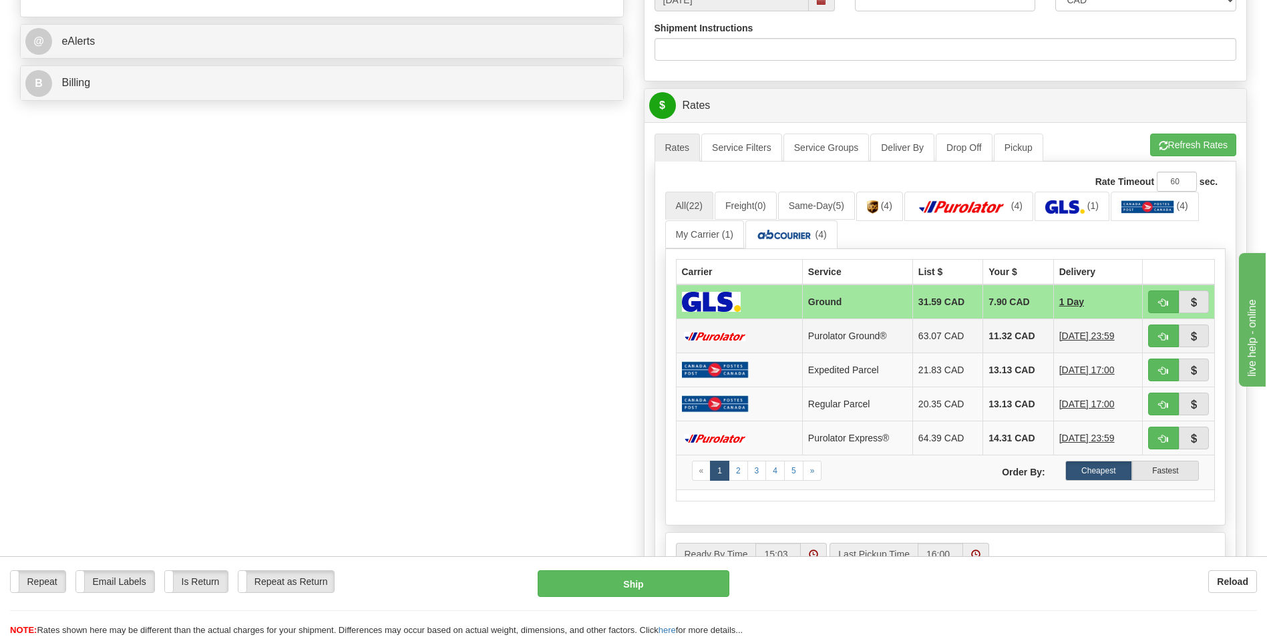
click at [997, 331] on td "11.32 CAD" at bounding box center [1018, 336] width 70 height 34
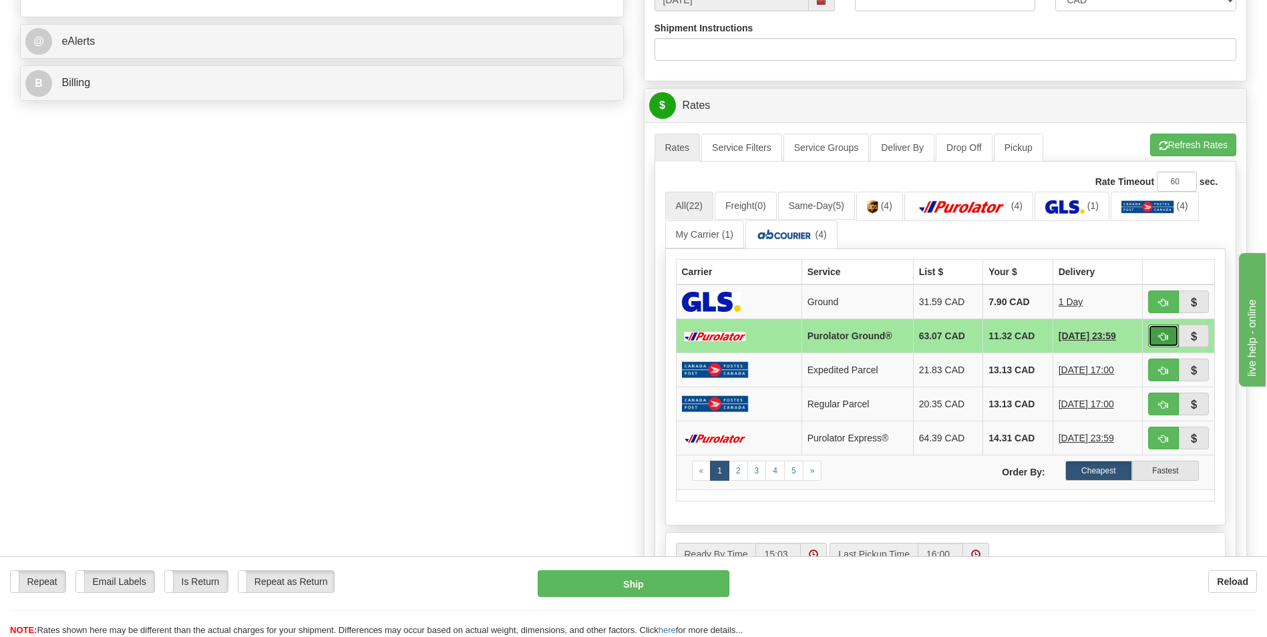
click at [1153, 330] on button "button" at bounding box center [1163, 336] width 31 height 23
type input "260"
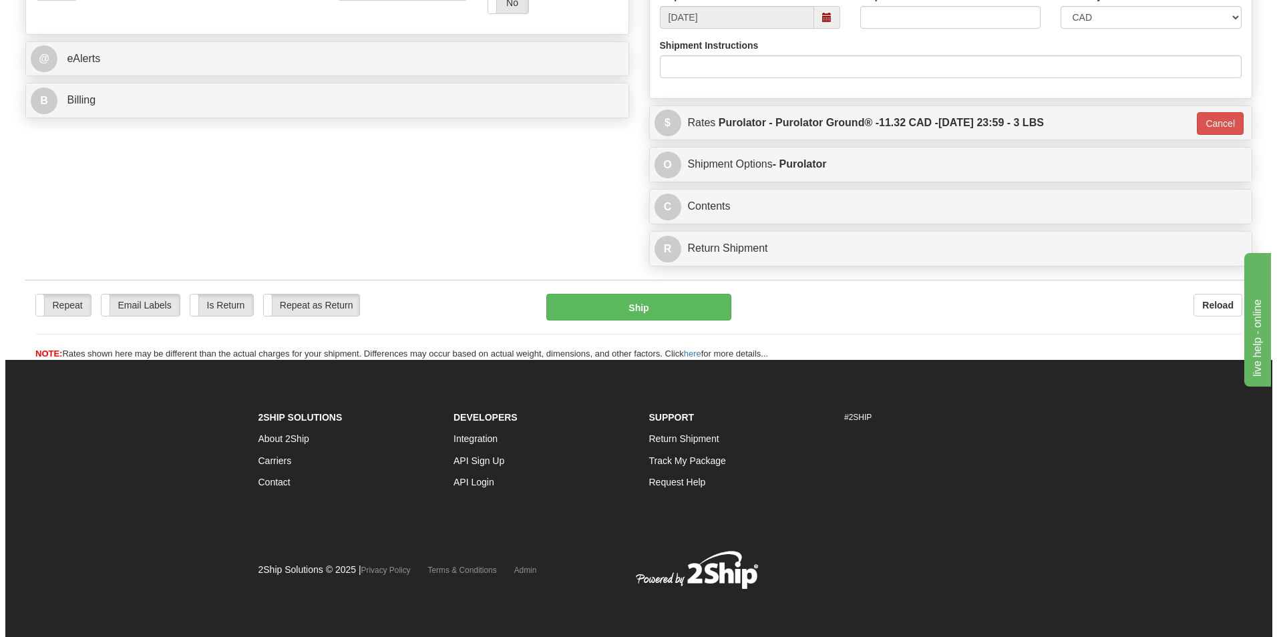
scroll to position [517, 0]
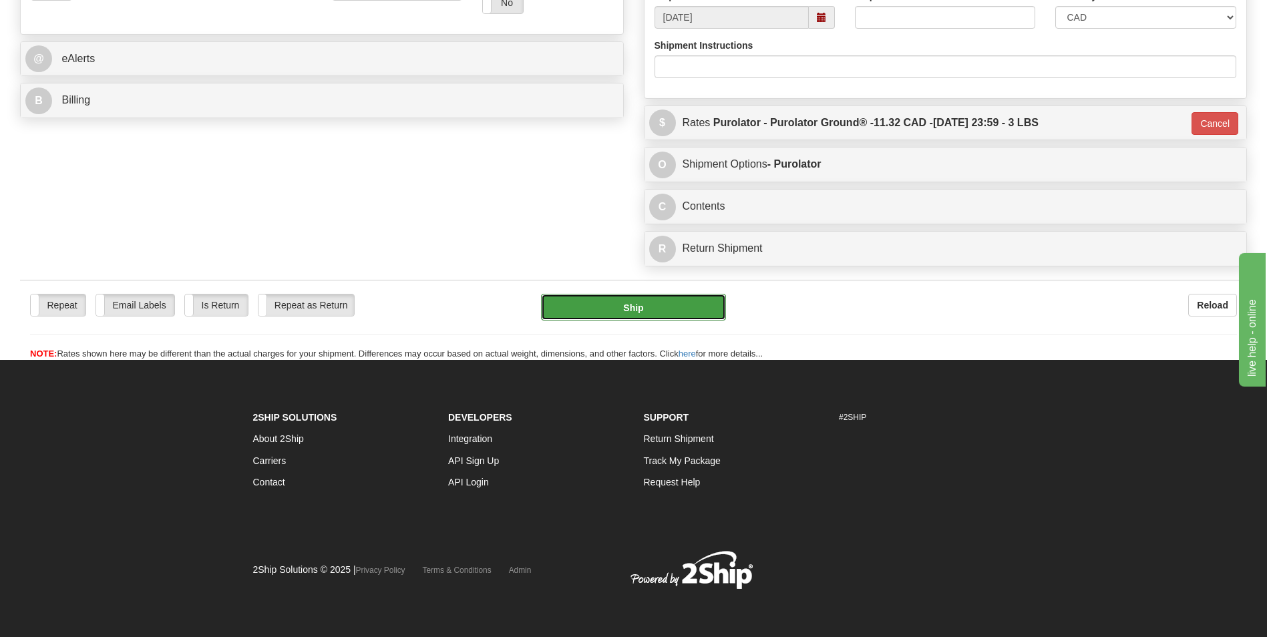
click at [664, 317] on button "Ship" at bounding box center [633, 307] width 184 height 27
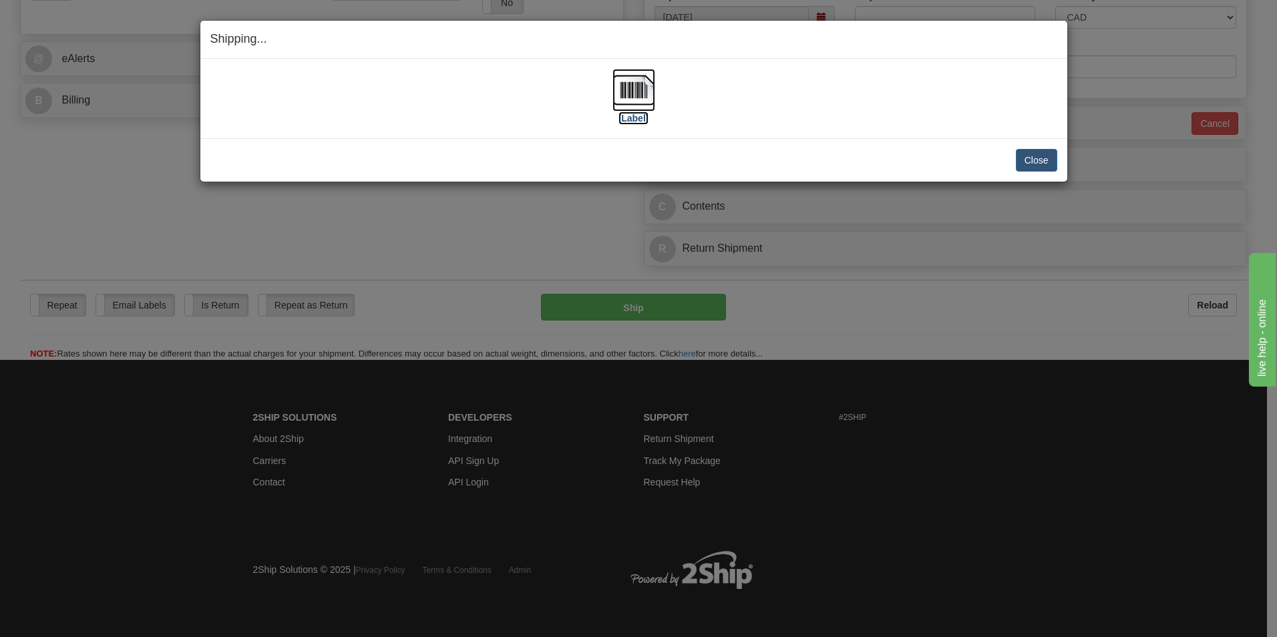
click at [628, 85] on img at bounding box center [633, 90] width 43 height 43
click at [1030, 146] on div "Close Cancel Cancel Shipment and Quit Pickup Quit Pickup ONLY" at bounding box center [633, 159] width 867 height 43
click at [1026, 158] on button "Close" at bounding box center [1036, 160] width 41 height 23
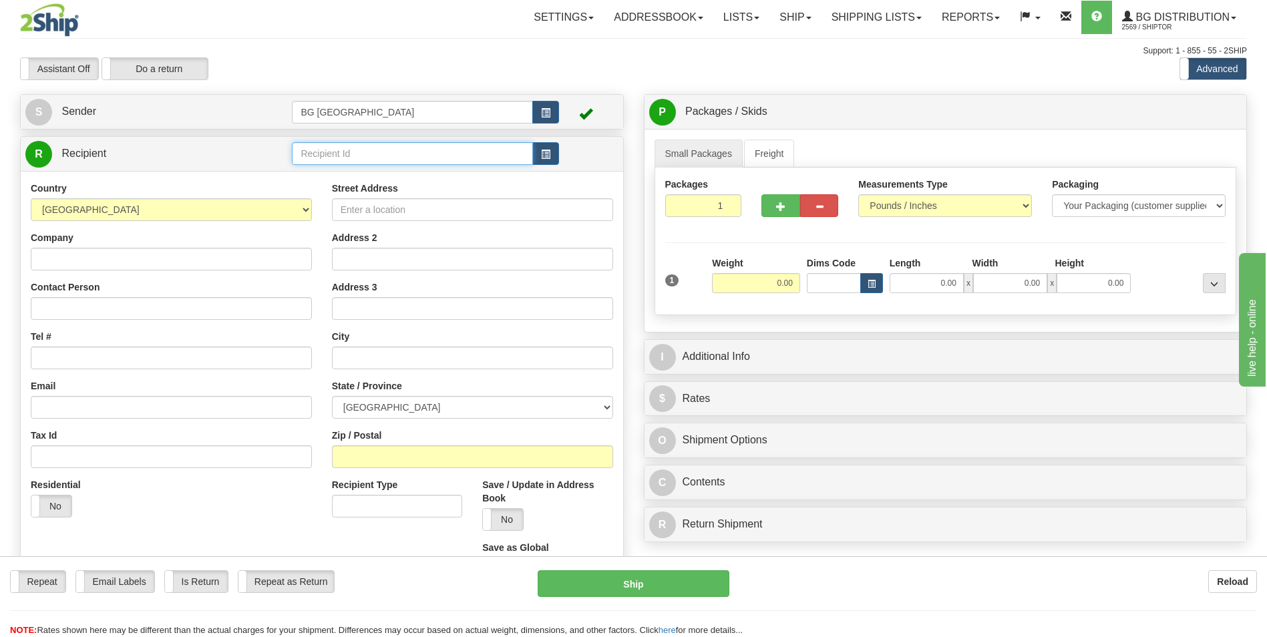
click at [377, 157] on input "text" at bounding box center [412, 153] width 240 height 23
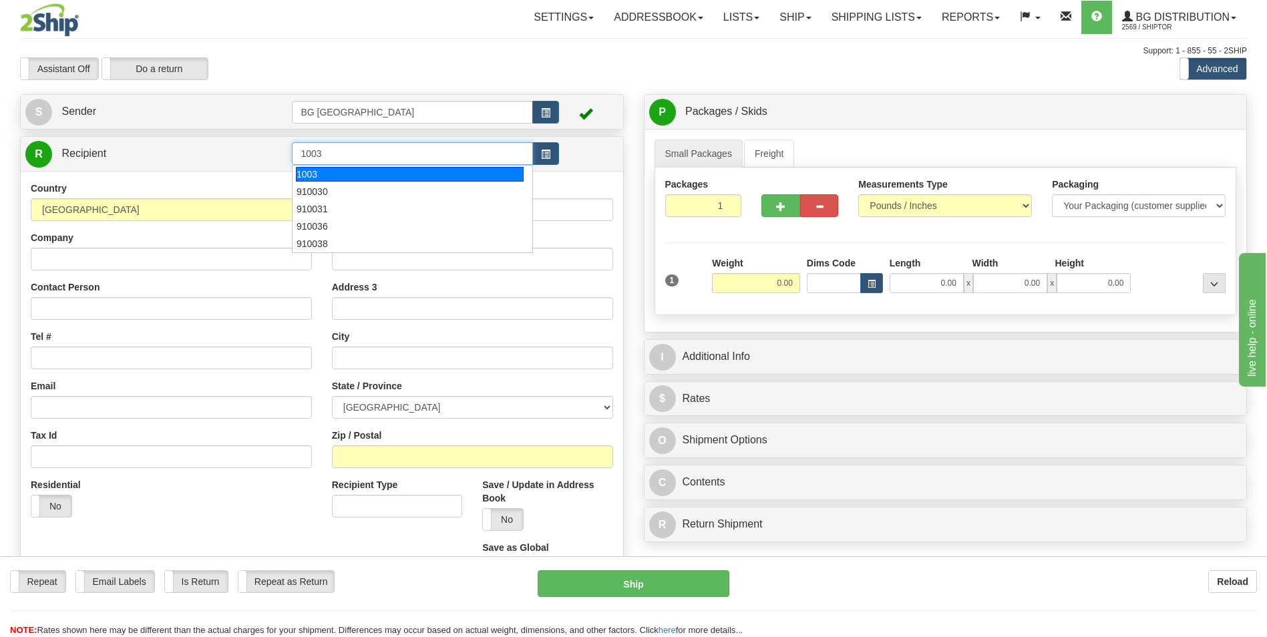
click at [337, 176] on div "1003" at bounding box center [410, 174] width 228 height 15
type input "1003"
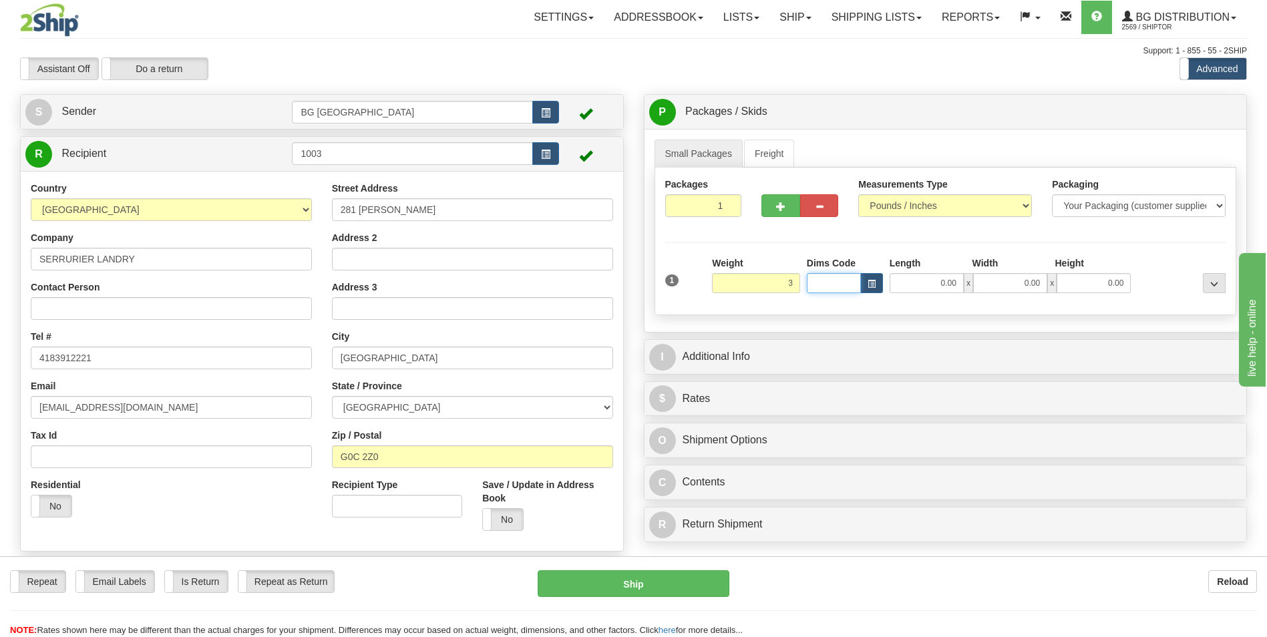
type input "3.00"
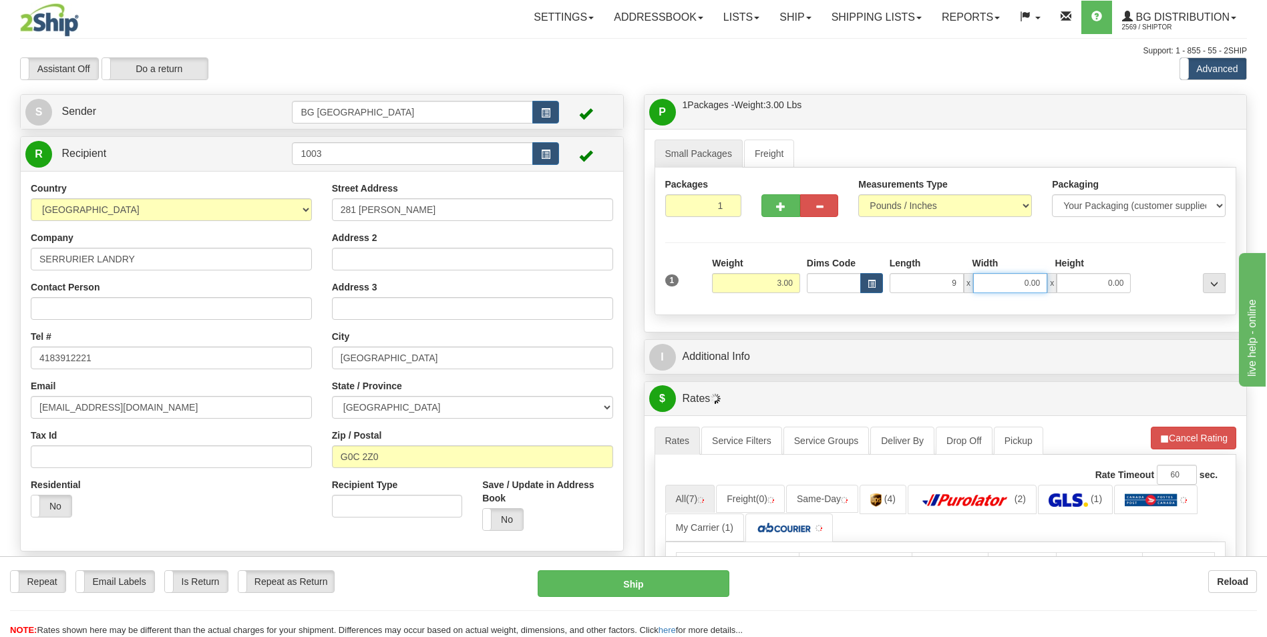
type input "9.00"
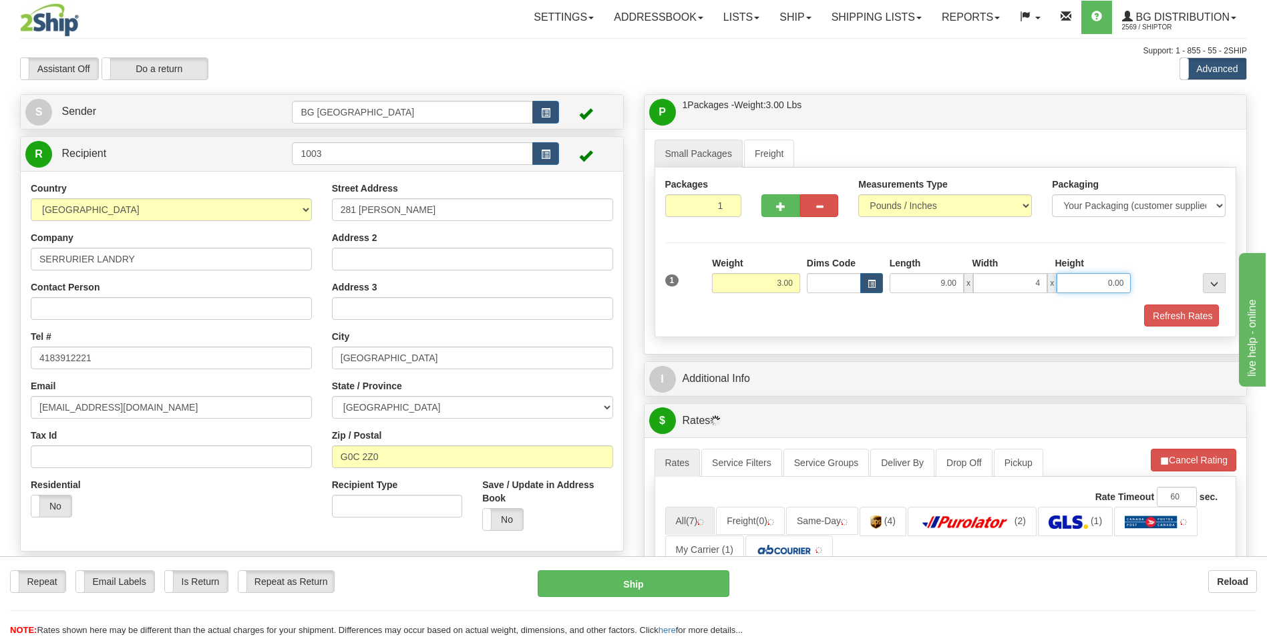
type input "4.00"
type input "3.00"
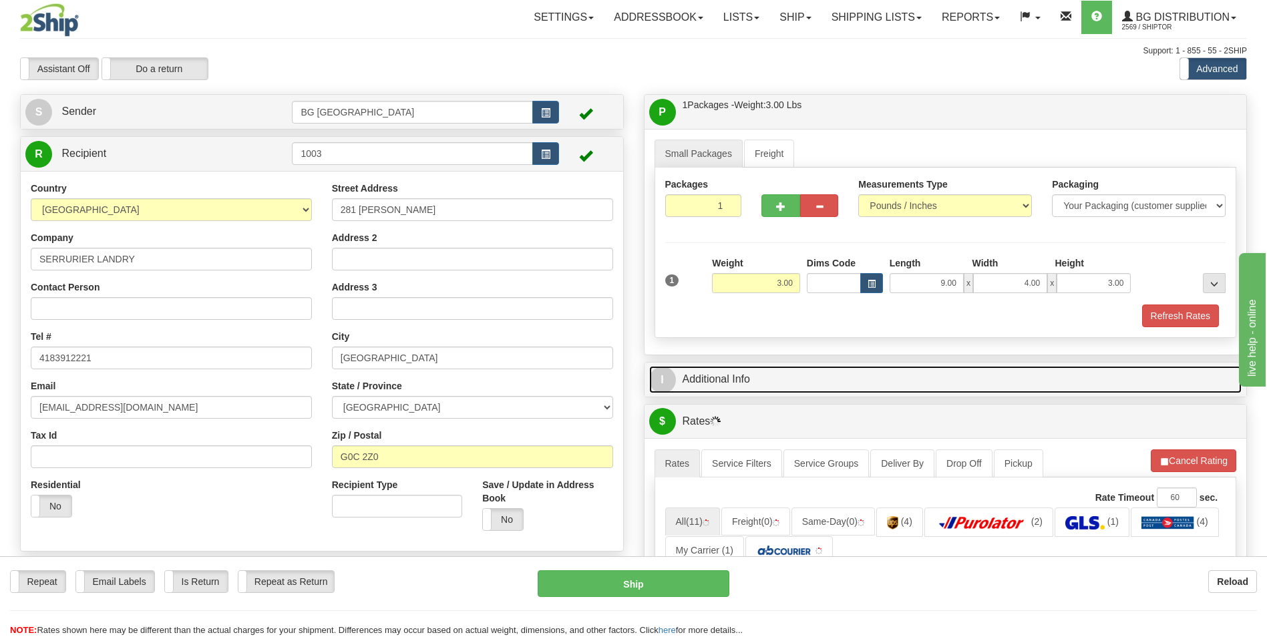
click at [789, 383] on link "I Additional Info" at bounding box center [945, 379] width 593 height 27
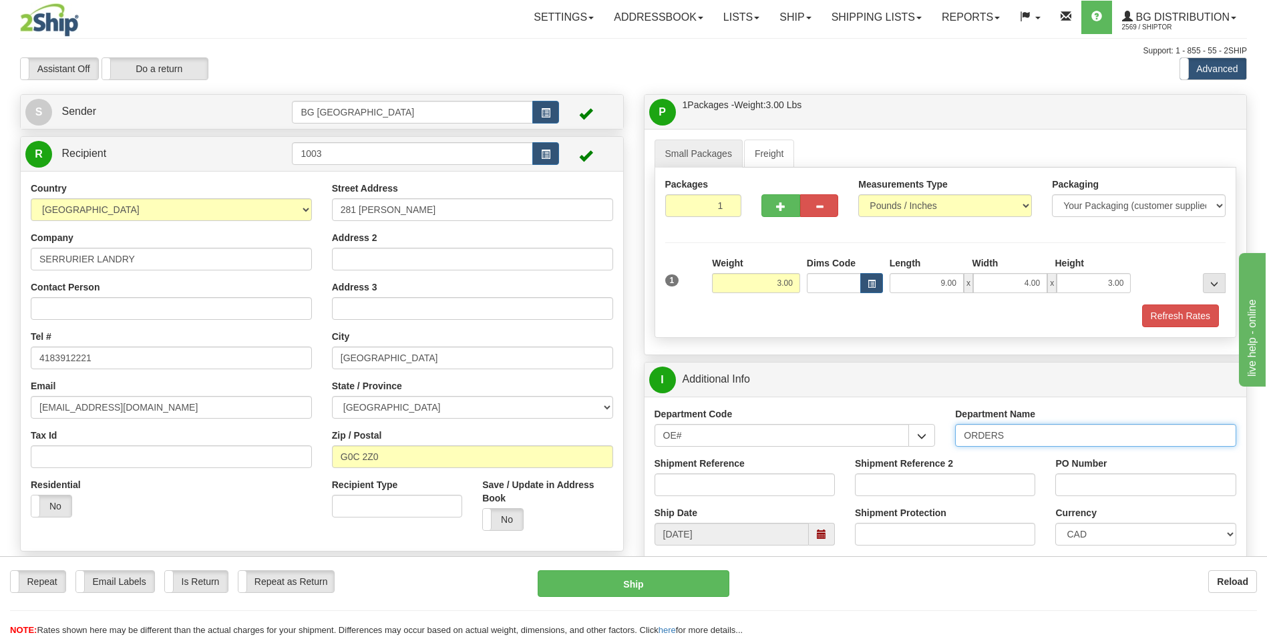
click at [1008, 441] on input "ORDERS" at bounding box center [1095, 435] width 281 height 23
type input "70184004-00"
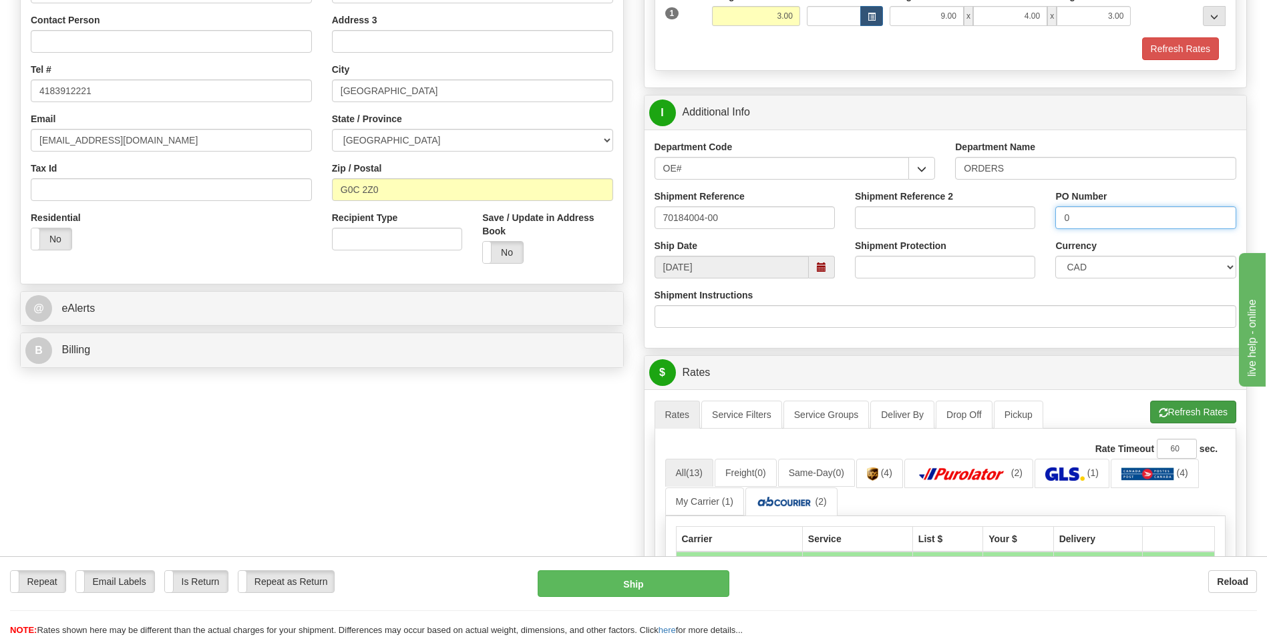
type input "0"
click at [1172, 407] on button "Refresh Rates" at bounding box center [1193, 412] width 86 height 23
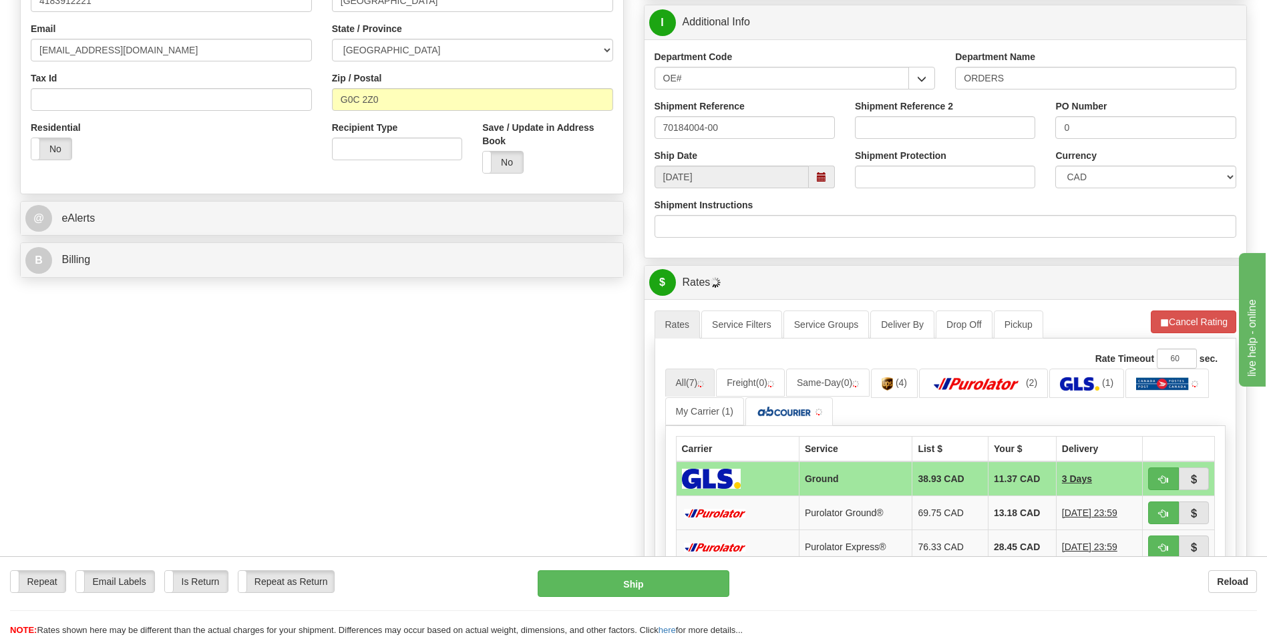
scroll to position [200, 0]
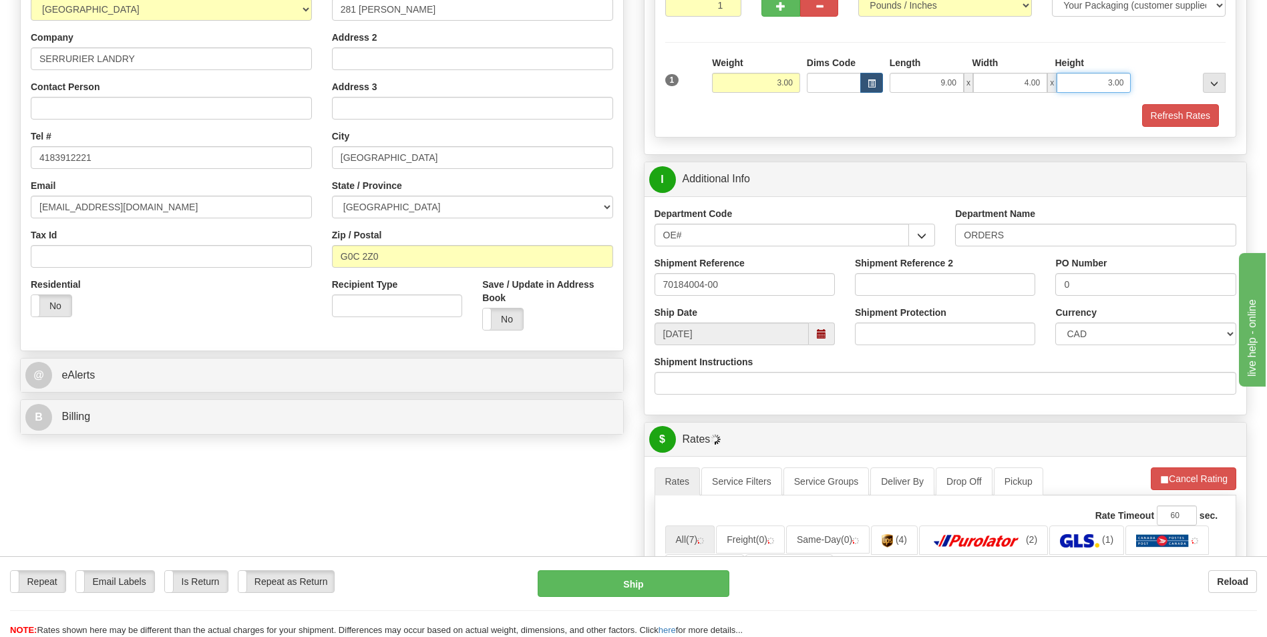
click at [1096, 85] on input "3.00" at bounding box center [1093, 83] width 74 height 20
type input "2.00"
click at [1086, 134] on div "Packages 1 1 Measurements Type" at bounding box center [945, 52] width 582 height 170
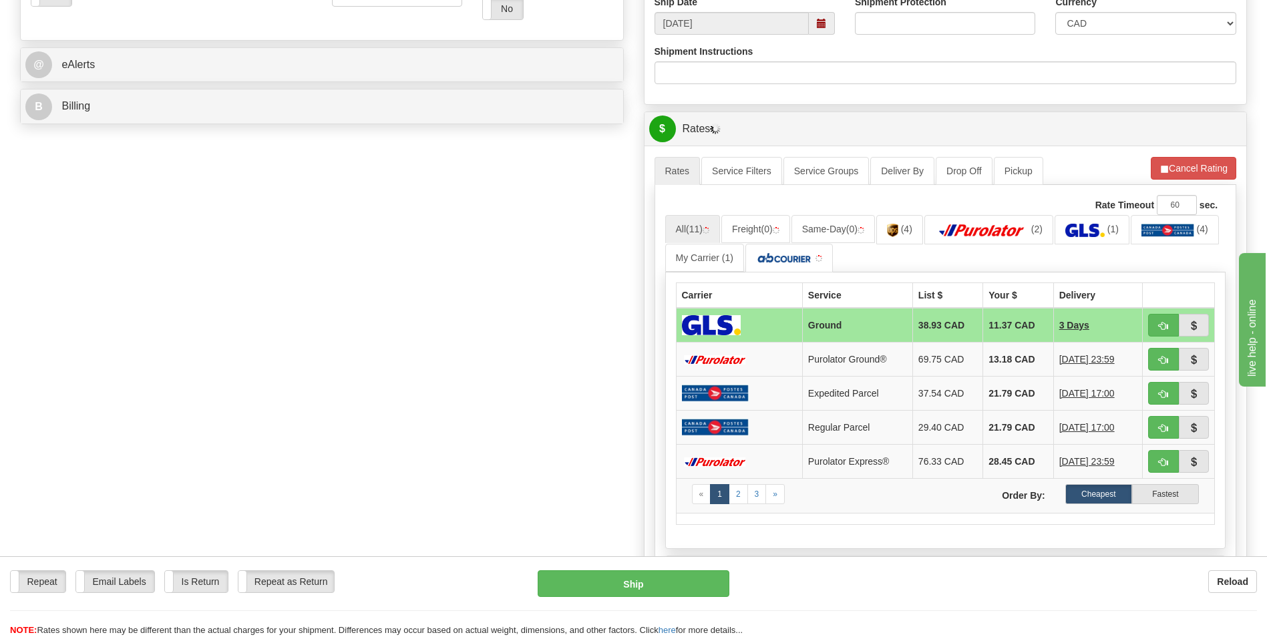
scroll to position [534, 0]
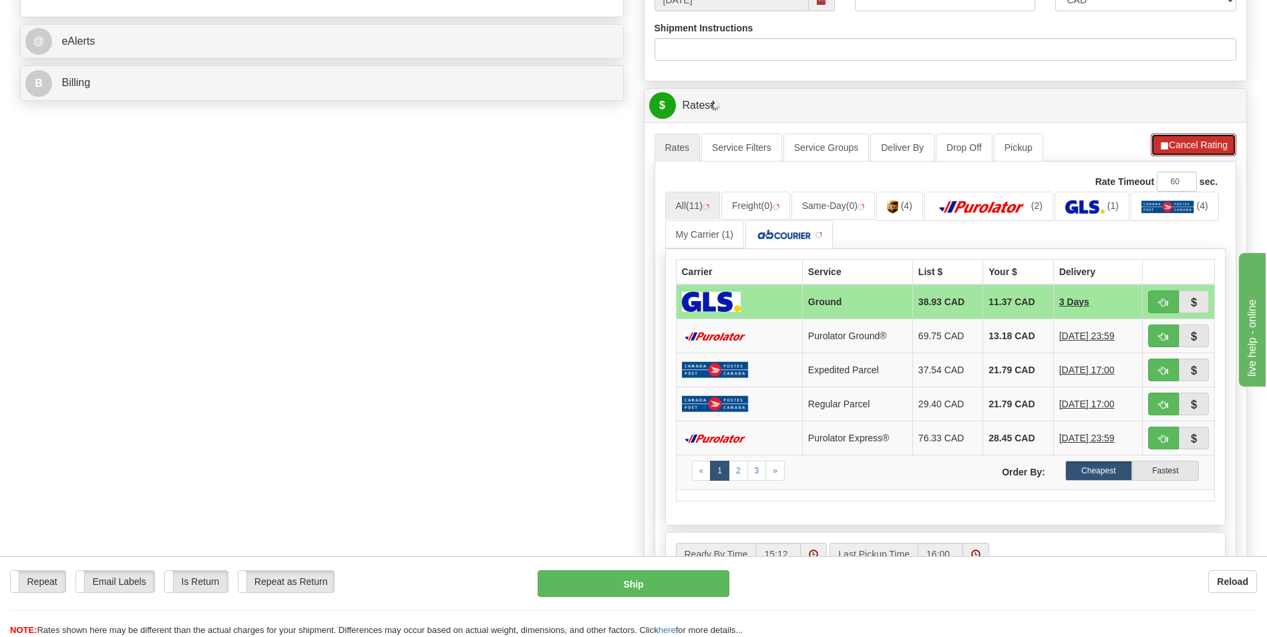
click at [1170, 145] on button "Cancel Rating" at bounding box center [1193, 145] width 85 height 23
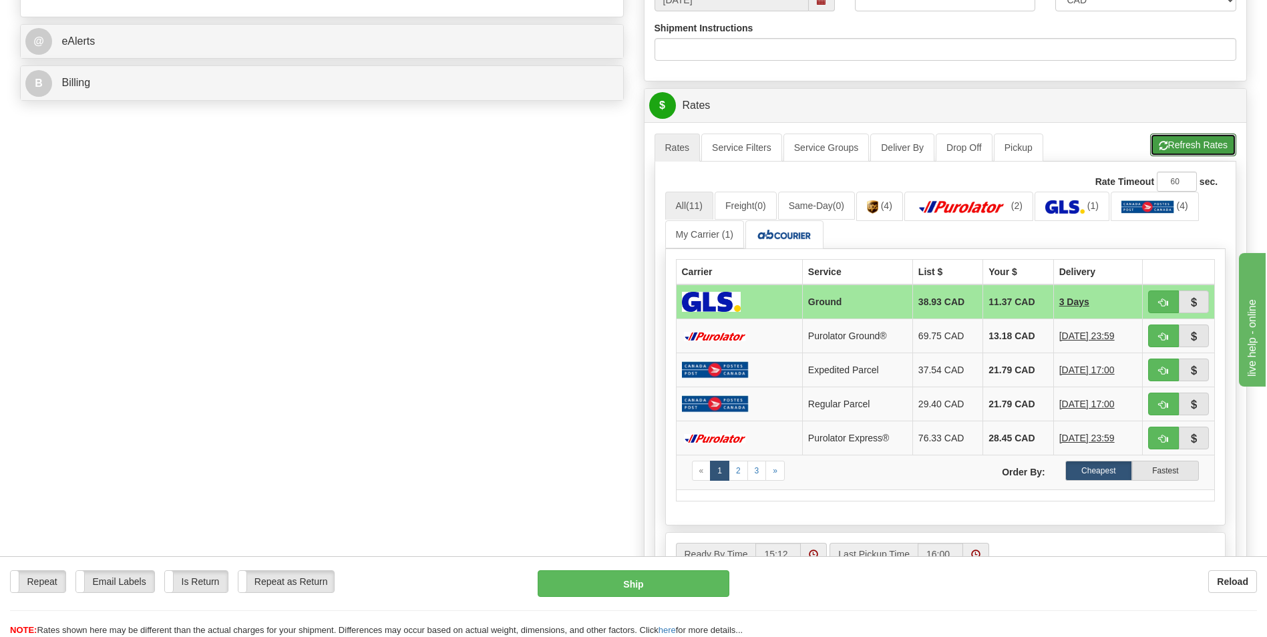
click at [1170, 145] on button "Refresh Rates" at bounding box center [1193, 145] width 86 height 23
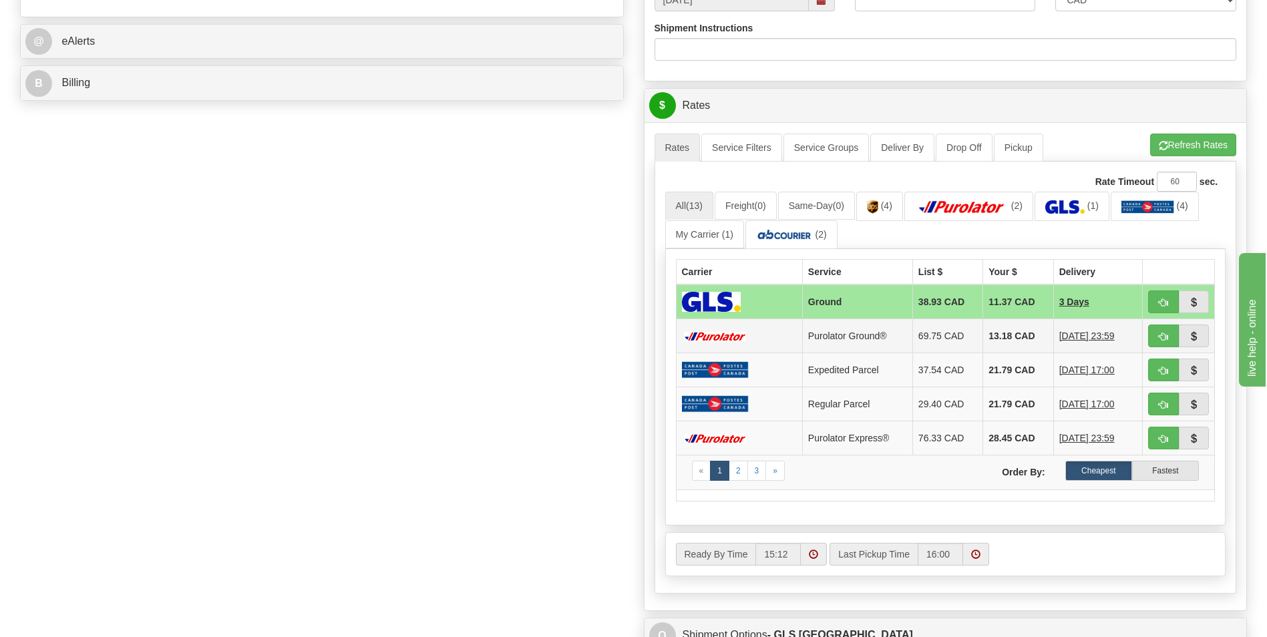
click at [983, 325] on td "13.18 CAD" at bounding box center [1018, 336] width 70 height 34
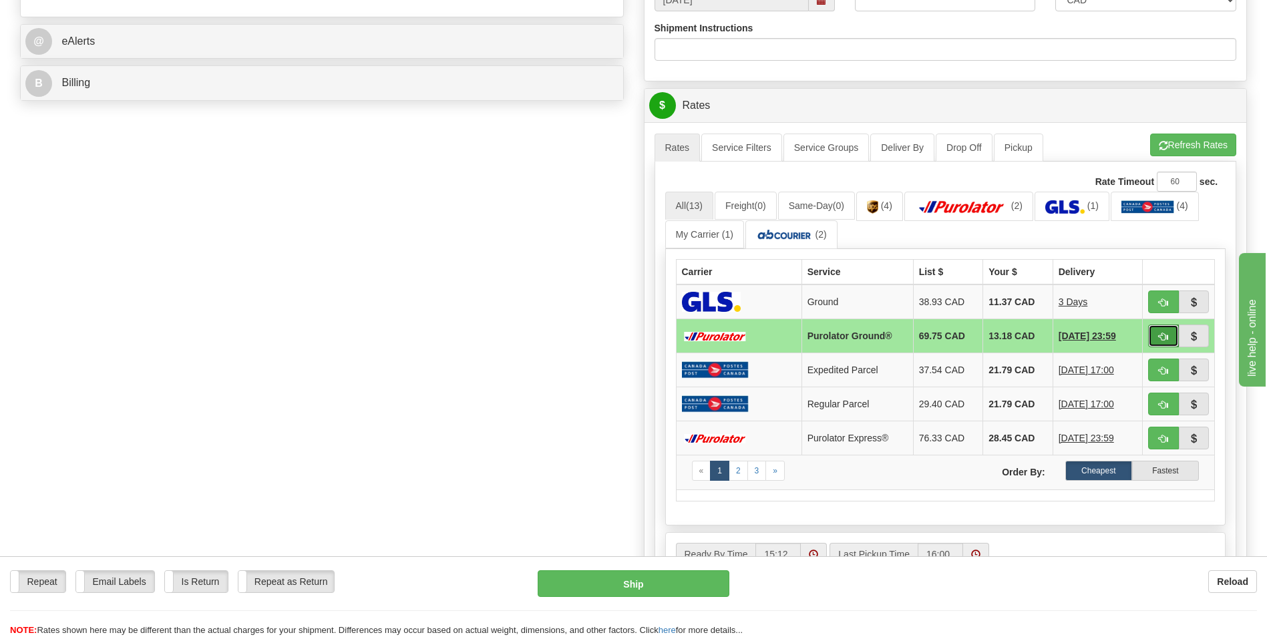
click at [1161, 333] on span "button" at bounding box center [1163, 337] width 9 height 9
type input "260"
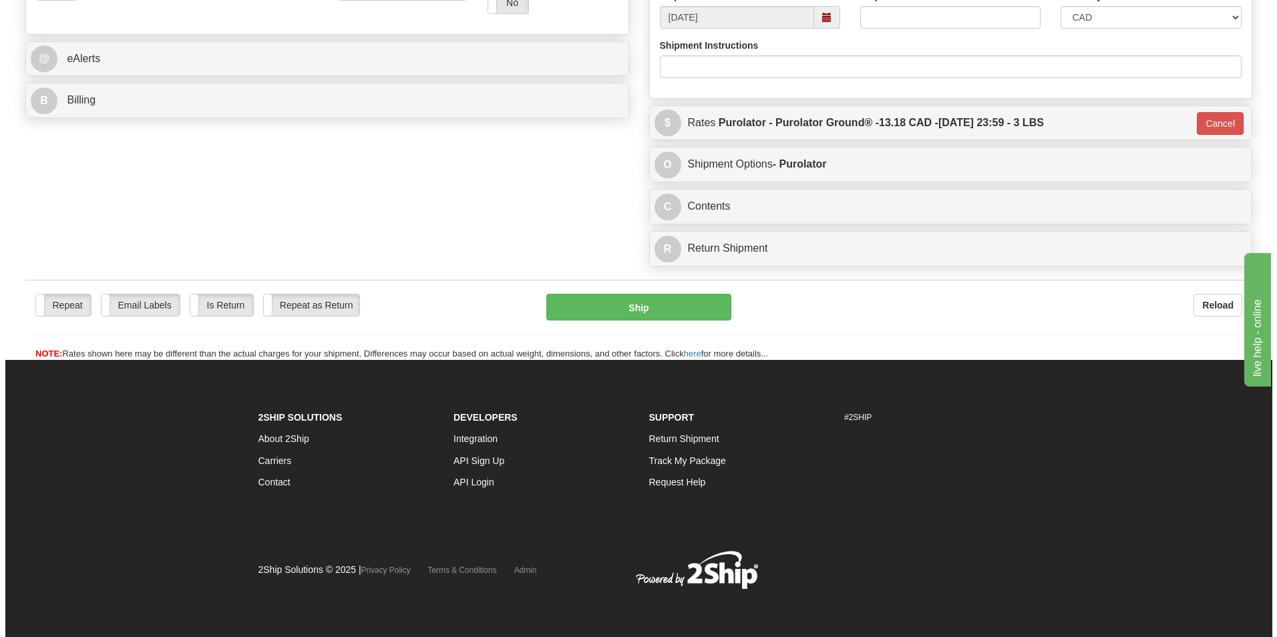
scroll to position [517, 0]
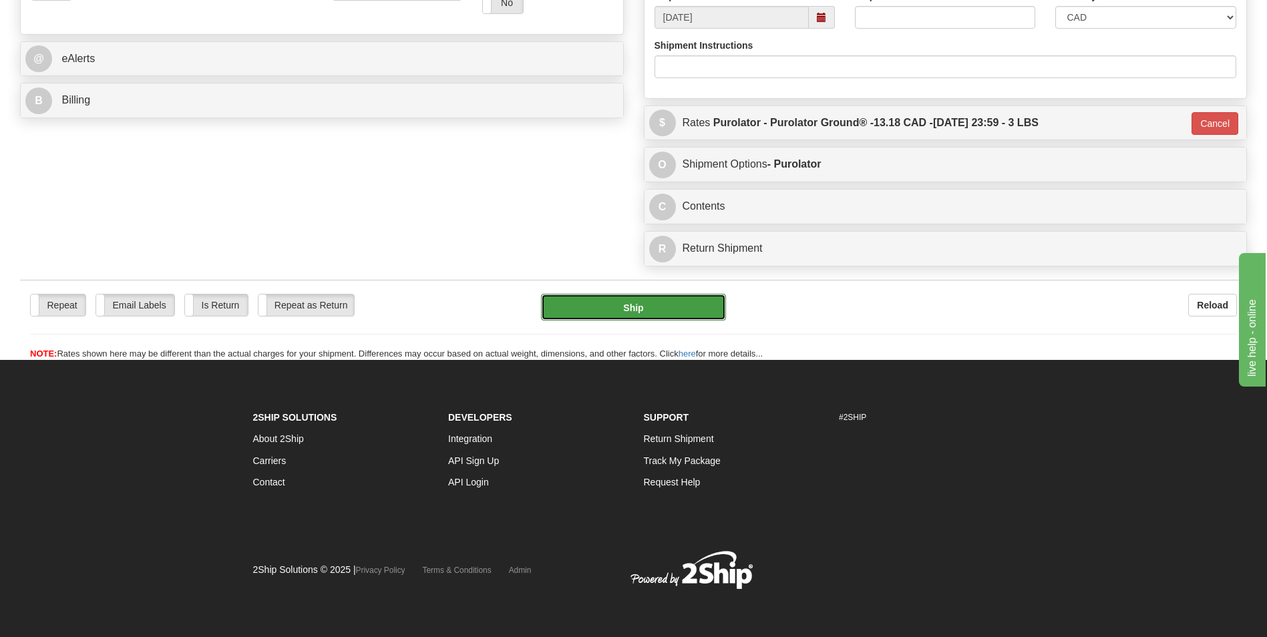
click at [712, 319] on button "Ship" at bounding box center [633, 307] width 184 height 27
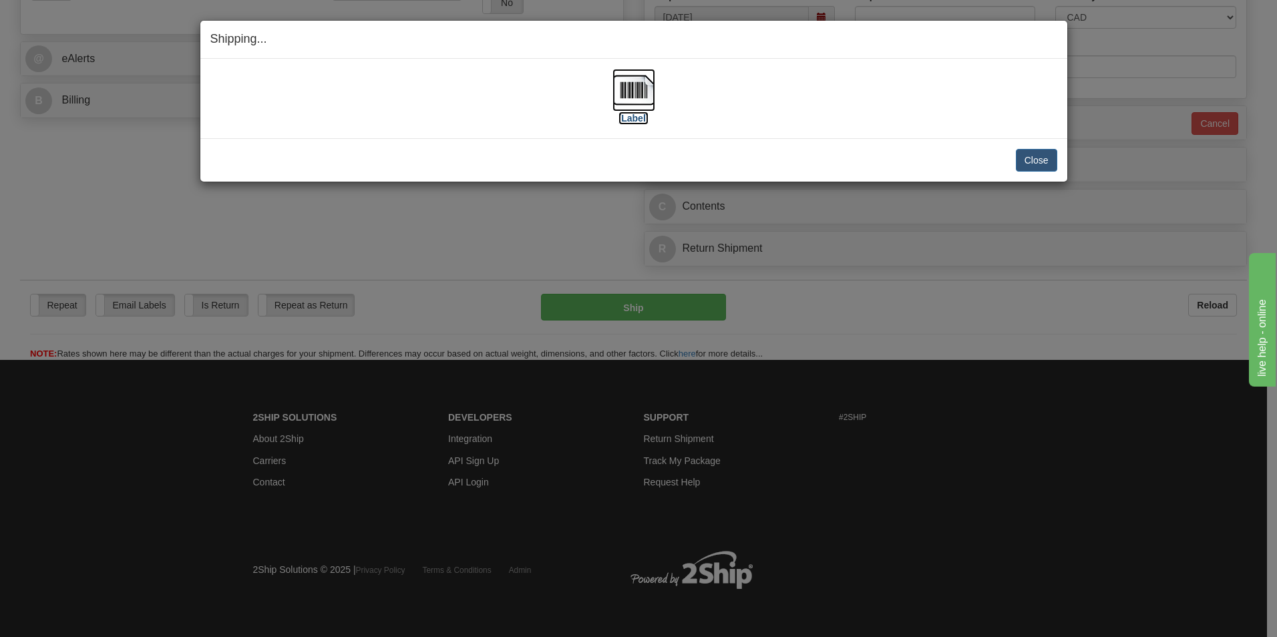
click at [646, 97] on img at bounding box center [633, 90] width 43 height 43
click at [1030, 156] on button "Close" at bounding box center [1036, 160] width 41 height 23
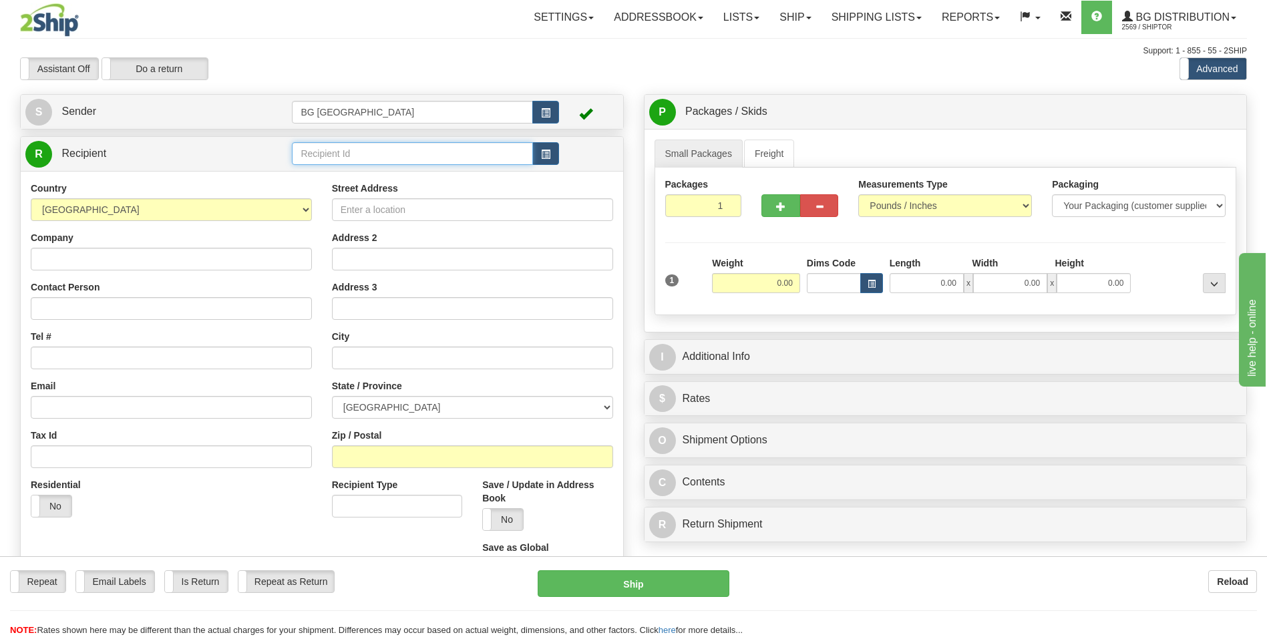
click at [342, 152] on input "text" at bounding box center [412, 153] width 240 height 23
click at [331, 166] on li "60353" at bounding box center [411, 174] width 239 height 17
type input "60353"
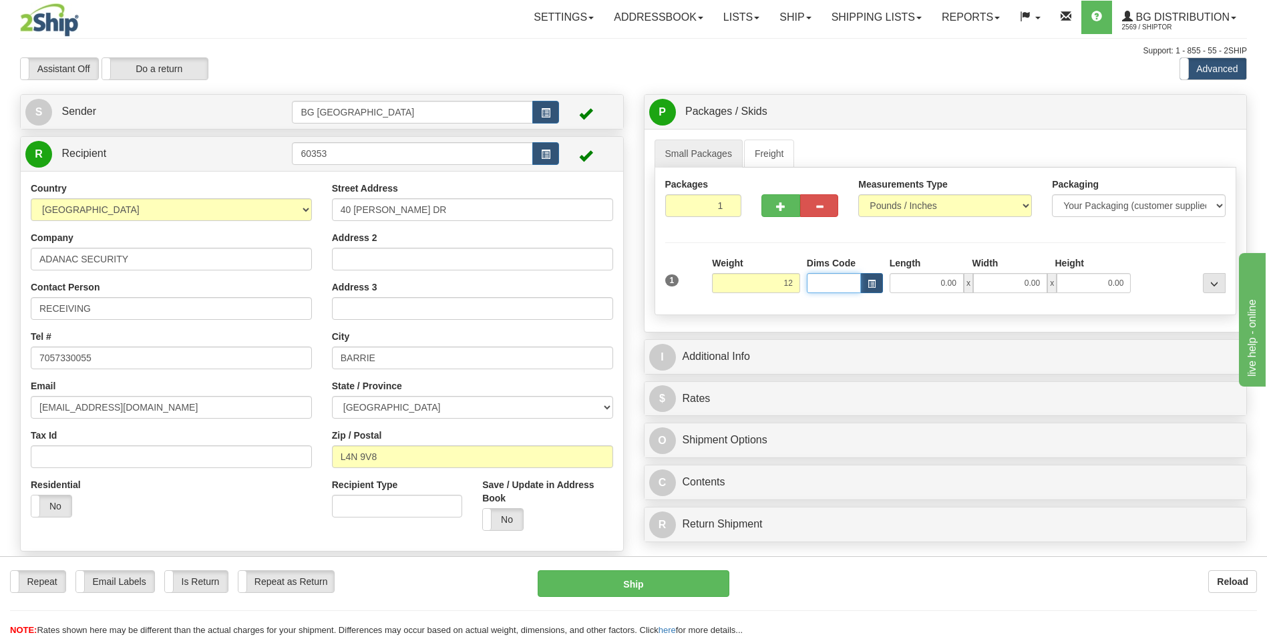
type input "12.00"
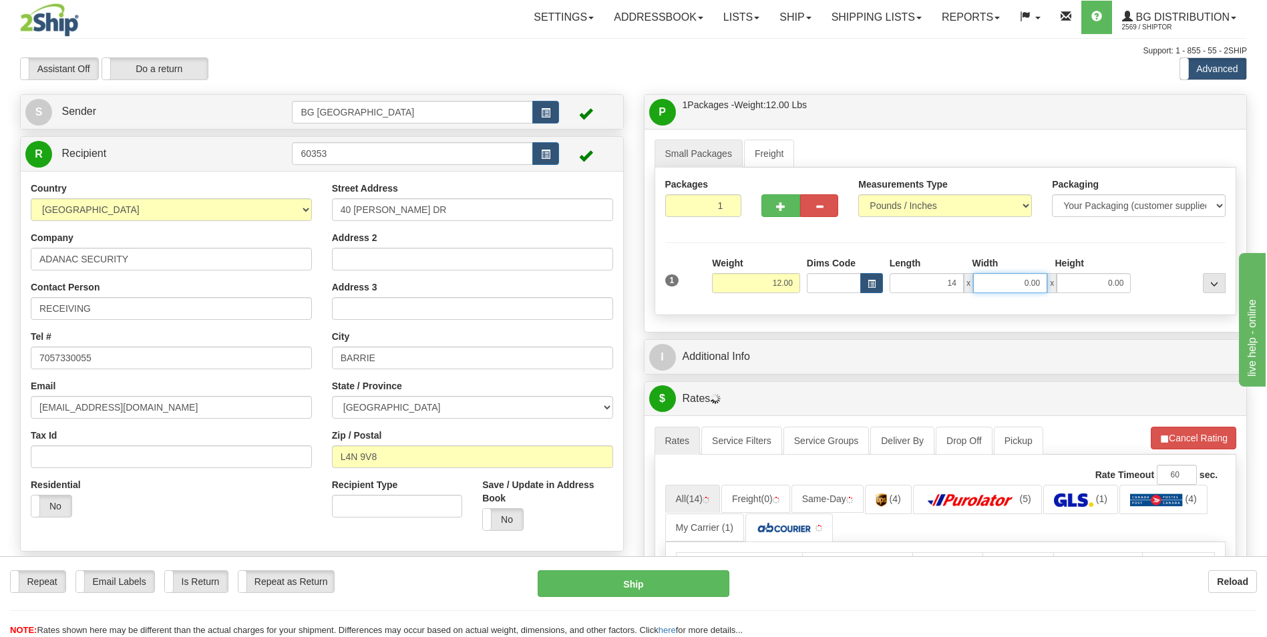
type input "14.00"
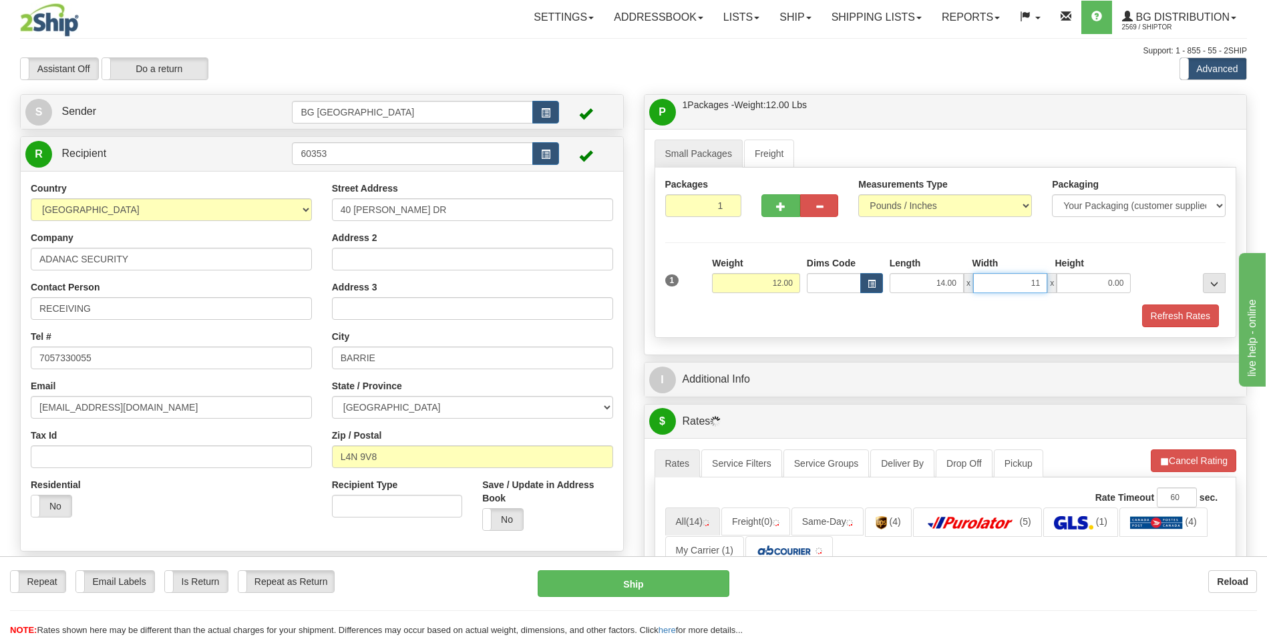
type input "11.00"
type input "7.00"
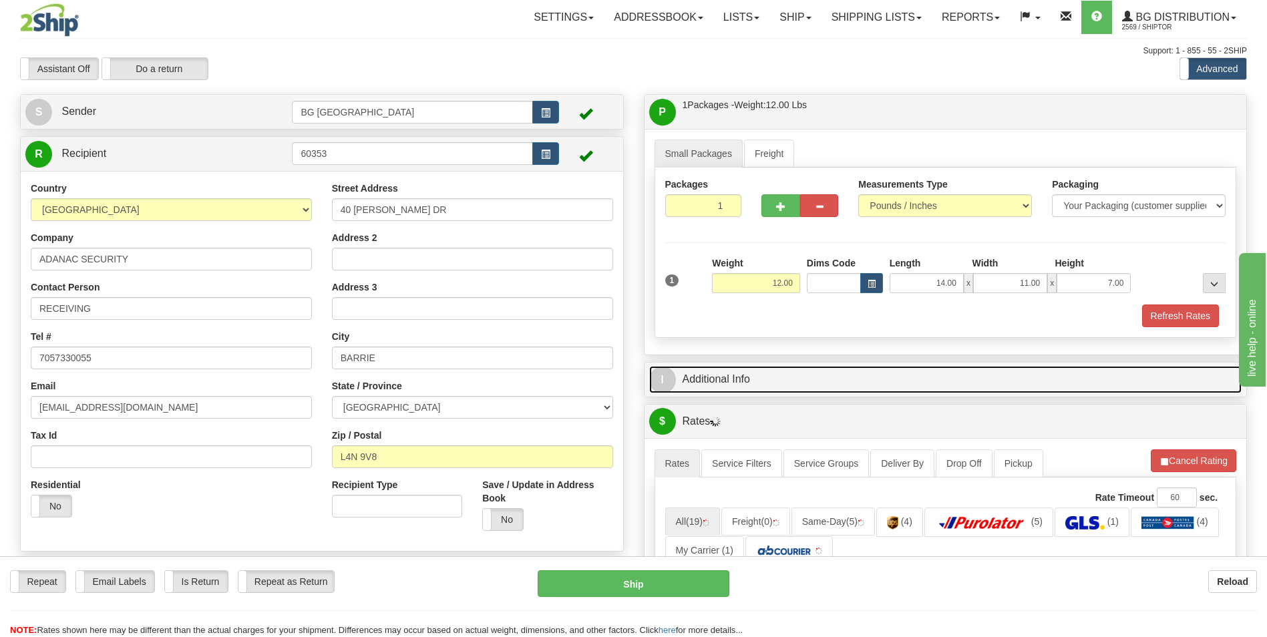
click at [757, 367] on link "I Additional Info" at bounding box center [945, 379] width 593 height 27
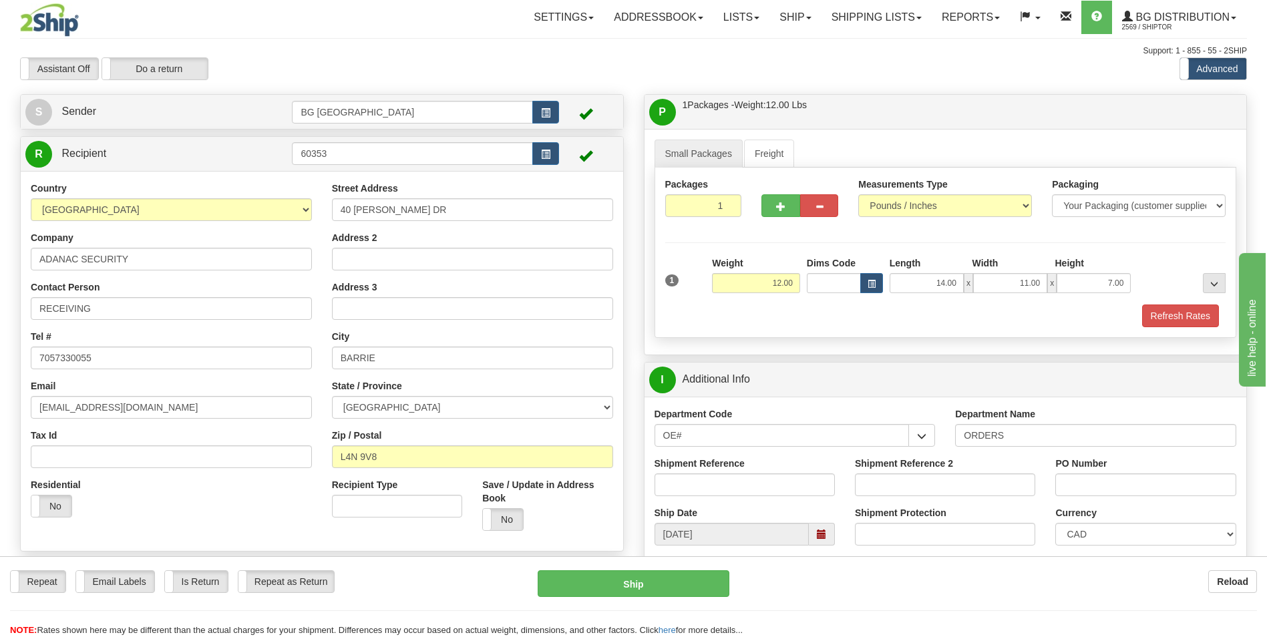
click at [1068, 422] on div "Department Name ORDERS" at bounding box center [1095, 426] width 281 height 39
click at [1057, 429] on input "ORDERS" at bounding box center [1095, 435] width 281 height 23
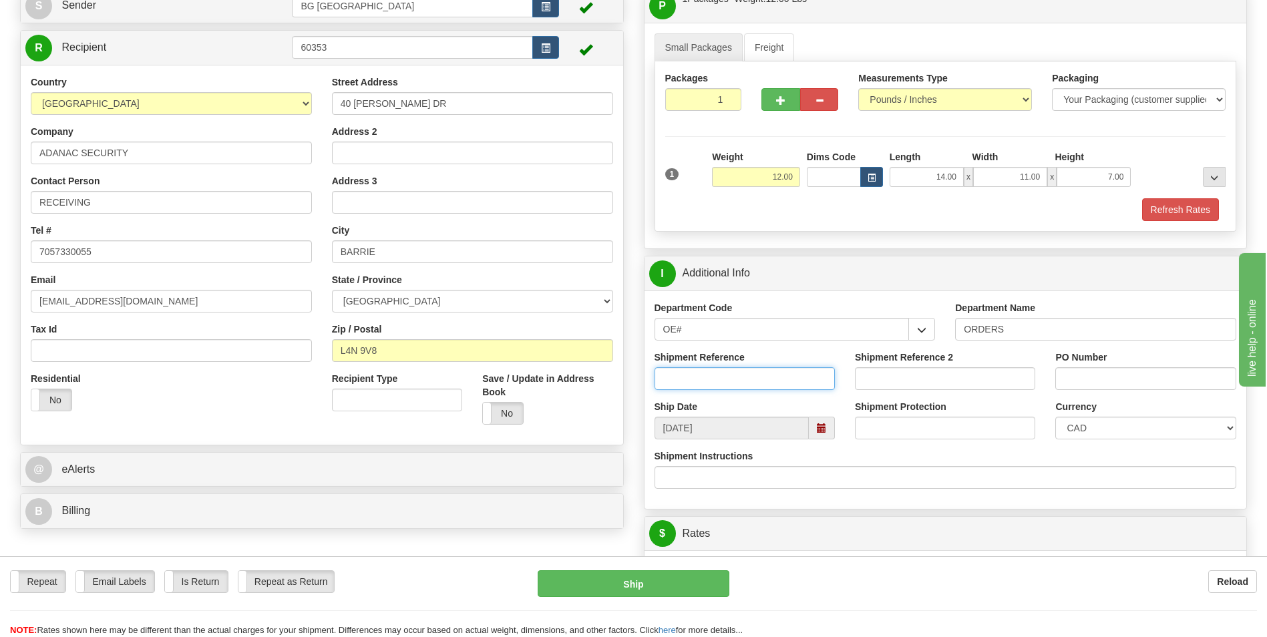
scroll to position [267, 0]
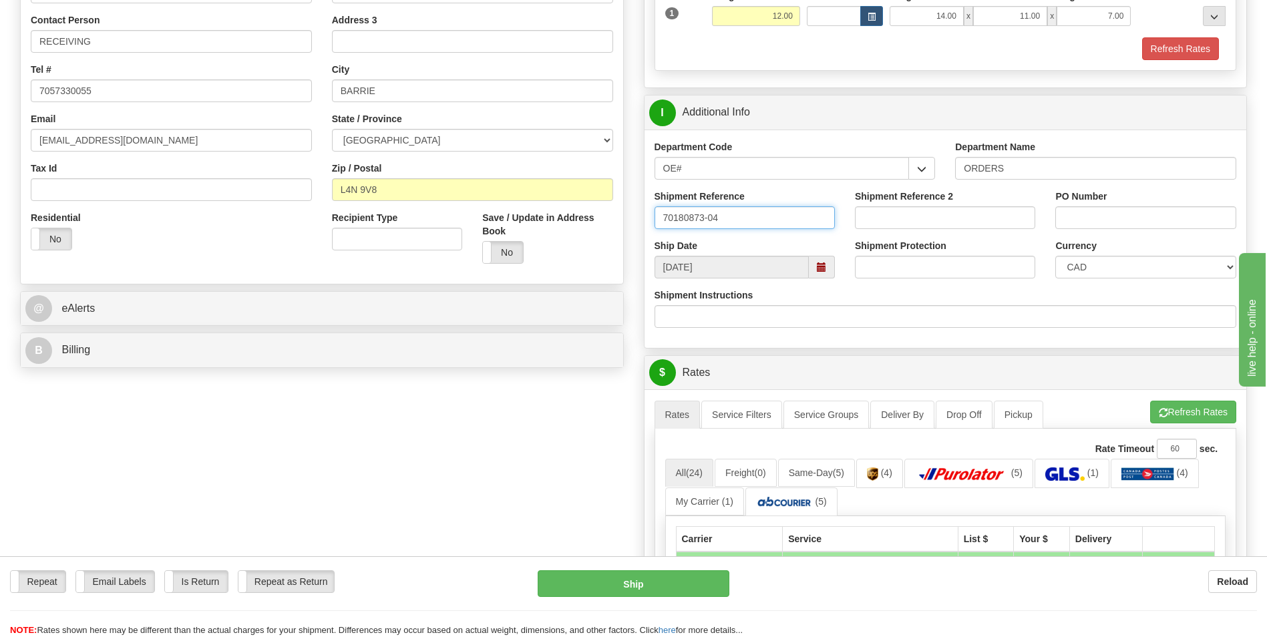
type input "70180873-04"
click at [1078, 204] on div "PO Number" at bounding box center [1145, 209] width 180 height 39
click at [1076, 208] on input "PO Number" at bounding box center [1145, 217] width 180 height 23
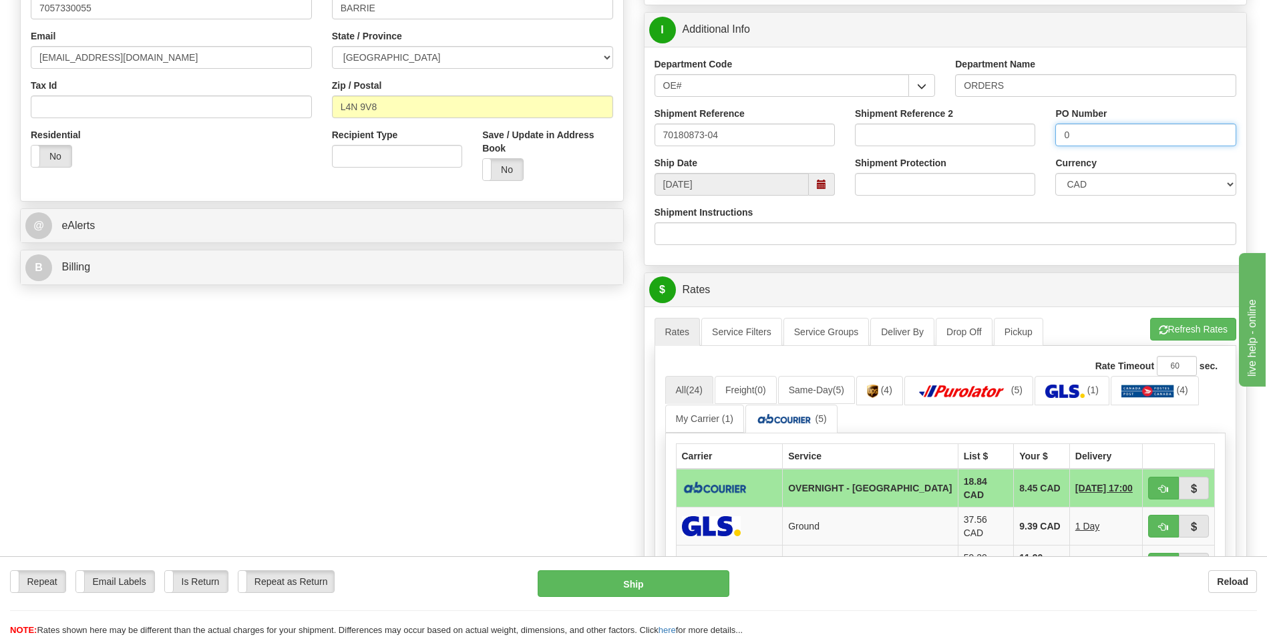
scroll to position [534, 0]
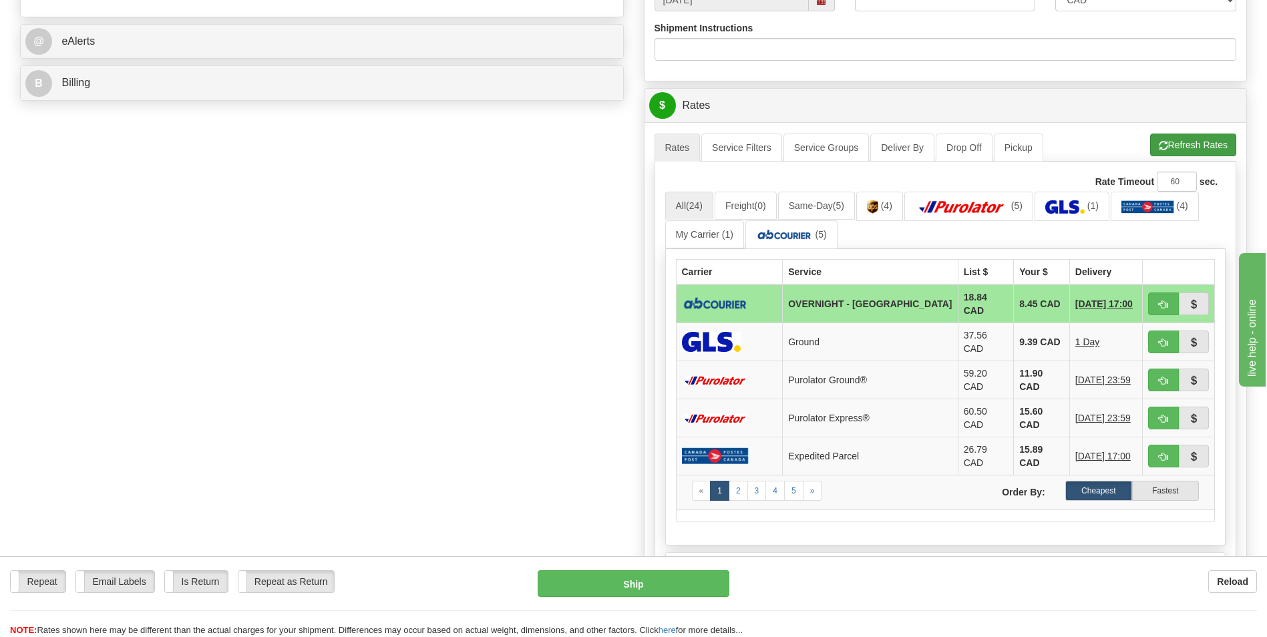
type input "0"
click at [1183, 146] on button "Refresh Rates" at bounding box center [1193, 145] width 86 height 23
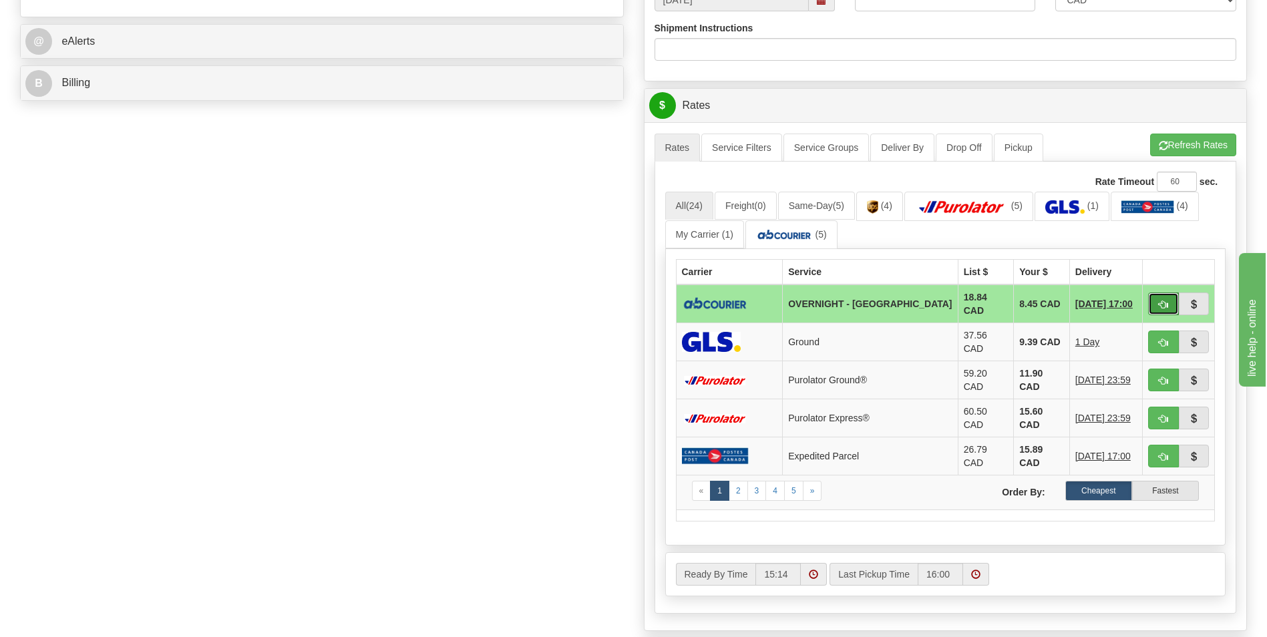
click at [1164, 294] on button "button" at bounding box center [1163, 303] width 31 height 23
type input "4"
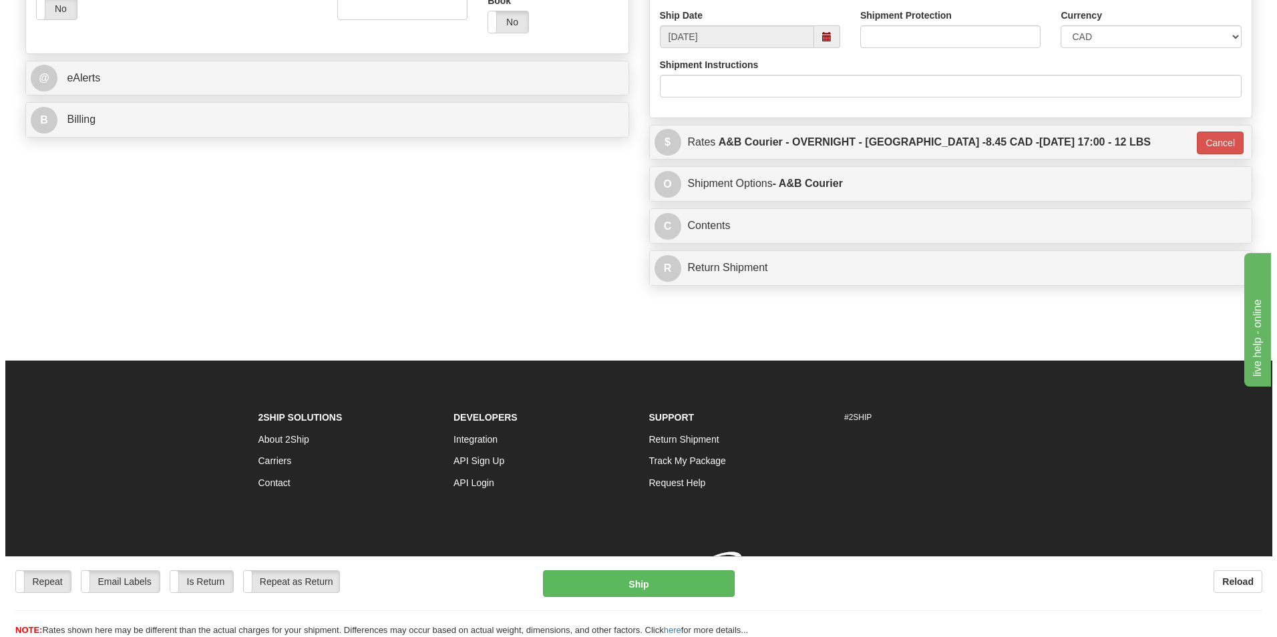
scroll to position [516, 0]
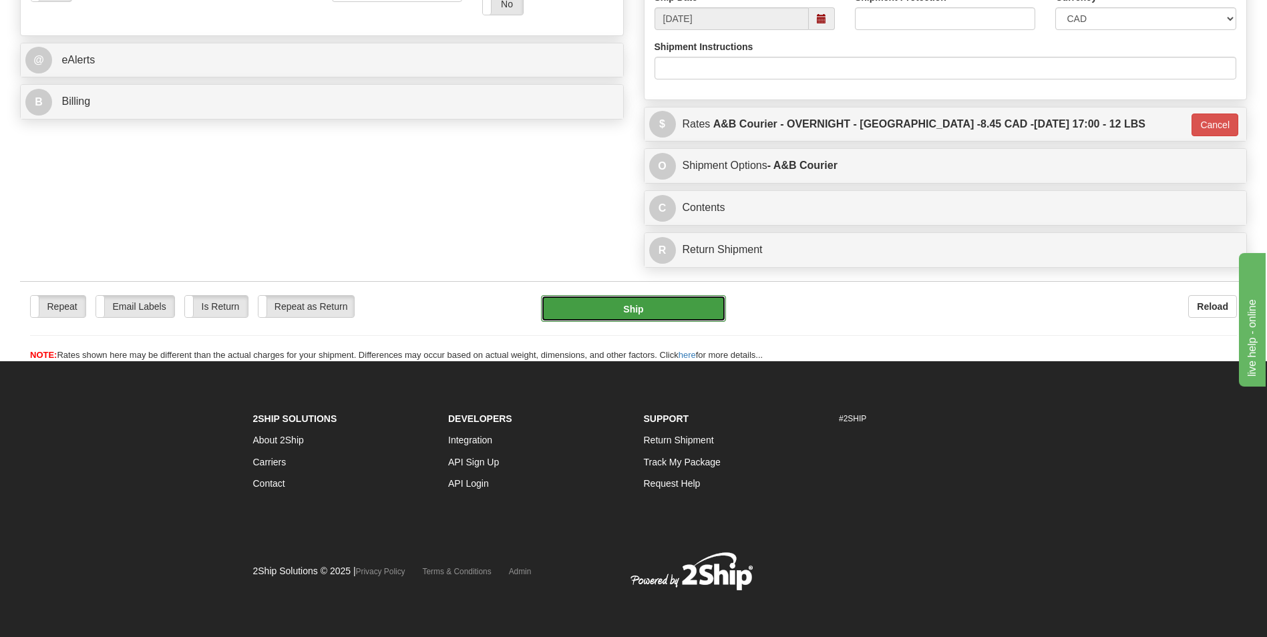
click at [650, 313] on button "Ship" at bounding box center [633, 308] width 184 height 27
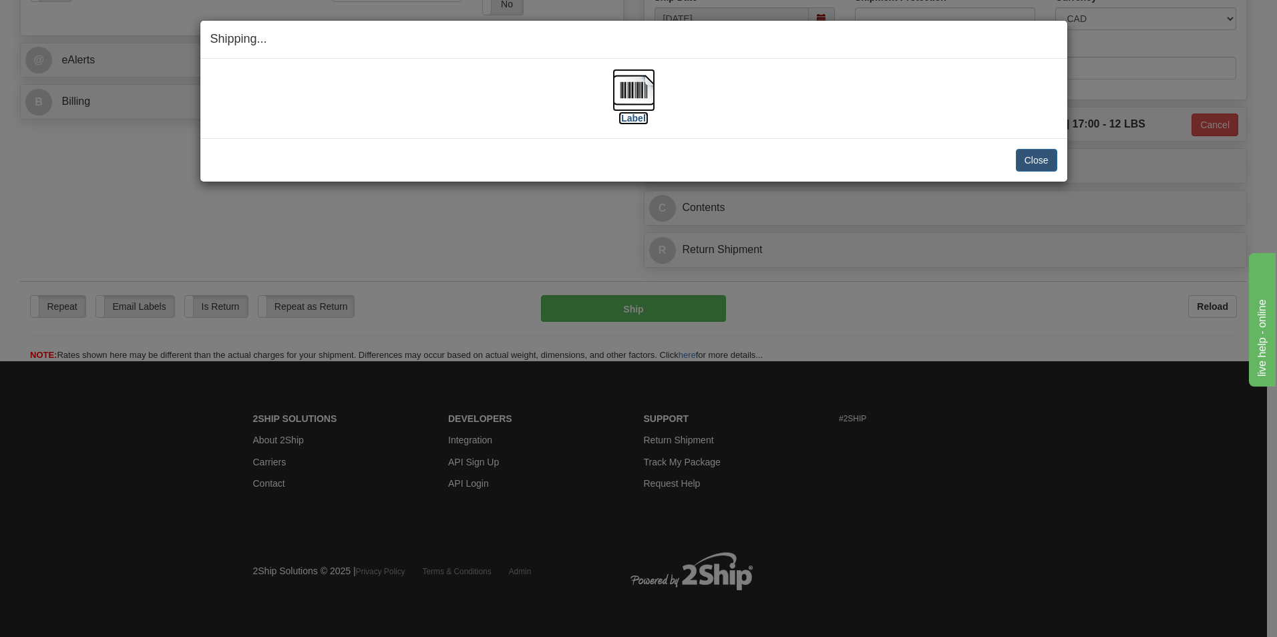
click at [640, 99] on img at bounding box center [633, 90] width 43 height 43
click at [1024, 154] on button "Close" at bounding box center [1036, 160] width 41 height 23
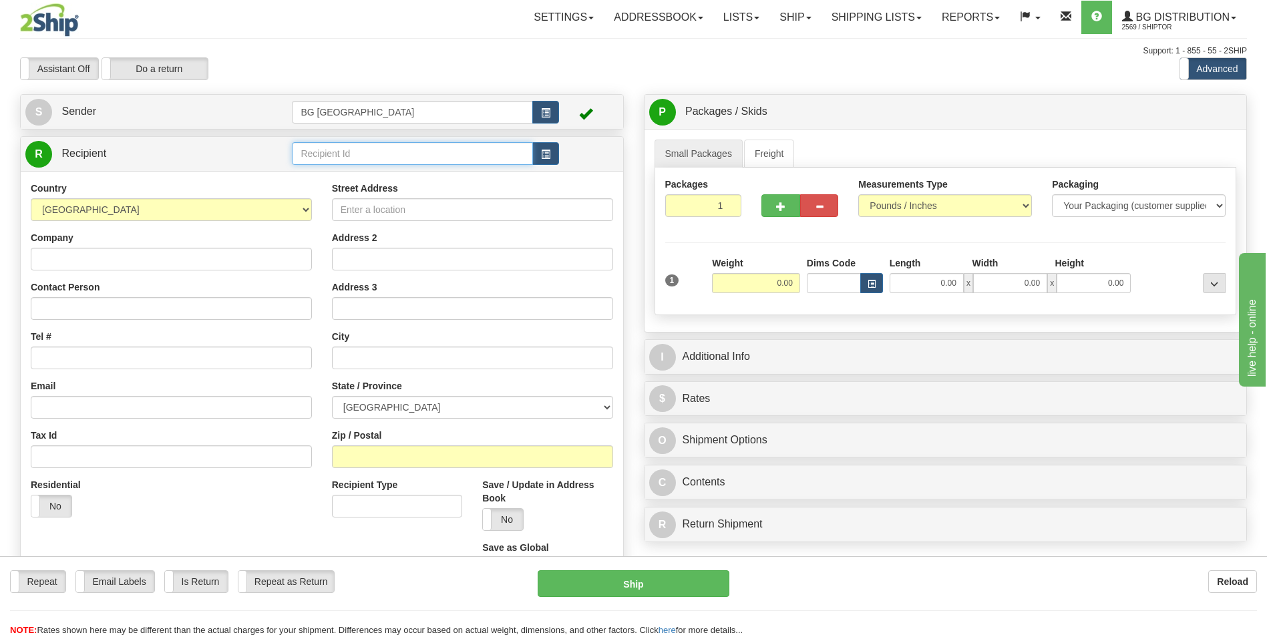
click at [345, 160] on input "text" at bounding box center [412, 153] width 240 height 23
click at [335, 169] on div "60353" at bounding box center [410, 174] width 228 height 15
type input "60353"
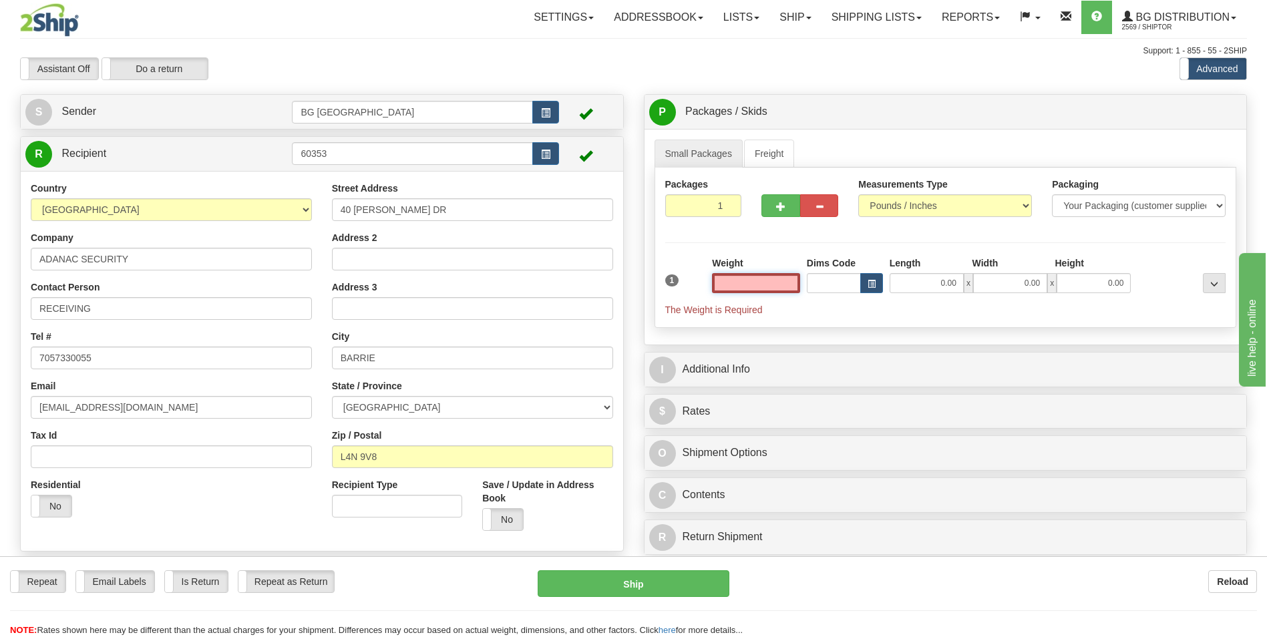
click at [741, 282] on input "text" at bounding box center [756, 283] width 88 height 20
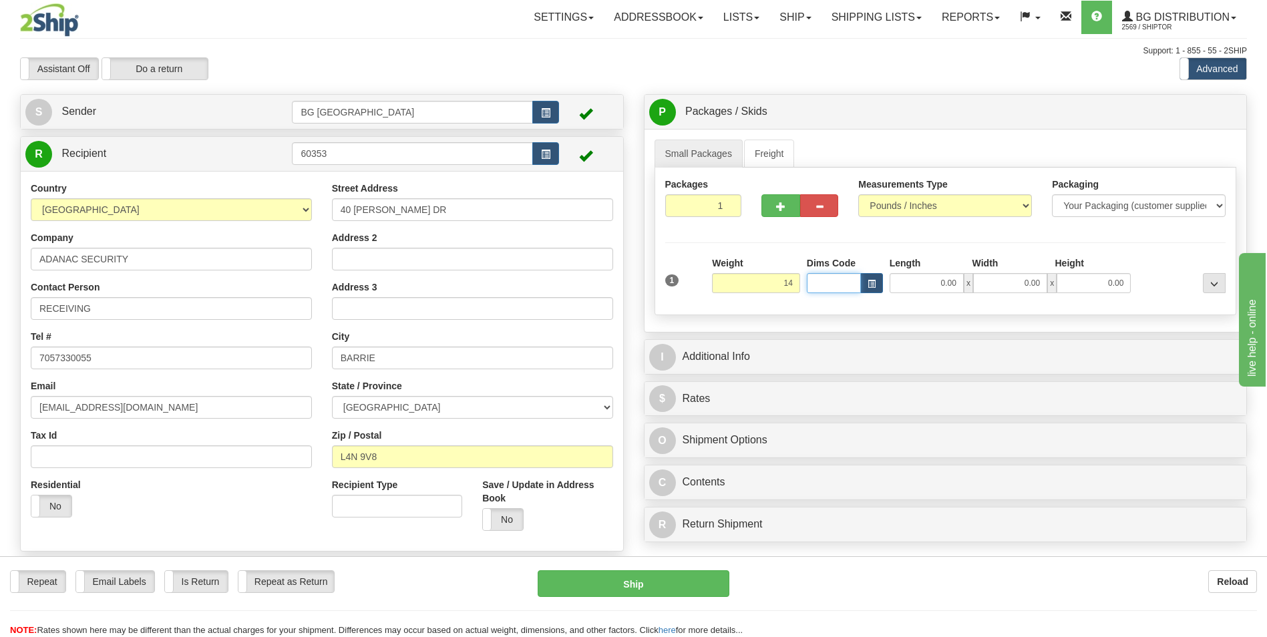
type input "14.00"
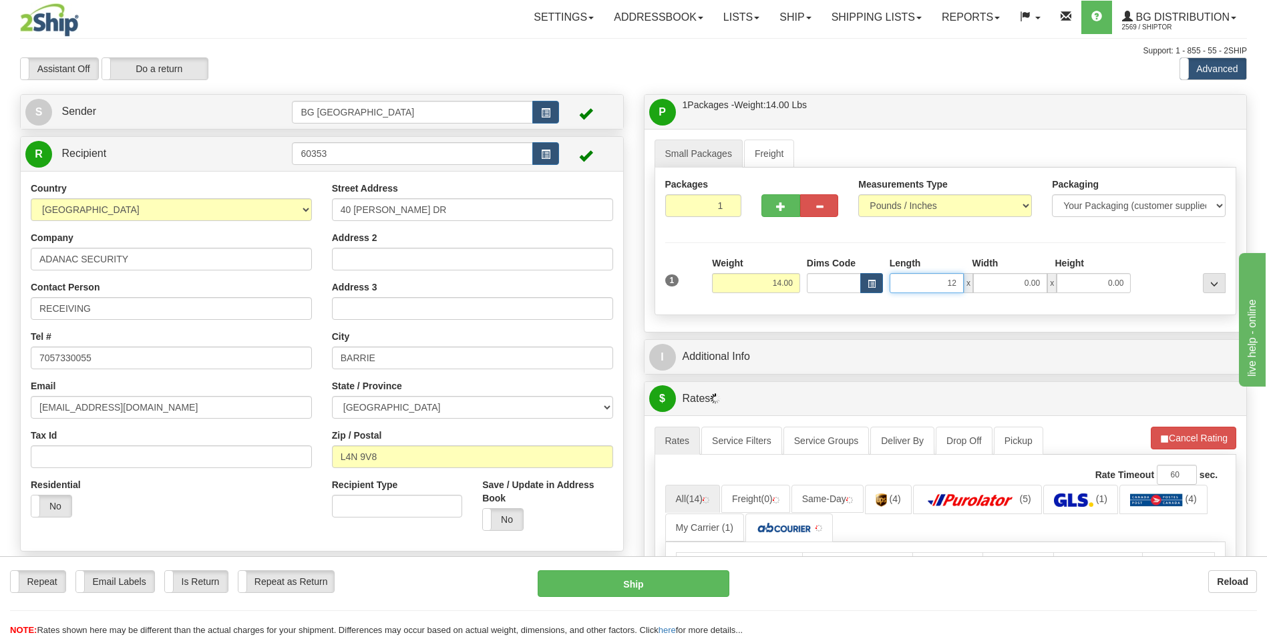
type input "12.00"
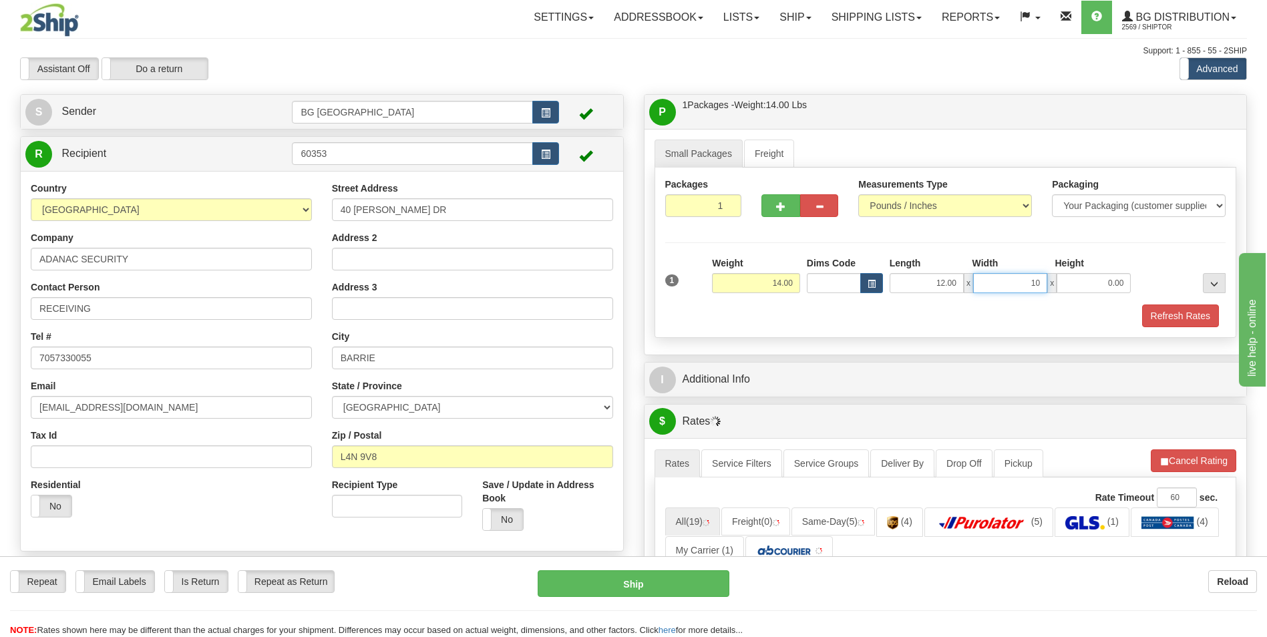
type input "10.00"
type input "5.00"
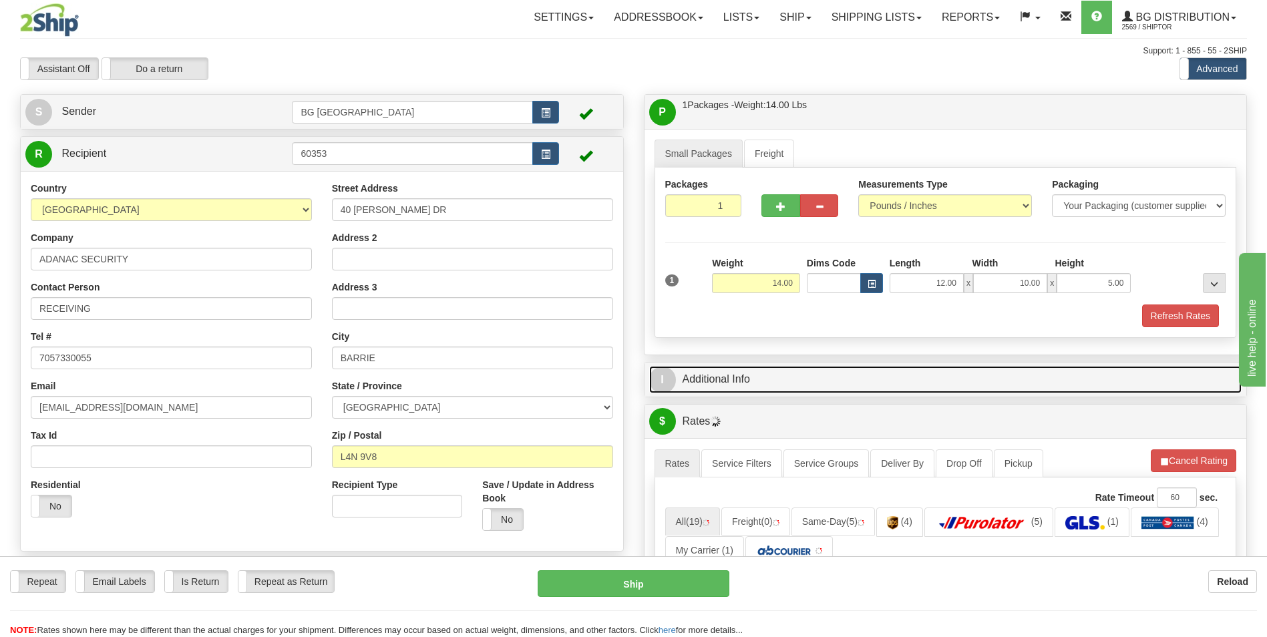
click at [754, 371] on link "I Additional Info" at bounding box center [945, 379] width 593 height 27
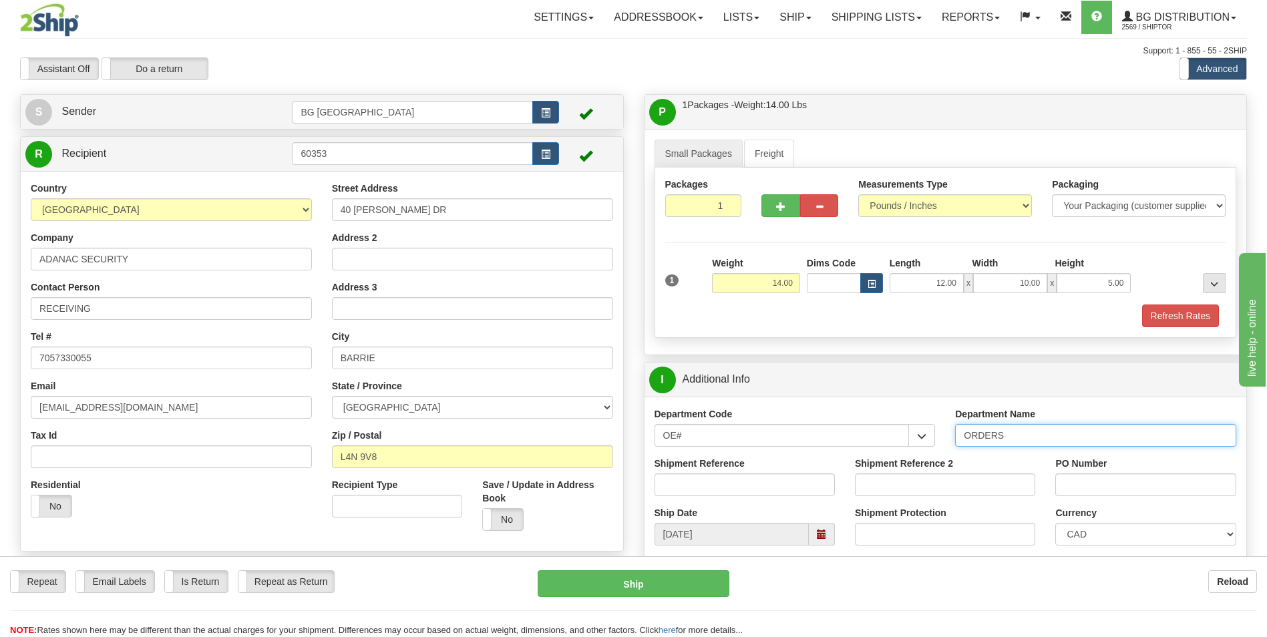
click at [1043, 442] on input "ORDERS" at bounding box center [1095, 435] width 281 height 23
type input "70183547-01"
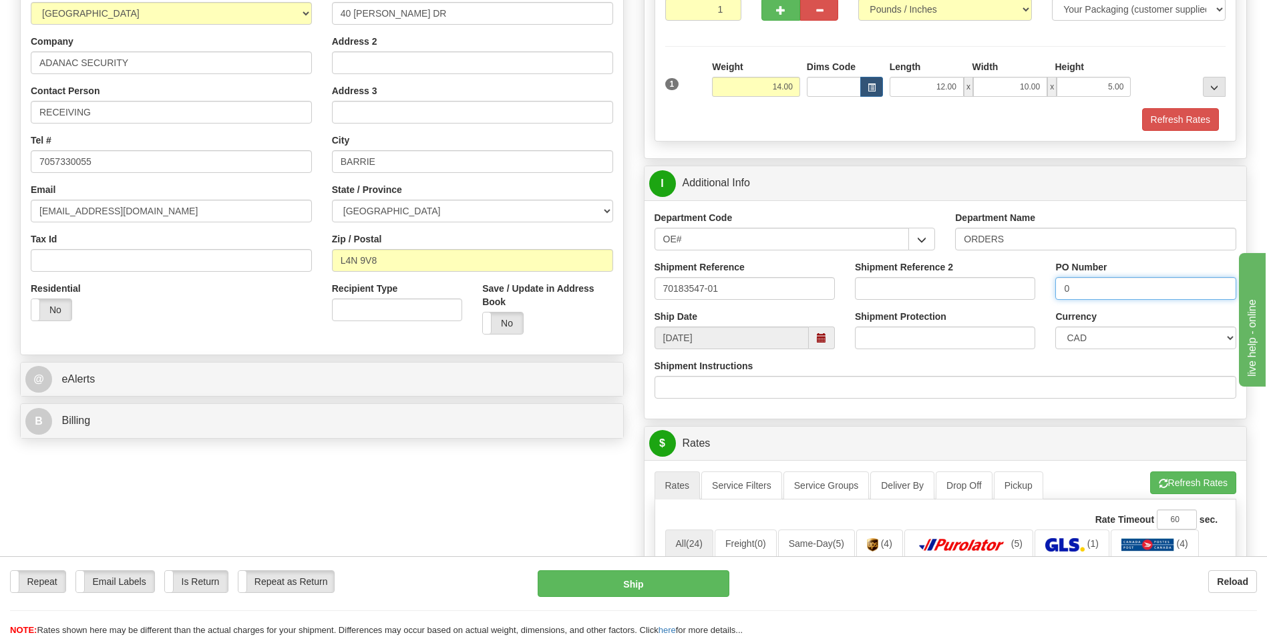
scroll to position [200, 0]
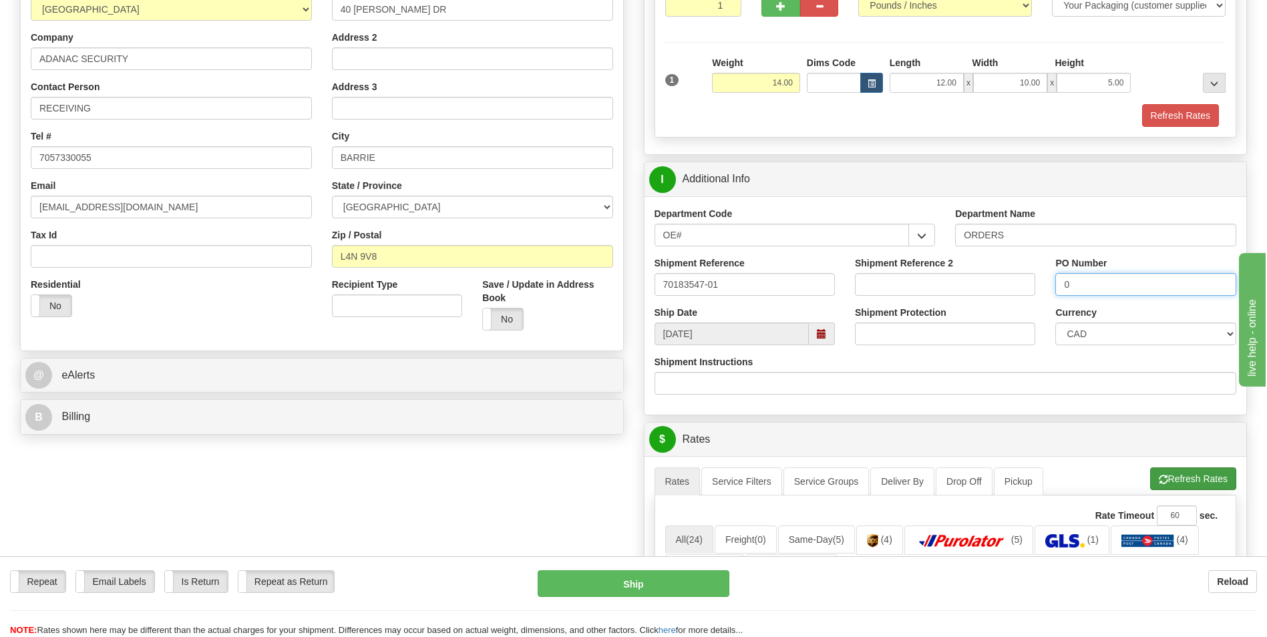
type input "0"
click at [1162, 473] on button "Refresh Rates" at bounding box center [1193, 478] width 86 height 23
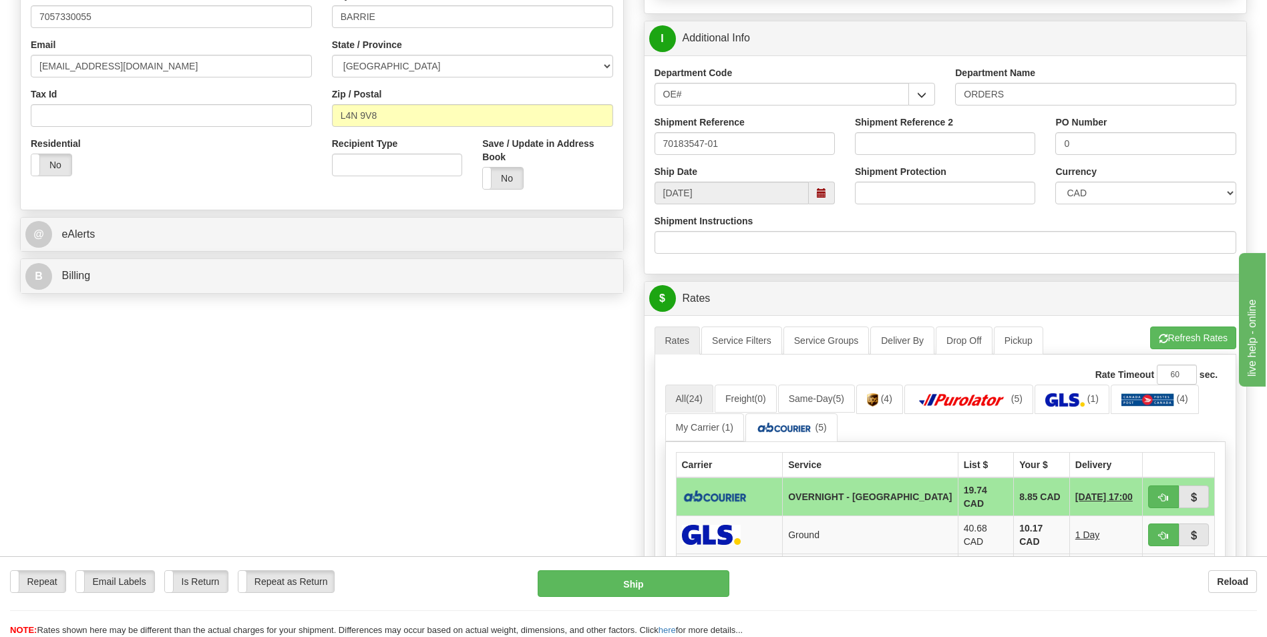
scroll to position [601, 0]
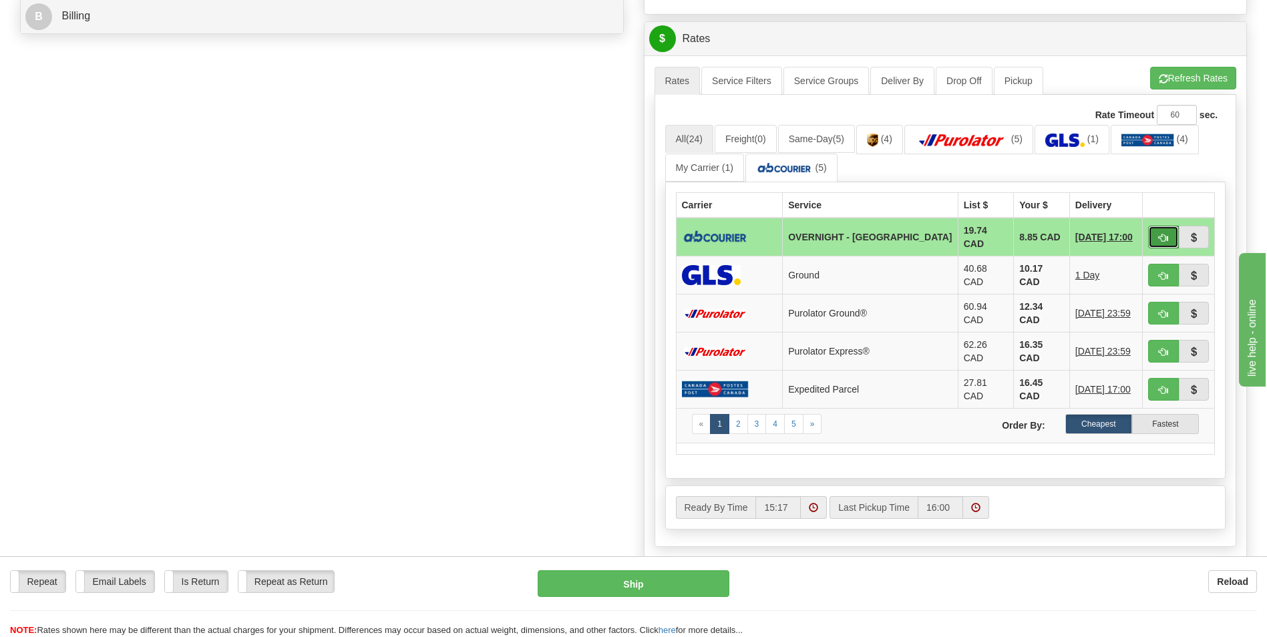
click at [1159, 236] on span "button" at bounding box center [1163, 238] width 9 height 9
type input "4"
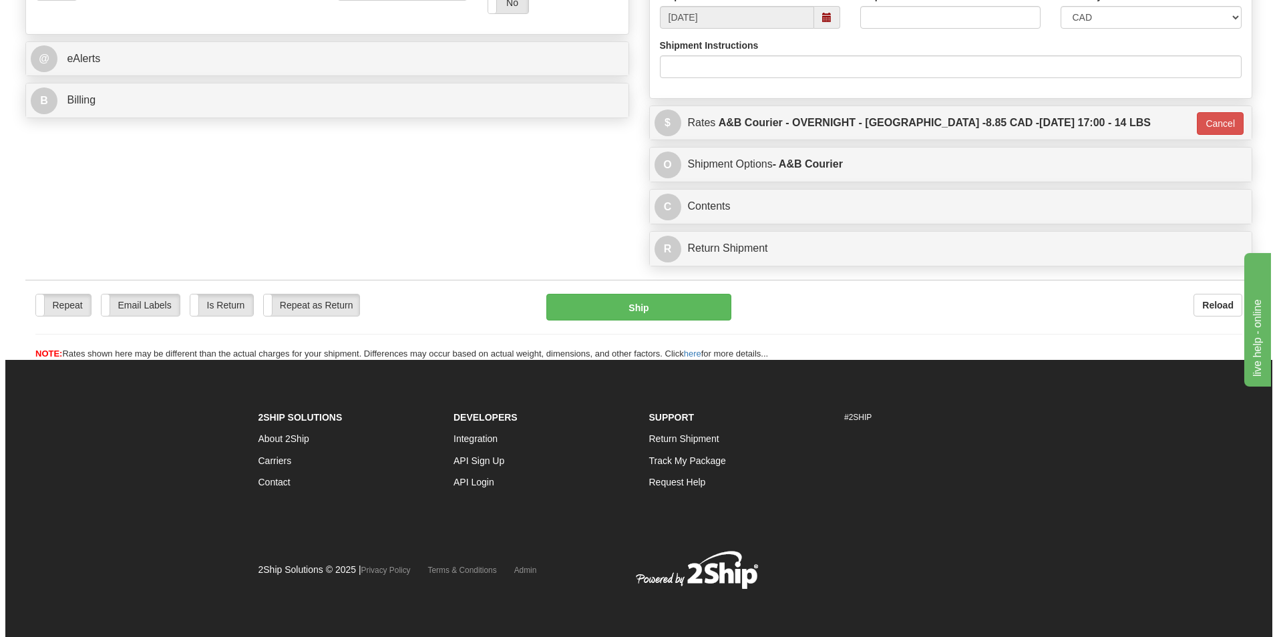
scroll to position [517, 0]
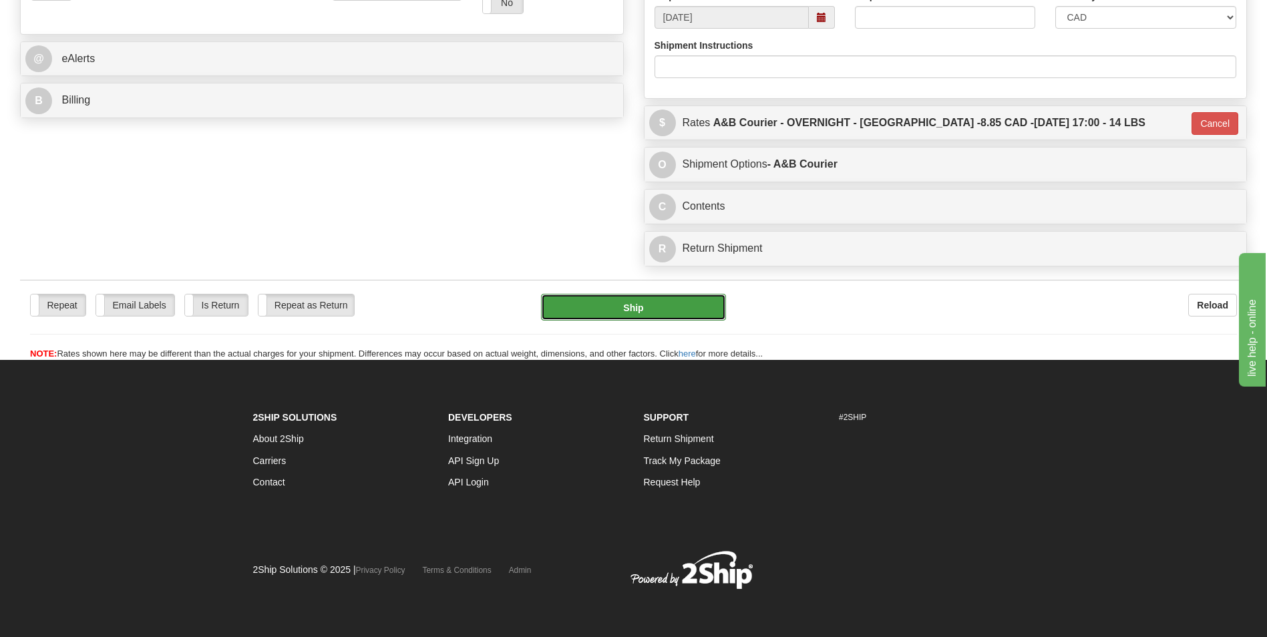
click at [648, 308] on button "Ship" at bounding box center [633, 307] width 184 height 27
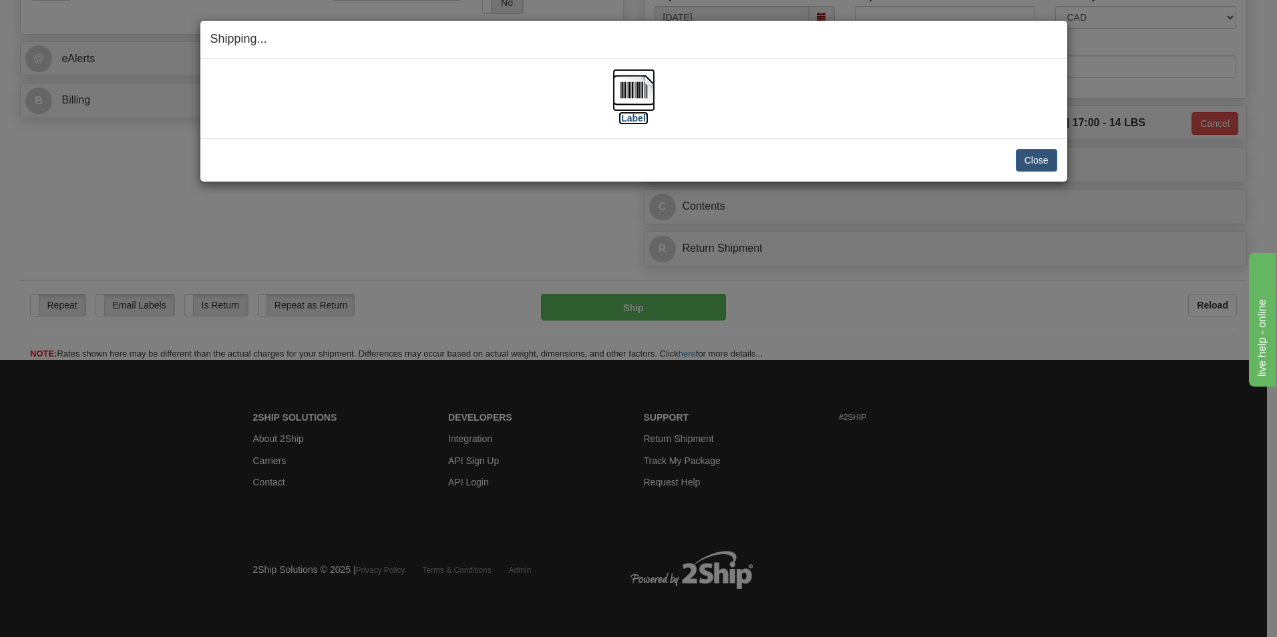
click at [628, 83] on img at bounding box center [633, 90] width 43 height 43
click at [1041, 157] on button "Close" at bounding box center [1036, 160] width 41 height 23
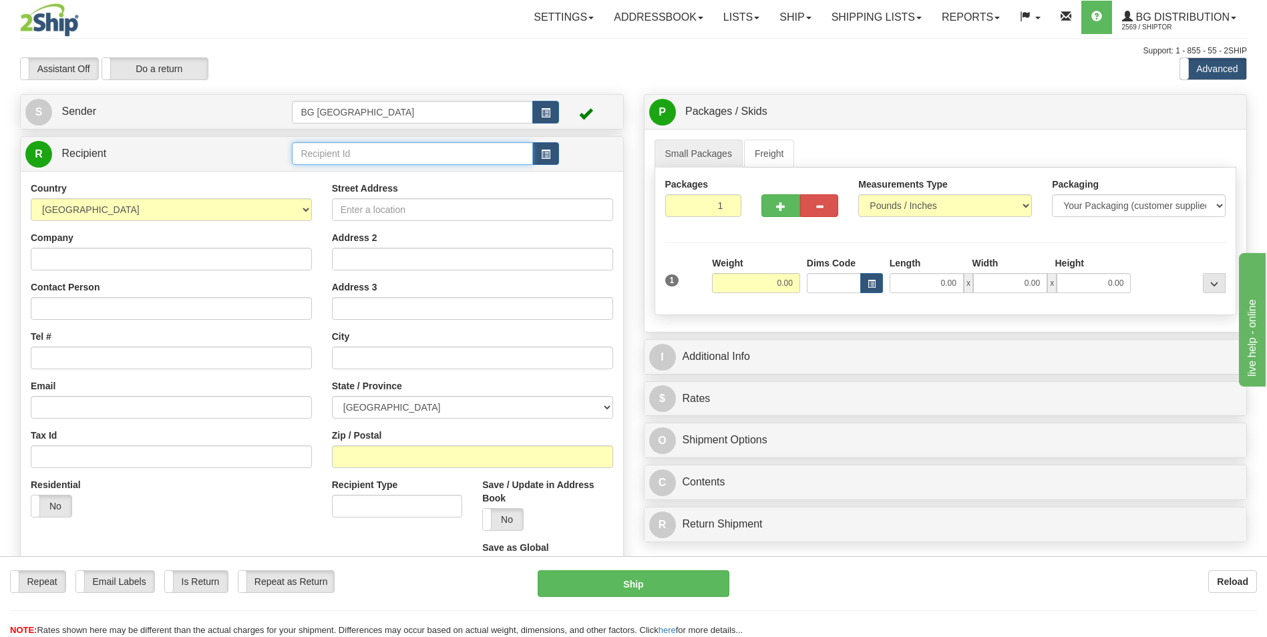
click at [346, 144] on input "text" at bounding box center [412, 153] width 240 height 23
click at [320, 168] on div "60156" at bounding box center [410, 174] width 228 height 15
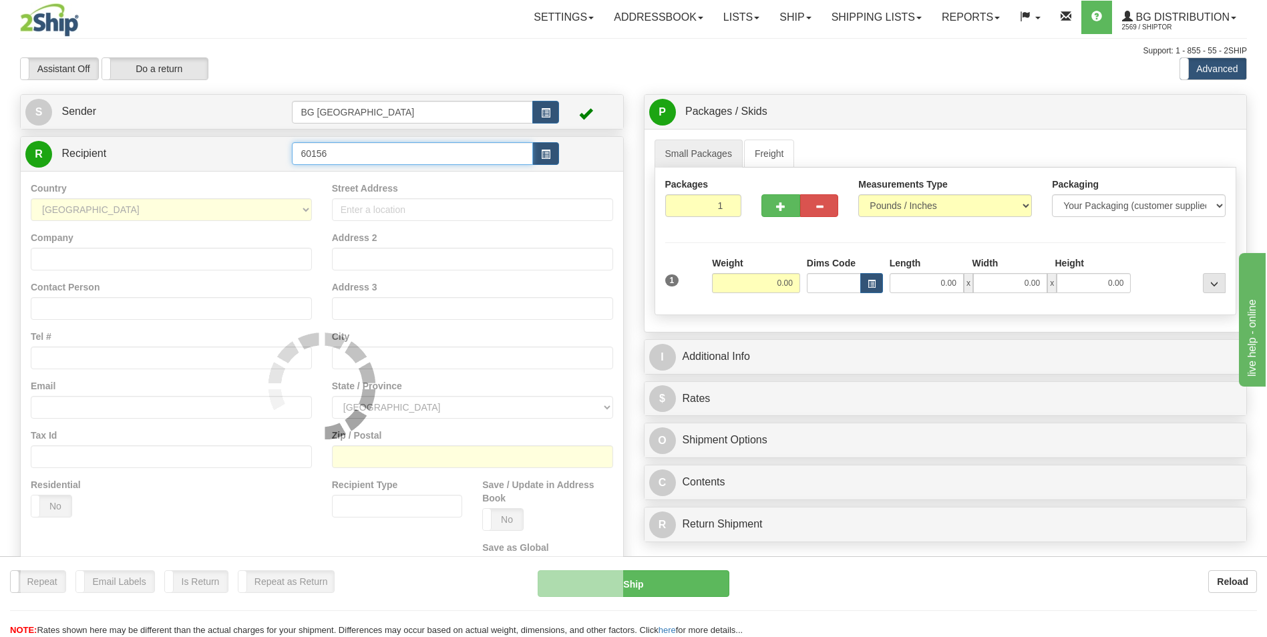
type input "60156"
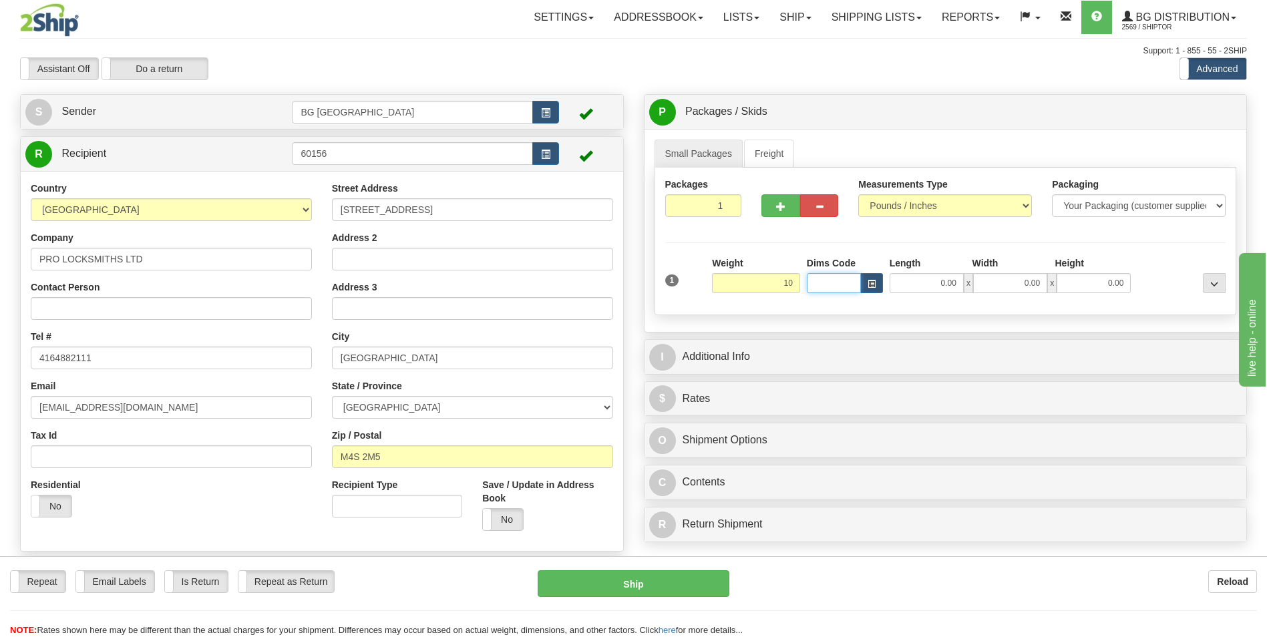
type input "10.00"
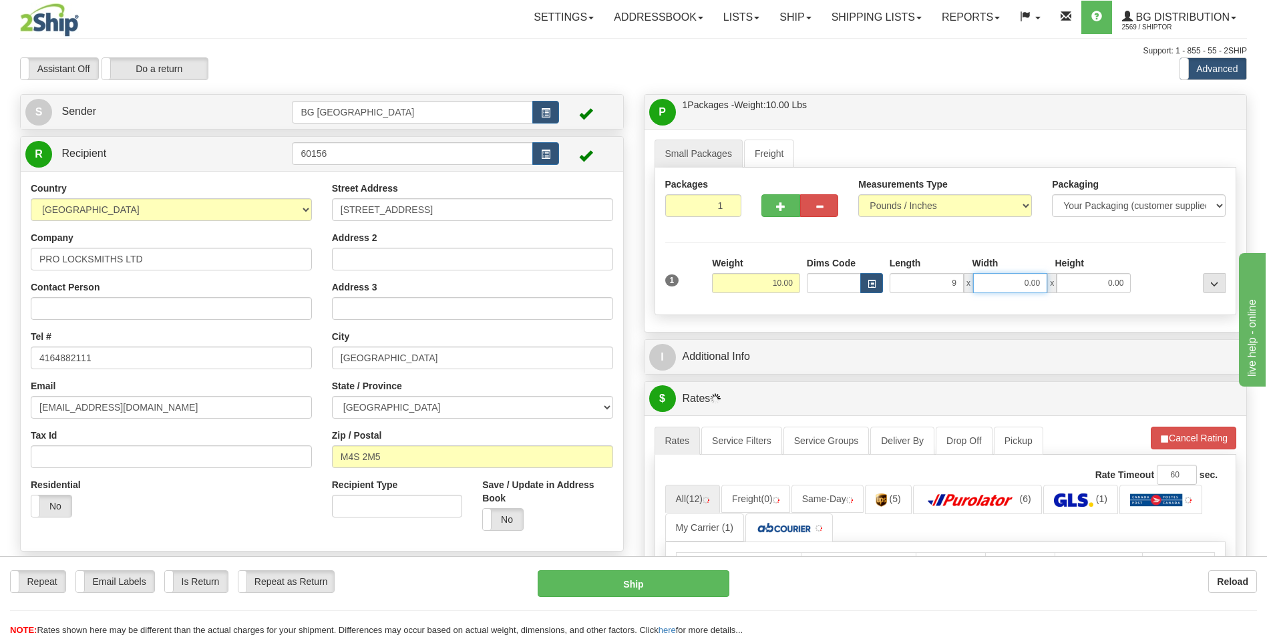
type input "9.00"
type input "6"
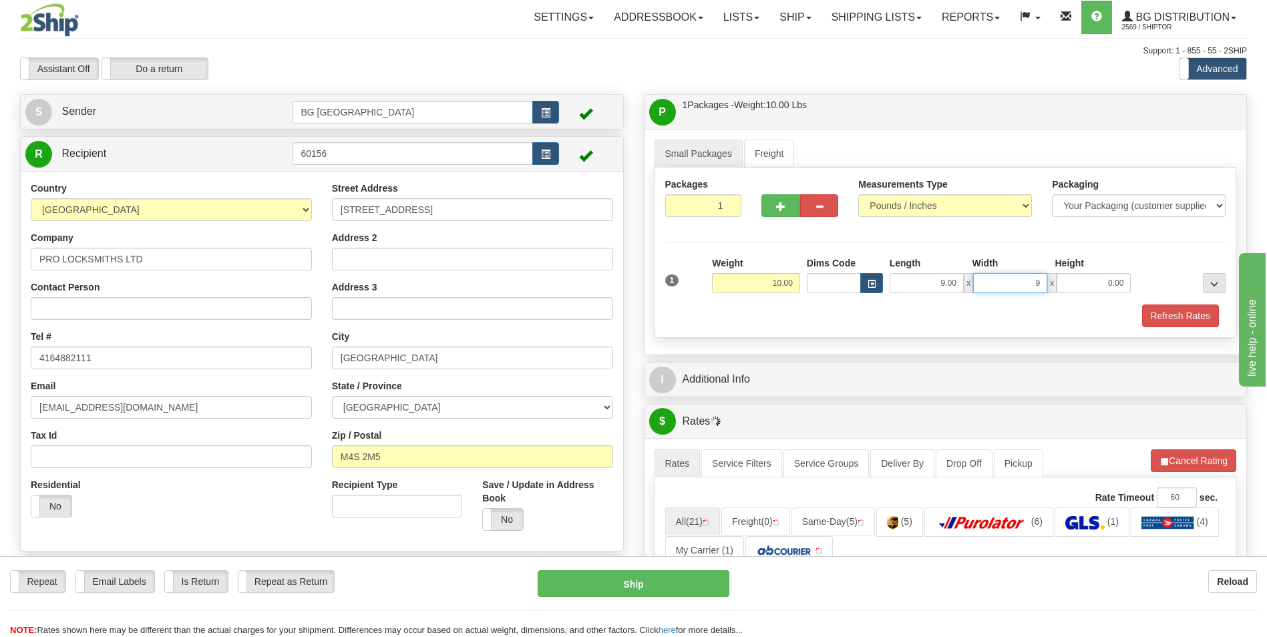
type input "9.00"
type input "6.00"
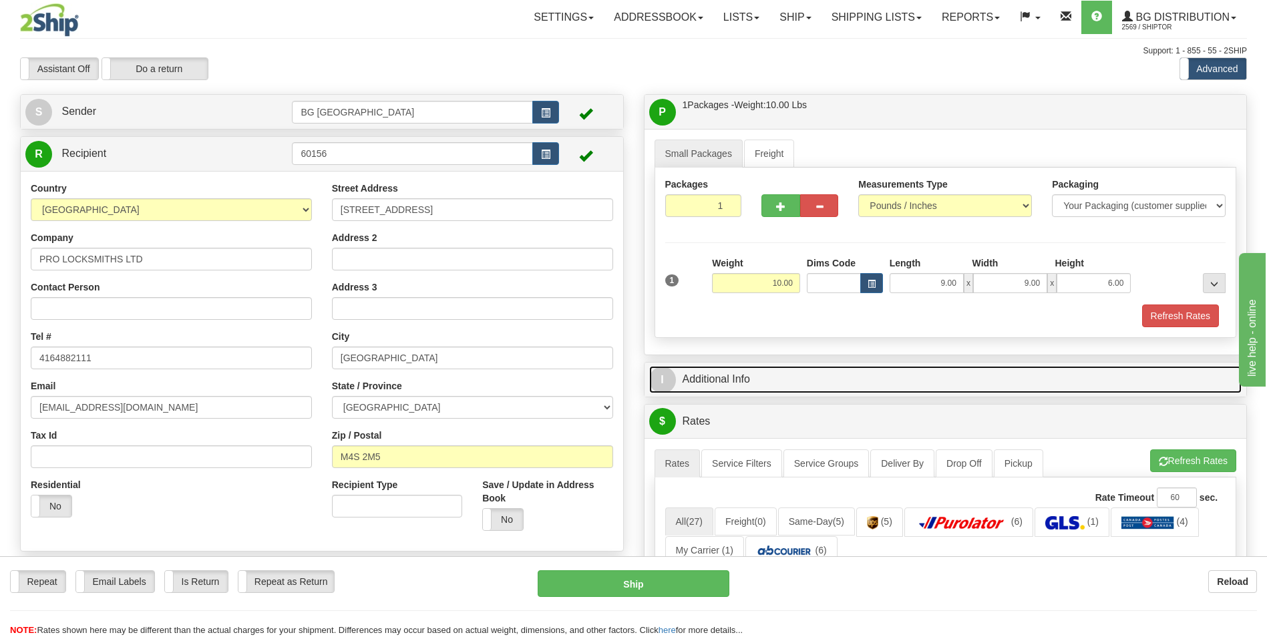
click at [758, 376] on link "I Additional Info" at bounding box center [945, 379] width 593 height 27
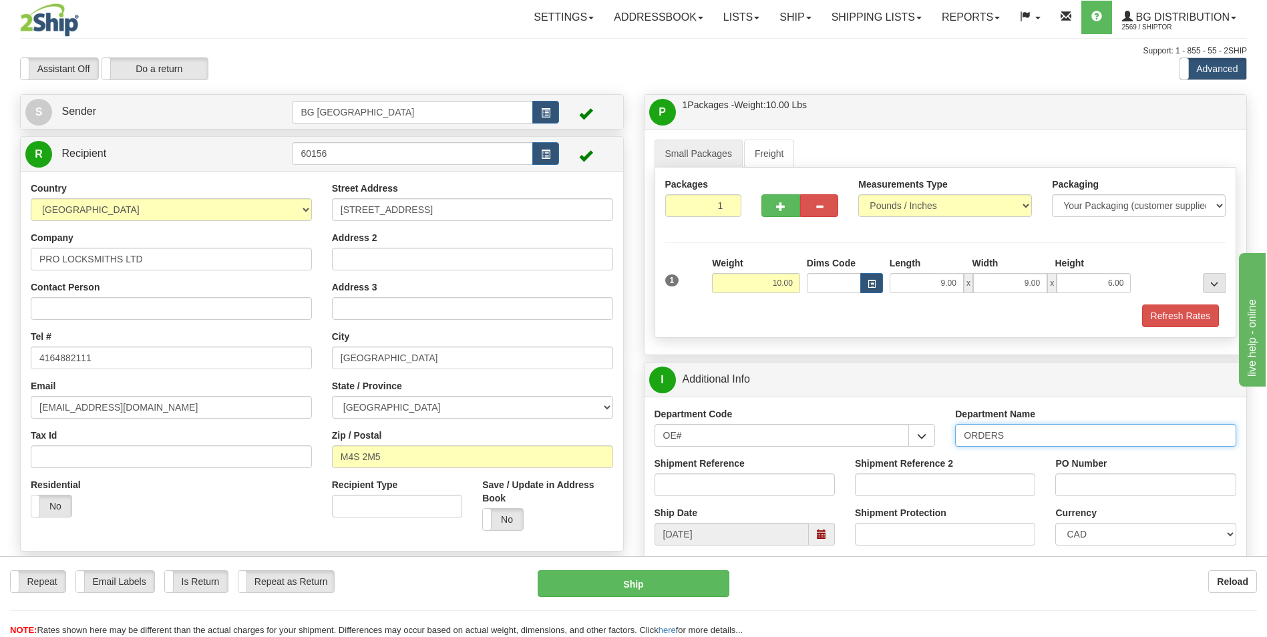
click at [1026, 445] on input "ORDERS" at bounding box center [1095, 435] width 281 height 23
type input "70180087-03"
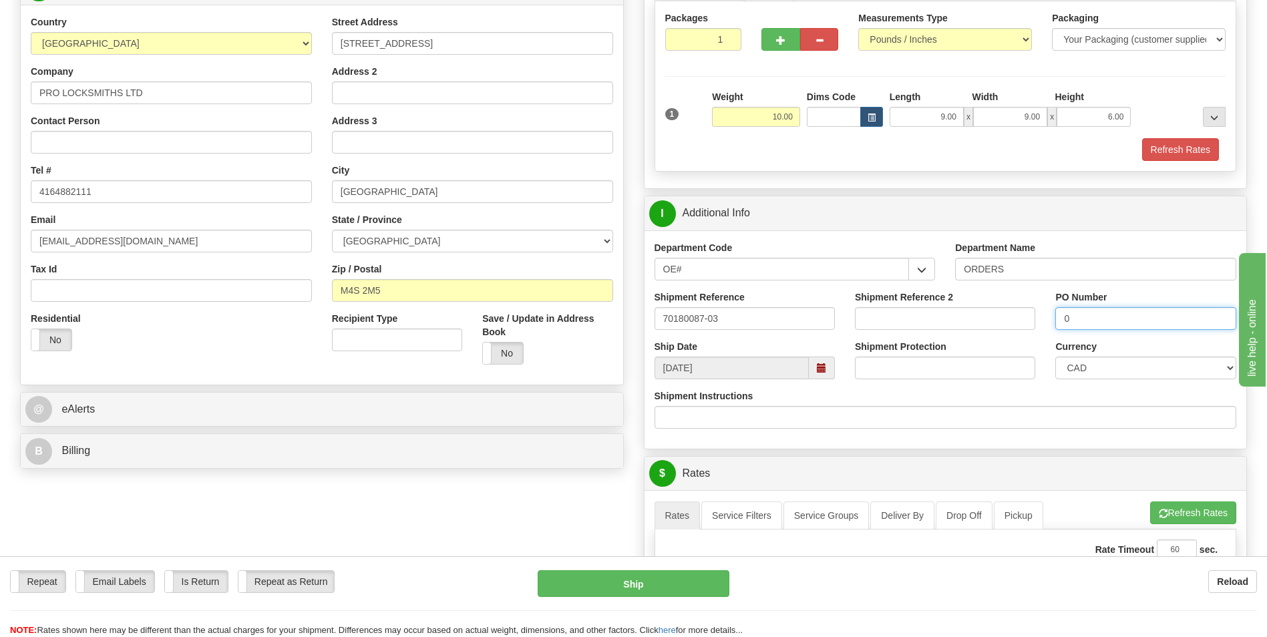
scroll to position [267, 0]
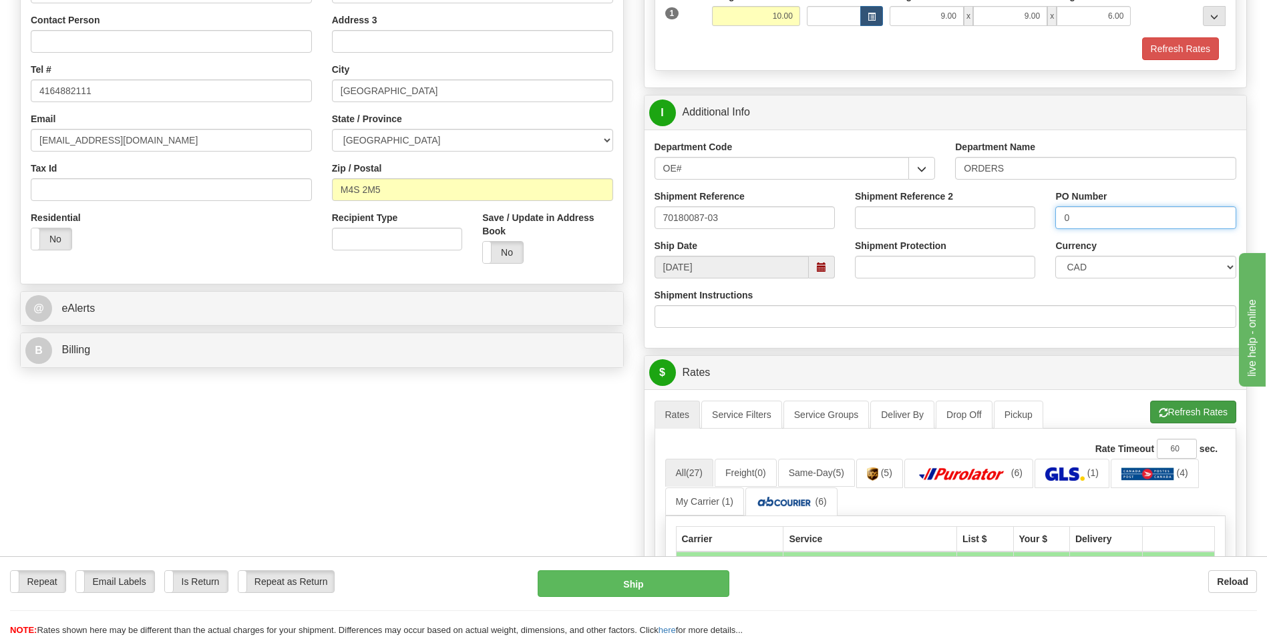
type input "0"
click at [1192, 412] on button "Refresh Rates" at bounding box center [1193, 412] width 86 height 23
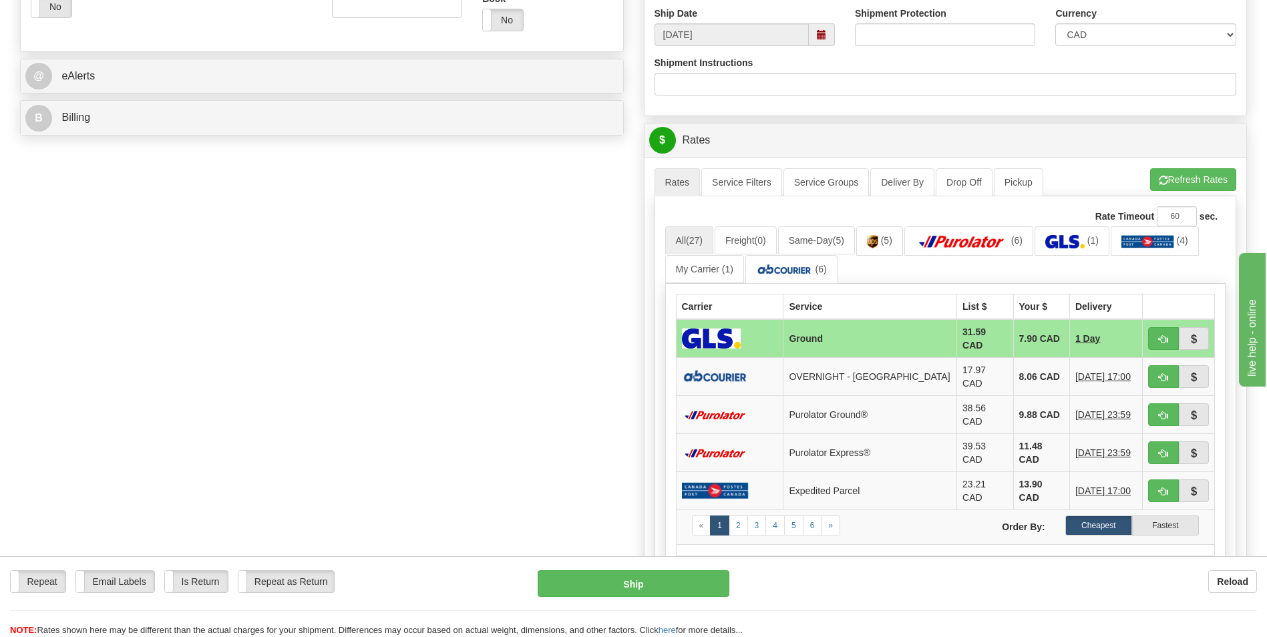
scroll to position [534, 0]
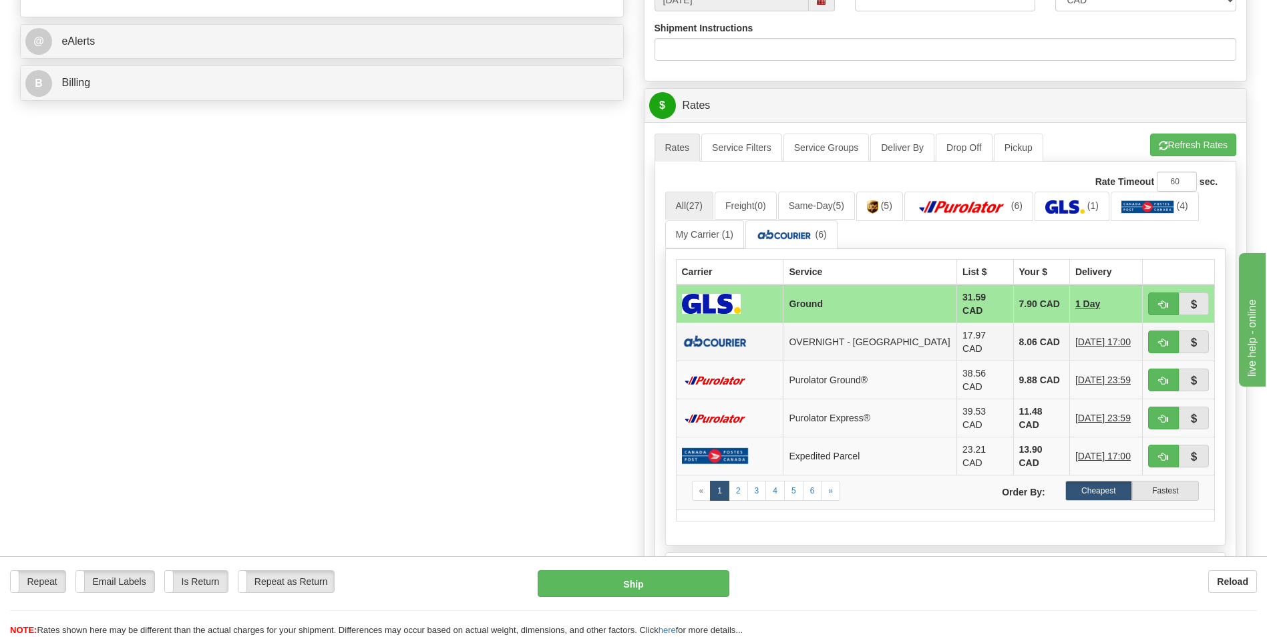
click at [1013, 327] on td "8.06 CAD" at bounding box center [1041, 342] width 56 height 38
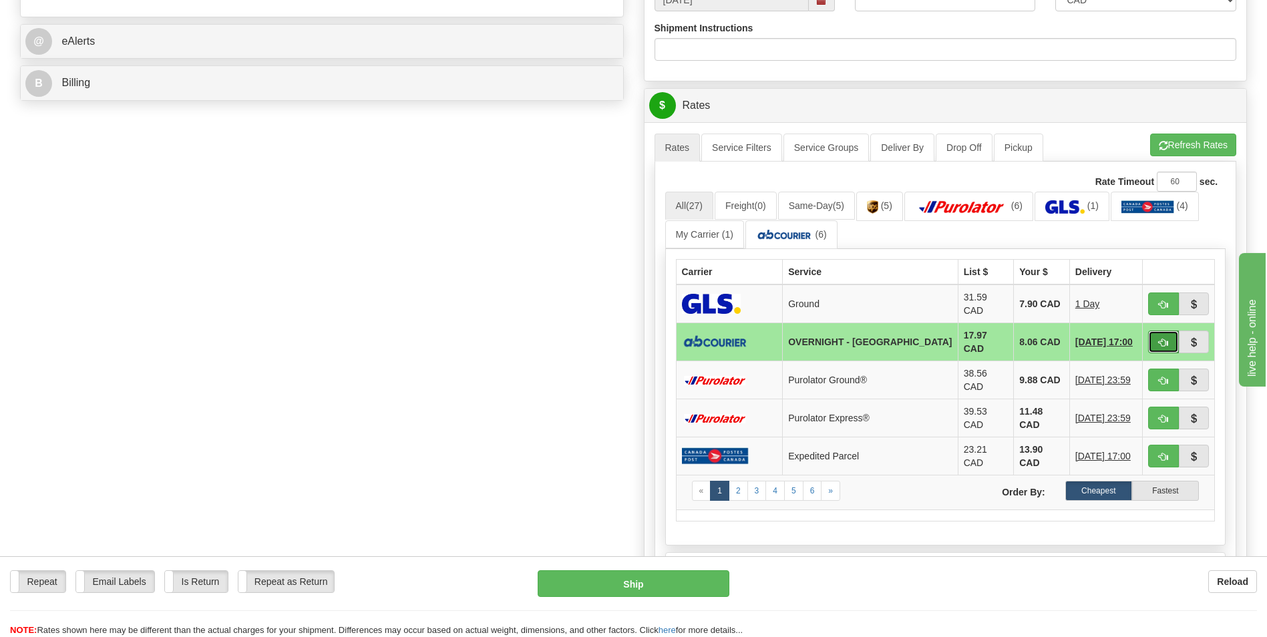
click at [1155, 331] on button "button" at bounding box center [1163, 342] width 31 height 23
type input "4"
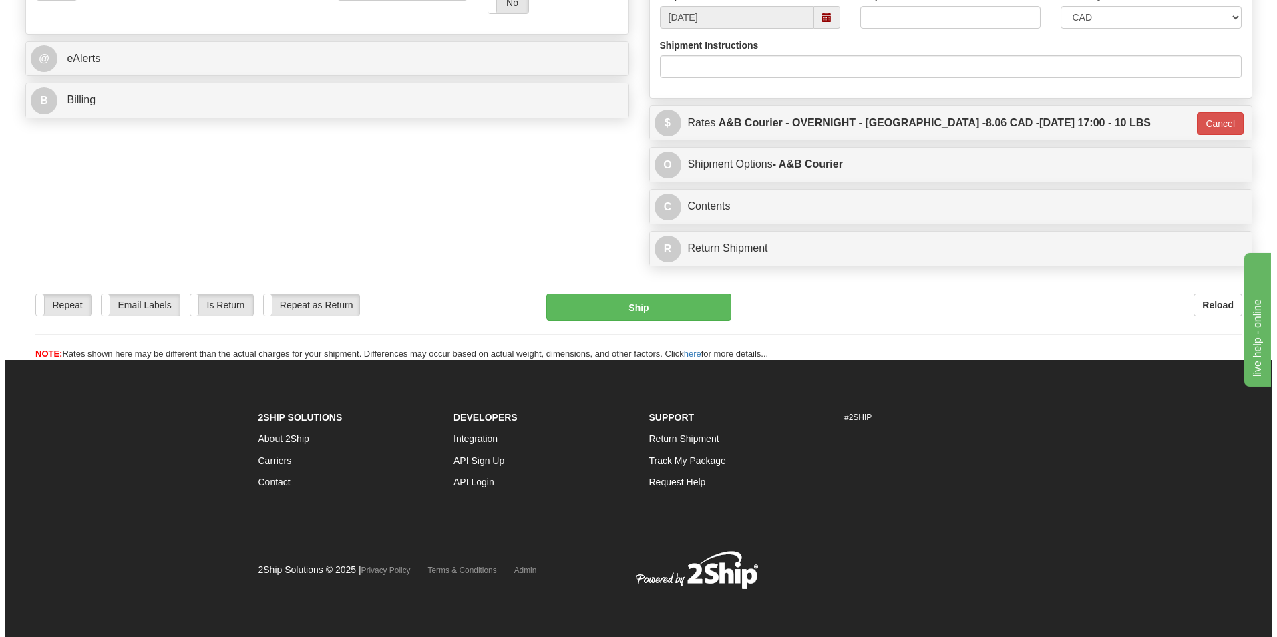
scroll to position [517, 0]
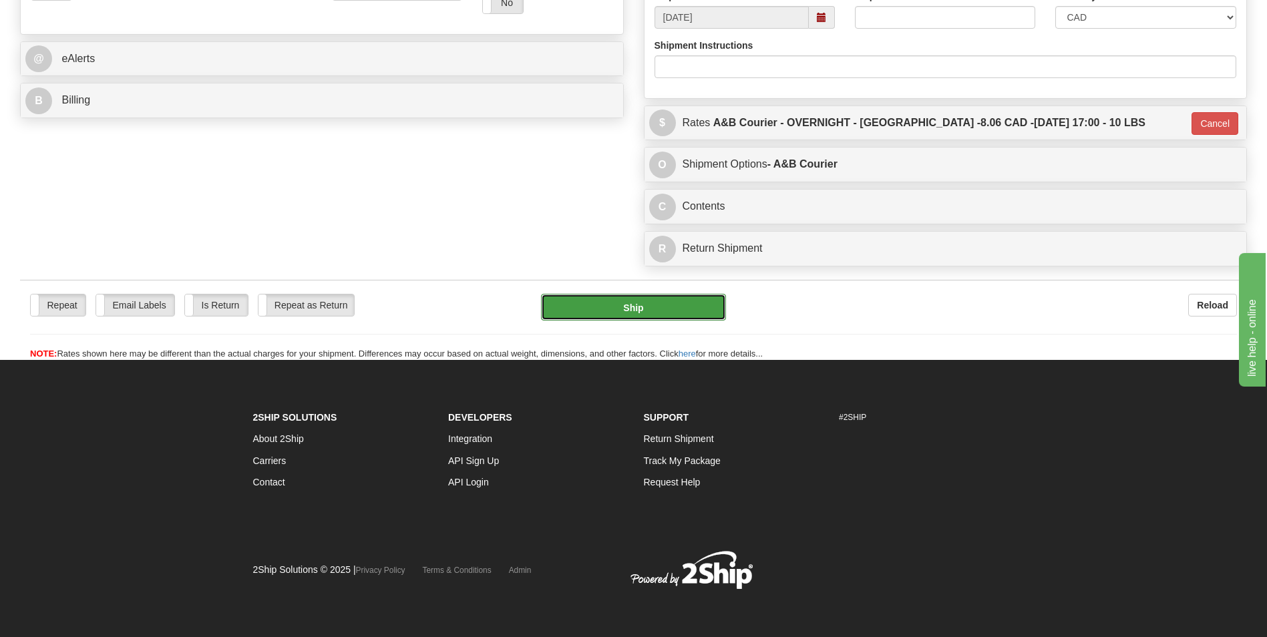
click at [630, 301] on button "Ship" at bounding box center [633, 307] width 184 height 27
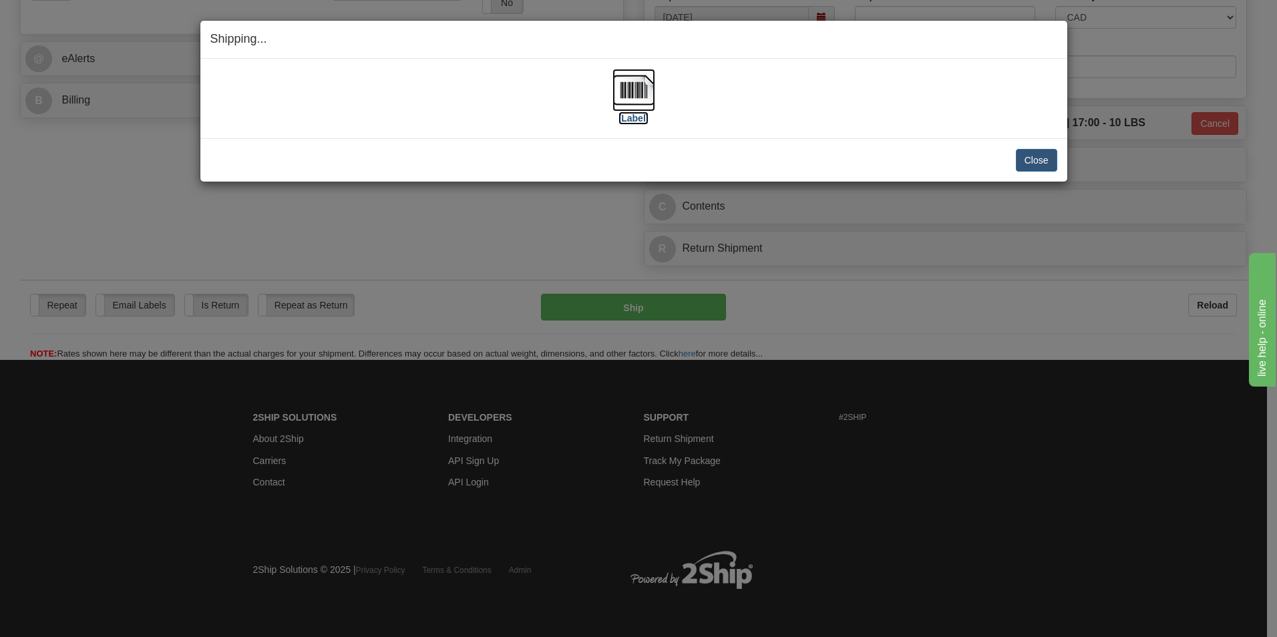
click at [634, 86] on img at bounding box center [633, 90] width 43 height 43
click at [1031, 156] on button "Close" at bounding box center [1036, 160] width 41 height 23
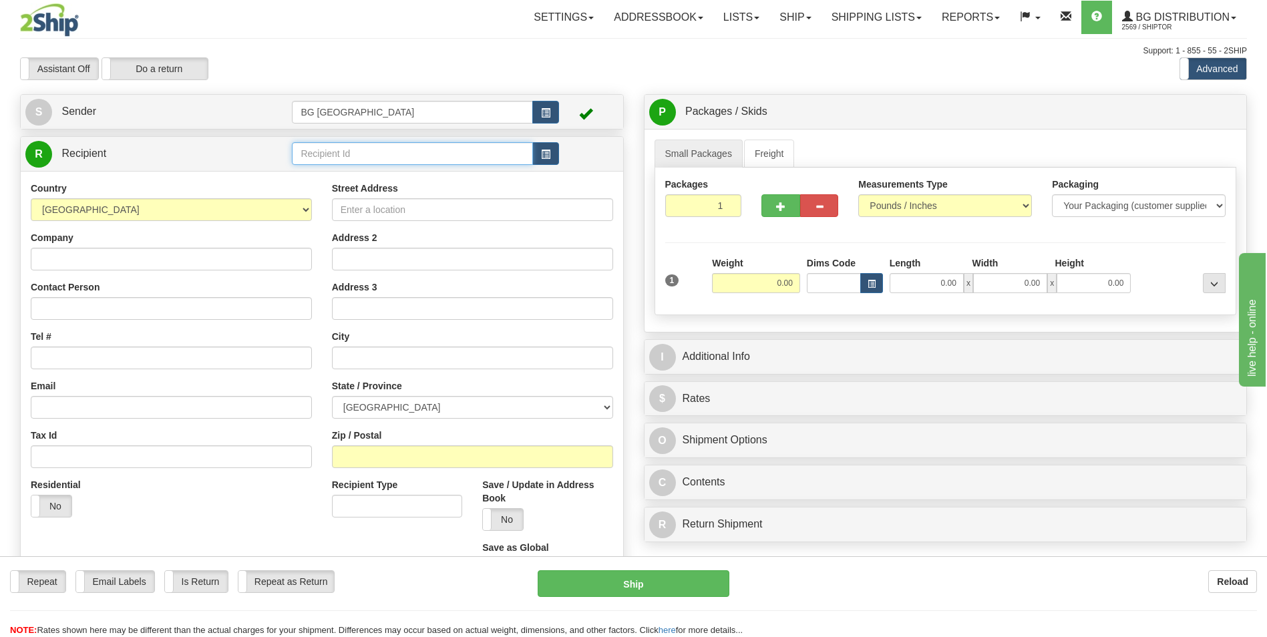
click at [301, 159] on input "text" at bounding box center [412, 153] width 240 height 23
click at [294, 175] on li "60140" at bounding box center [411, 174] width 239 height 17
type input "60140"
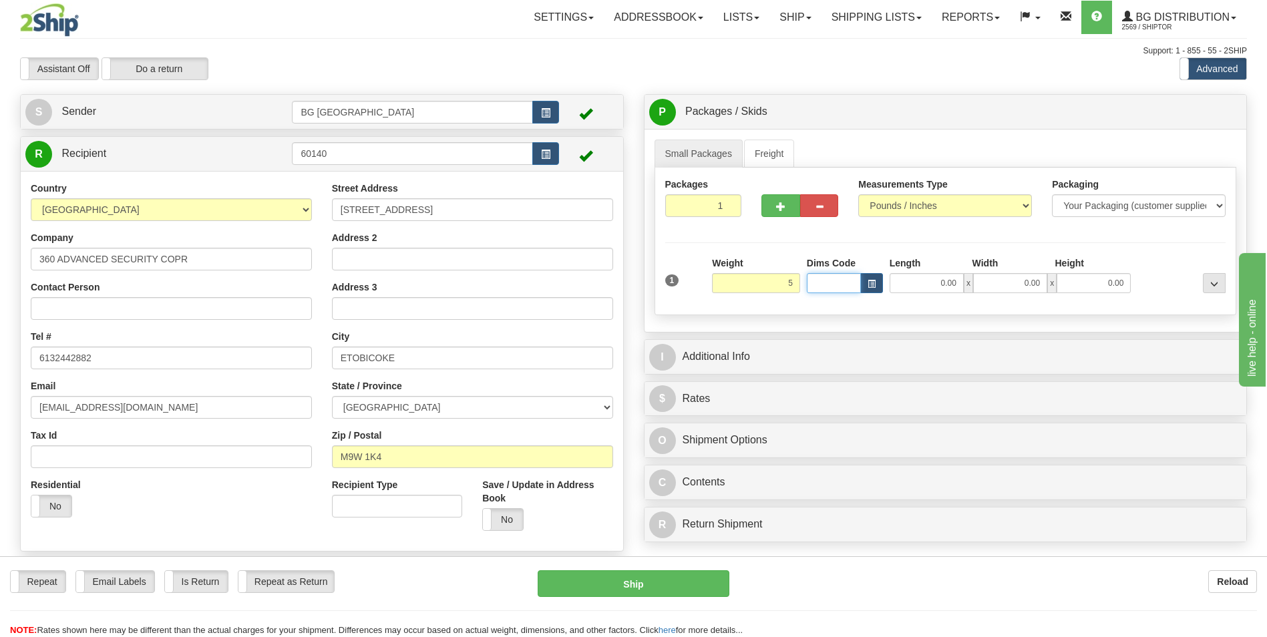
type input "5.00"
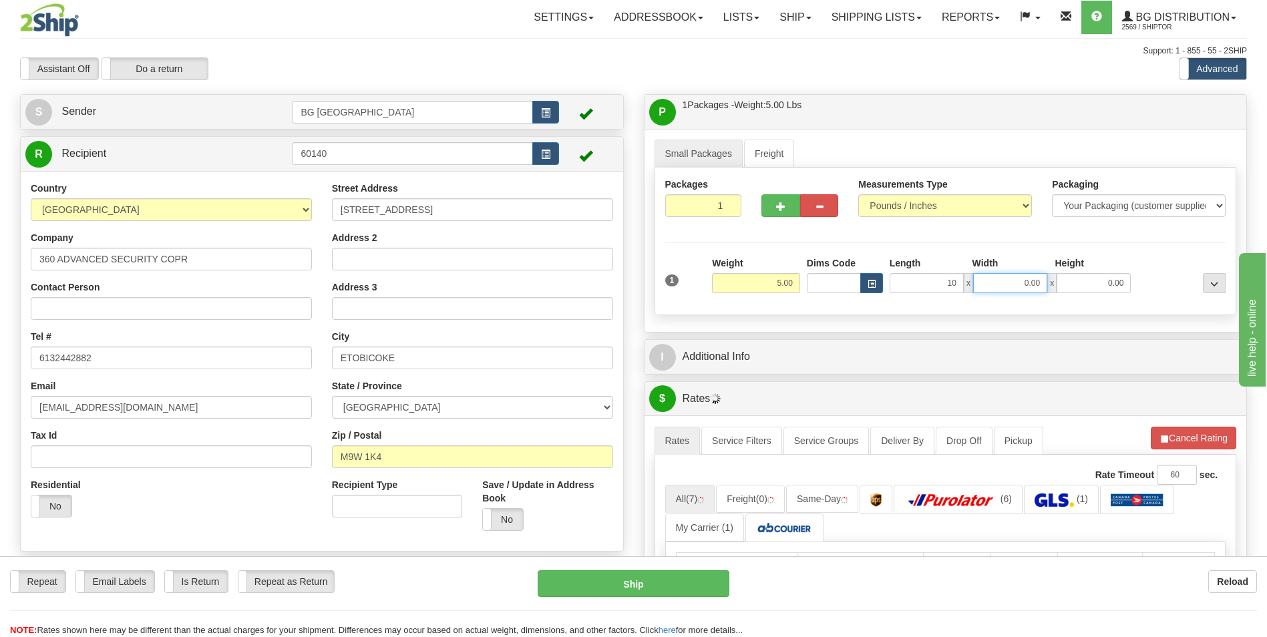
type input "10.00"
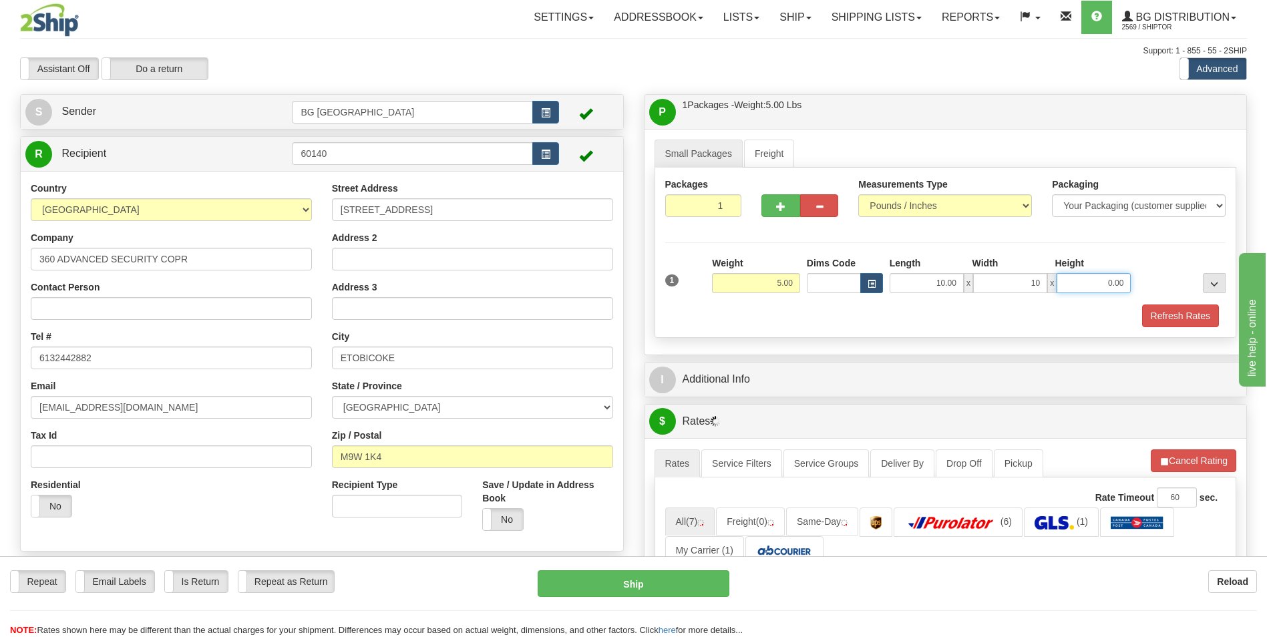
type input "10.00"
type input "5.00"
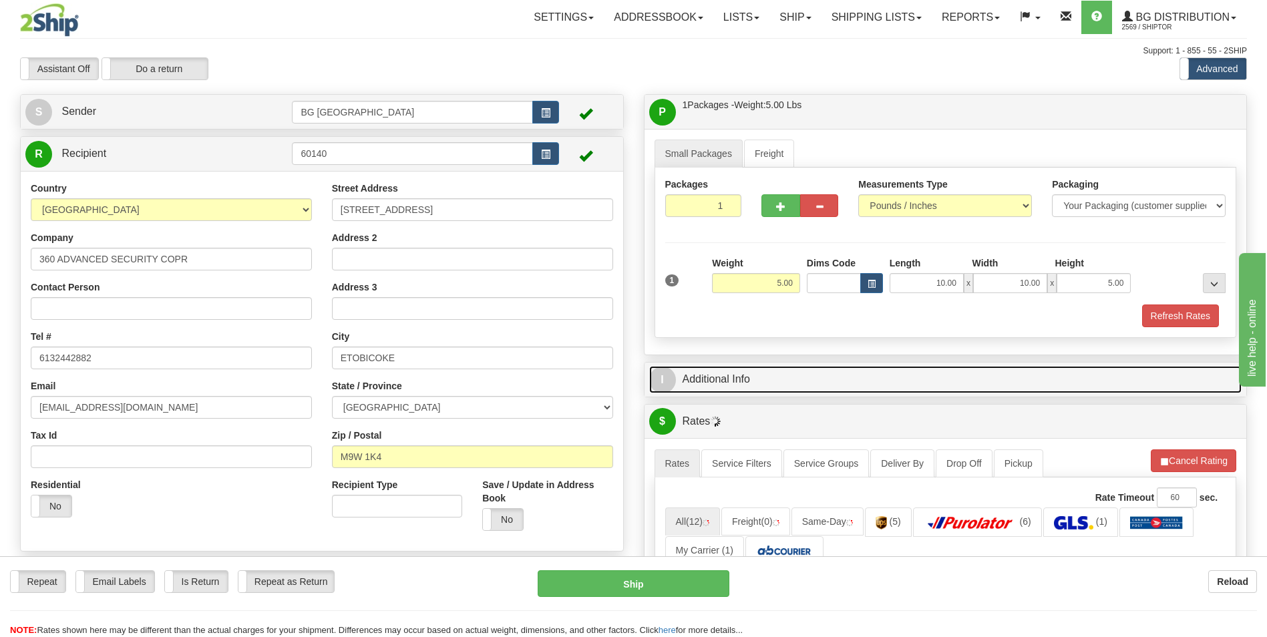
click at [749, 375] on link "I Additional Info" at bounding box center [945, 379] width 593 height 27
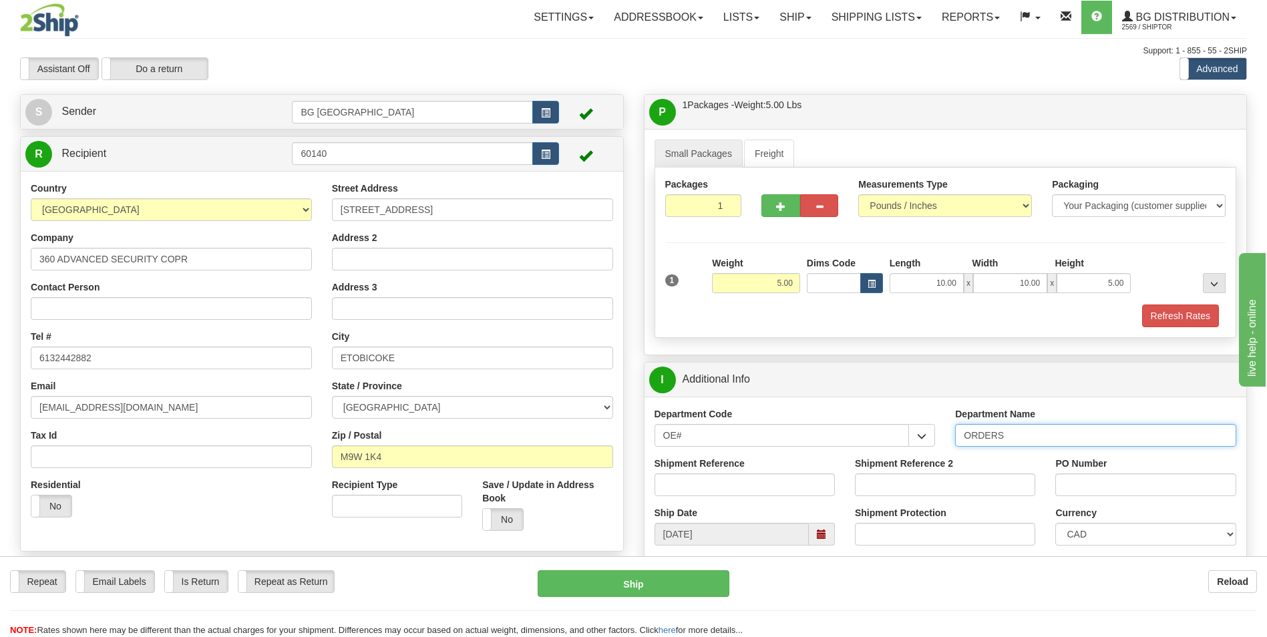
click at [1050, 433] on input "ORDERS" at bounding box center [1095, 435] width 281 height 23
type input "70184166-00"
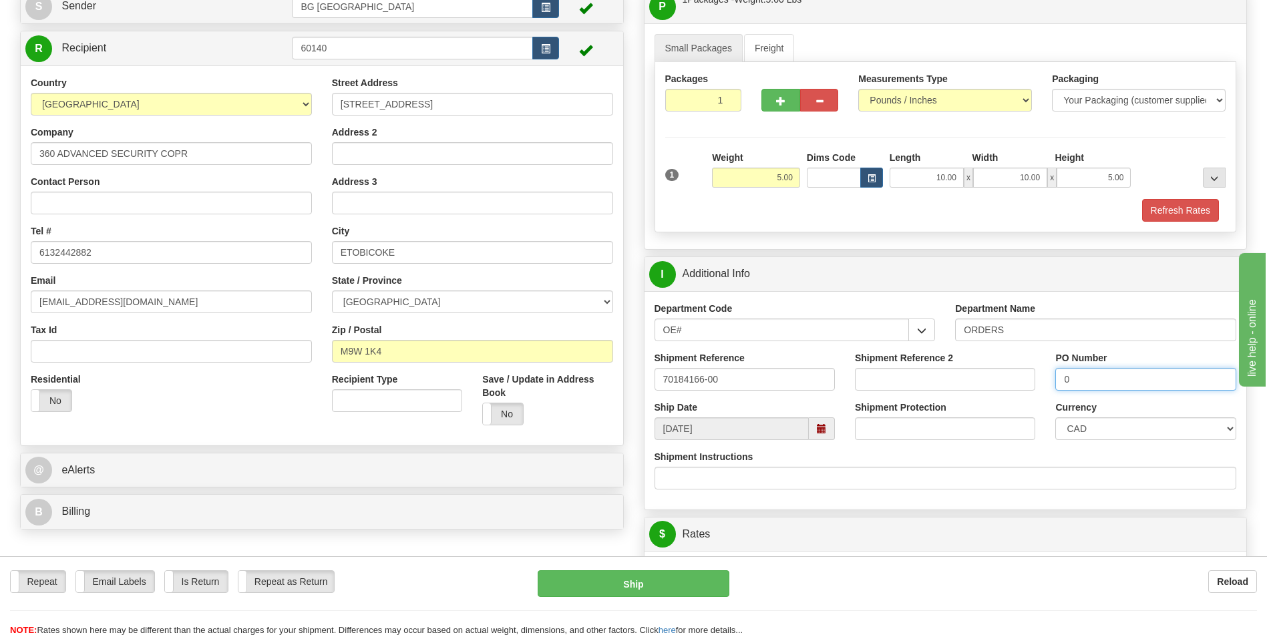
scroll to position [267, 0]
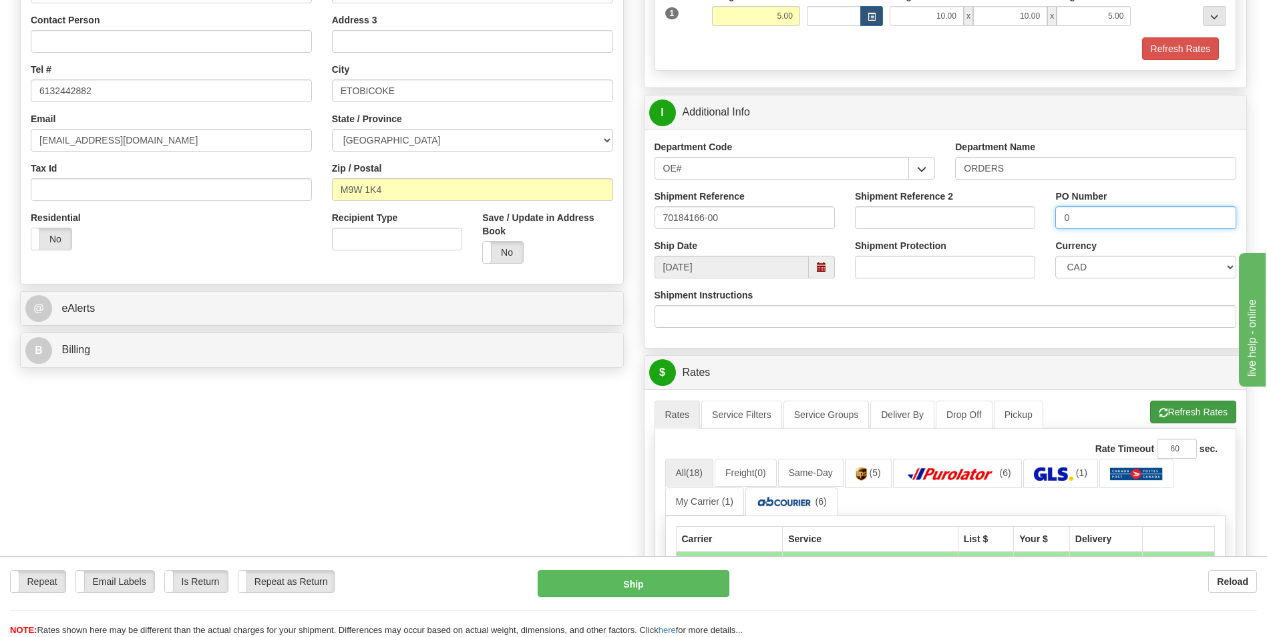
type input "0"
click at [1190, 419] on button "Refresh Rates" at bounding box center [1193, 412] width 86 height 23
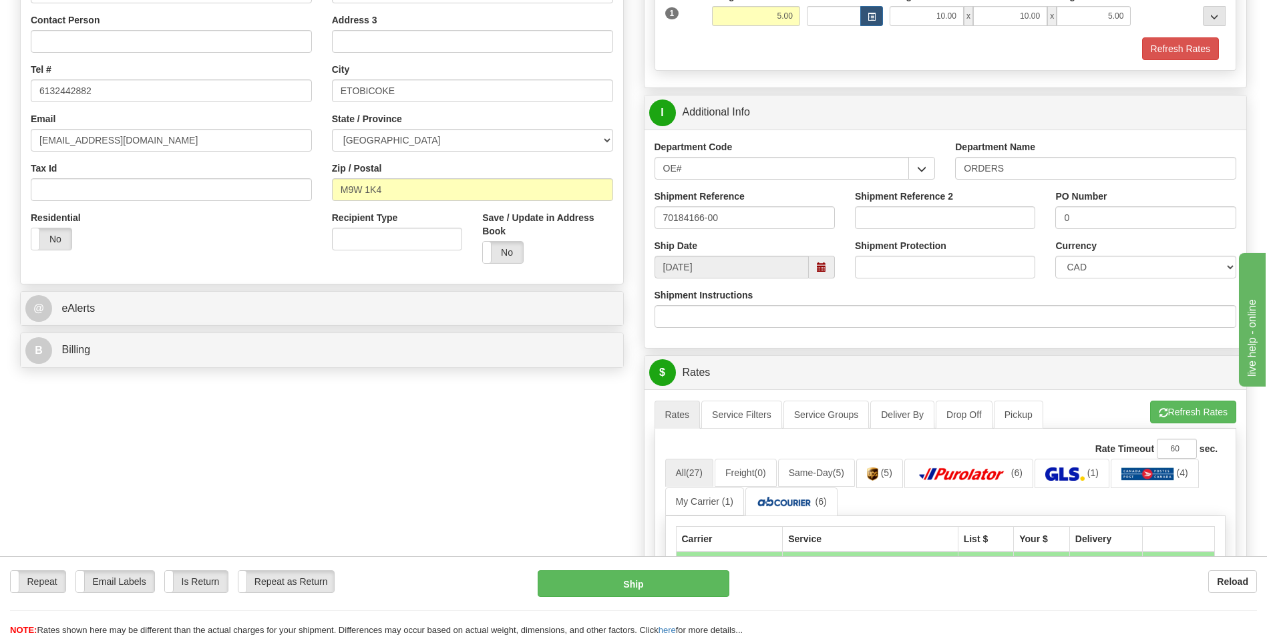
scroll to position [668, 0]
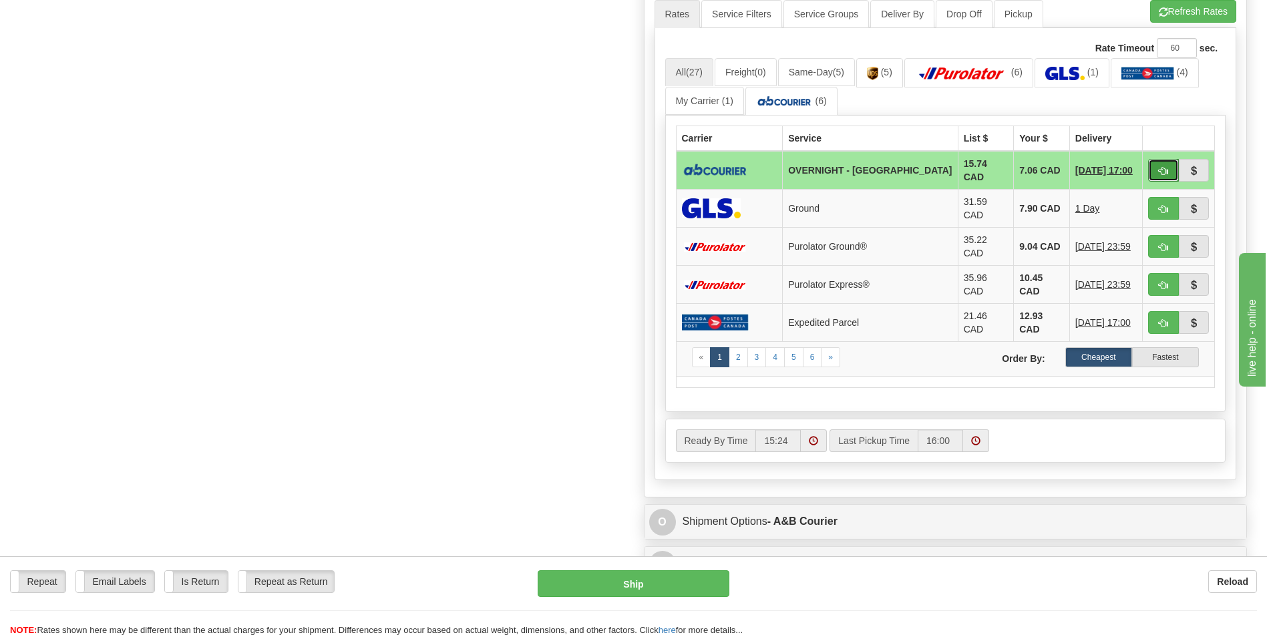
click at [1151, 167] on button "button" at bounding box center [1163, 170] width 31 height 23
type input "4"
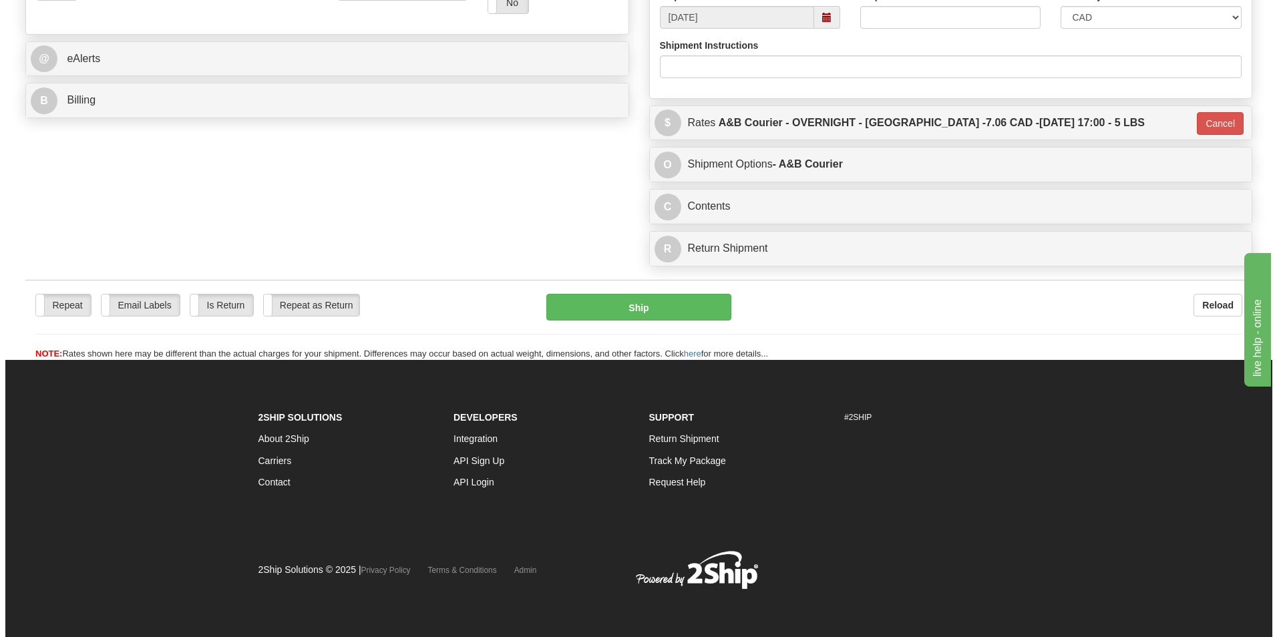
scroll to position [517, 0]
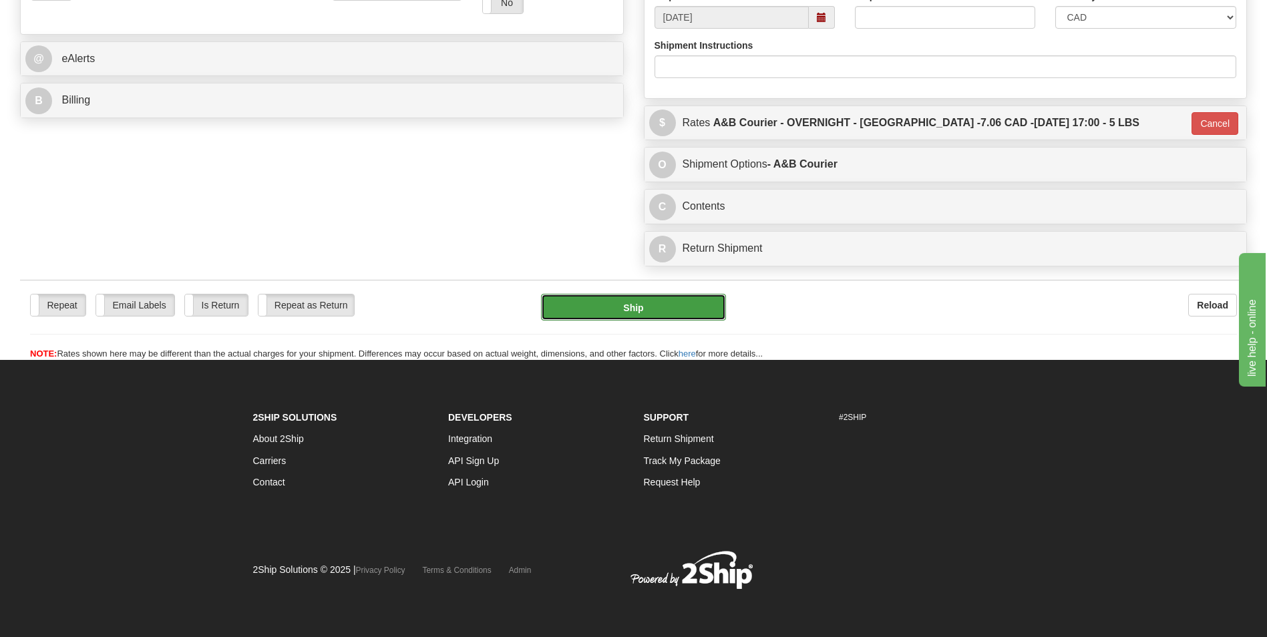
click at [658, 302] on button "Ship" at bounding box center [633, 307] width 184 height 27
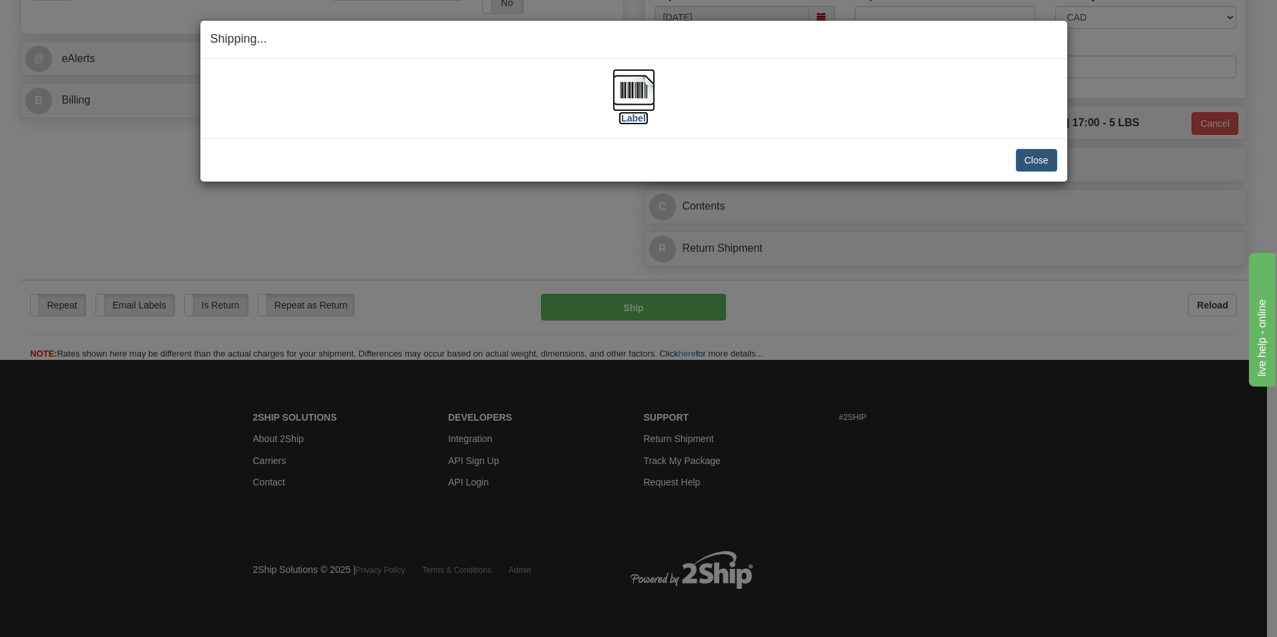
click at [630, 79] on img at bounding box center [633, 90] width 43 height 43
click at [1028, 156] on button "Close" at bounding box center [1036, 160] width 41 height 23
